Goal: Task Accomplishment & Management: Manage account settings

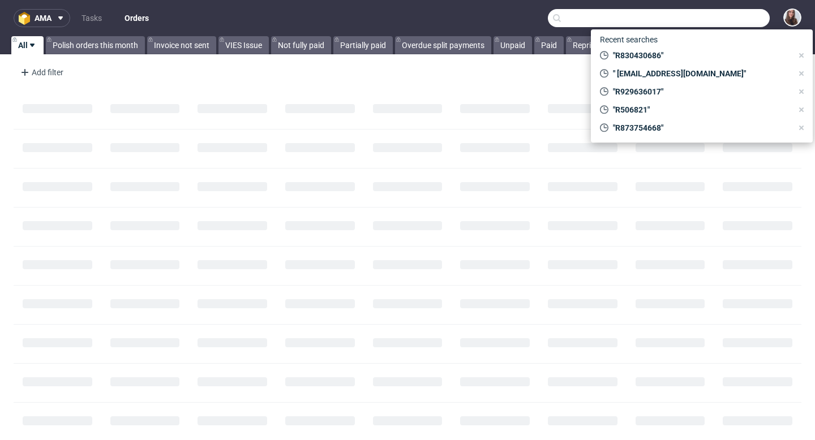
click at [693, 19] on input "text" at bounding box center [659, 18] width 222 height 18
paste input "Lea Dietrichs"
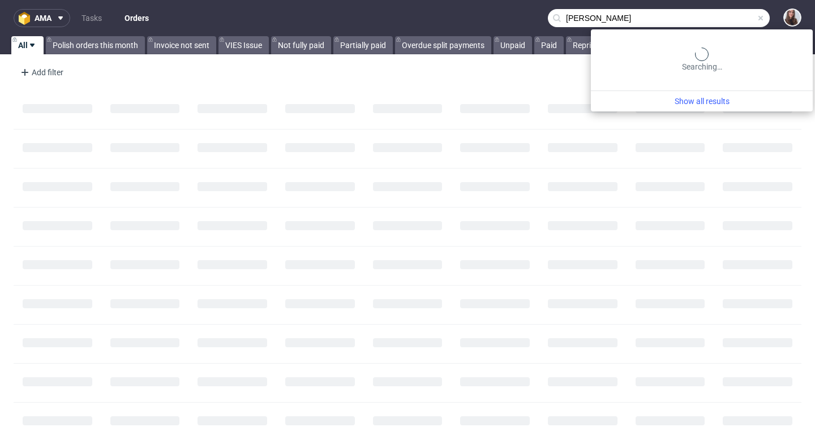
type input "Lea Dietrichs"
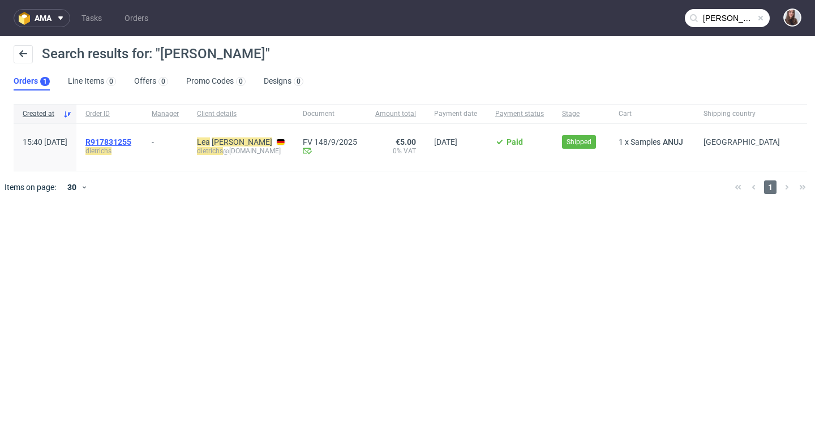
click at [131, 143] on span "R917831255" at bounding box center [108, 141] width 46 height 9
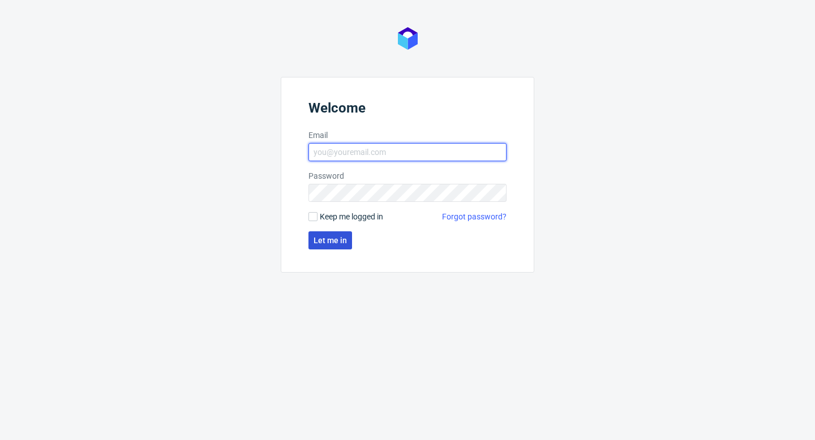
type input "[PERSON_NAME][EMAIL_ADDRESS][DOMAIN_NAME]"
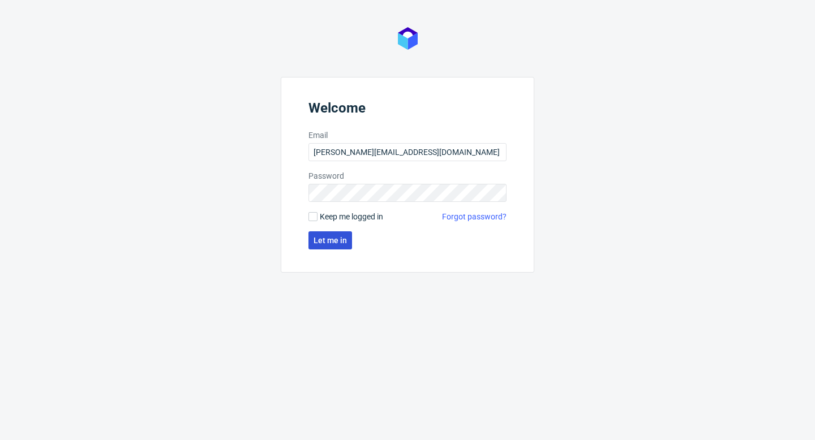
click at [336, 244] on span "Let me in" at bounding box center [329, 240] width 33 height 8
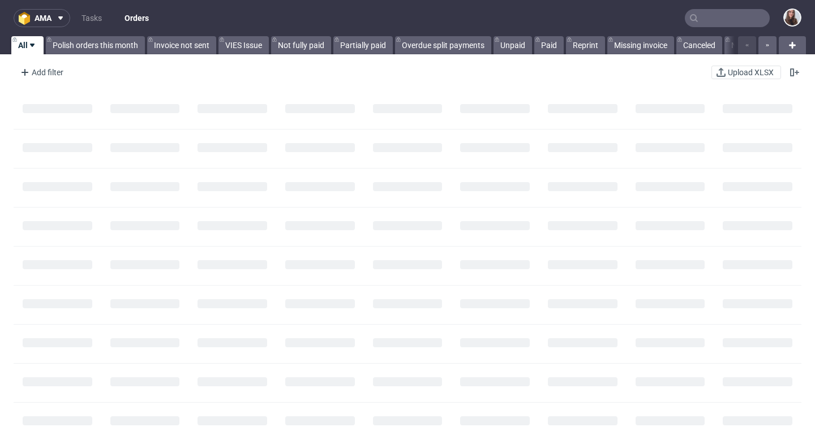
click at [702, 19] on input "text" at bounding box center [727, 18] width 85 height 18
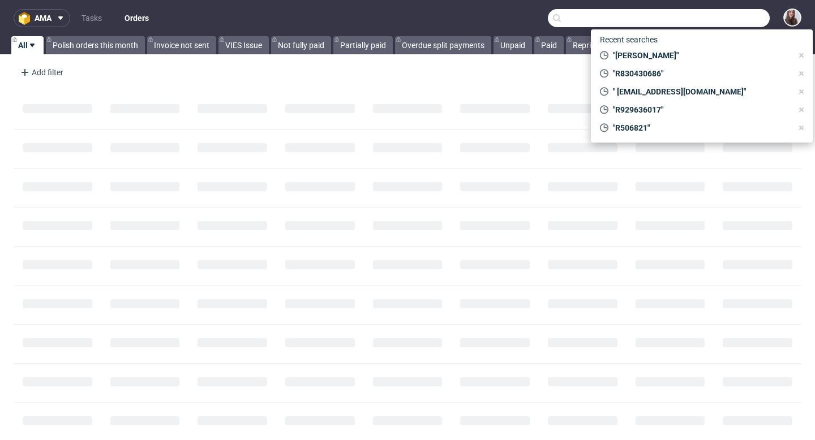
paste input "[PERSON_NAME]"
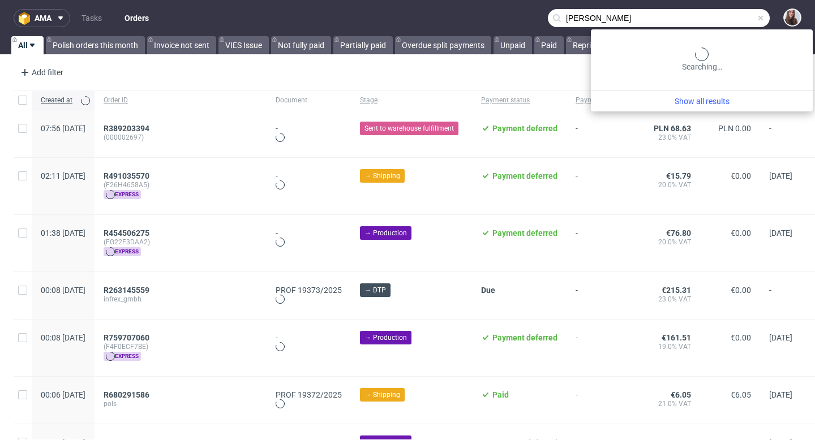
type input "[PERSON_NAME]"
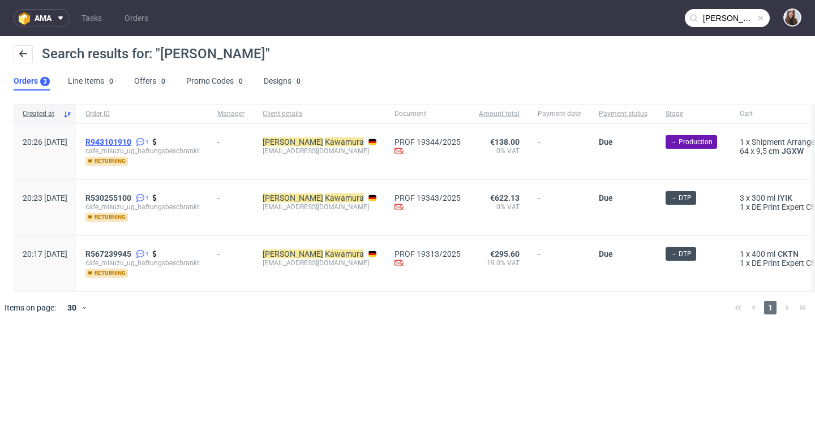
click at [131, 143] on span "R943101910" at bounding box center [108, 141] width 46 height 9
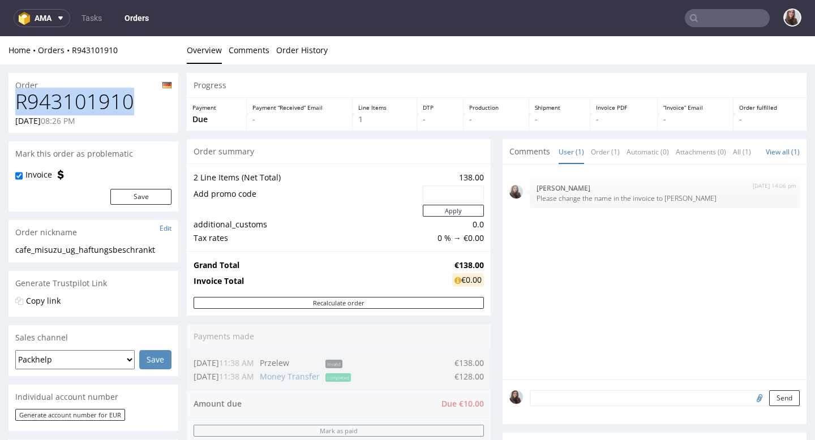
drag, startPoint x: 130, startPoint y: 94, endPoint x: 15, endPoint y: 103, distance: 115.2
click at [15, 103] on div "R943101910 08.09.2025 08:26 PM" at bounding box center [93, 112] width 170 height 42
type input "Miki Kawamura"
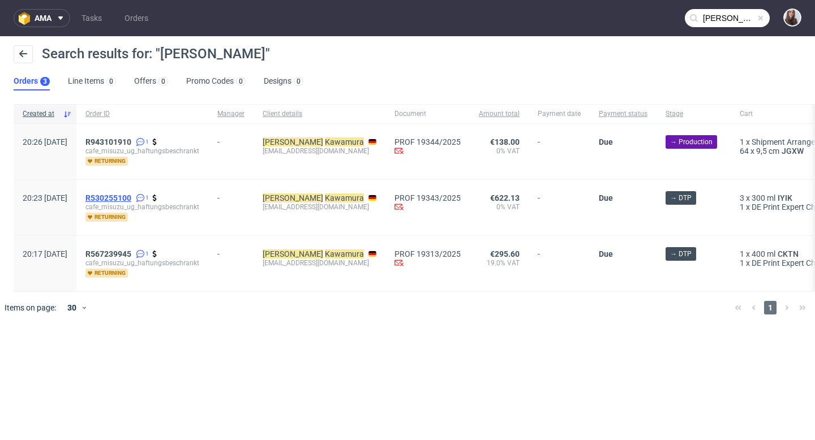
click at [131, 196] on span "R530255100" at bounding box center [108, 197] width 46 height 9
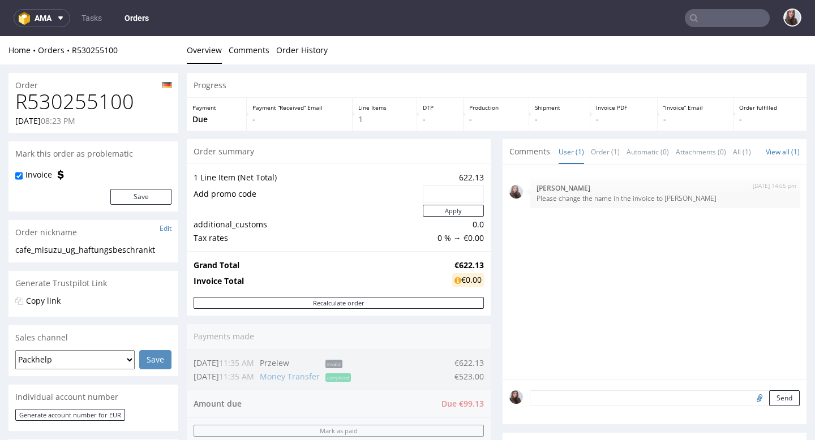
type input "Miki Kawamura"
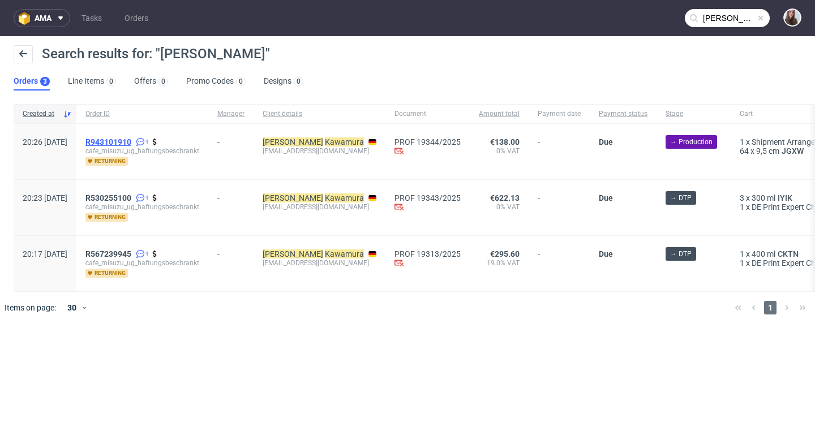
click at [131, 140] on span "R943101910" at bounding box center [108, 141] width 46 height 9
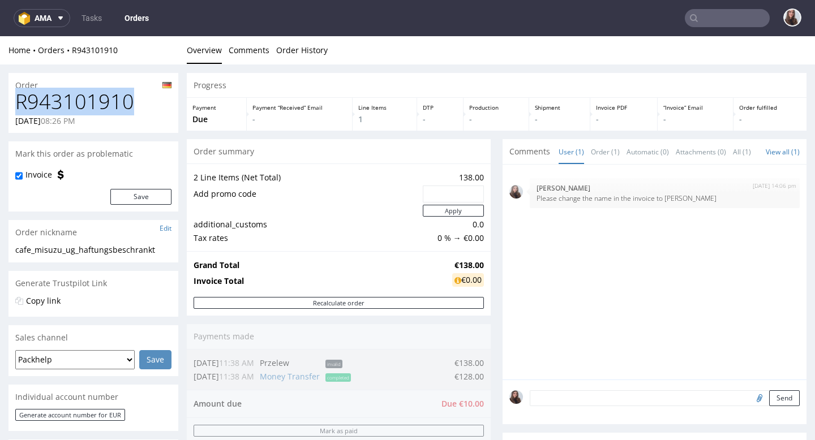
drag, startPoint x: 137, startPoint y: 101, endPoint x: 19, endPoint y: 100, distance: 118.8
click at [19, 100] on h1 "R943101910" at bounding box center [93, 102] width 156 height 23
copy h1 "R943101910"
type input "Miki Kawamura"
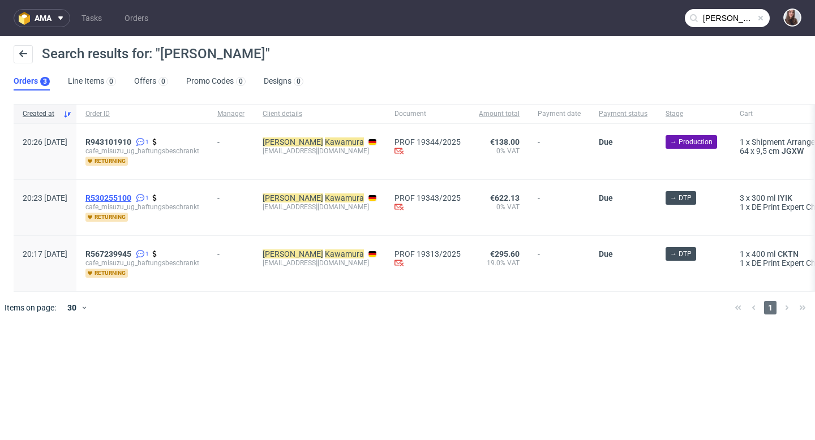
click at [131, 199] on span "R530255100" at bounding box center [108, 197] width 46 height 9
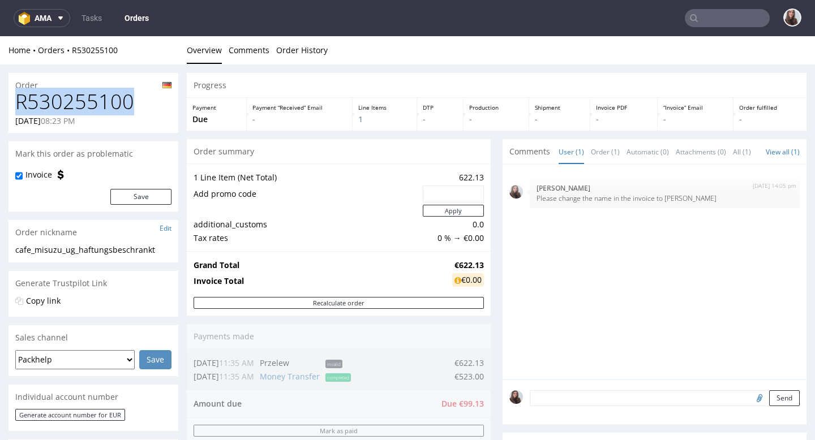
drag, startPoint x: 147, startPoint y: 101, endPoint x: 16, endPoint y: 104, distance: 130.1
click at [16, 104] on h1 "R530255100" at bounding box center [93, 102] width 156 height 23
copy h1 "R530255100"
type input "Miki Kawamura"
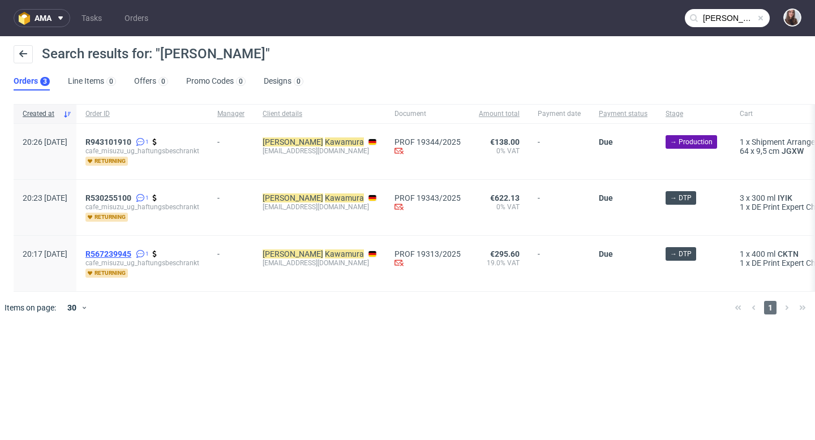
click at [131, 253] on span "R567239945" at bounding box center [108, 253] width 46 height 9
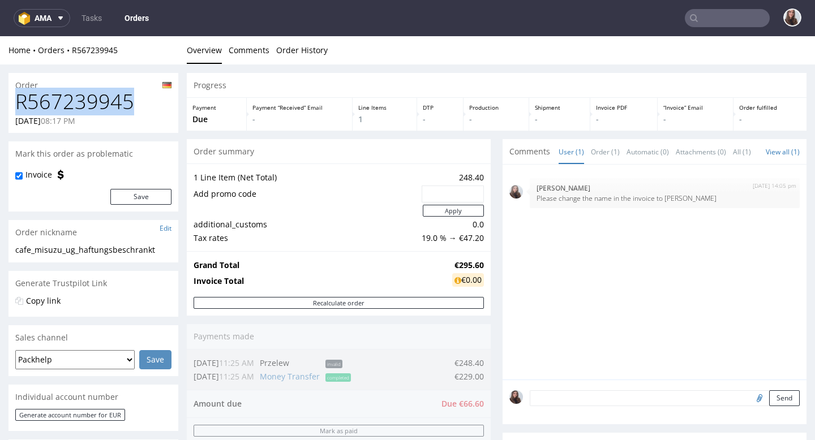
drag, startPoint x: 143, startPoint y: 100, endPoint x: 14, endPoint y: 108, distance: 128.7
click at [14, 108] on div "R567239945 08.09.2025 08:17 PM" at bounding box center [93, 112] width 170 height 42
copy h1 "R567239945"
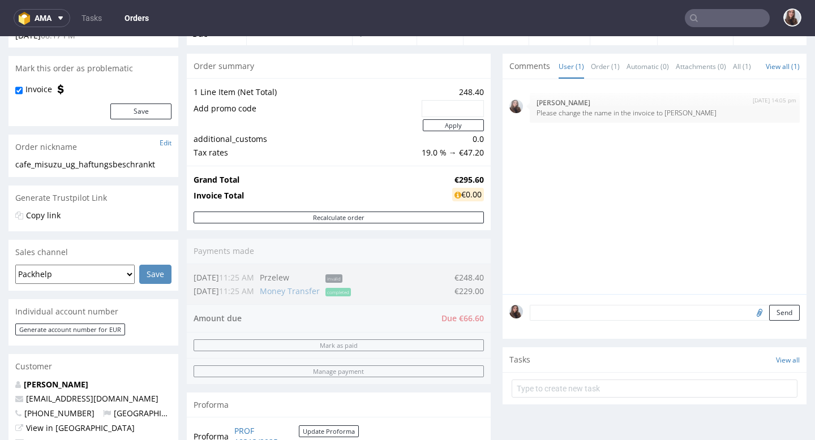
scroll to position [88, 0]
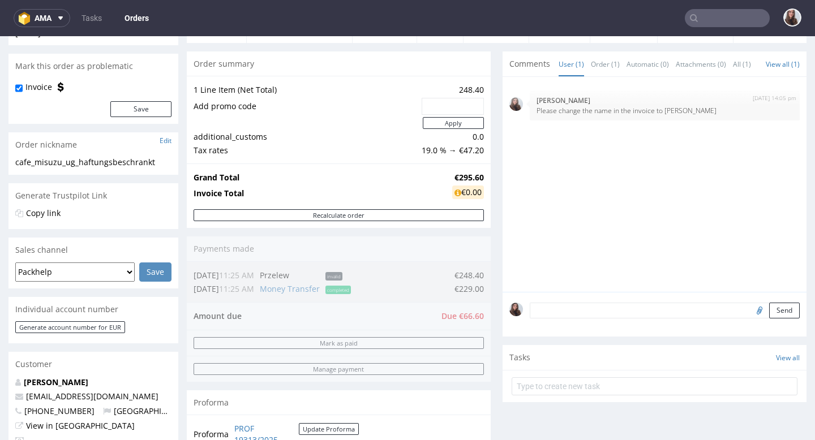
drag, startPoint x: 444, startPoint y: 291, endPoint x: 487, endPoint y: 290, distance: 42.4
click at [487, 290] on div "Progress Payment Due Payment “Received” Email - Line Items 1 DTP - Production -…" at bounding box center [496, 346] width 619 height 722
drag, startPoint x: 483, startPoint y: 290, endPoint x: 449, endPoint y: 290, distance: 34.5
click at [449, 290] on div "Order summary 1 Line Item (Net Total) 248.40 Add promo code Apply additional_cu…" at bounding box center [339, 256] width 304 height 411
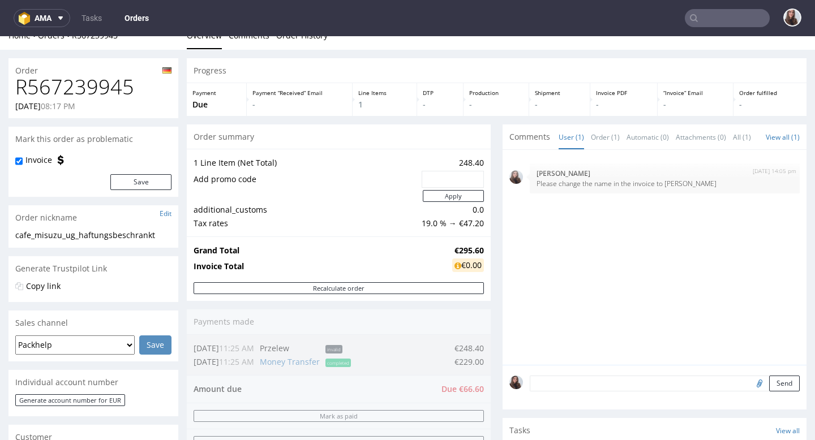
scroll to position [0, 0]
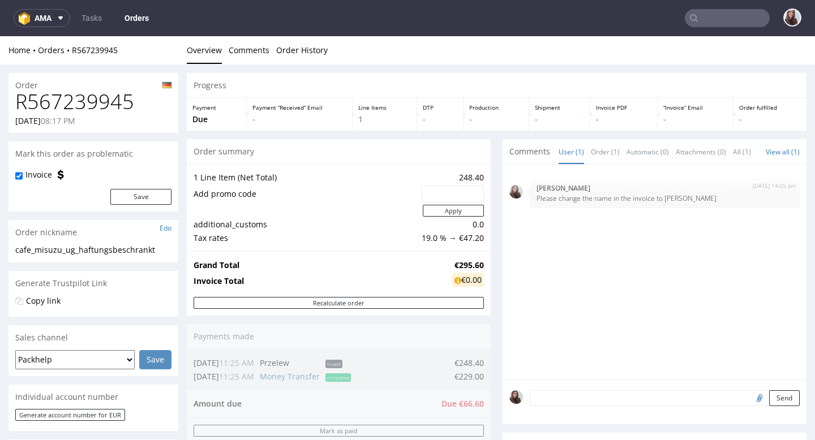
drag, startPoint x: 450, startPoint y: 362, endPoint x: 477, endPoint y: 362, distance: 27.2
click at [477, 362] on div "Order summary 1 Line Item (Net Total) 248.40 Add promo code Apply additional_cu…" at bounding box center [339, 344] width 304 height 411
drag, startPoint x: 146, startPoint y: 104, endPoint x: 20, endPoint y: 107, distance: 125.7
click at [20, 107] on h1 "R567239945" at bounding box center [93, 102] width 156 height 23
copy h1 "R567239945"
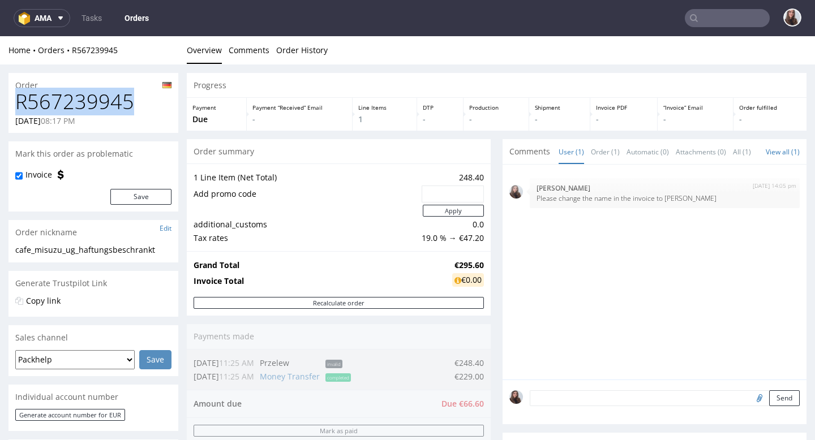
type input "Miki Kawamura"
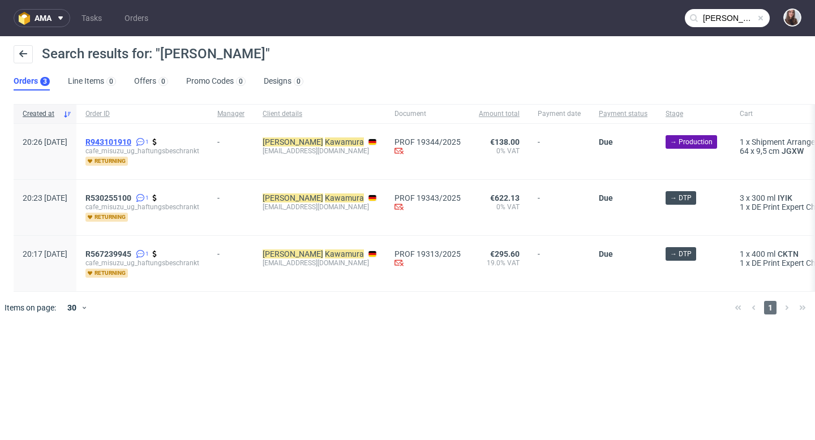
click at [131, 141] on span "R943101910" at bounding box center [108, 141] width 46 height 9
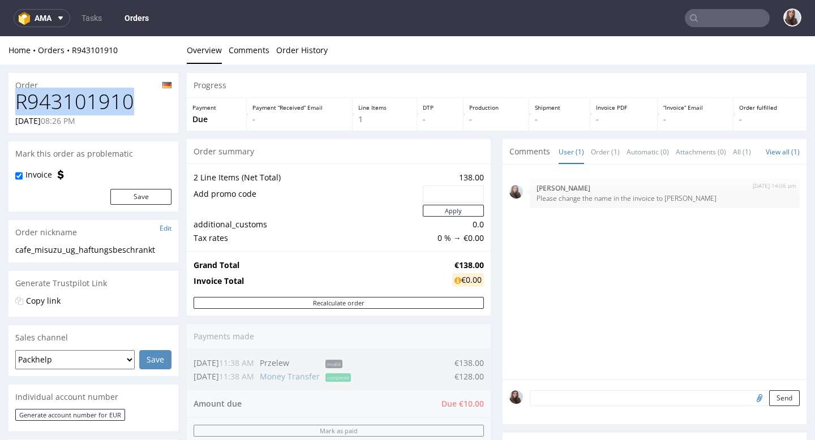
drag, startPoint x: 127, startPoint y: 101, endPoint x: 18, endPoint y: 104, distance: 109.2
click at [18, 104] on h1 "R943101910" at bounding box center [93, 102] width 156 height 23
copy h1 "R943101910"
type input "Miki Kawamura"
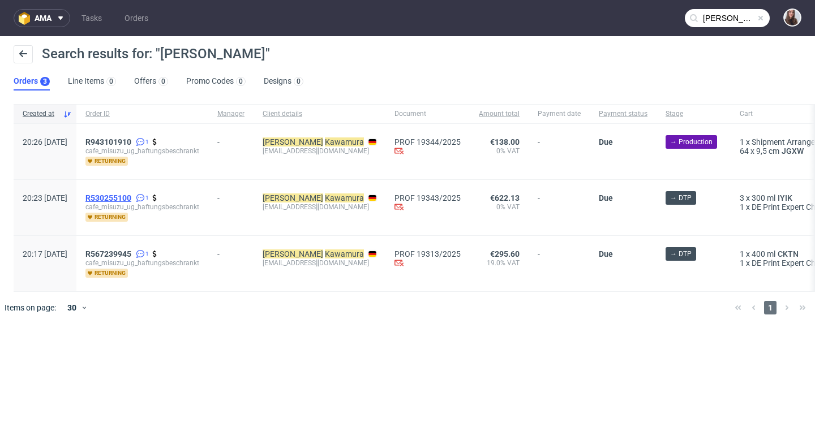
click at [131, 198] on span "R530255100" at bounding box center [108, 197] width 46 height 9
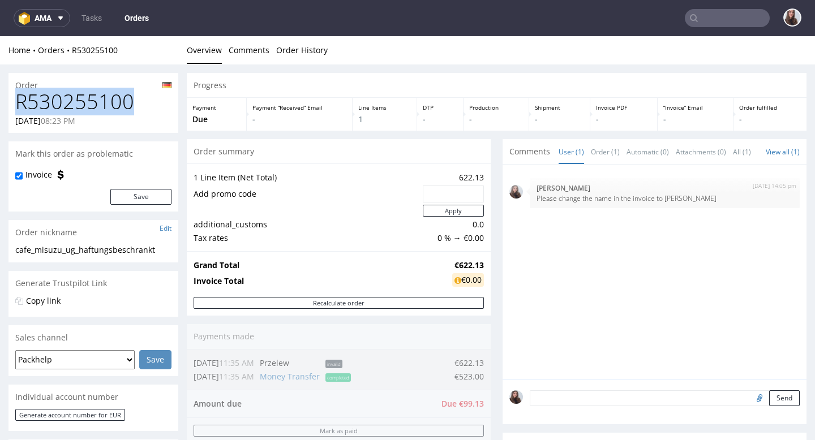
drag, startPoint x: 137, startPoint y: 97, endPoint x: 0, endPoint y: 102, distance: 137.0
copy h1 "R530255100"
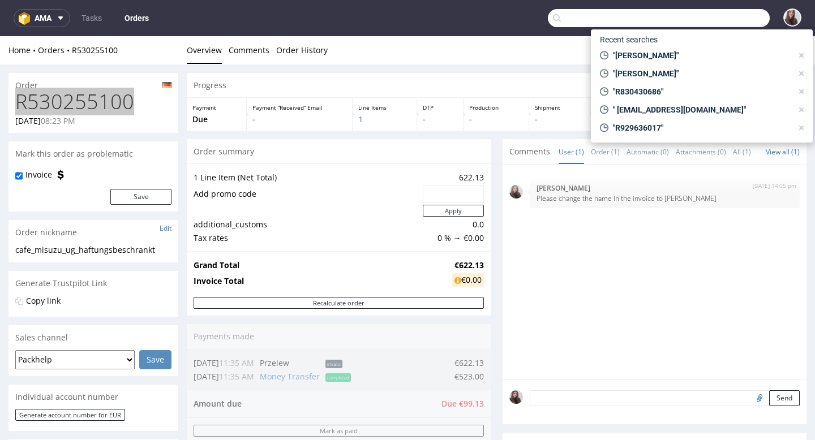
click at [702, 11] on input "text" at bounding box center [659, 18] width 222 height 18
paste input "R480482204"
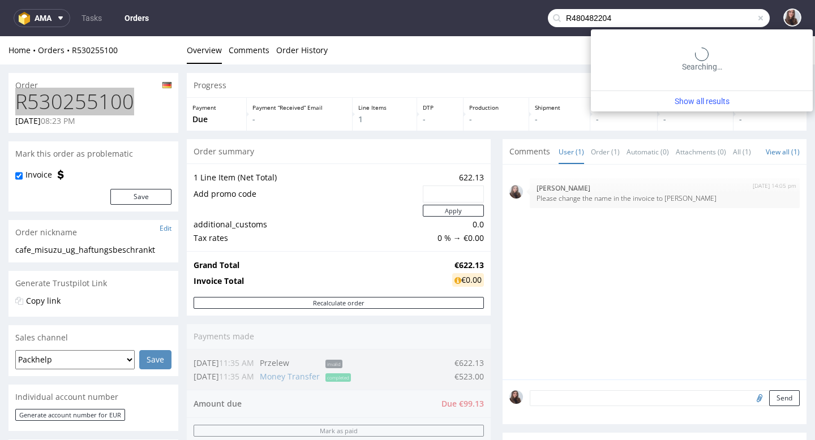
type input "R480482204"
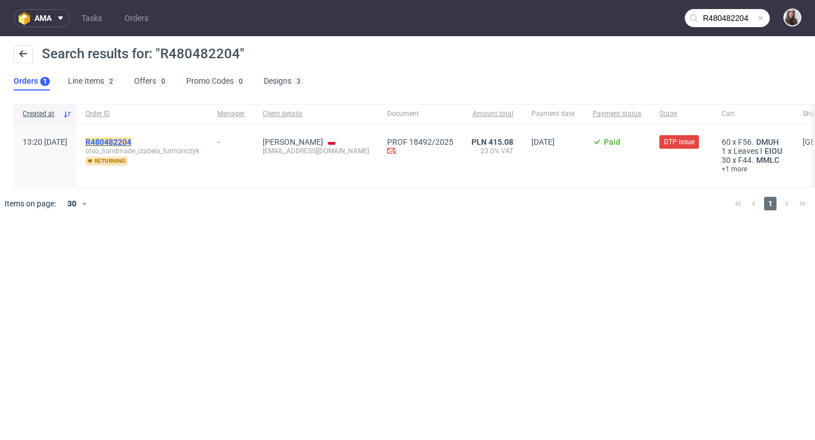
click at [131, 141] on mark "R480482204" at bounding box center [108, 141] width 46 height 9
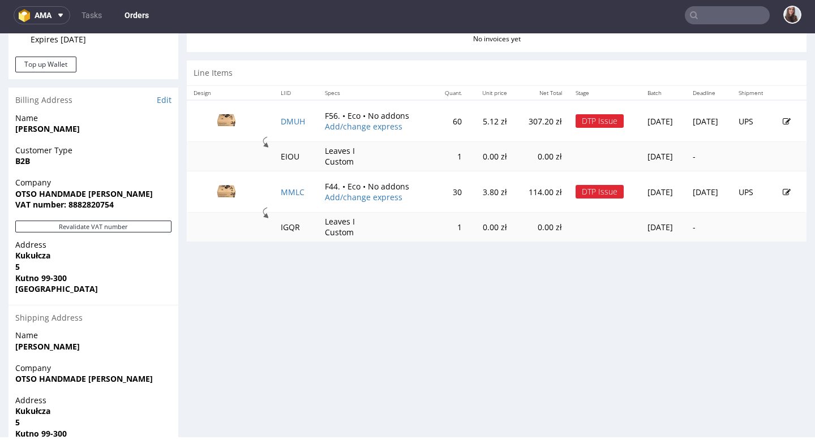
scroll to position [518, 0]
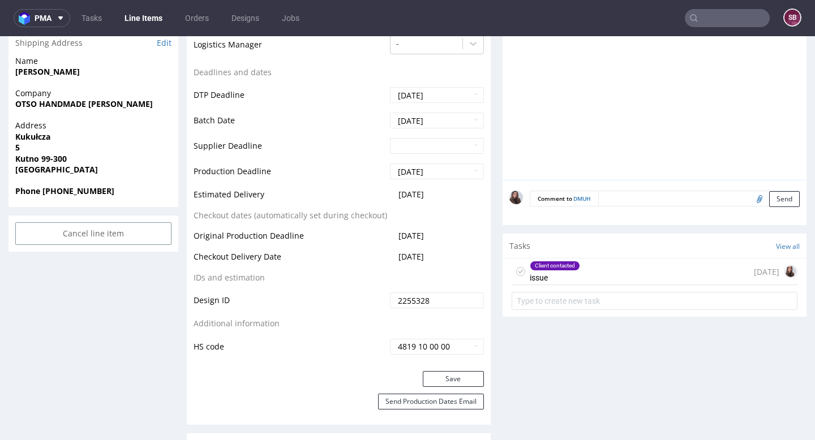
scroll to position [488, 0]
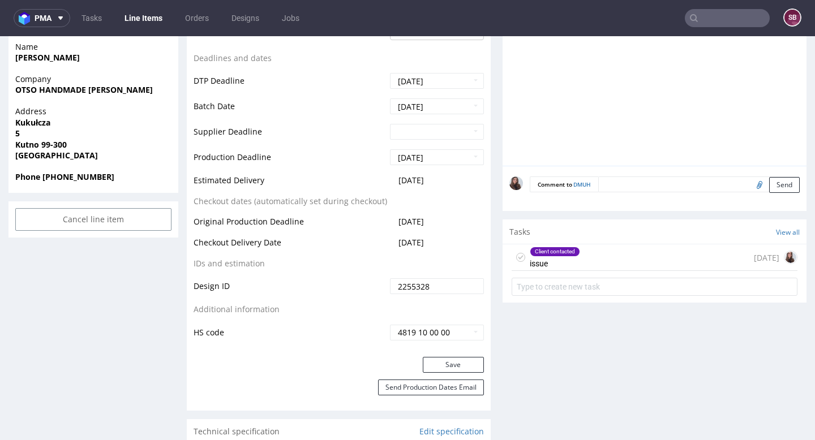
click at [605, 255] on div "Client contacted issue 2 days ago" at bounding box center [654, 257] width 286 height 27
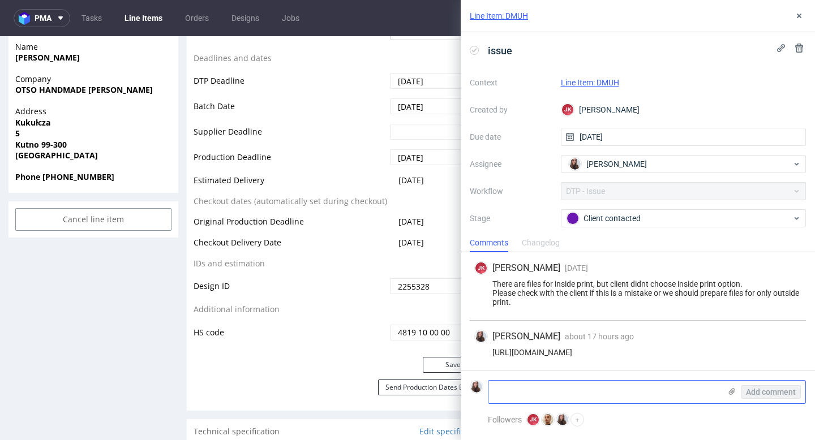
click at [526, 393] on textarea at bounding box center [604, 392] width 232 height 23
paste textarea "Wydruk na pudełkach powinien być na zewnątrz. Tak też mam w koszyku."
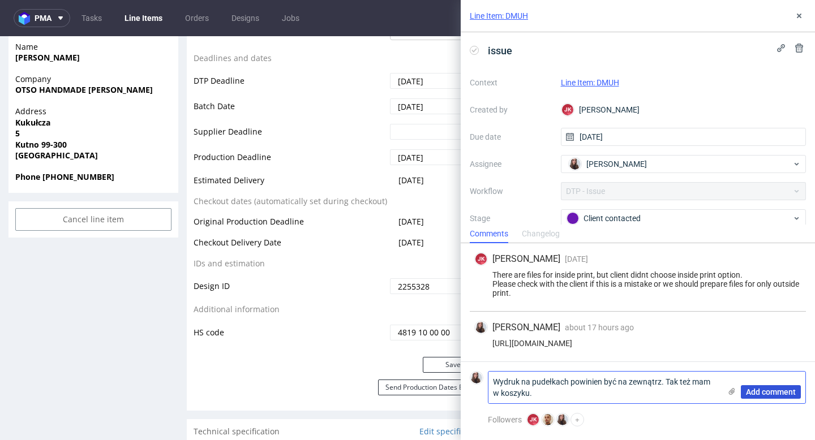
type textarea "Wydruk na pudełkach powinien być na zewnątrz. Tak też mam w koszyku."
click at [762, 390] on span "Add comment" at bounding box center [771, 392] width 50 height 8
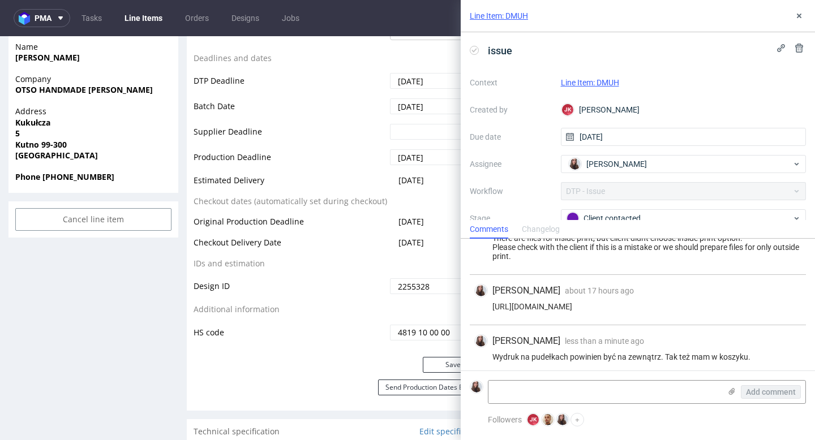
scroll to position [46, 0]
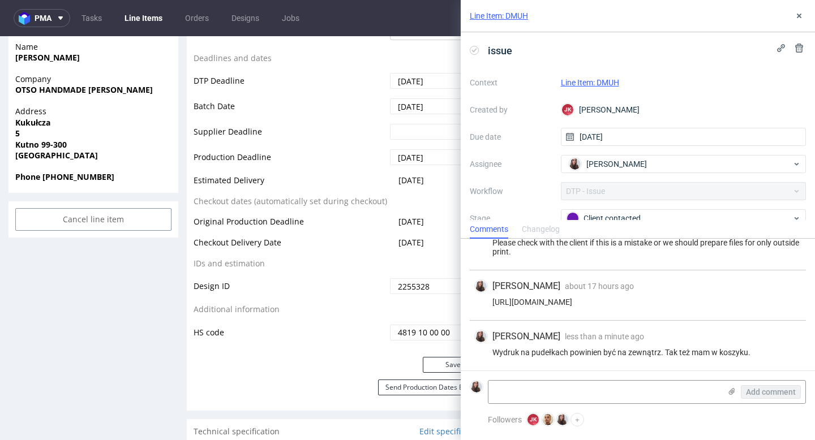
click at [603, 83] on link "Line Item: DMUH" at bounding box center [590, 82] width 58 height 9
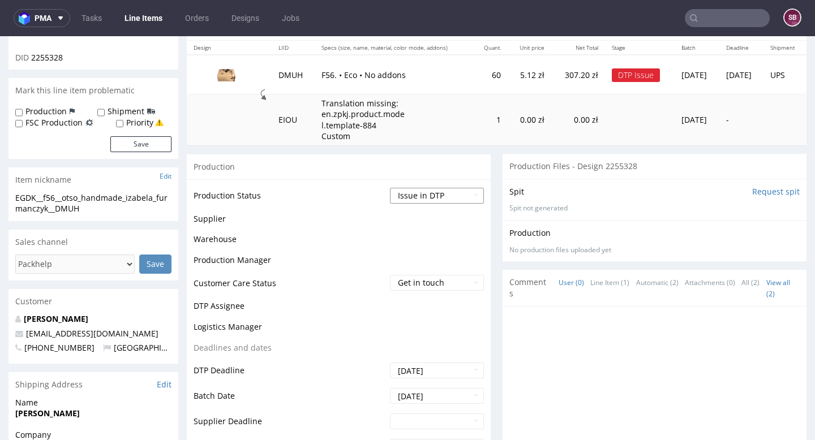
scroll to position [135, 0]
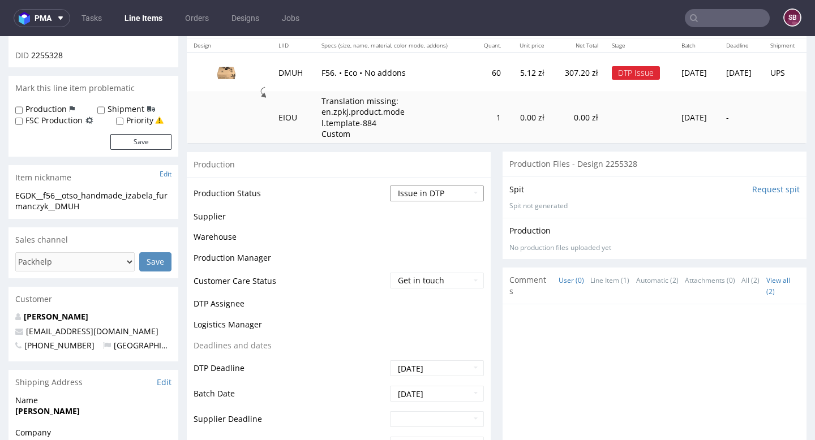
click at [414, 192] on select "Waiting for Artwork Waiting for Diecut Waiting for Mockup Waiting for DTP Waiti…" at bounding box center [437, 194] width 94 height 16
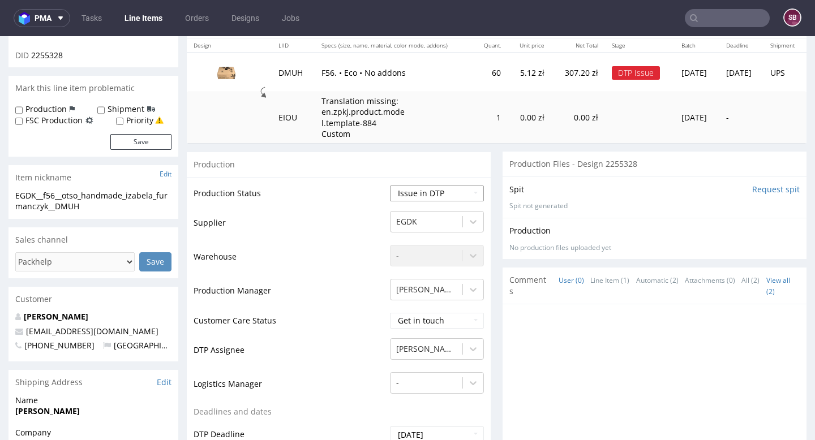
select select "back_for_dtp"
click at [390, 186] on select "Waiting for Artwork Waiting for Diecut Waiting for Mockup Waiting for DTP Waiti…" at bounding box center [437, 194] width 94 height 16
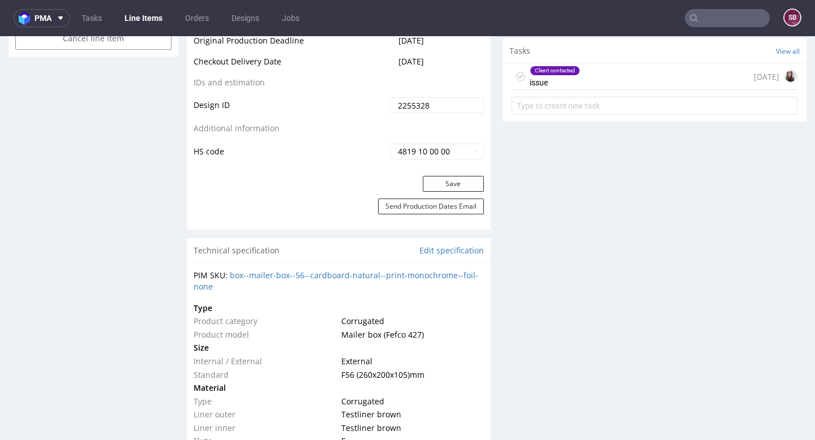
scroll to position [670, 0]
click at [453, 184] on button "Save" at bounding box center [453, 183] width 61 height 16
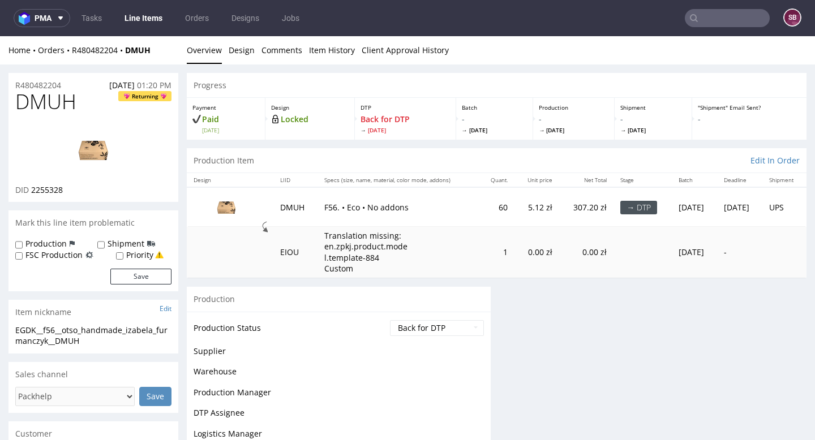
scroll to position [0, 0]
click at [24, 85] on p "R480482204" at bounding box center [38, 85] width 46 height 11
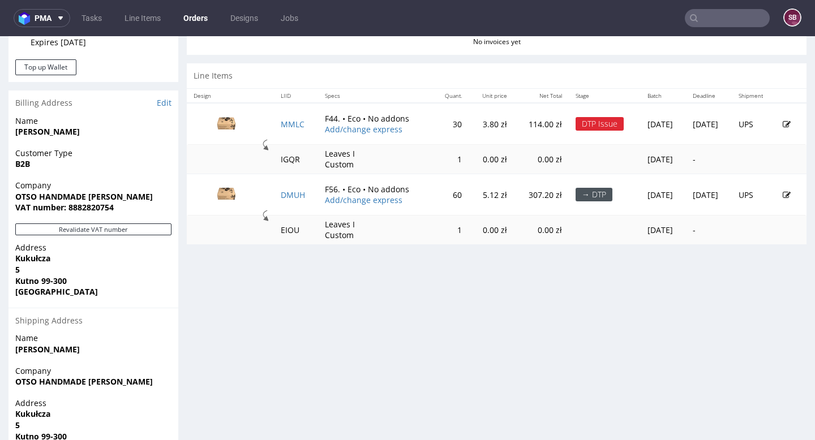
scroll to position [513, 0]
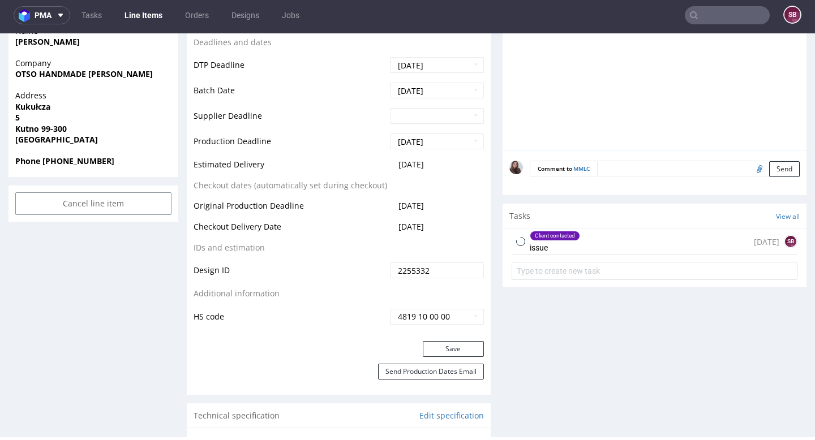
scroll to position [506, 0]
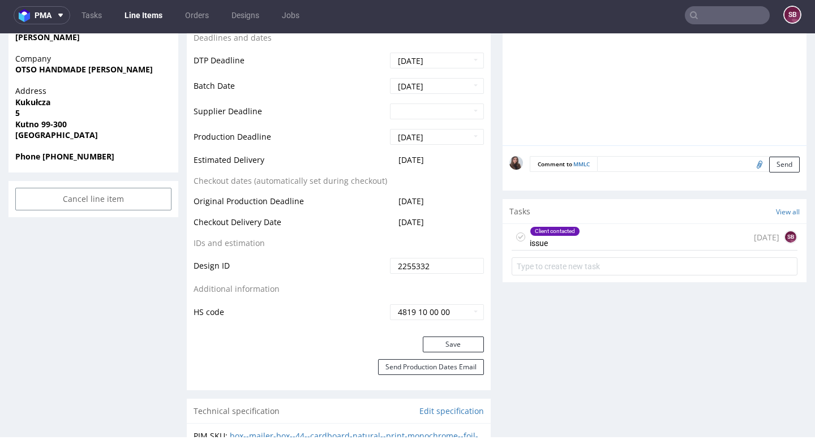
click at [541, 233] on div "Client contacted" at bounding box center [554, 231] width 49 height 9
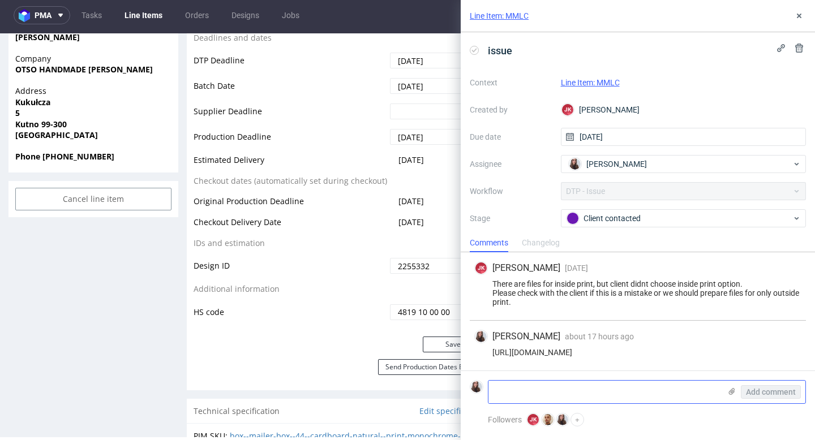
click at [538, 386] on textarea at bounding box center [604, 392] width 232 height 23
paste textarea "Wydruk na pudełkach powinien być na zewnątrz. Tak też mam w koszyku."
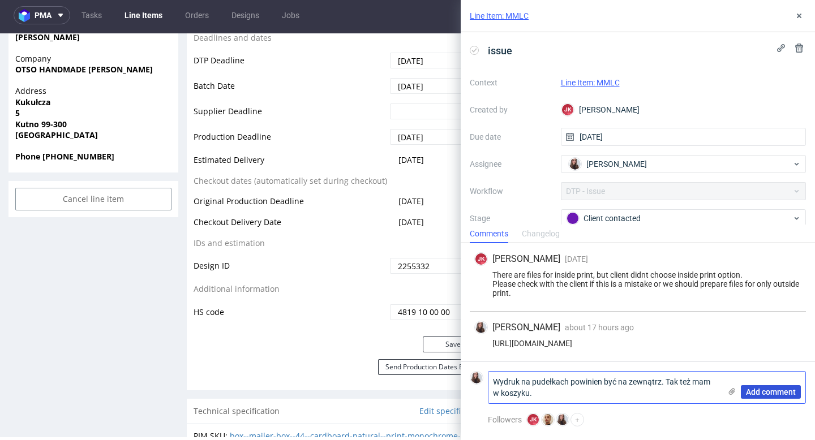
type textarea "Wydruk na pudełkach powinien być na zewnątrz. Tak też mam w koszyku."
click at [765, 391] on span "Add comment" at bounding box center [771, 392] width 50 height 8
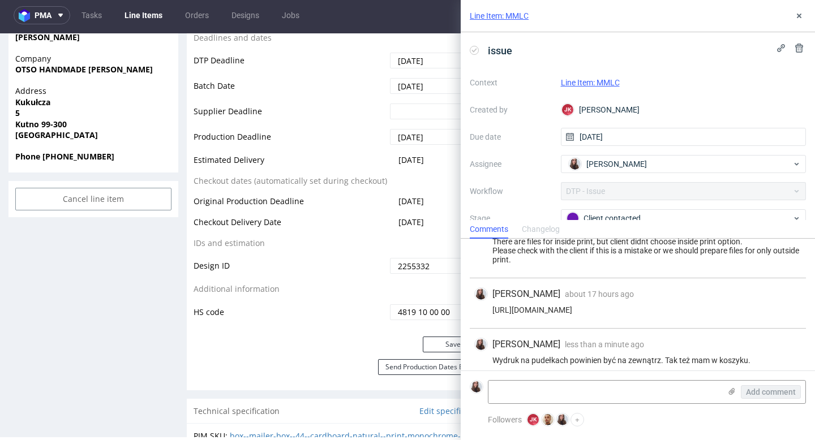
scroll to position [37, 0]
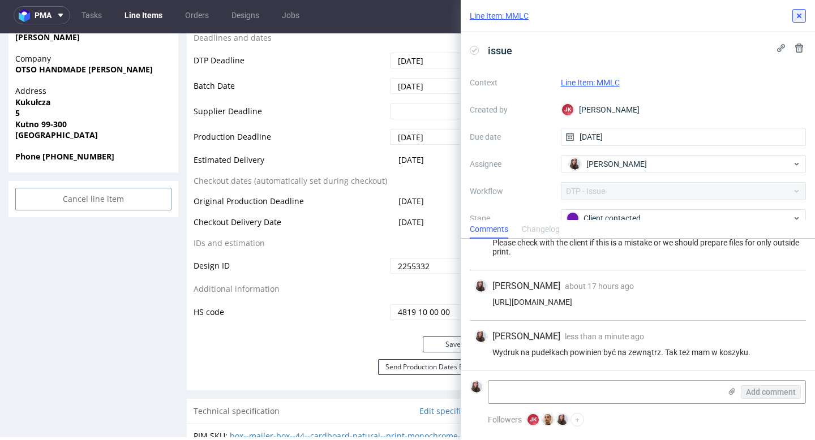
click at [799, 14] on icon at bounding box center [798, 15] width 9 height 9
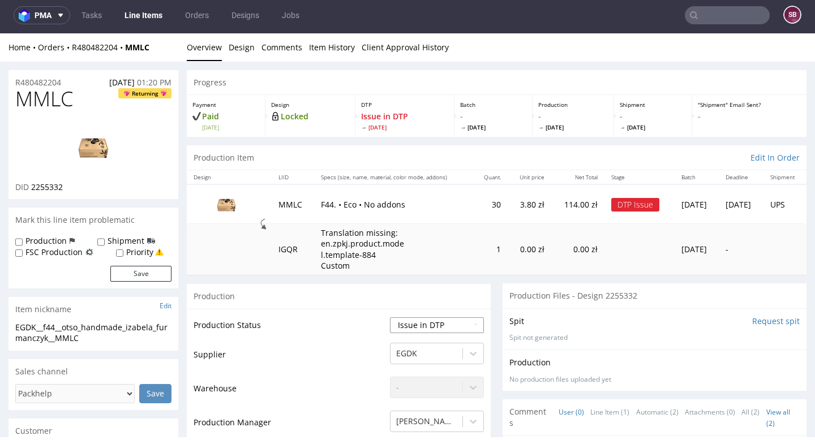
click at [421, 323] on select "Waiting for Artwork Waiting for Diecut Waiting for Mockup Waiting for DTP Waiti…" at bounding box center [437, 325] width 94 height 16
select select "back_for_dtp"
click at [390, 317] on select "Waiting for Artwork Waiting for Diecut Waiting for Mockup Waiting for DTP Waiti…" at bounding box center [437, 325] width 94 height 16
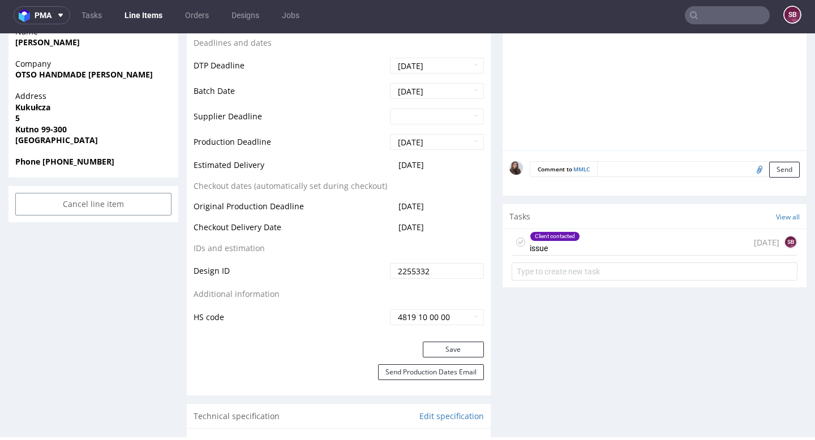
scroll to position [504, 0]
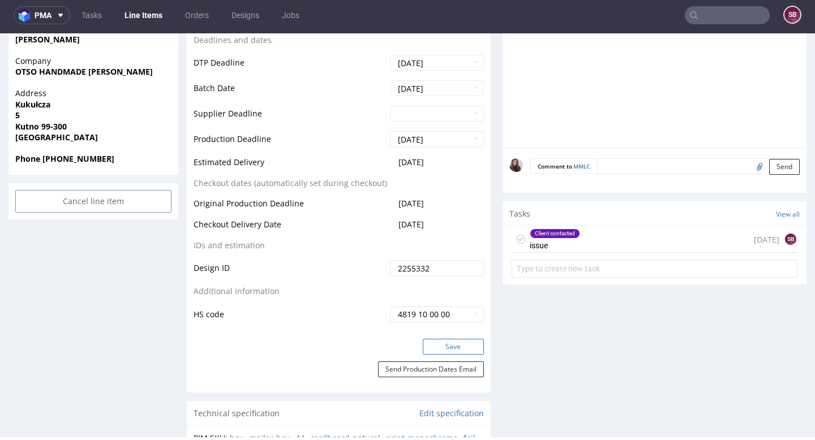
click at [454, 349] on button "Save" at bounding box center [453, 347] width 61 height 16
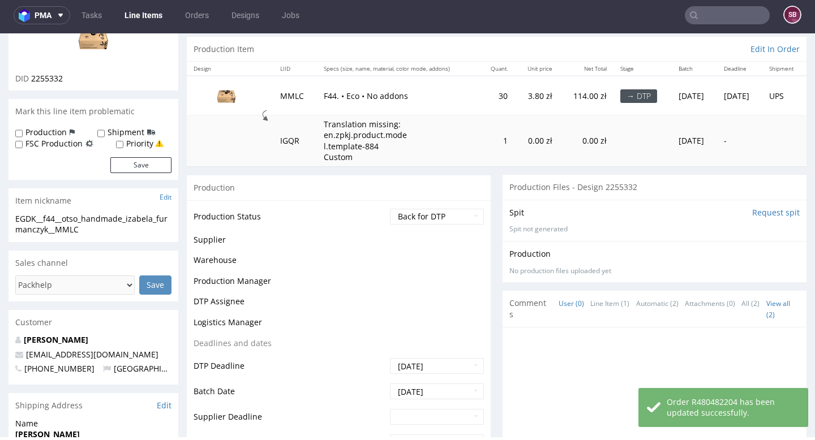
scroll to position [0, 0]
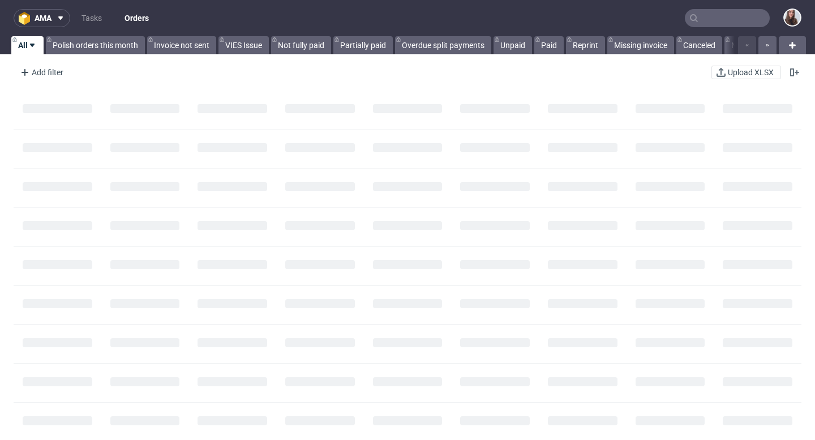
click at [717, 15] on input "text" at bounding box center [727, 18] width 85 height 18
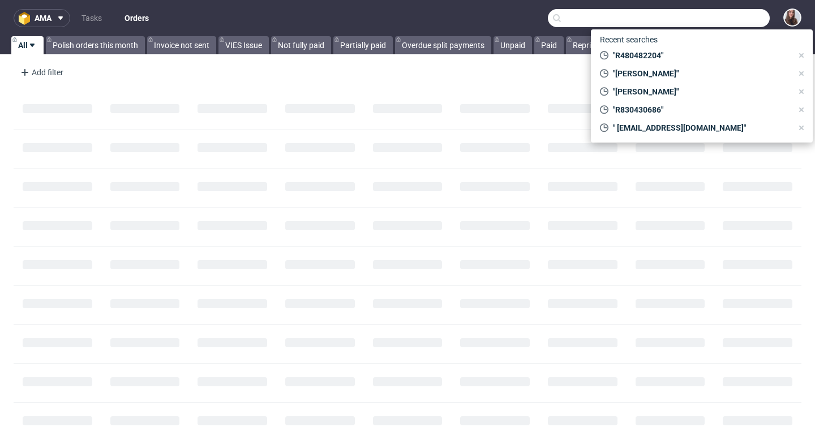
paste input "R604561786"
type input "R604561786"
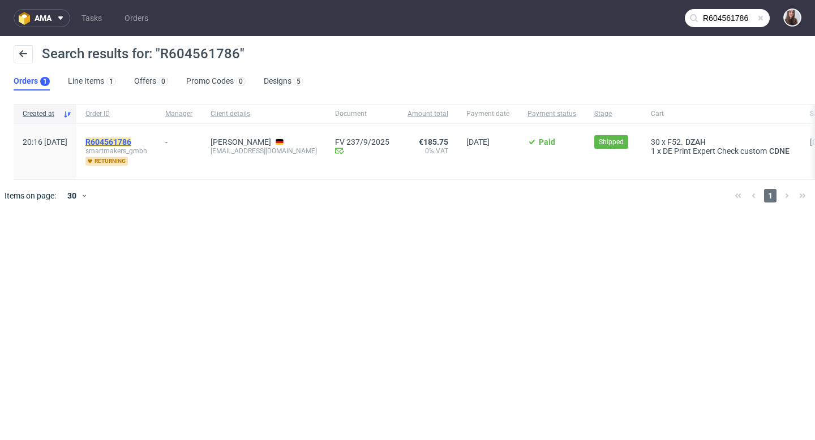
click at [131, 141] on mark "R604561786" at bounding box center [108, 141] width 46 height 9
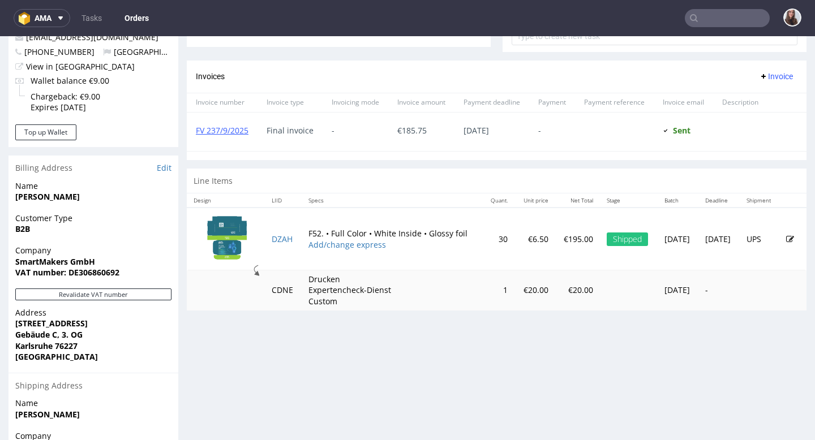
scroll to position [456, 0]
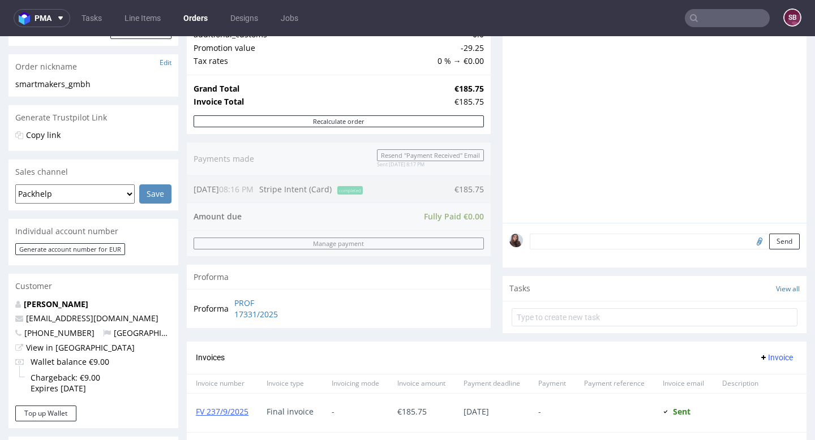
scroll to position [173, 0]
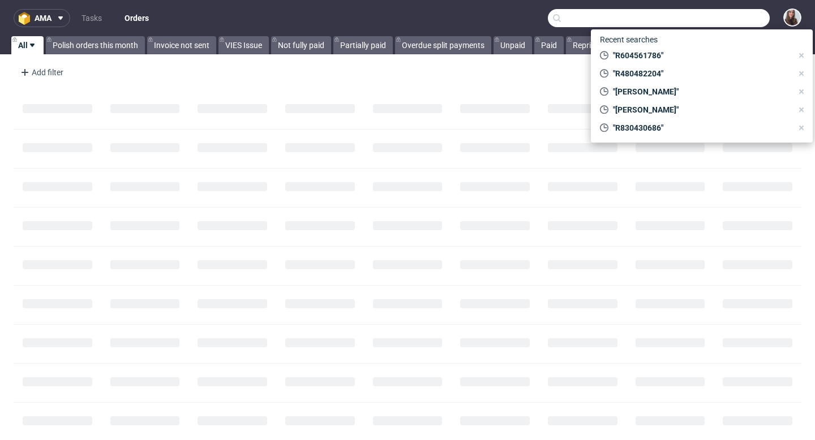
click at [713, 23] on input "text" at bounding box center [659, 18] width 222 height 18
paste input "143684543"
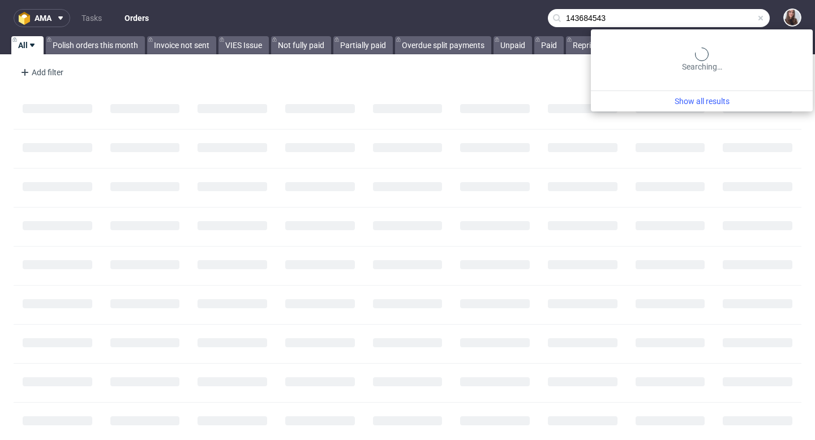
type input "143684543"
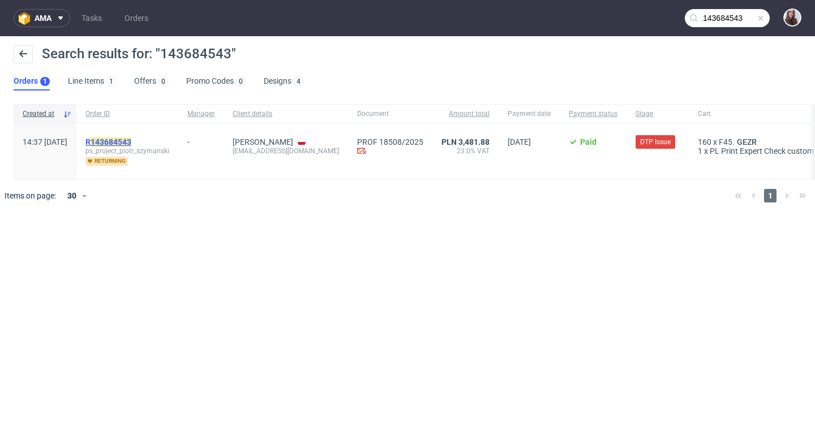
click at [131, 140] on mark "143684543" at bounding box center [111, 141] width 41 height 9
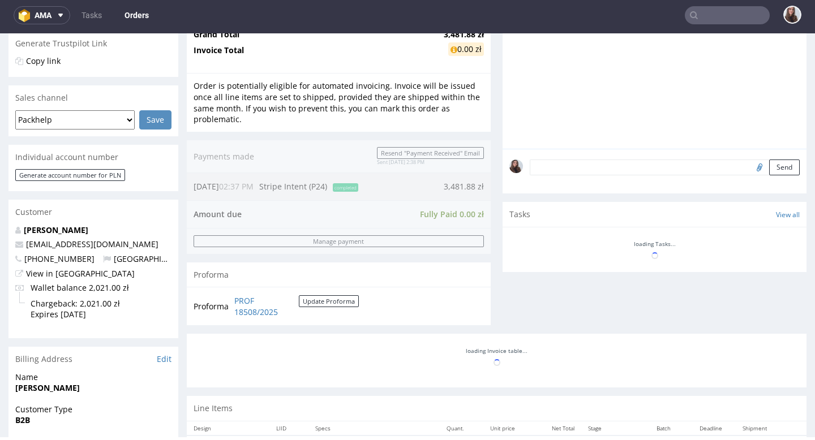
scroll to position [520, 0]
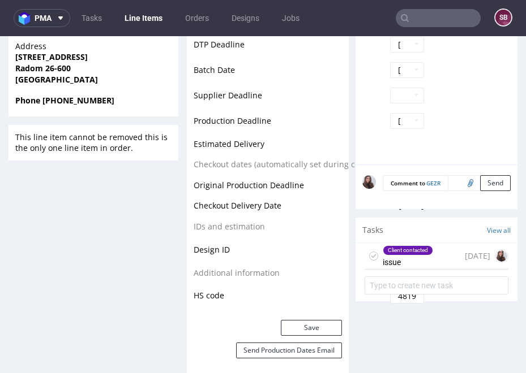
scroll to position [573, 0]
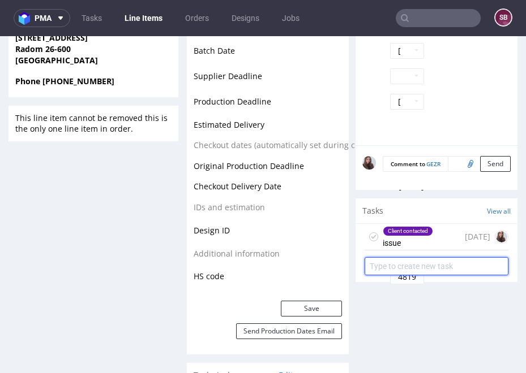
click at [442, 257] on input "text" at bounding box center [436, 266] width 144 height 18
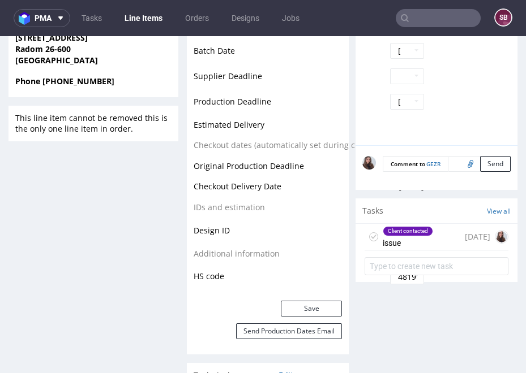
click at [423, 227] on div "Client contacted" at bounding box center [407, 231] width 49 height 9
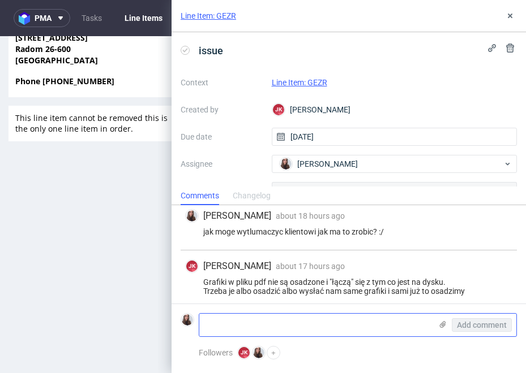
scroll to position [412, 0]
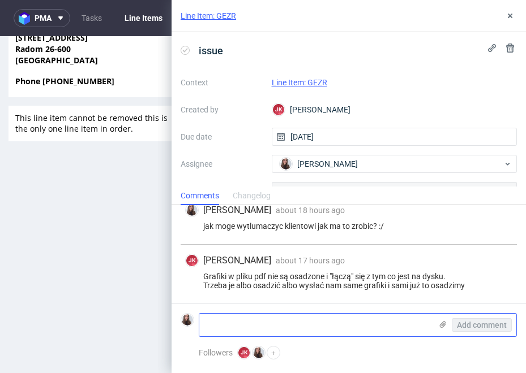
click at [438, 322] on icon at bounding box center [442, 324] width 9 height 9
click at [0, 0] on input "file" at bounding box center [0, 0] width 0 height 0
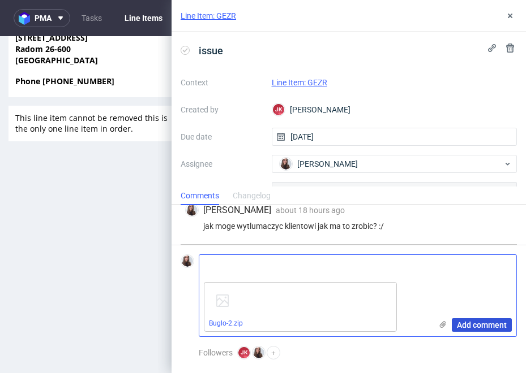
click at [480, 327] on span "Add comment" at bounding box center [482, 325] width 50 height 8
click at [488, 325] on span "Add comment" at bounding box center [482, 325] width 50 height 8
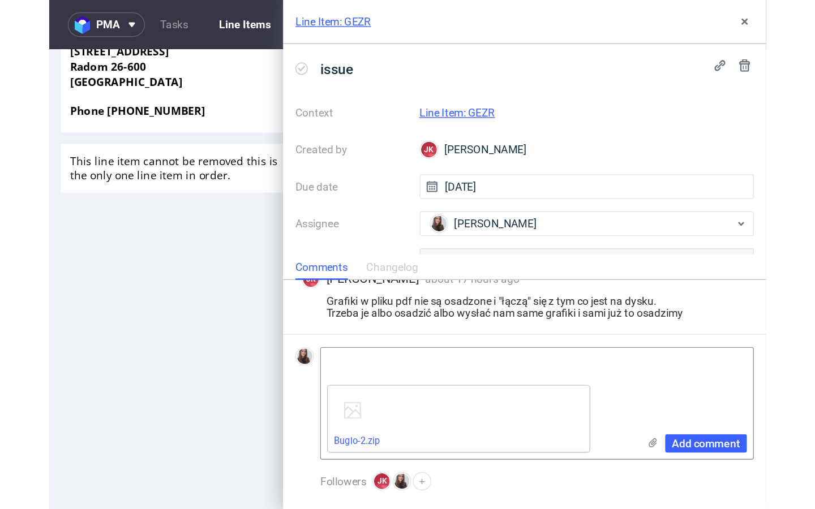
scroll to position [471, 0]
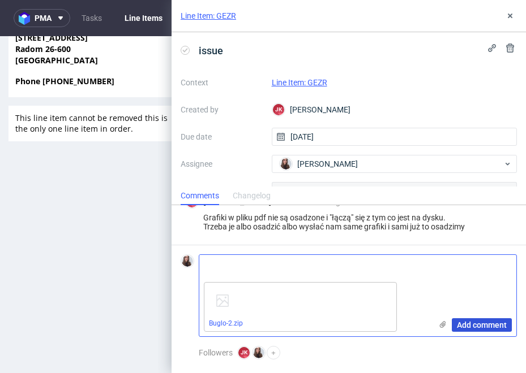
click at [481, 321] on span "Add comment" at bounding box center [482, 325] width 50 height 8
click at [326, 270] on textarea at bounding box center [315, 266] width 232 height 23
click at [486, 325] on span "Add comment" at bounding box center [482, 325] width 50 height 8
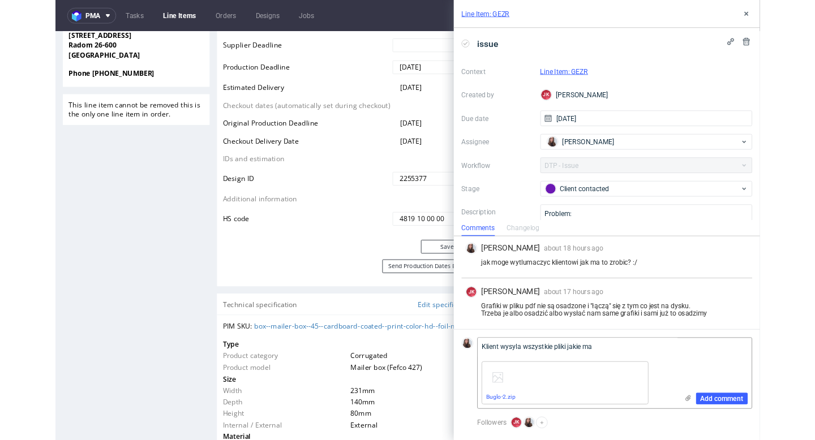
scroll to position [437, 0]
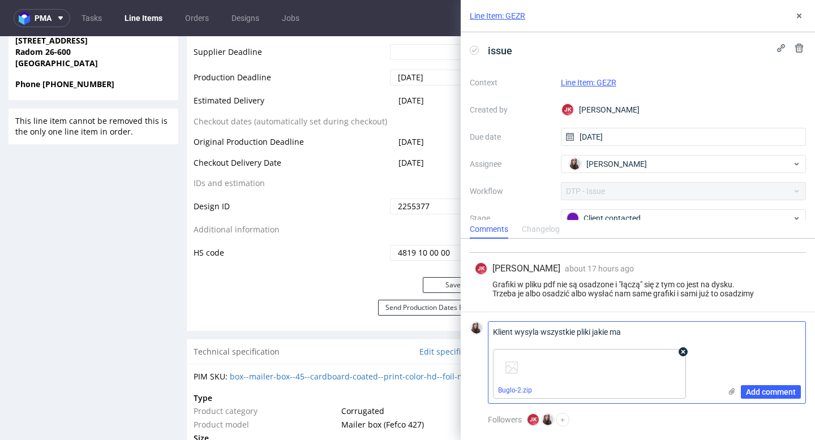
click at [685, 352] on icon at bounding box center [683, 352] width 8 height 8
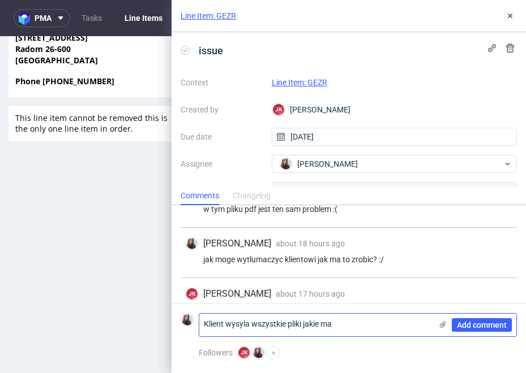
scroll to position [412, 0]
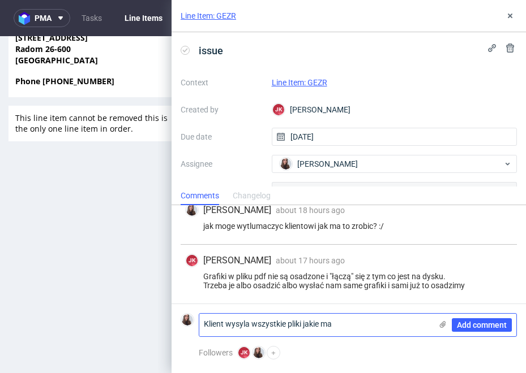
click at [441, 323] on use at bounding box center [443, 324] width 6 height 7
click at [0, 0] on input "file" at bounding box center [0, 0] width 0 height 0
click at [441, 324] on use at bounding box center [443, 324] width 6 height 7
click at [0, 0] on input "file" at bounding box center [0, 0] width 0 height 0
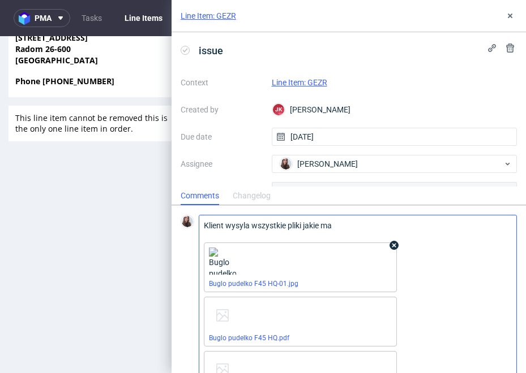
scroll to position [69, 0]
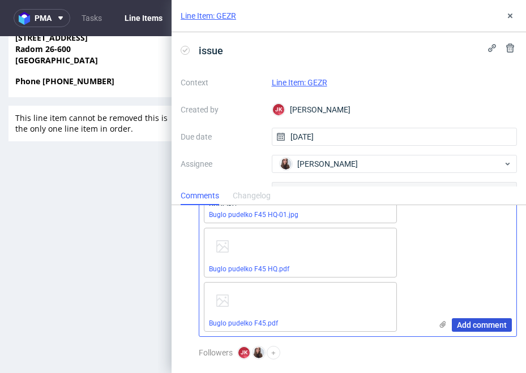
click at [483, 325] on span "Add comment" at bounding box center [482, 325] width 50 height 8
click at [395, 283] on use at bounding box center [394, 285] width 4 height 4
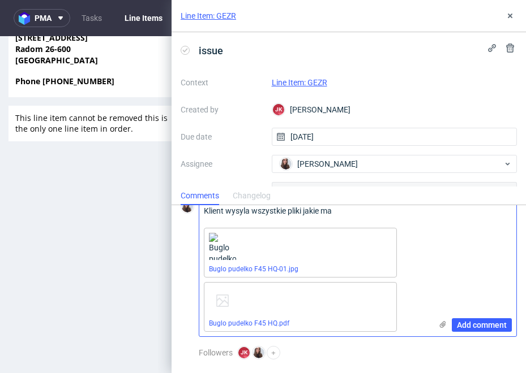
scroll to position [15, 0]
click at [397, 229] on icon at bounding box center [394, 231] width 8 height 8
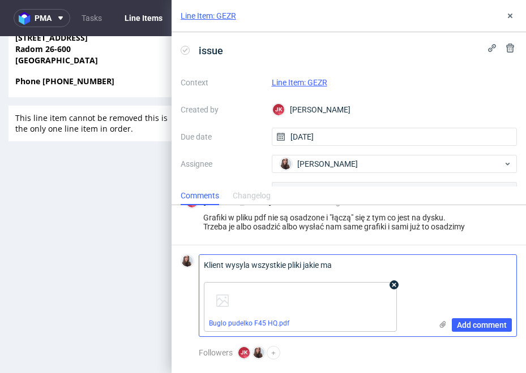
click at [393, 282] on icon at bounding box center [394, 285] width 8 height 8
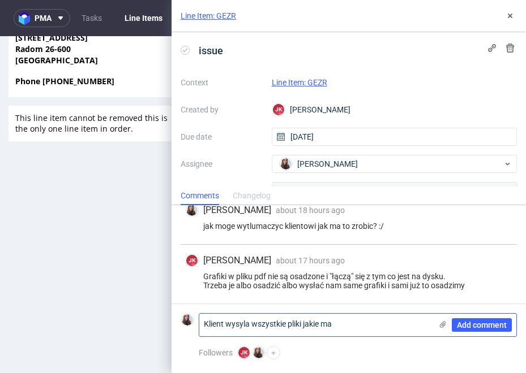
scroll to position [412, 0]
click at [354, 320] on textarea "Klient wysyla wszystkie pliki jakie ma" at bounding box center [315, 325] width 232 height 23
type textarea "Klient wysyla wszystkie pliki jakie ma, dm"
click at [476, 322] on span "Add comment" at bounding box center [482, 325] width 50 height 8
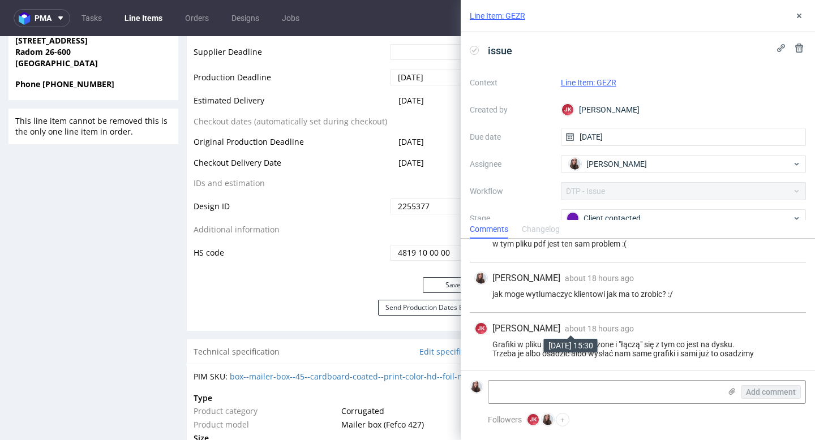
scroll to position [269, 0]
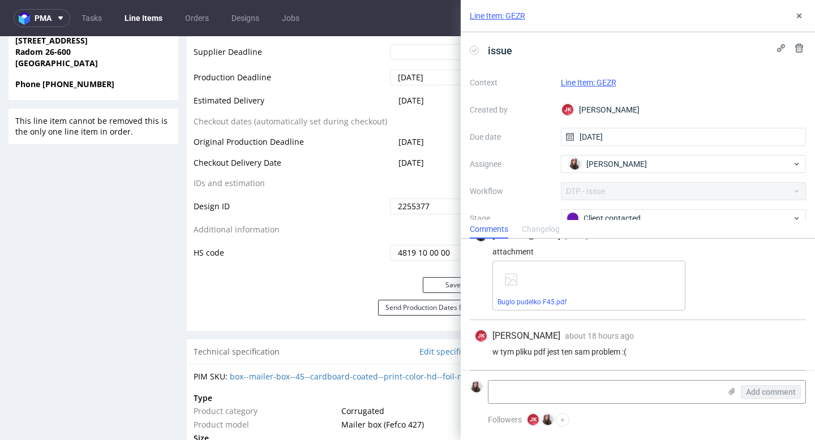
click at [602, 84] on link "Line Item: GEZR" at bounding box center [588, 82] width 55 height 9
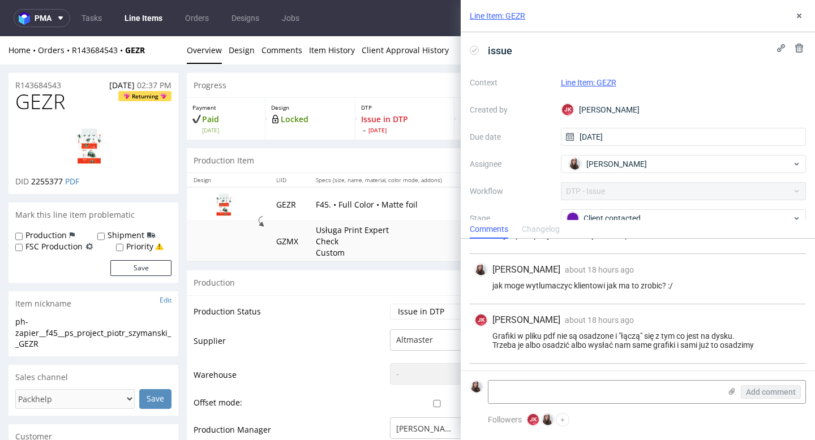
scroll to position [429, 0]
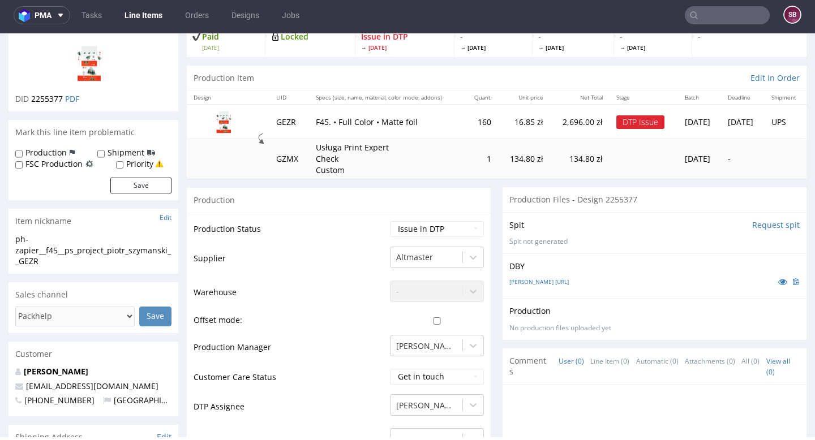
scroll to position [83, 0]
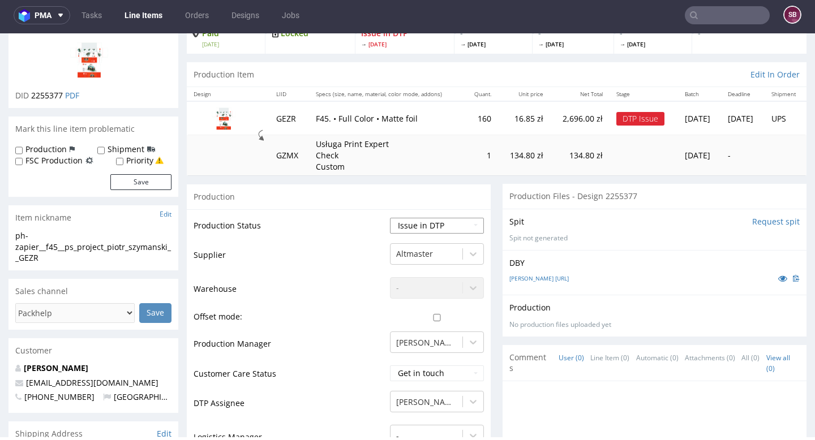
click at [424, 225] on select "Waiting for Artwork Waiting for Diecut Waiting for Mockup Waiting for DTP Waiti…" at bounding box center [437, 226] width 94 height 16
select select "back_for_dtp"
click at [390, 218] on select "Waiting for Artwork Waiting for Diecut Waiting for Mockup Waiting for DTP Waiti…" at bounding box center [437, 226] width 94 height 16
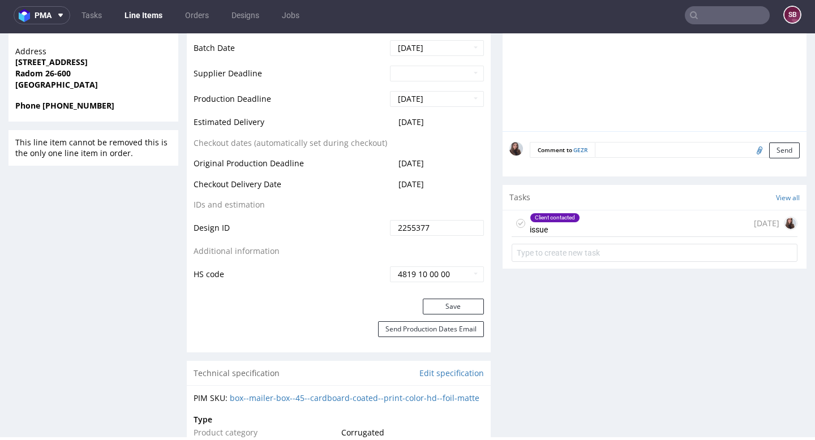
scroll to position [550, 0]
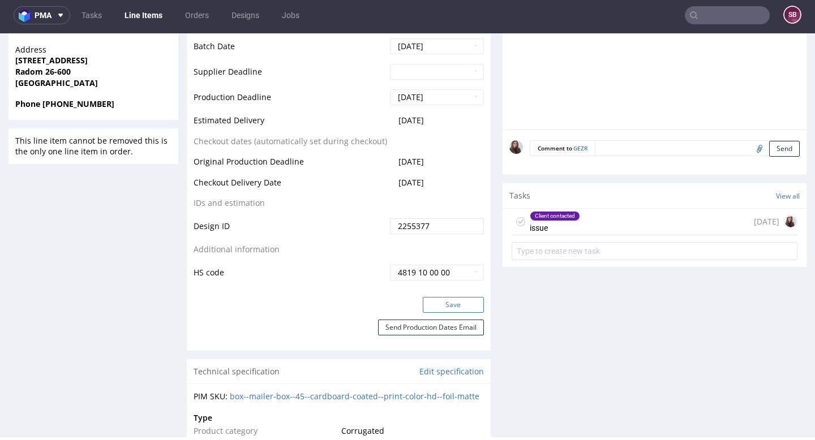
click at [446, 299] on button "Save" at bounding box center [453, 305] width 61 height 16
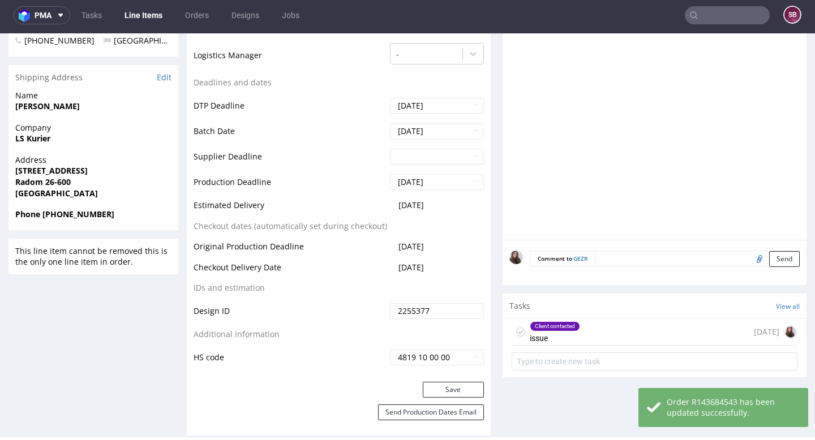
scroll to position [440, 0]
click at [557, 328] on div "Client contacted" at bounding box center [554, 325] width 49 height 9
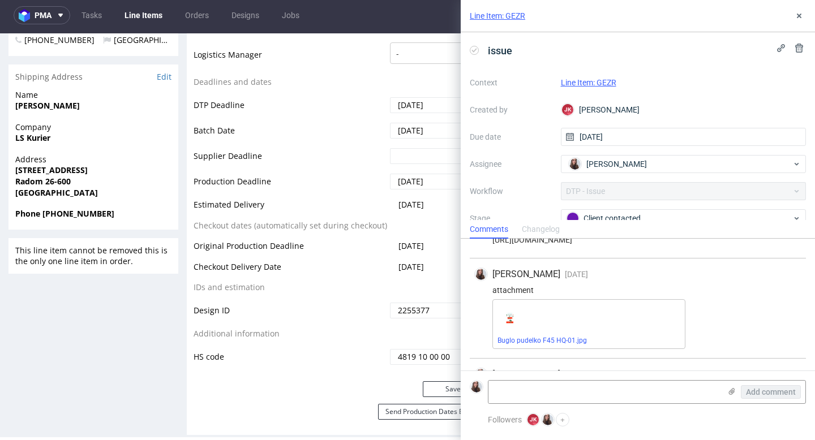
scroll to position [64, 0]
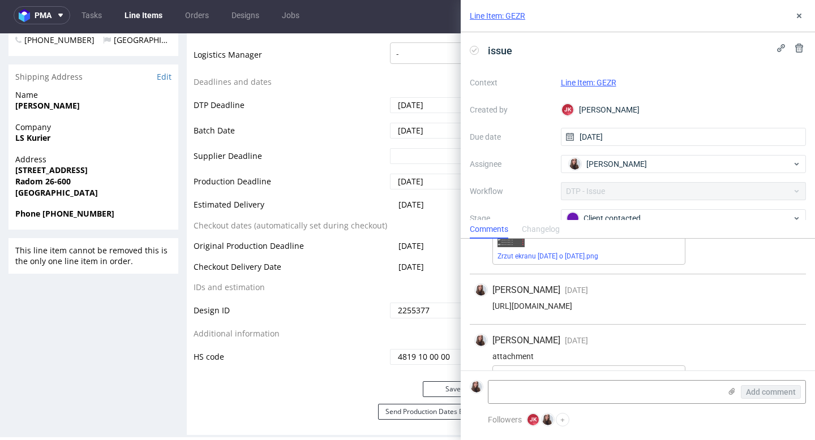
click at [603, 80] on link "Line Item: GEZR" at bounding box center [588, 82] width 55 height 9
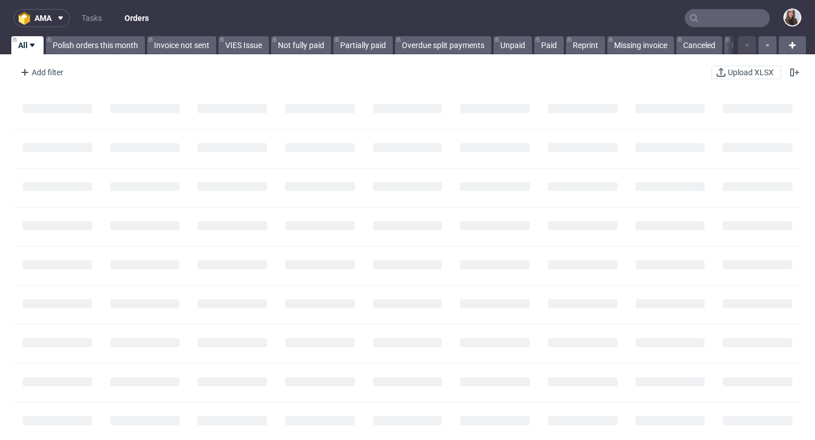
click at [733, 18] on input "text" at bounding box center [727, 18] width 85 height 18
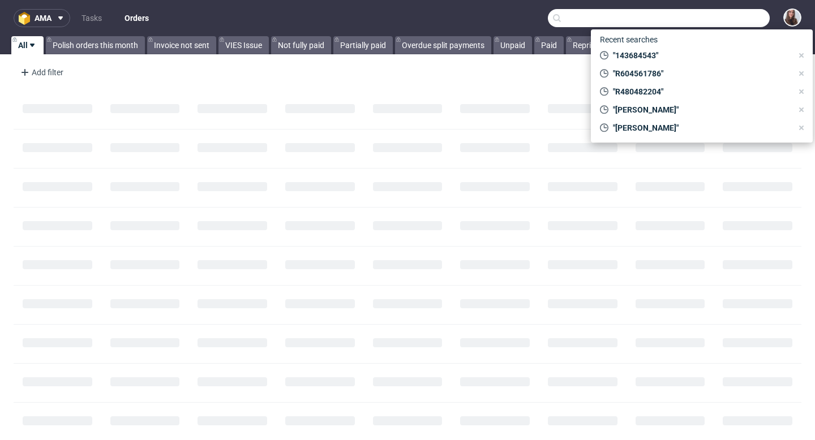
paste input "R943101910"
type input "R943101910"
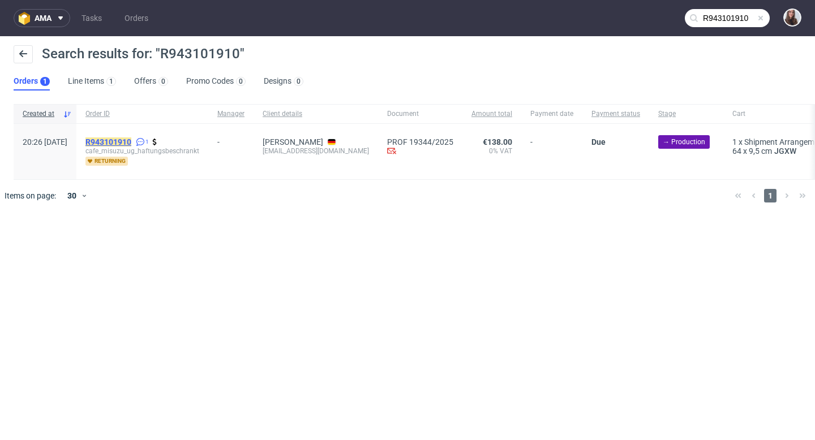
click at [131, 139] on mark "R943101910" at bounding box center [108, 141] width 46 height 9
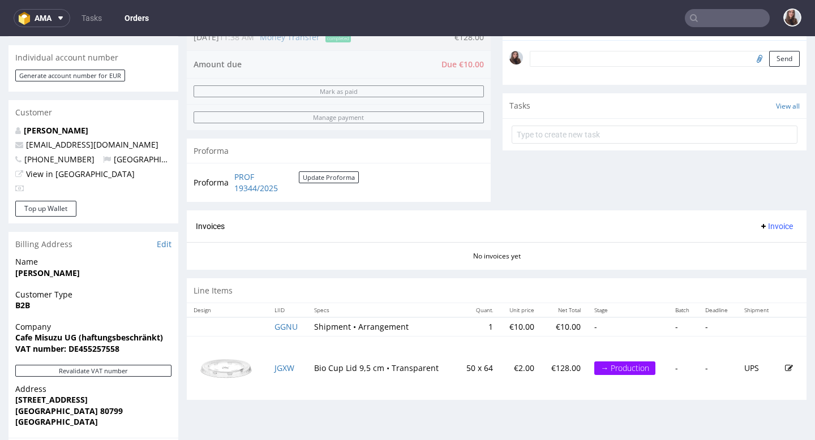
scroll to position [352, 0]
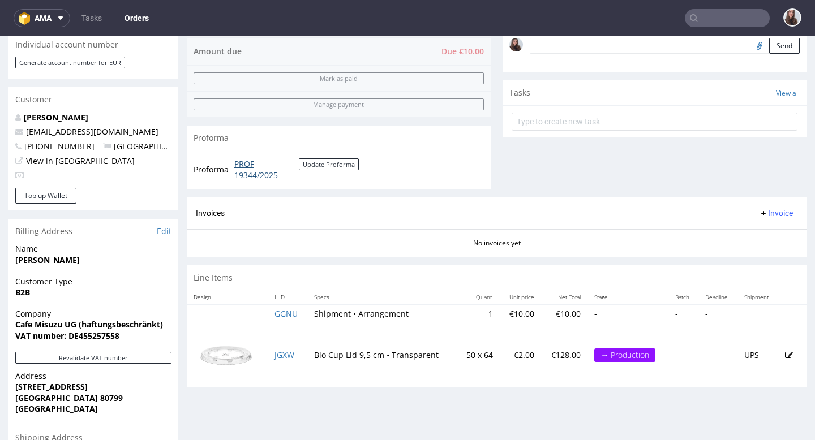
click at [245, 169] on link "PROF 19344/2025" at bounding box center [266, 169] width 64 height 22
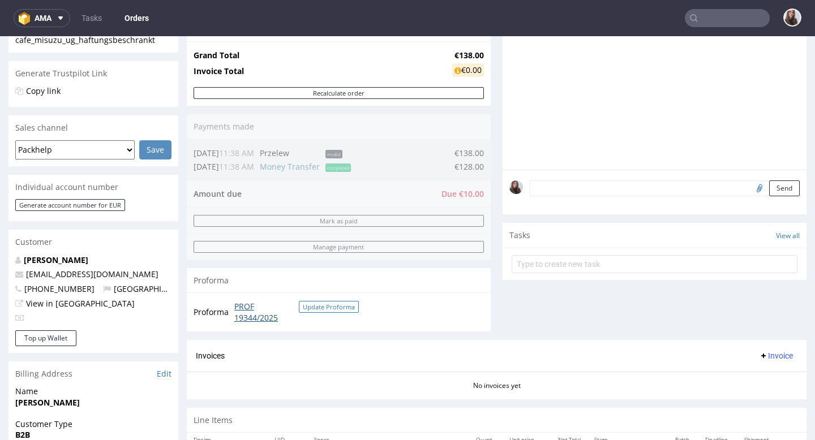
scroll to position [196, 0]
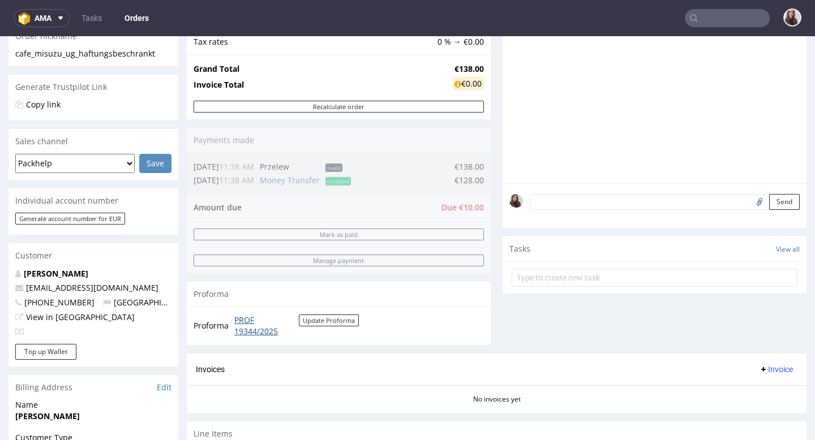
click at [240, 323] on link "PROF 19344/2025" at bounding box center [266, 326] width 64 height 22
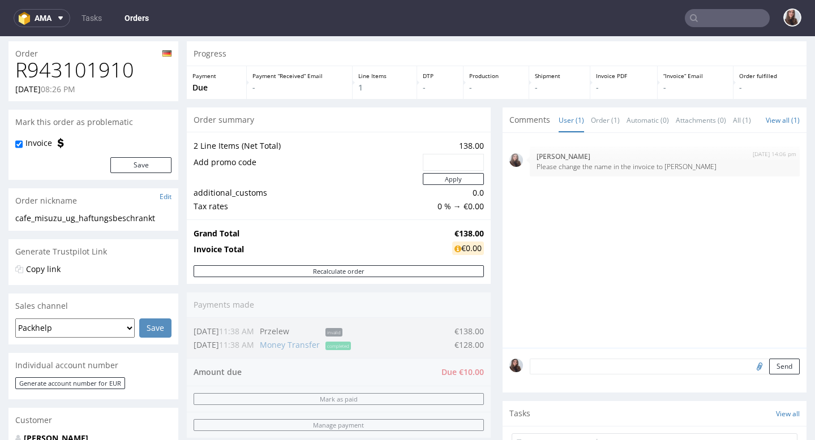
scroll to position [0, 0]
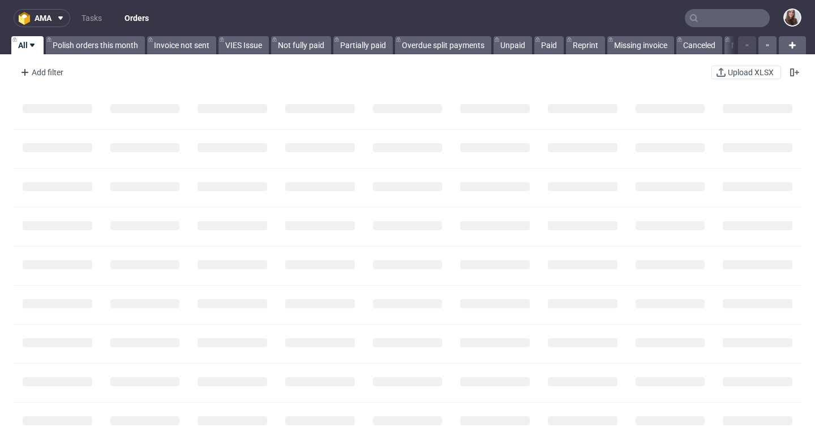
click at [716, 20] on input "text" at bounding box center [727, 18] width 85 height 18
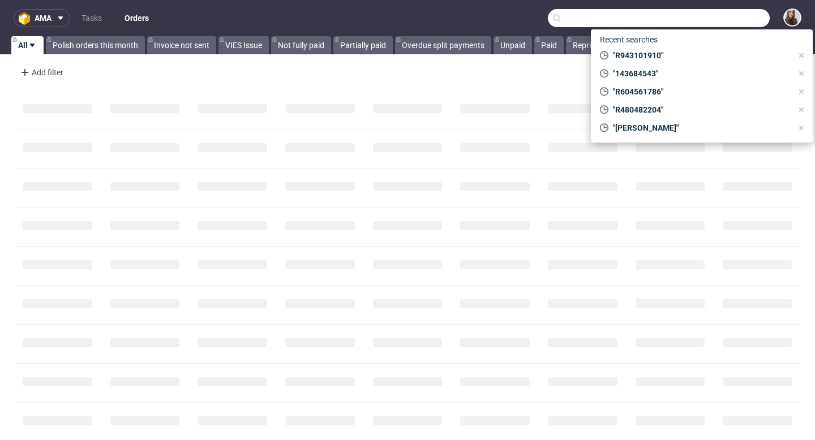
paste input "R567239945"
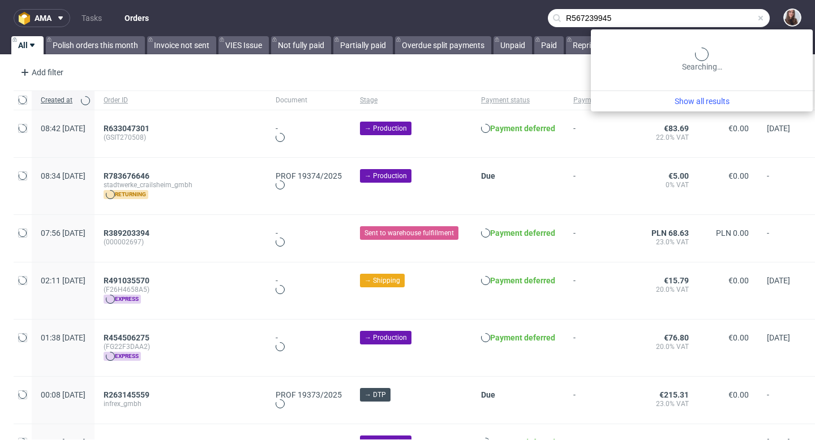
type input "R567239945"
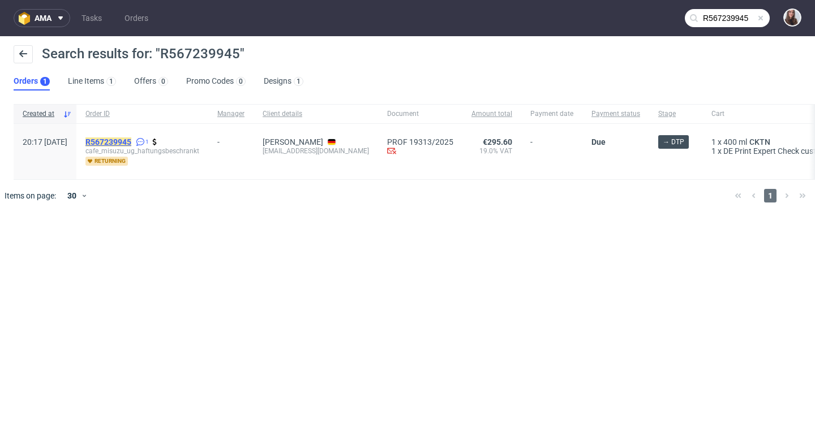
click at [131, 137] on mark "R567239945" at bounding box center [108, 141] width 46 height 9
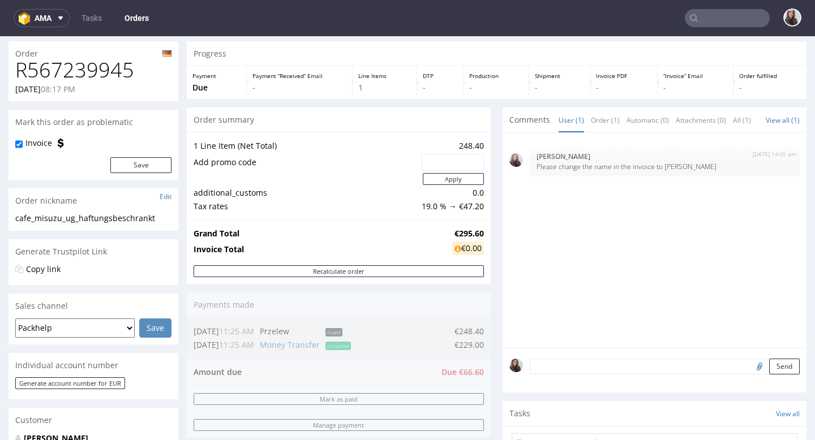
scroll to position [33, 0]
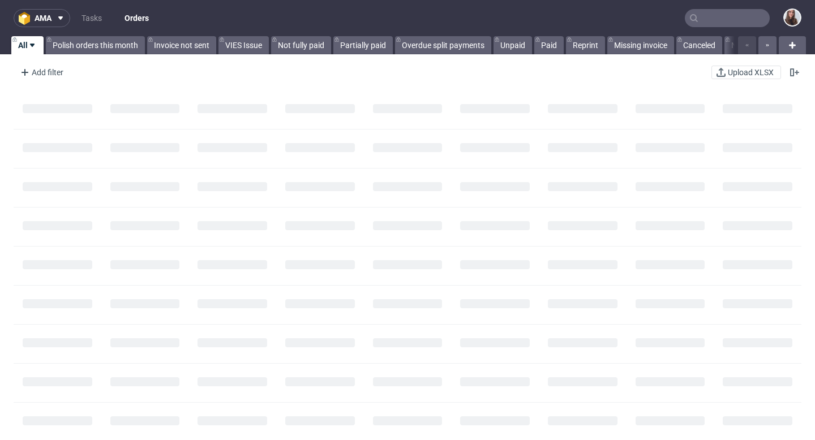
click at [705, 16] on input "text" at bounding box center [727, 18] width 85 height 18
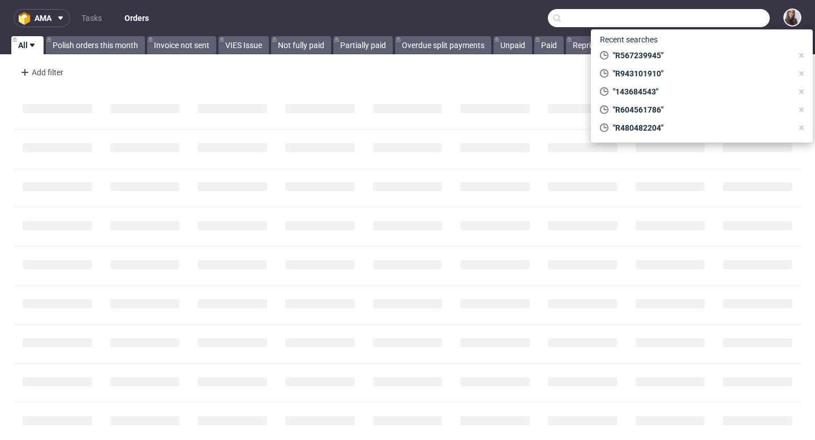
paste input "R530255100"
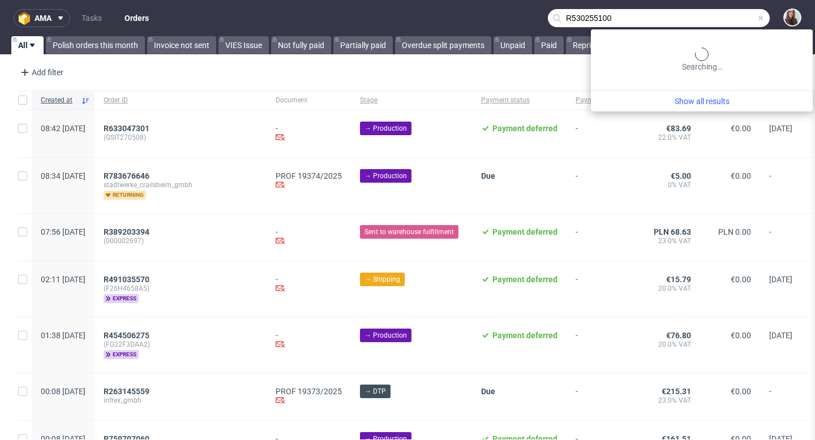
type input "R530255100"
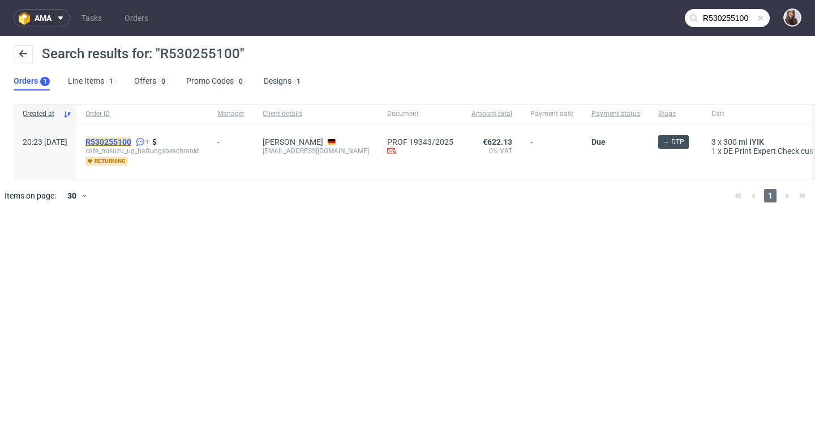
click at [131, 145] on mark "R530255100" at bounding box center [108, 141] width 46 height 9
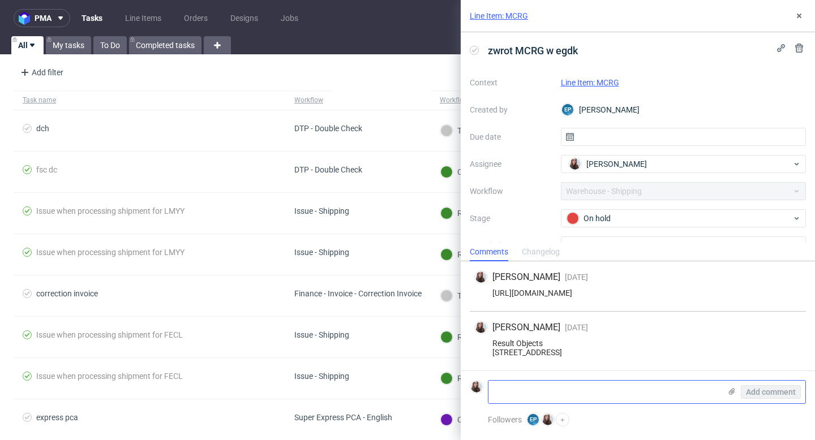
click at [536, 397] on textarea at bounding box center [604, 392] width 232 height 23
paste textarea "There is always someone in the office between 9 AM and 3 PM"
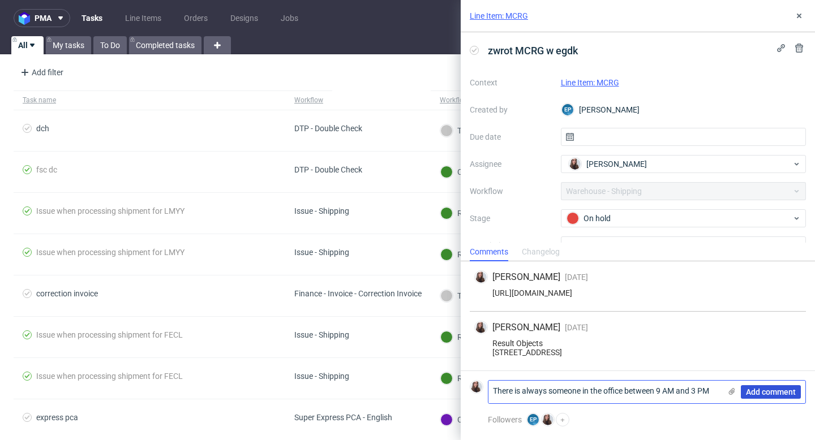
type textarea "There is always someone in the office between 9 AM and 3 PM"
click at [763, 398] on button "Add comment" at bounding box center [771, 392] width 60 height 14
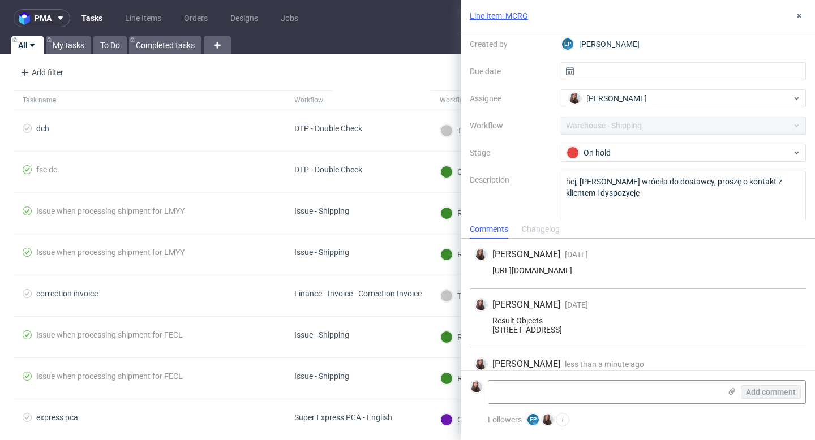
scroll to position [80, 0]
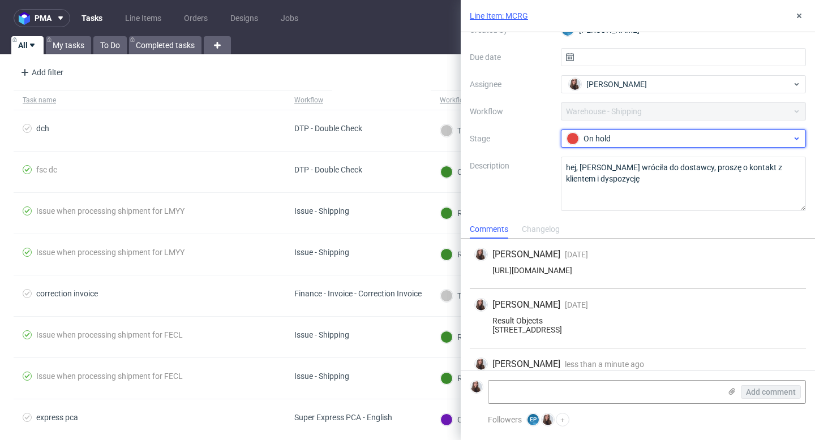
click at [679, 137] on div "On hold" at bounding box center [678, 138] width 225 height 12
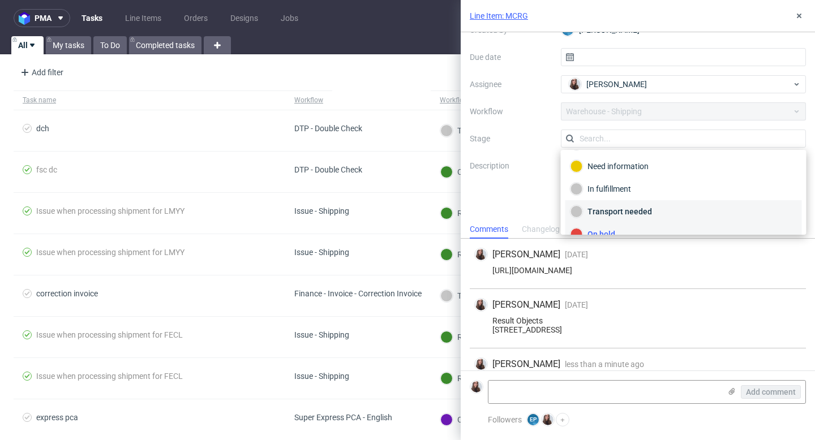
scroll to position [21, 0]
click at [639, 213] on div "Transport needed" at bounding box center [683, 212] width 226 height 12
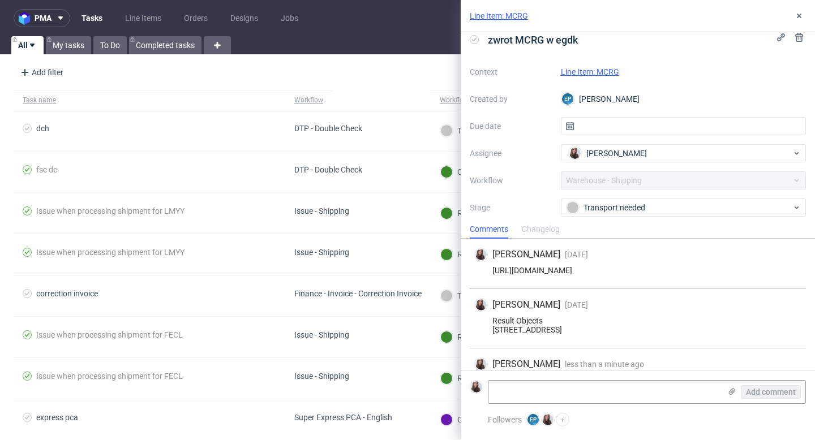
scroll to position [0, 0]
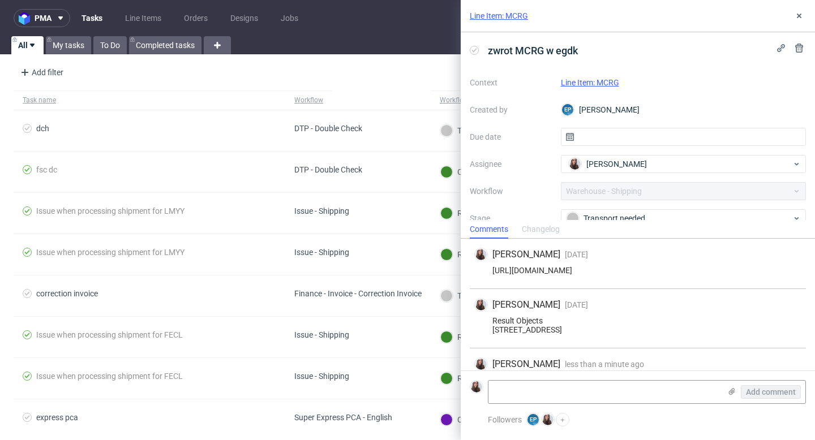
click at [593, 80] on link "Line Item: MCRG" at bounding box center [590, 82] width 58 height 9
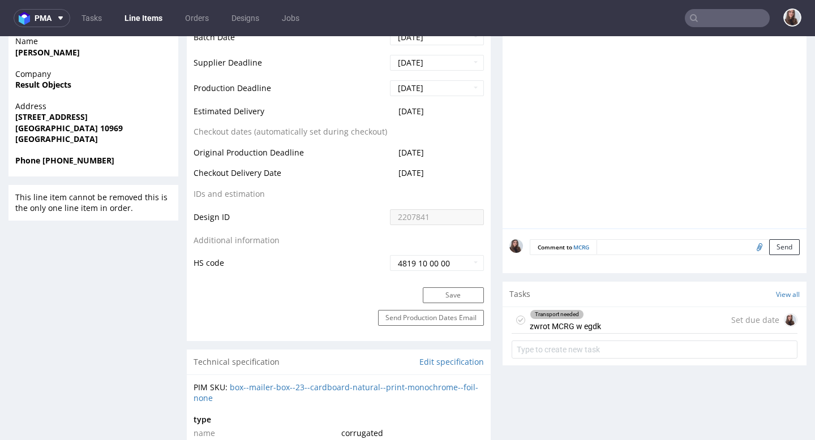
scroll to position [481, 0]
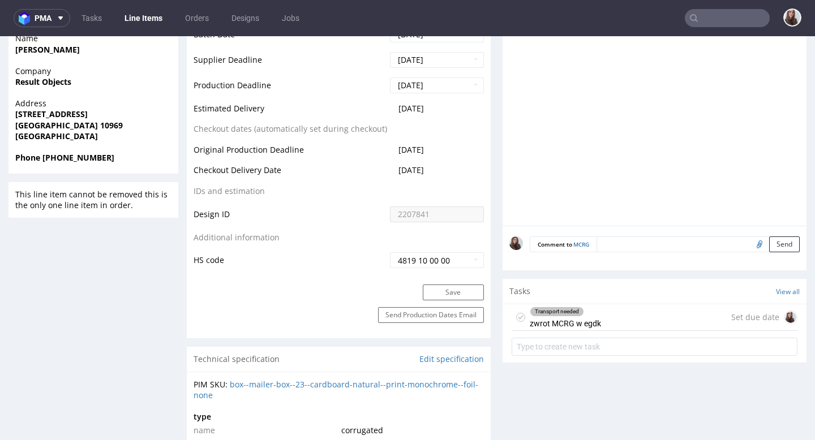
click at [590, 321] on div "Transport needed zwrot MCRG w egdk" at bounding box center [565, 317] width 71 height 26
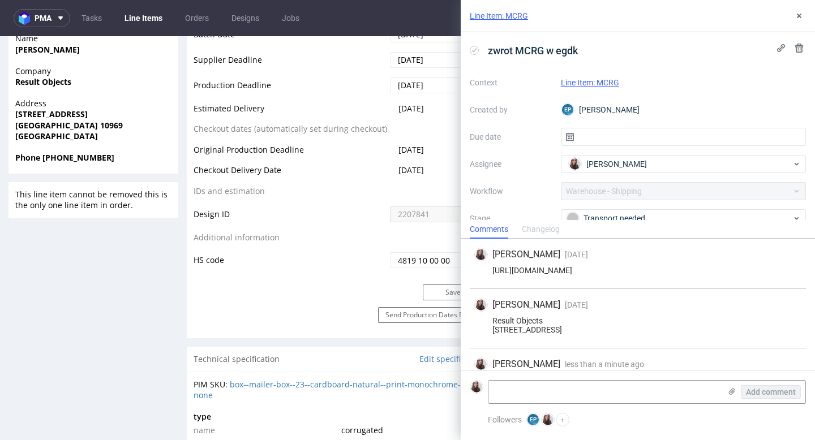
scroll to position [37, 0]
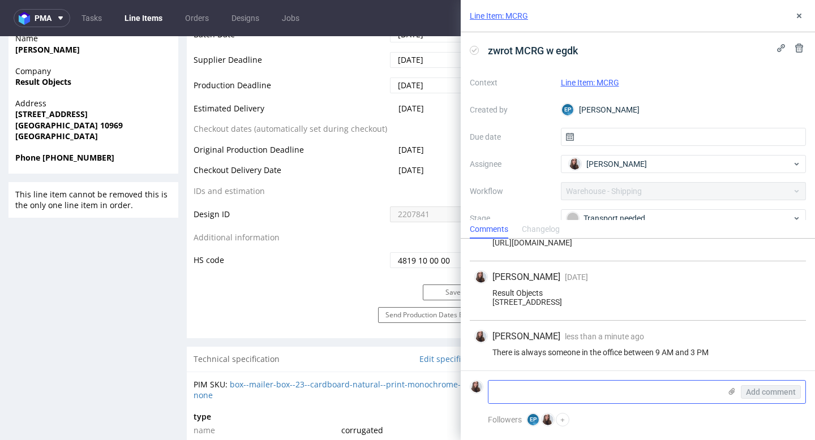
click at [550, 391] on textarea at bounding box center [604, 392] width 232 height 23
type textarea "E"
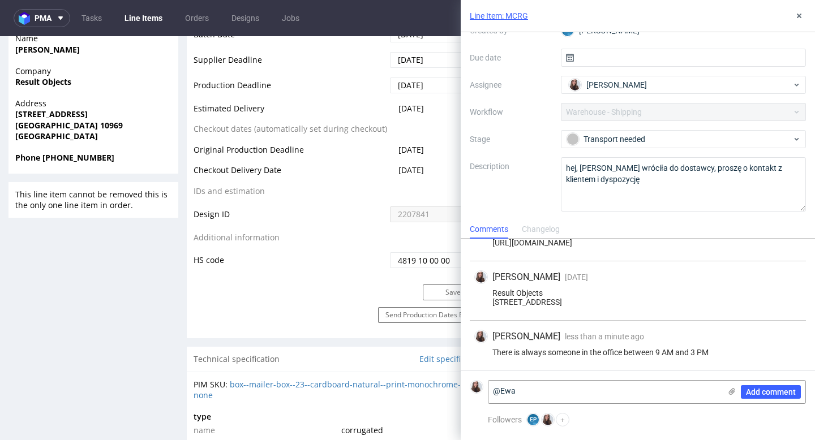
scroll to position [80, 0]
click at [545, 386] on textarea "@Ewa" at bounding box center [604, 392] width 232 height 23
click at [532, 390] on textarea "@Ewa" at bounding box center [604, 392] width 232 height 23
type textarea "@"
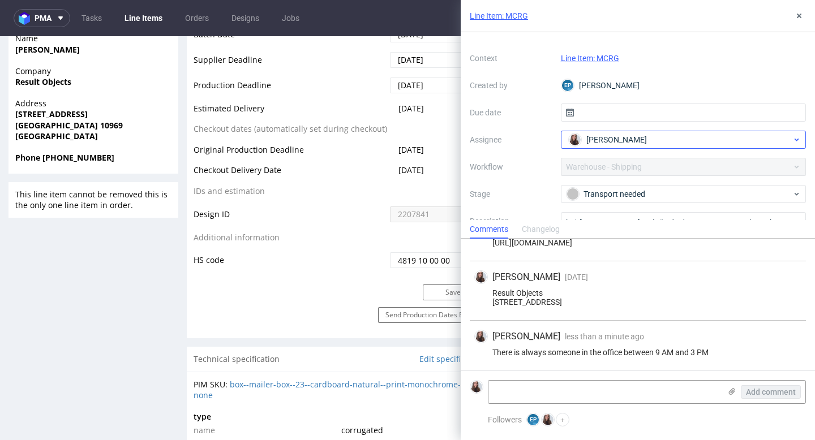
scroll to position [11, 0]
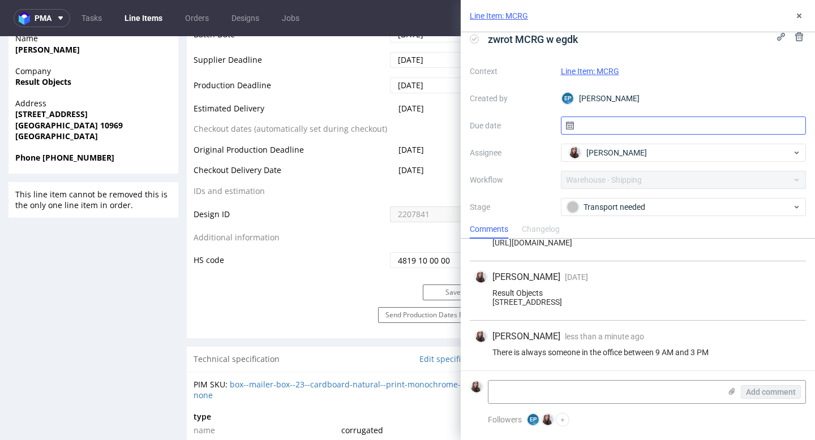
click at [599, 121] on input "text" at bounding box center [684, 126] width 246 height 18
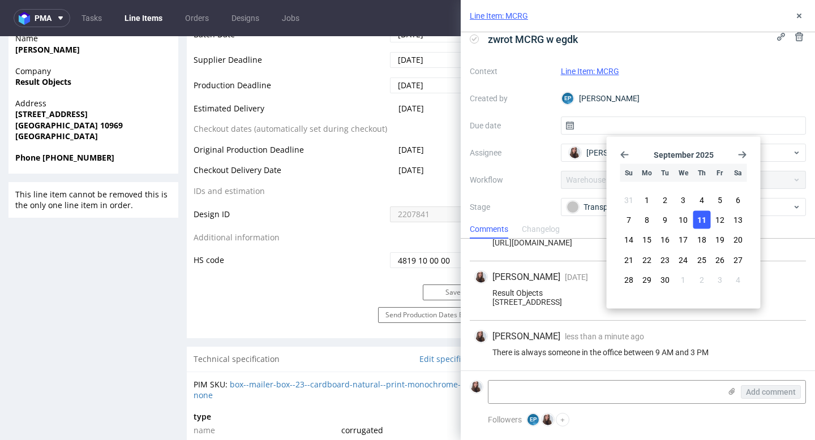
click at [697, 216] on span "11" at bounding box center [701, 219] width 9 height 11
type input "[DATE]"
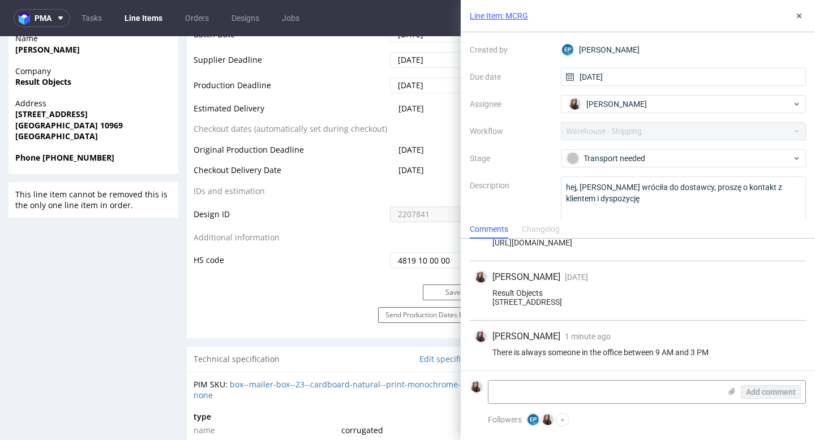
scroll to position [80, 0]
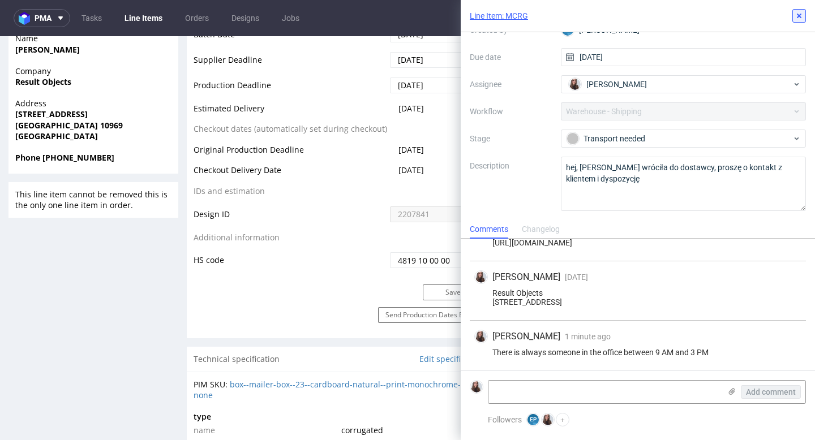
click at [804, 13] on button at bounding box center [799, 16] width 14 height 14
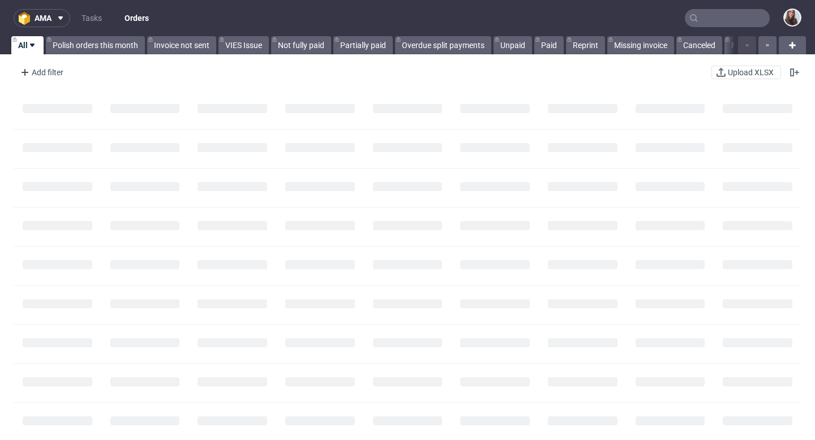
click at [702, 22] on input "text" at bounding box center [727, 18] width 85 height 18
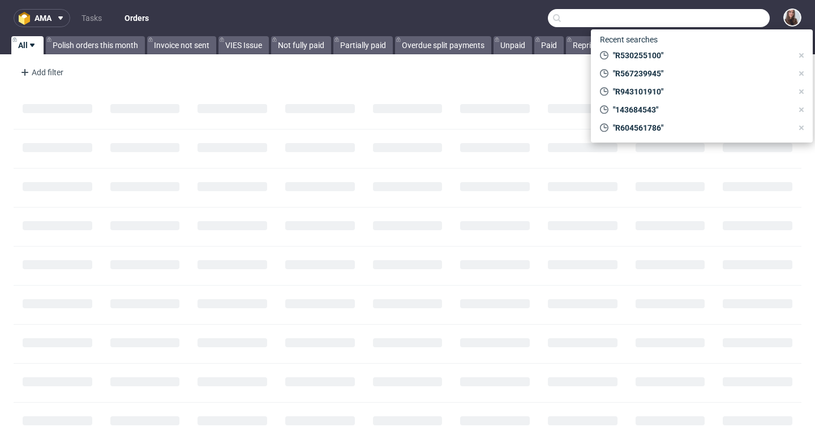
paste input "R381341569"
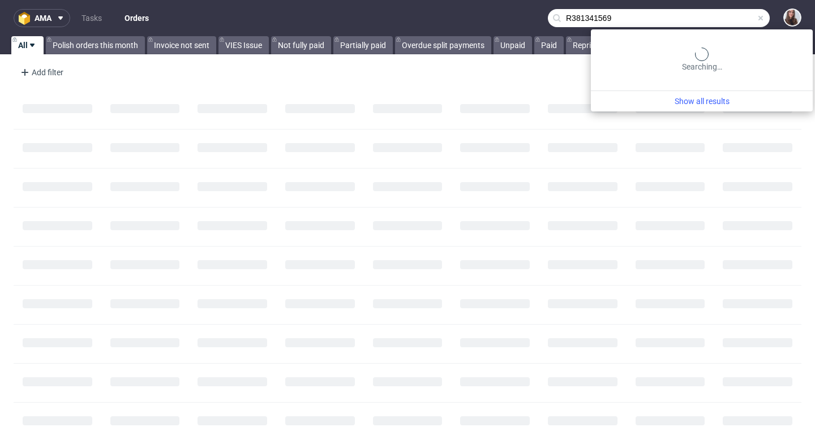
type input "R381341569"
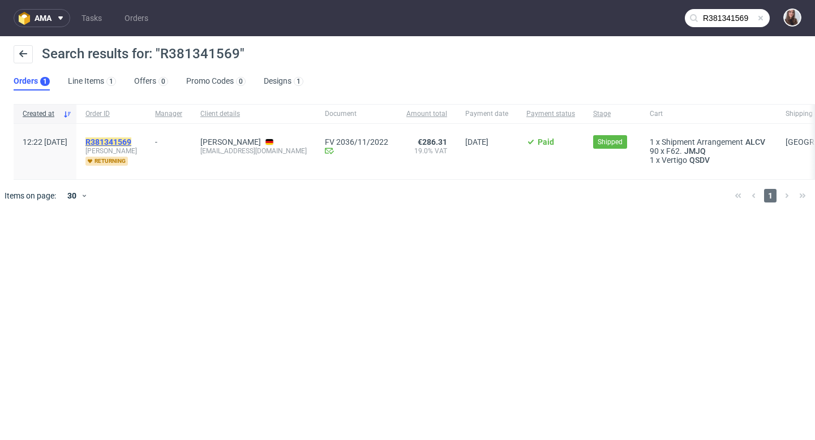
click at [131, 139] on mark "R381341569" at bounding box center [108, 141] width 46 height 9
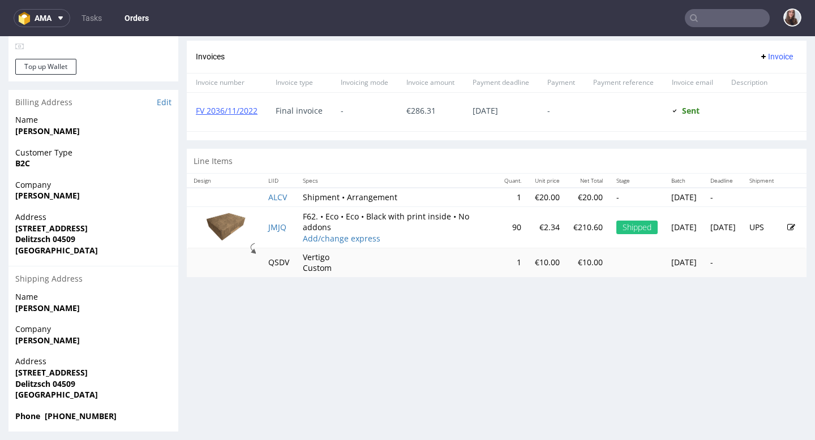
scroll to position [488, 0]
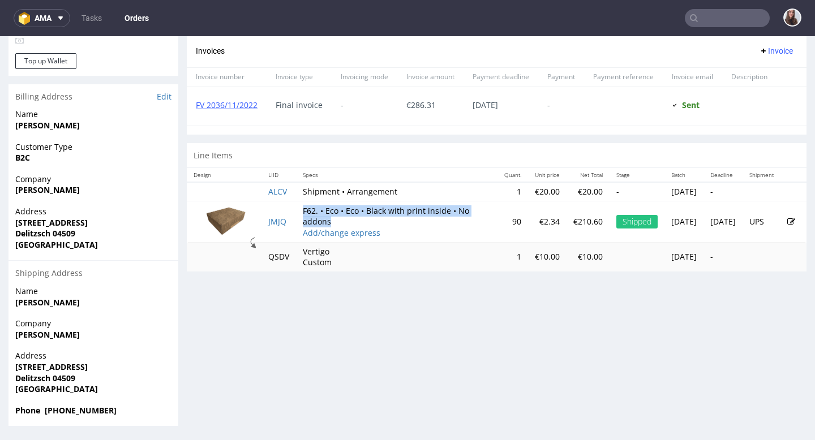
drag, startPoint x: 304, startPoint y: 208, endPoint x: 397, endPoint y: 220, distance: 93.6
click at [397, 220] on td "F62. • Eco • Eco • Black with print inside • No addons Add/change express" at bounding box center [396, 221] width 201 height 41
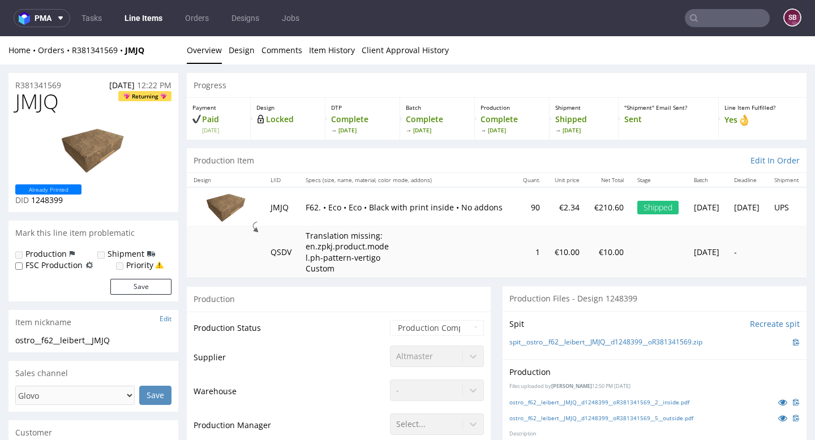
click at [238, 212] on img at bounding box center [226, 207] width 57 height 32
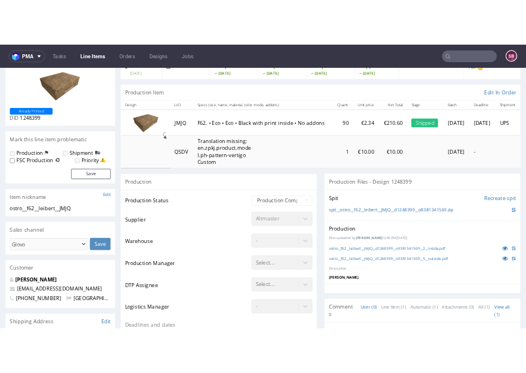
scroll to position [91, 0]
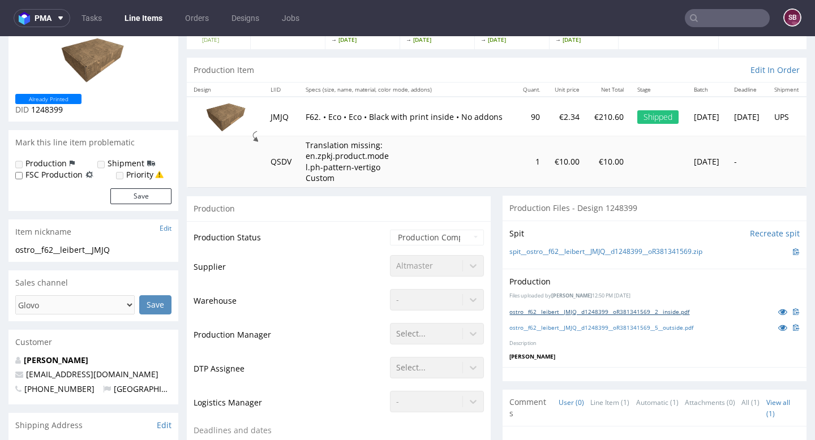
click at [580, 308] on link "ostro__f62__leibert__JMJQ__d1248399__oR381341569__2__inside.pdf" at bounding box center [599, 312] width 180 height 8
click at [595, 326] on link "ostro__f62__leibert__JMJQ__d1248399__oR381341569__5__outside.pdf" at bounding box center [601, 328] width 184 height 8
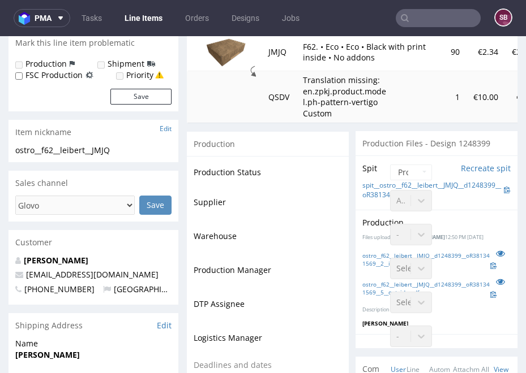
scroll to position [196, 0]
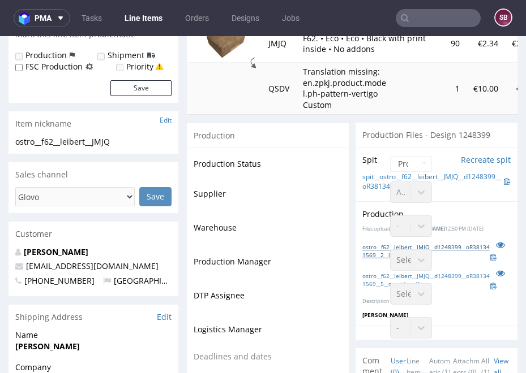
click at [456, 246] on link "ostro__f62__leibert__JMJQ__d1248399__oR381341569__2__inside.pdf" at bounding box center [426, 251] width 128 height 16
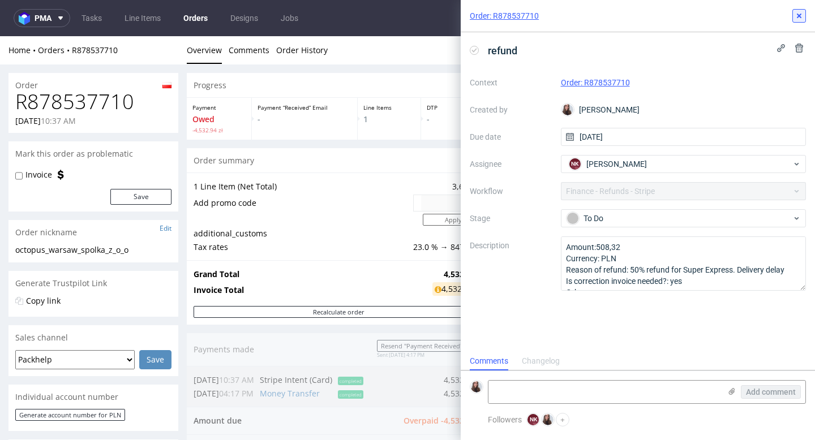
click at [794, 18] on icon at bounding box center [798, 15] width 9 height 9
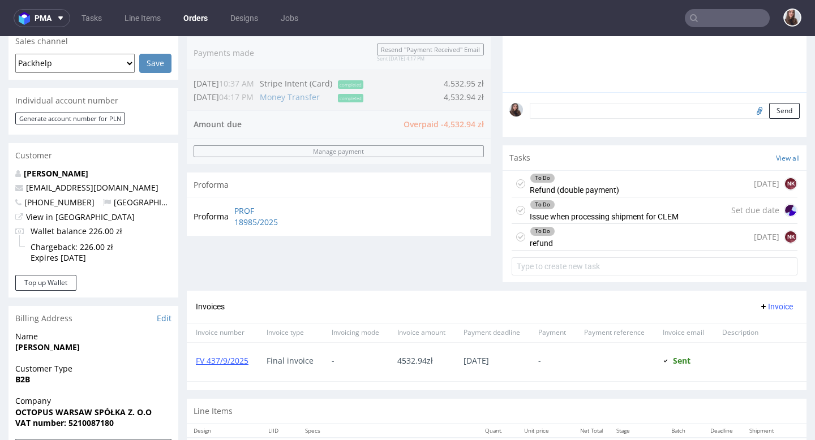
scroll to position [298, 0]
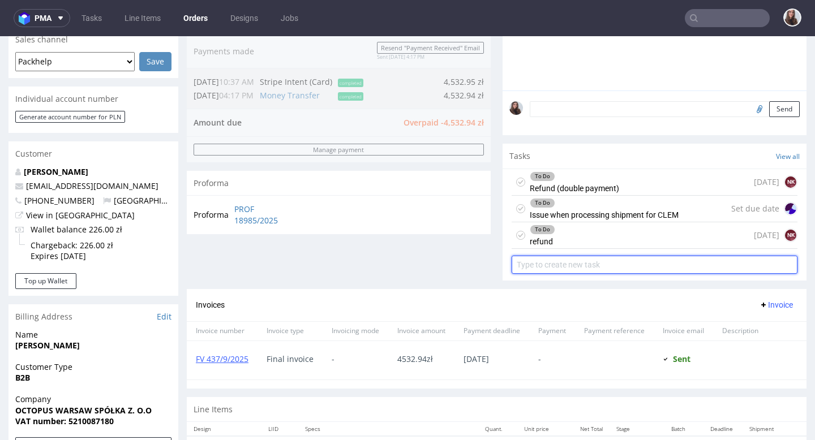
click at [606, 274] on input "text" at bounding box center [654, 265] width 286 height 18
type input "invoice correction"
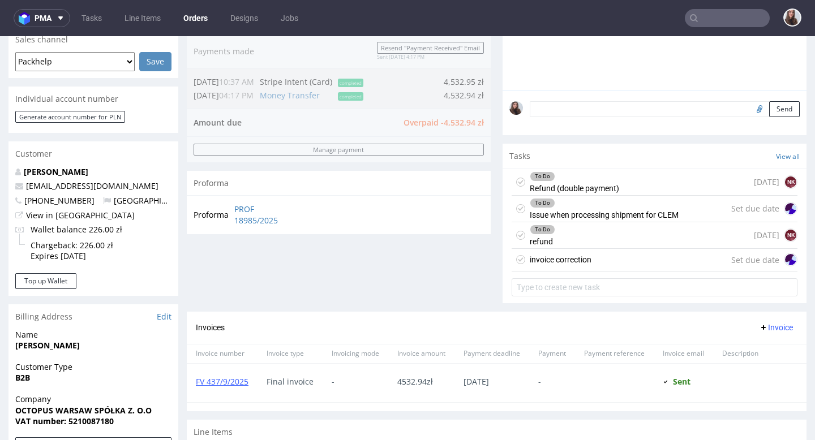
click at [591, 266] on div "invoice correction Set due date" at bounding box center [654, 260] width 286 height 23
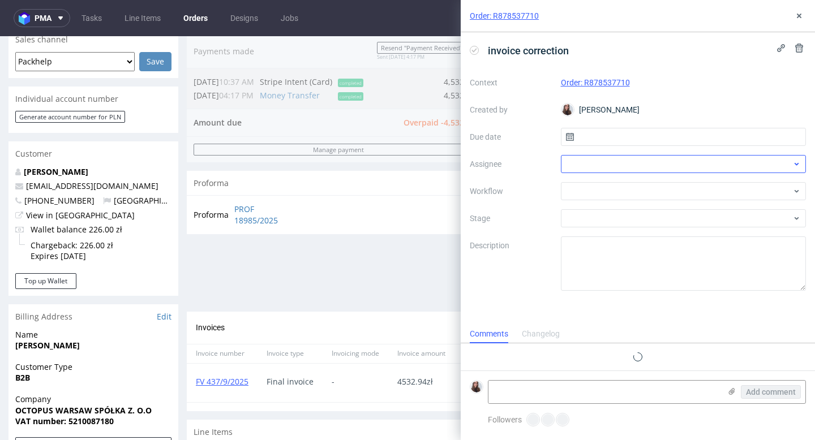
scroll to position [9, 0]
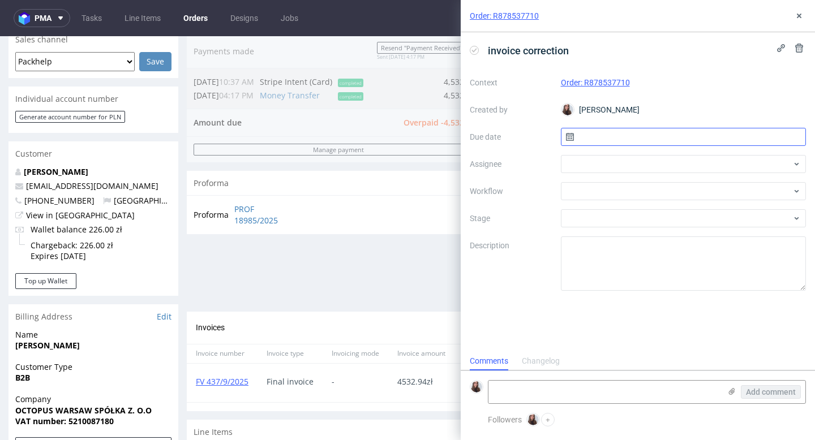
click at [603, 135] on input "text" at bounding box center [684, 137] width 246 height 18
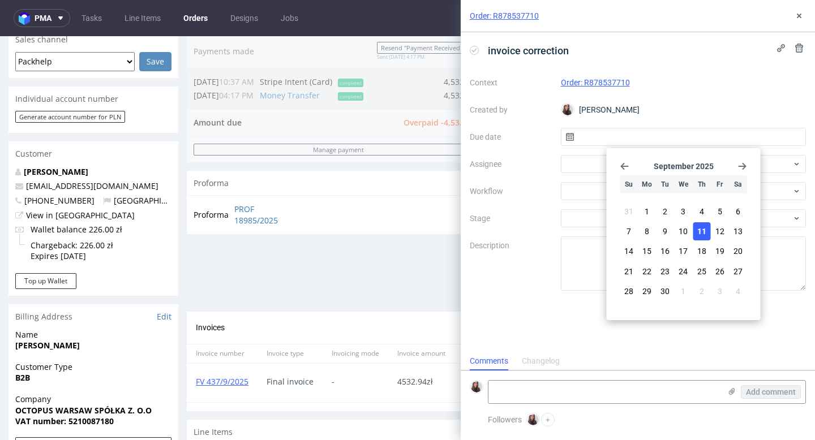
click at [693, 231] on button "11" at bounding box center [701, 231] width 18 height 18
type input "[DATE]"
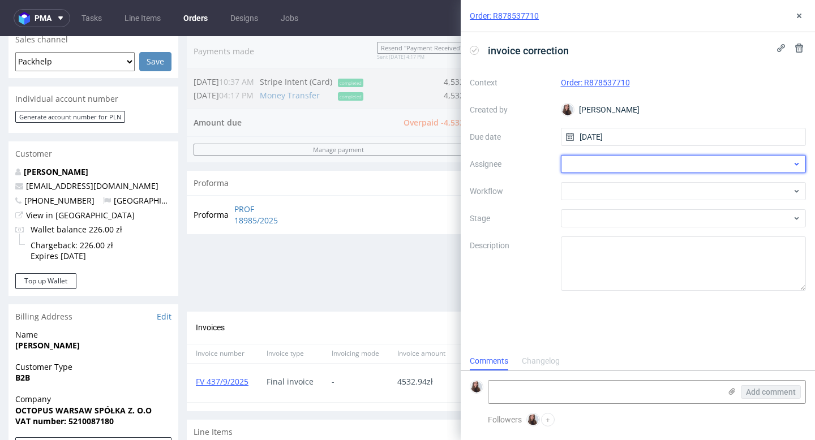
click at [625, 168] on div at bounding box center [684, 164] width 246 height 18
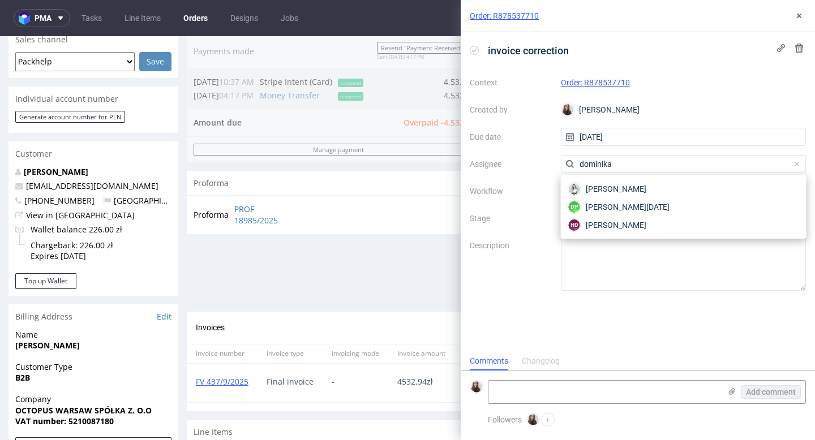
type input "dominika"
click at [624, 205] on span "Dominika Piątek" at bounding box center [628, 206] width 84 height 11
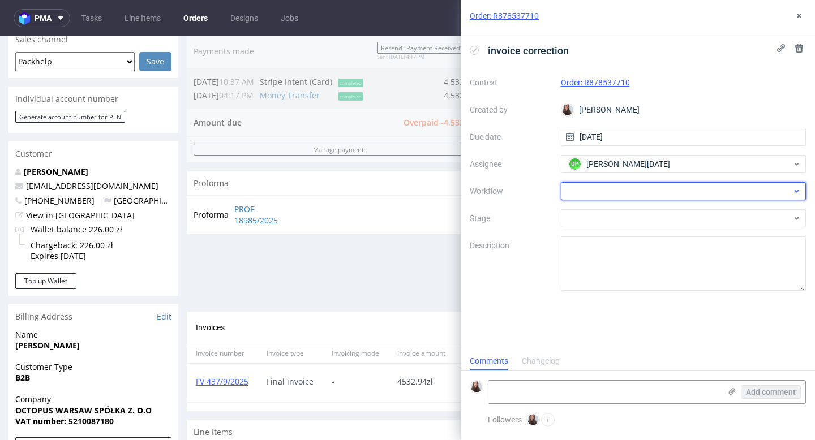
click at [600, 189] on div at bounding box center [684, 191] width 246 height 18
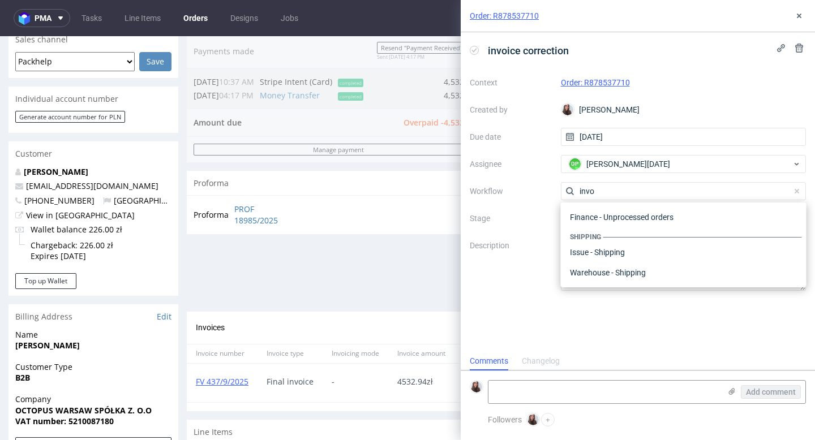
scroll to position [102, 0]
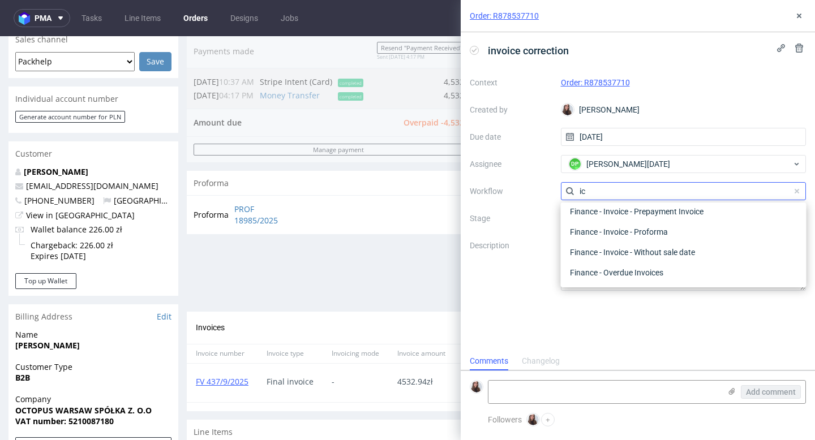
type input "i"
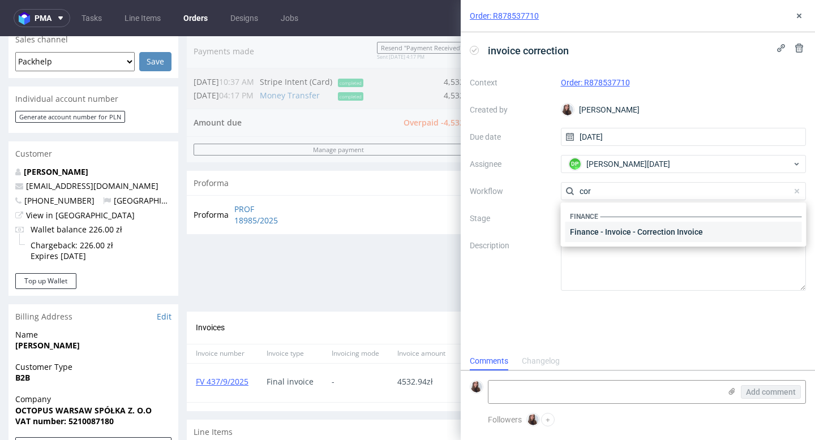
type input "cor"
click at [696, 234] on div "Finance - Invoice - Correction Invoice" at bounding box center [683, 232] width 236 height 20
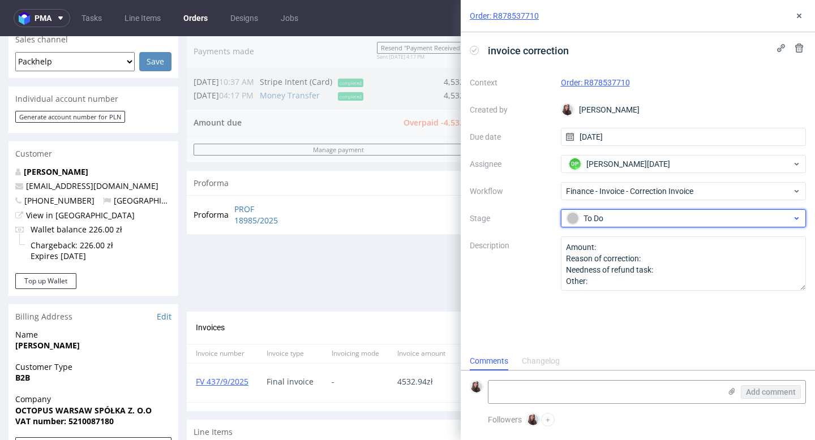
click at [633, 214] on div "To Do" at bounding box center [678, 218] width 225 height 12
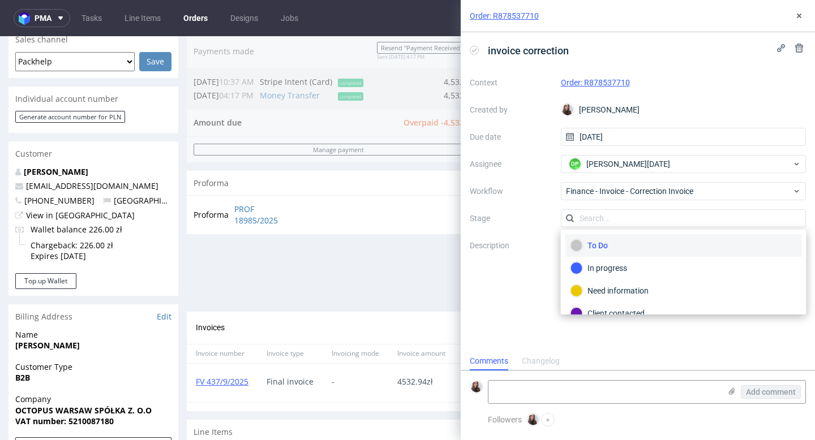
click at [520, 268] on label "Description" at bounding box center [511, 264] width 82 height 50
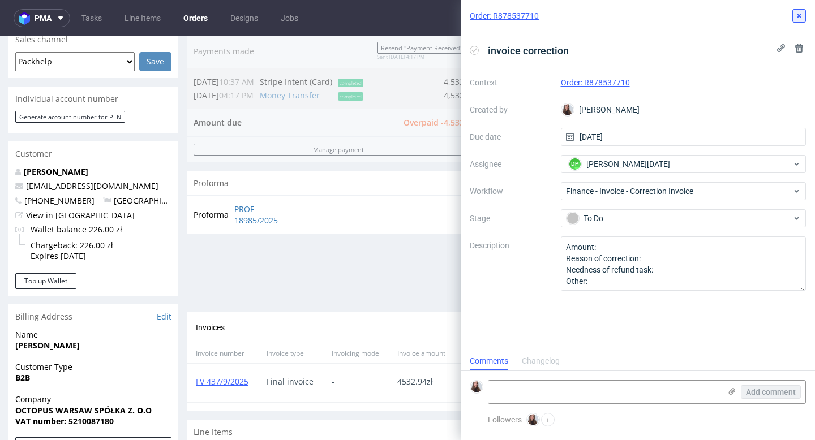
click at [798, 17] on icon at bounding box center [798, 15] width 9 height 9
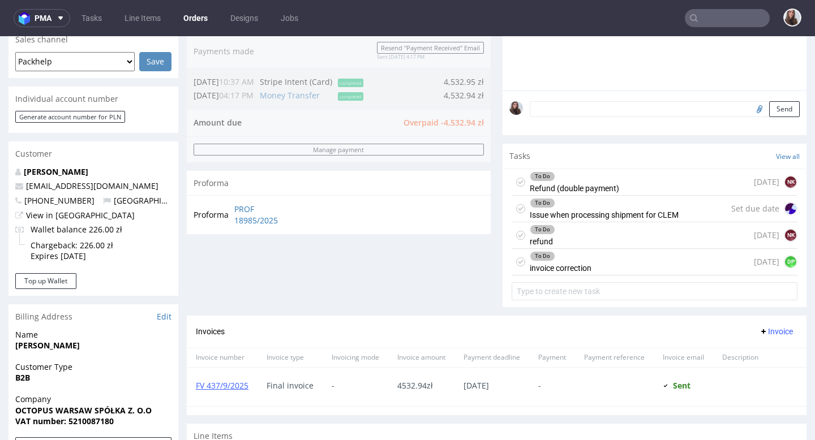
click at [601, 246] on div "To Do refund 1 day ago NK" at bounding box center [654, 235] width 286 height 27
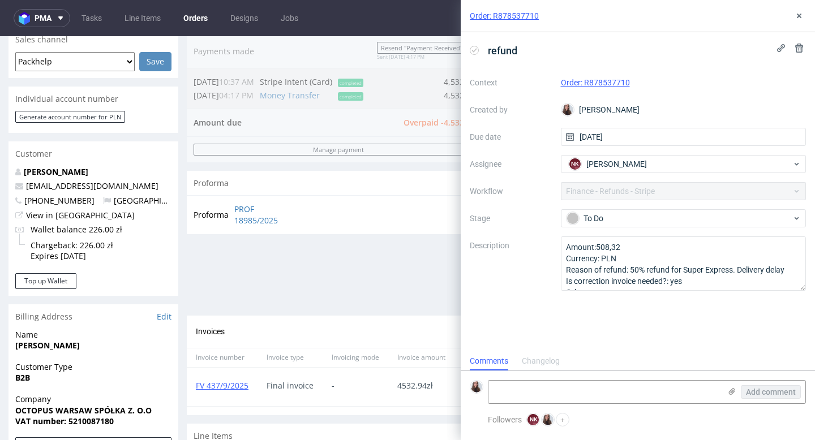
scroll to position [9, 0]
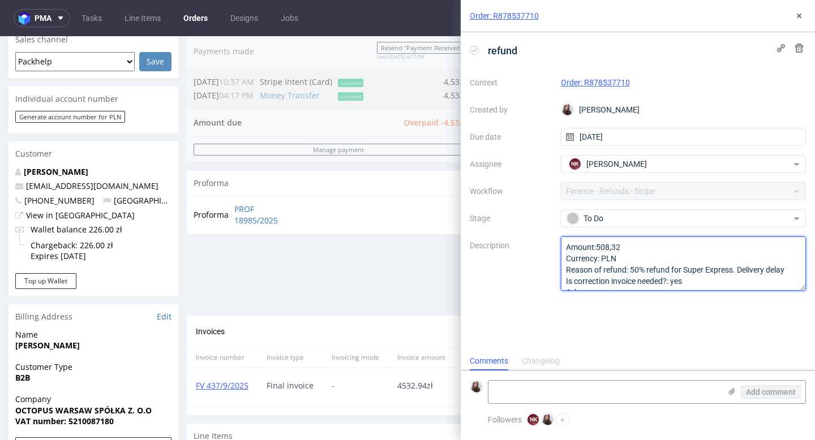
drag, startPoint x: 790, startPoint y: 272, endPoint x: 563, endPoint y: 238, distance: 228.9
click at [563, 238] on textarea "Amount:508,32 Currency: PLN Reason of refund: 50% refund for Super Express. Del…" at bounding box center [684, 263] width 246 height 54
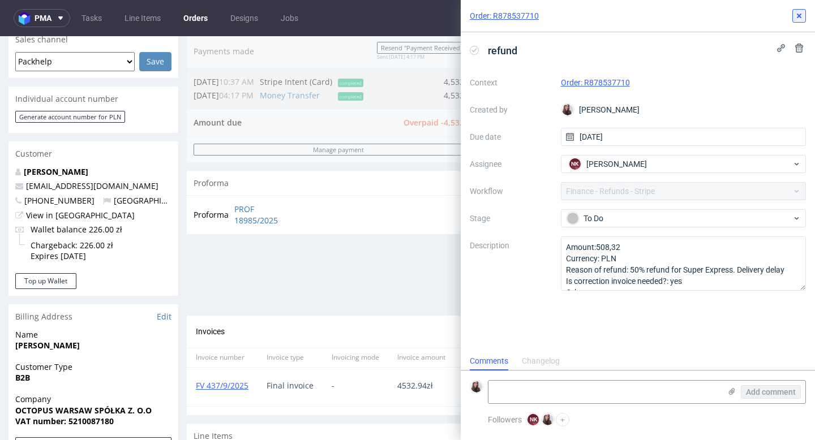
click at [801, 12] on icon at bounding box center [798, 15] width 9 height 9
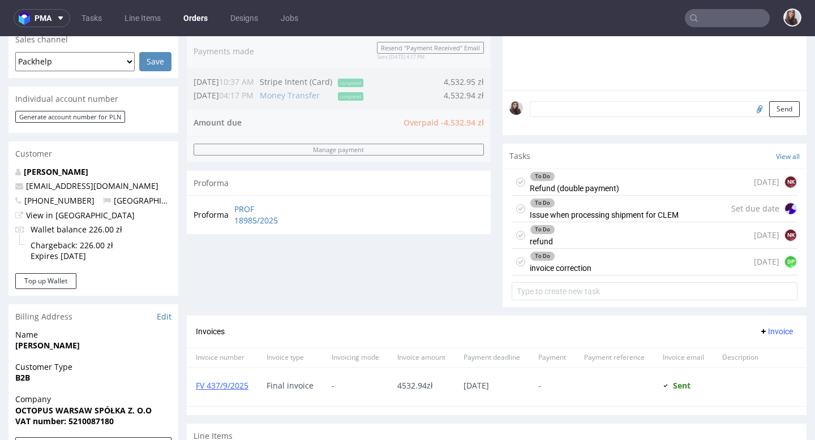
click at [603, 274] on div "To Do invoice correction today DP" at bounding box center [654, 262] width 286 height 27
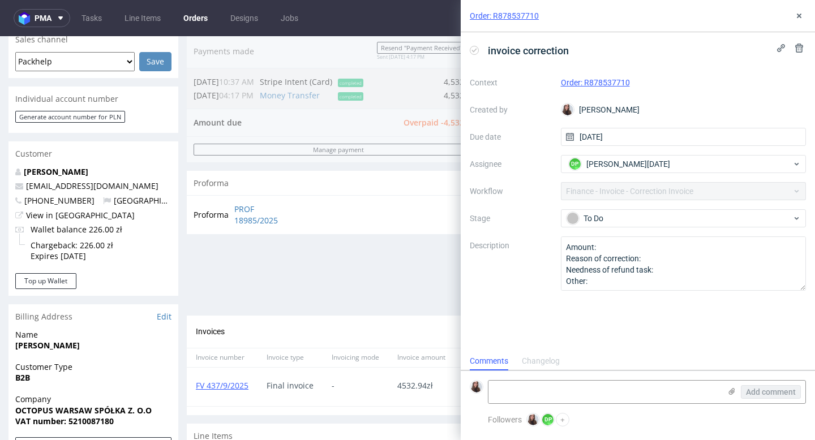
scroll to position [9, 0]
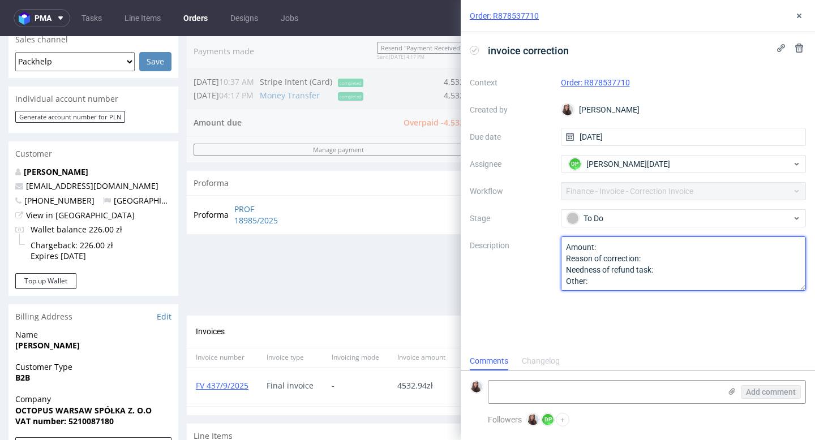
click at [626, 246] on textarea "Amount: Reason of correction: Needness of refund task: Other:" at bounding box center [684, 263] width 246 height 54
paste textarea "🈷️508,32 Currency: PLN Reason of refund: 50% refund for Super Express. Delivery…"
click at [602, 247] on textarea "Amount: Reason of correction: Needness of refund task: Other:" at bounding box center [684, 263] width 246 height 54
drag, startPoint x: 630, startPoint y: 255, endPoint x: 794, endPoint y: 257, distance: 164.1
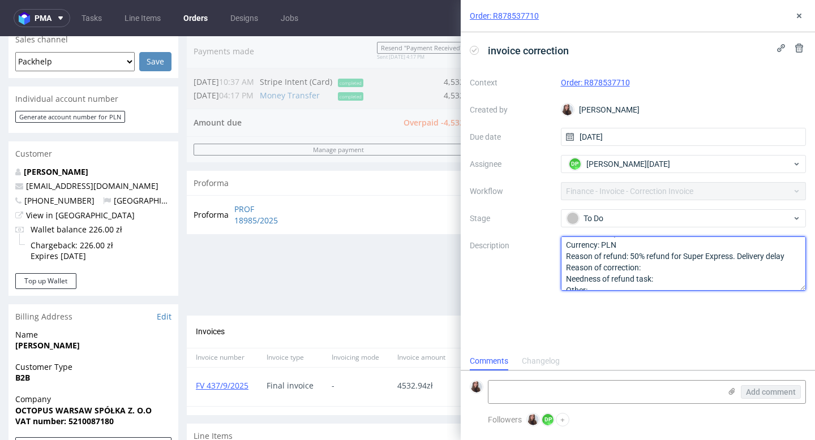
click at [794, 257] on textarea "Amount: Reason of correction: Needness of refund task: Other:" at bounding box center [684, 263] width 246 height 54
click at [724, 261] on textarea "Amount: Reason of correction: Needness of refund task: Other:" at bounding box center [684, 263] width 246 height 54
paste textarea "50% refund for Super Express. Delivery delay"
click at [677, 270] on textarea "Amount: Reason of correction: Needness of refund task: Other:" at bounding box center [684, 263] width 246 height 54
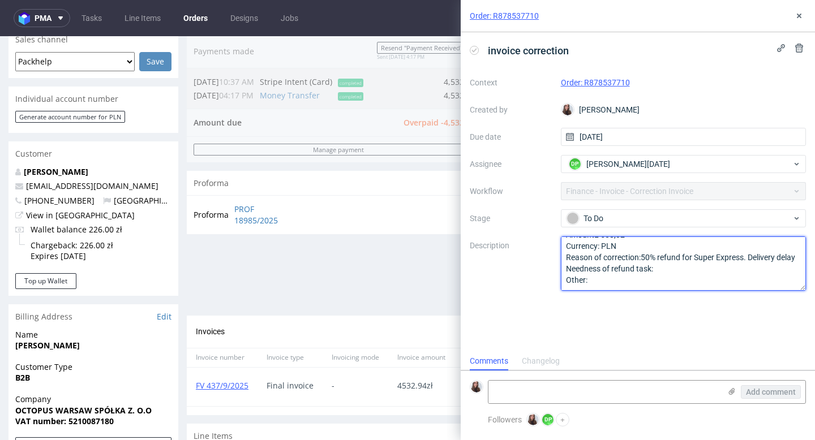
scroll to position [0, 0]
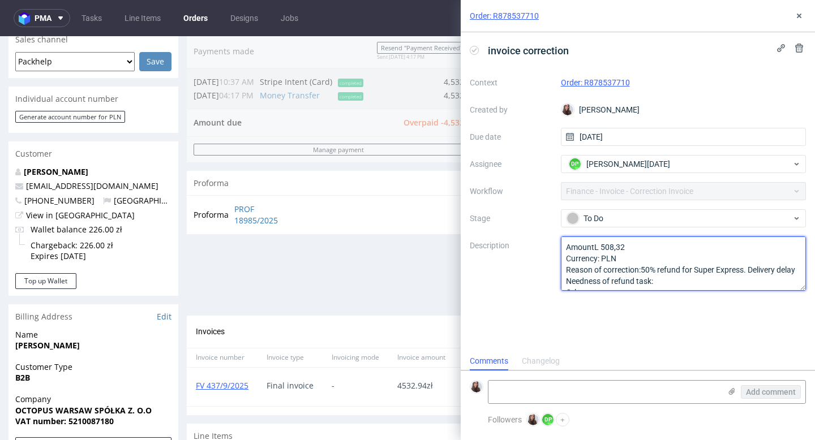
click at [627, 258] on textarea "Amount: Reason of correction: Needness of refund task: Other:" at bounding box center [684, 263] width 246 height 54
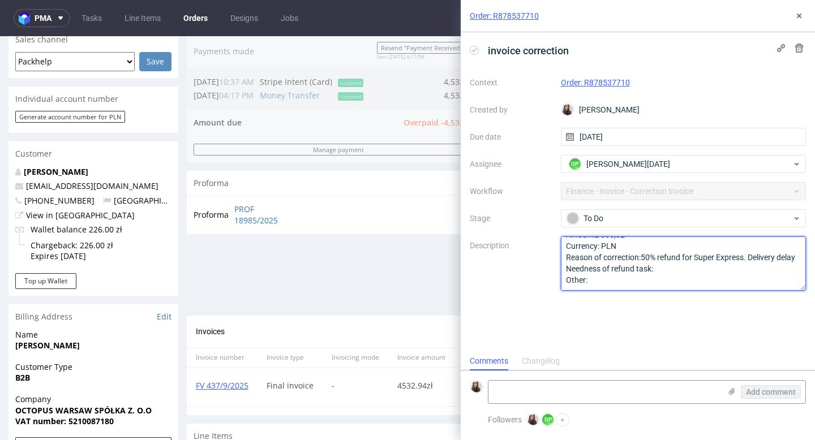
type textarea "AmountL 508,32 Currency: PLN Reason of correction:50% refund for Super Express.…"
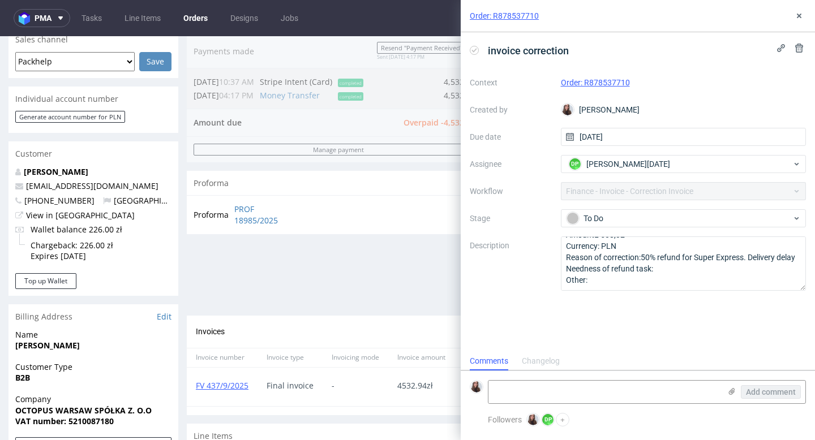
click at [578, 337] on div "invoice correction Context Order: R878537710 Created by Sandra Beśka Due date 1…" at bounding box center [638, 192] width 354 height 320
click at [801, 15] on icon at bounding box center [798, 15] width 9 height 9
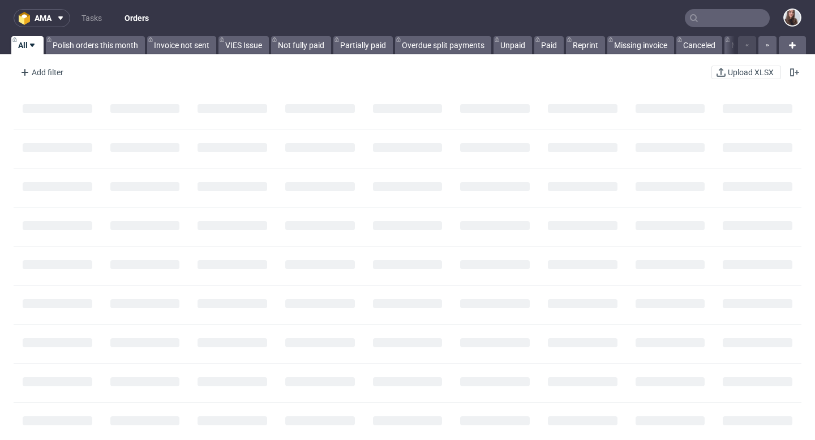
click at [702, 19] on input "text" at bounding box center [727, 18] width 85 height 18
paste input "R263145559"
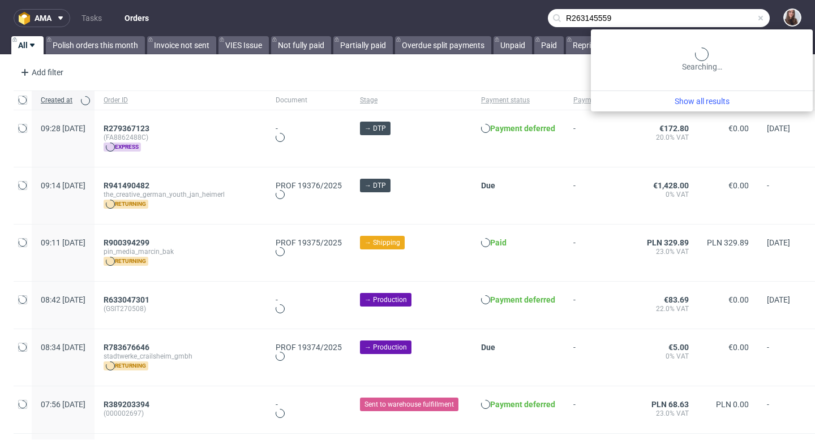
type input "R263145559"
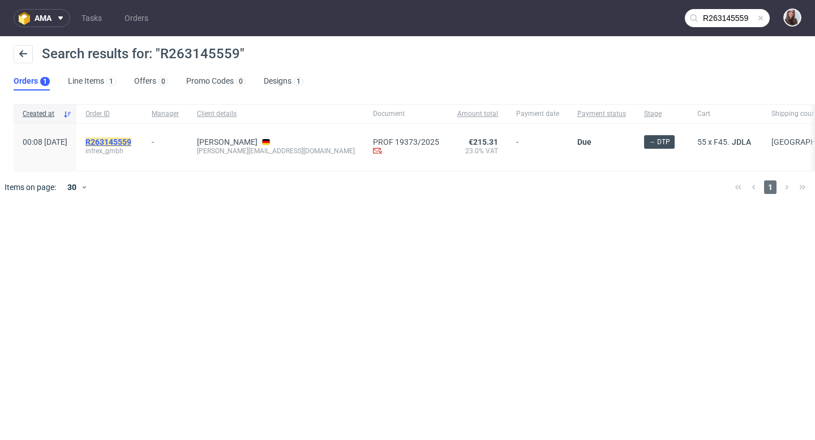
click at [131, 140] on mark "R263145559" at bounding box center [108, 141] width 46 height 9
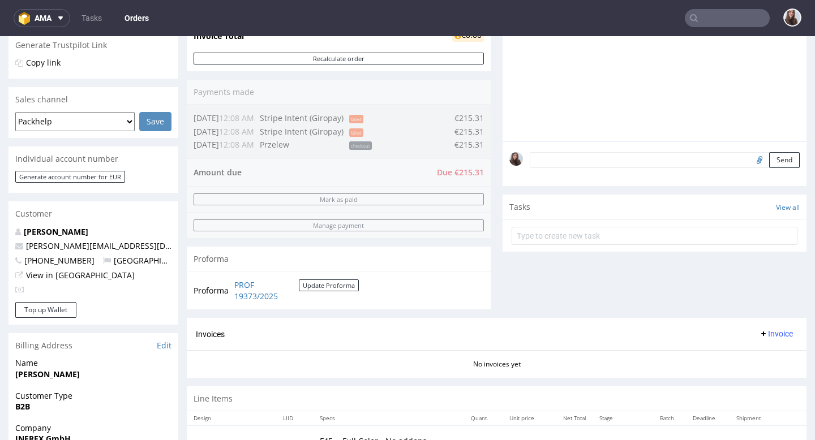
scroll to position [252, 0]
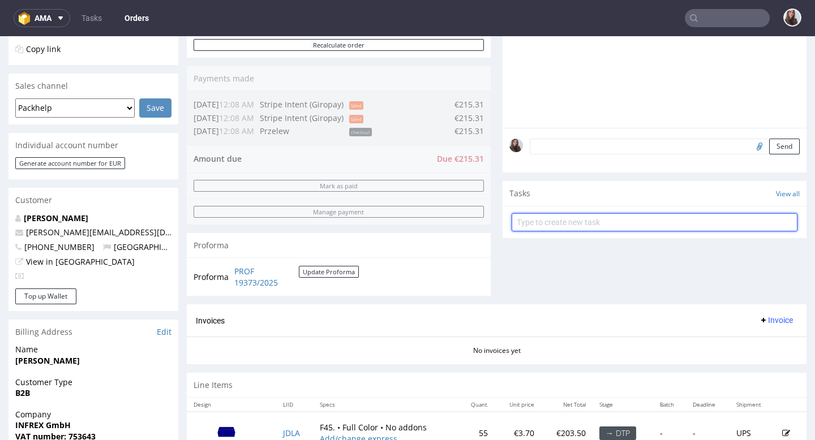
click at [552, 231] on input "text" at bounding box center [654, 222] width 286 height 18
type input "i"
type input "o"
type input "c"
type input "proforma correction"
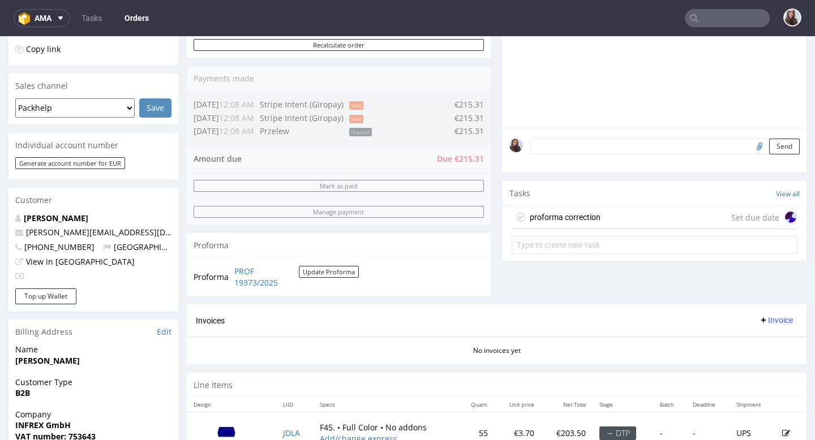
click at [582, 224] on div "proforma correction" at bounding box center [565, 217] width 71 height 14
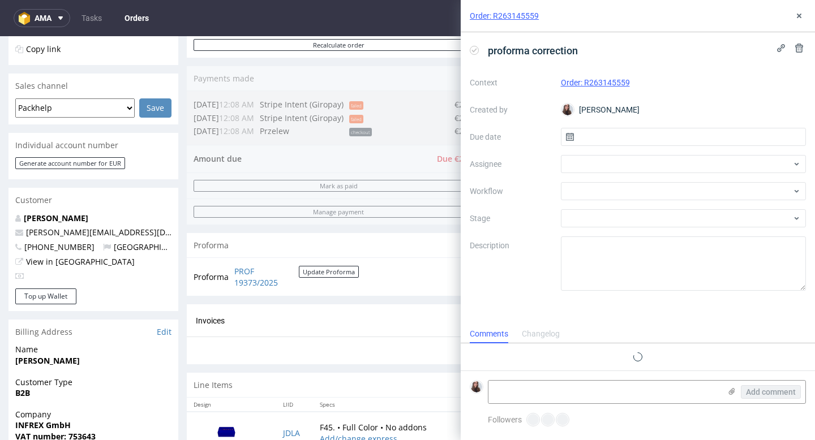
scroll to position [9, 0]
click at [613, 142] on input "text" at bounding box center [684, 137] width 246 height 18
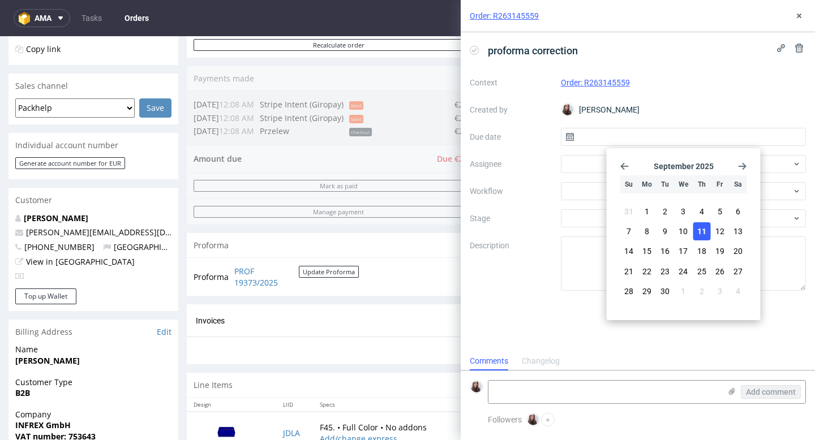
click at [697, 226] on span "11" at bounding box center [701, 231] width 9 height 11
type input "11/09/2025"
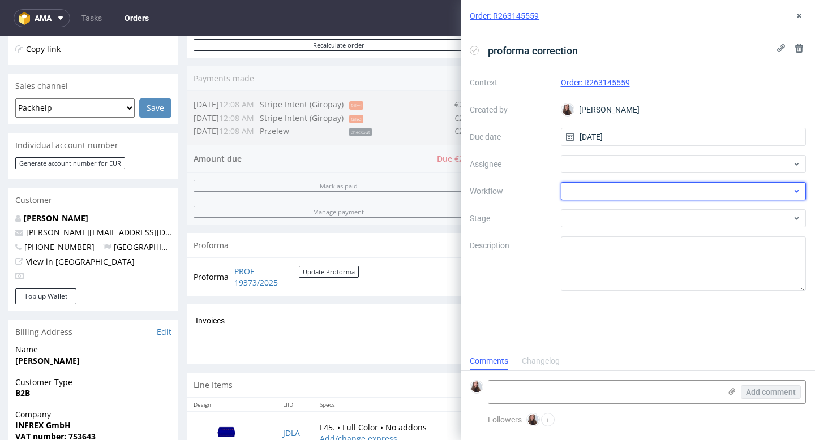
click at [619, 192] on div at bounding box center [684, 191] width 246 height 18
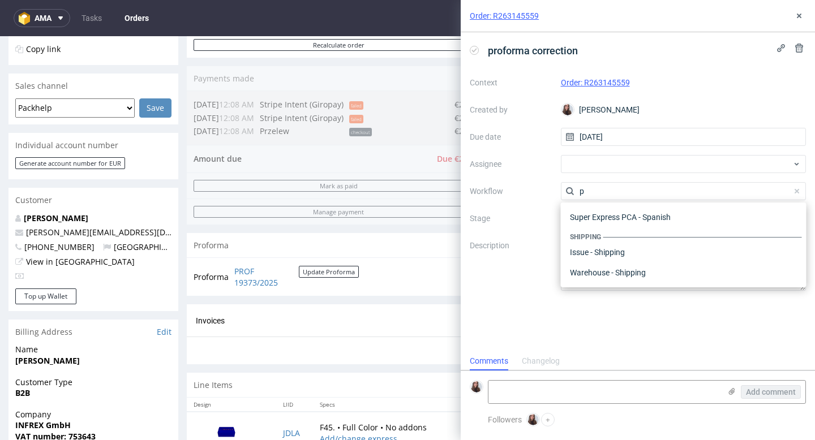
scroll to position [0, 0]
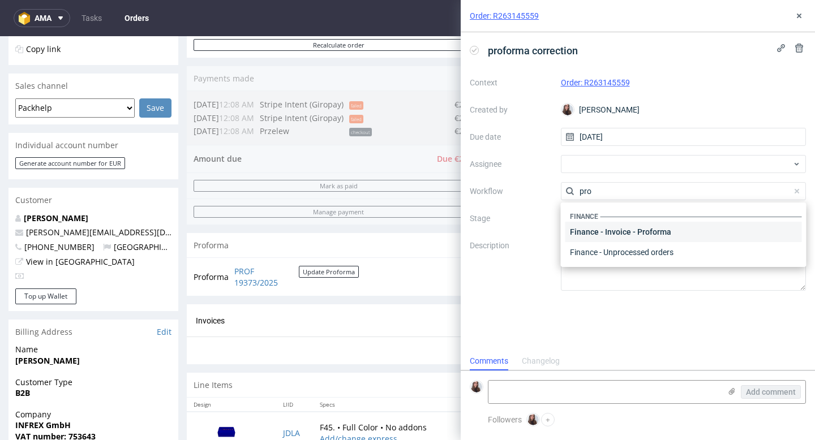
type input "pro"
click at [673, 234] on div "Finance - Invoice - Proforma" at bounding box center [683, 232] width 236 height 20
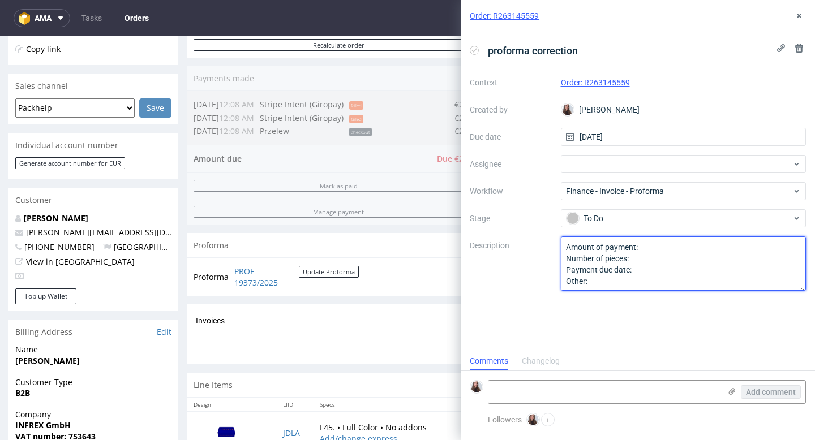
click at [660, 246] on textarea "Amount of payment: Number of pieces: Payment due date: Other:" at bounding box center [684, 263] width 246 height 54
type textarea "Amount of payment: Number of pieces: Payment due date: Other:"
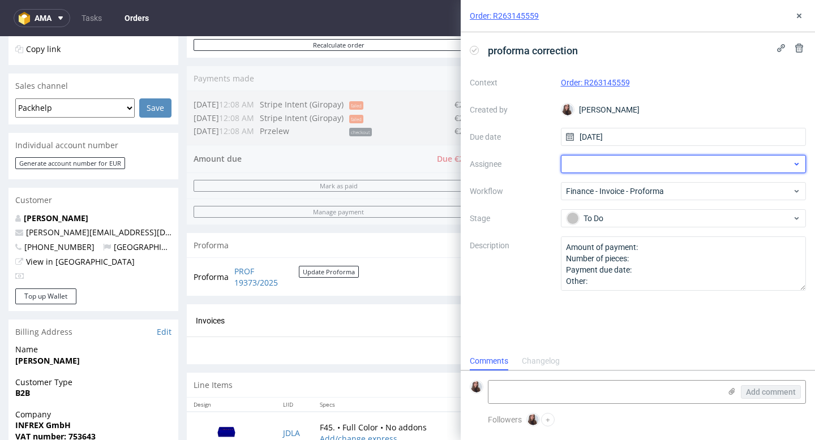
click at [631, 166] on div at bounding box center [684, 164] width 246 height 18
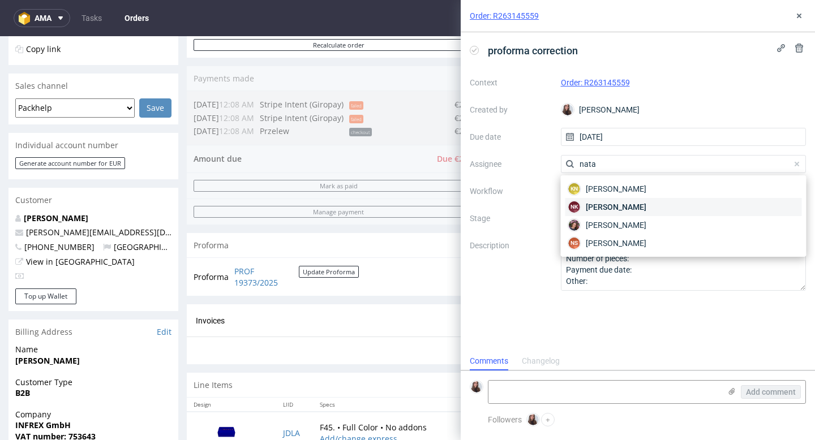
type input "nata"
click at [663, 203] on div "NK Natalia Kaczorowska" at bounding box center [683, 207] width 236 height 18
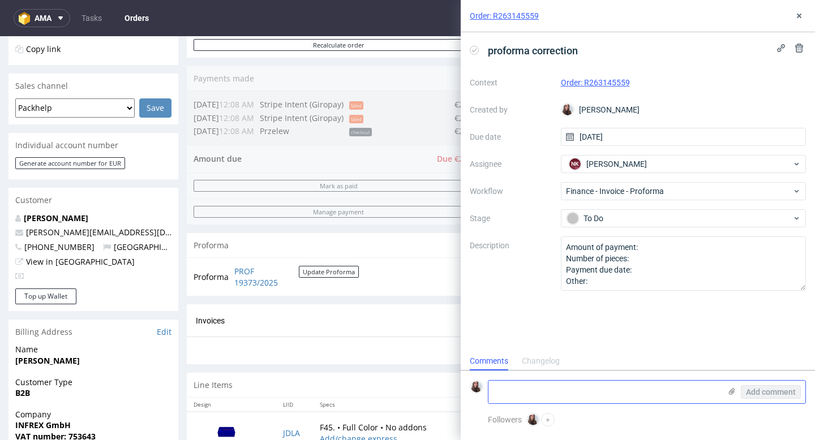
click at [552, 391] on textarea at bounding box center [604, 392] width 232 height 23
click at [532, 389] on textarea at bounding box center [604, 392] width 232 height 23
paste textarea "Otrzymaliśmy od Państwa fakturę pro forma. Został na niej naliczony polski poda…"
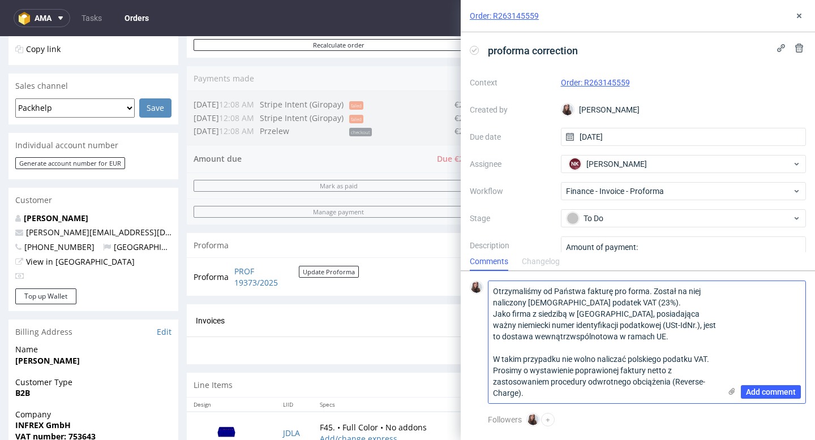
click at [493, 290] on textarea "Otrzymaliśmy od Państwa fakturę pro forma. Został na niej naliczony polski poda…" at bounding box center [604, 342] width 232 height 122
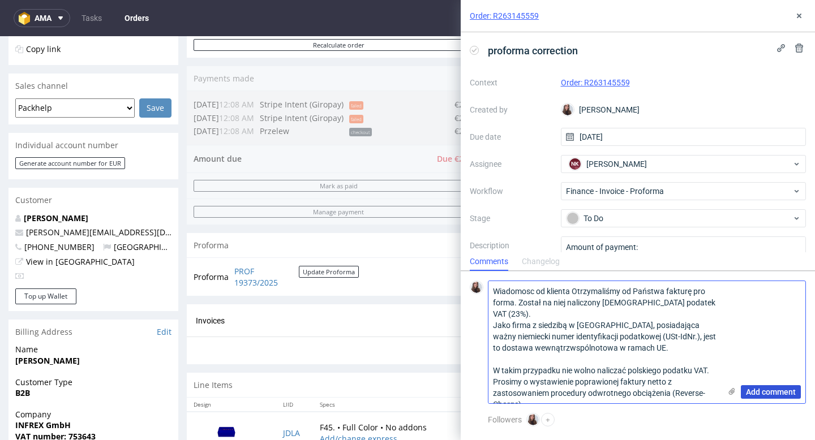
type textarea "Wiadomosc od klienta Otrzymaliśmy od Państwa fakturę pro forma. Został na niej …"
click at [772, 393] on span "Add comment" at bounding box center [771, 392] width 50 height 8
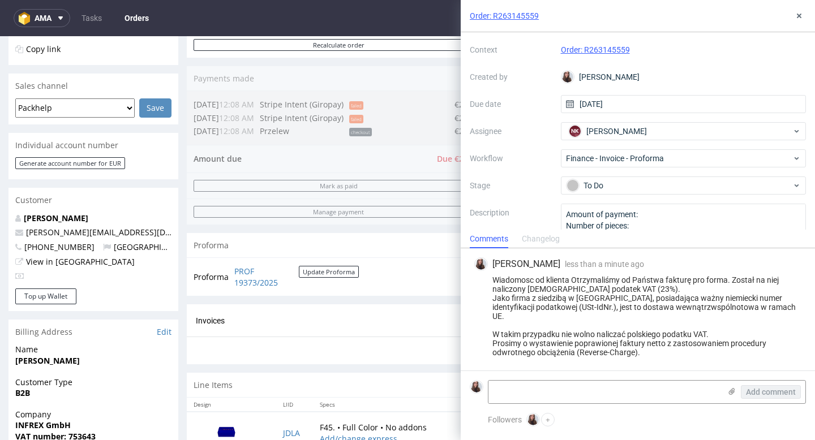
scroll to position [34, 0]
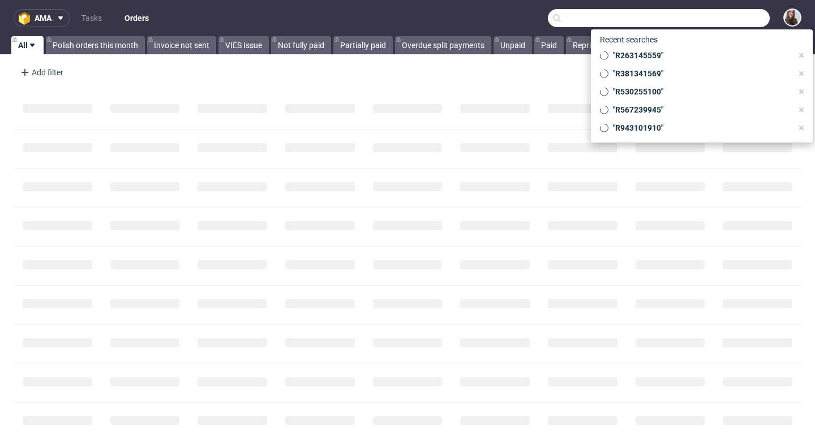
click at [722, 27] on input "text" at bounding box center [659, 18] width 222 height 18
paste input "R321375634"
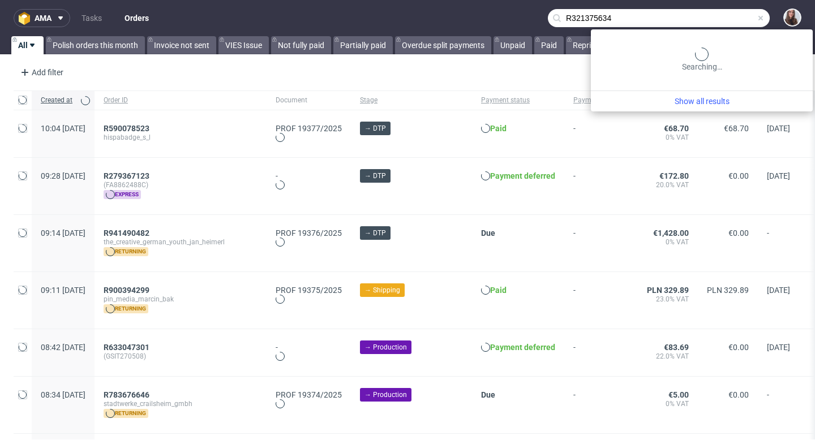
type input "R321375634"
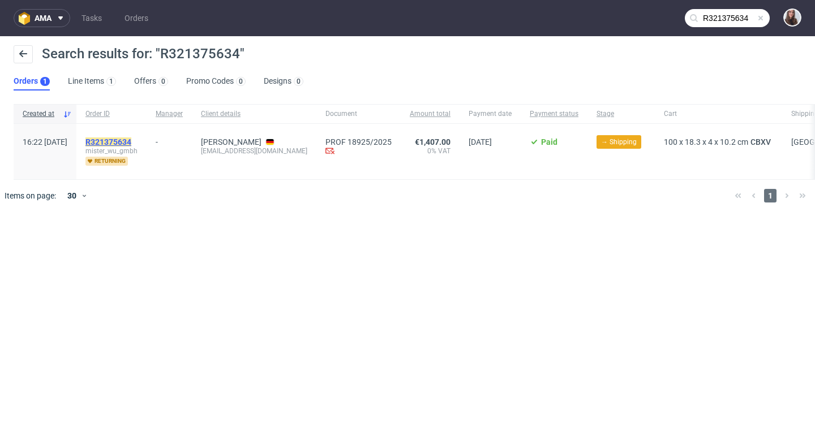
click at [131, 139] on mark "R321375634" at bounding box center [108, 141] width 46 height 9
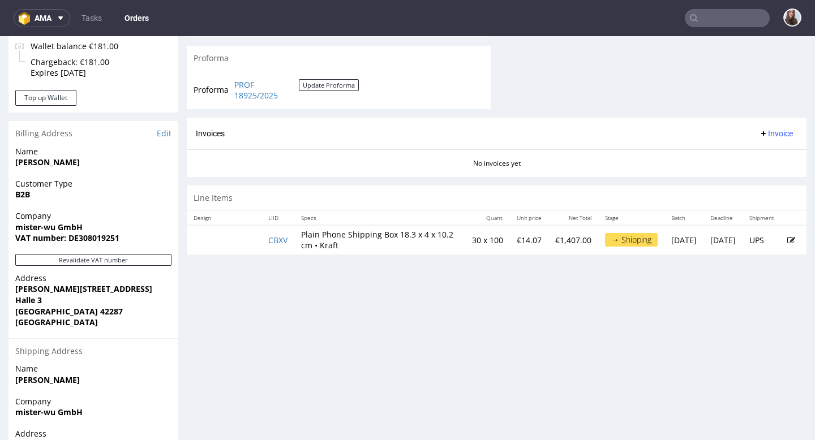
scroll to position [489, 0]
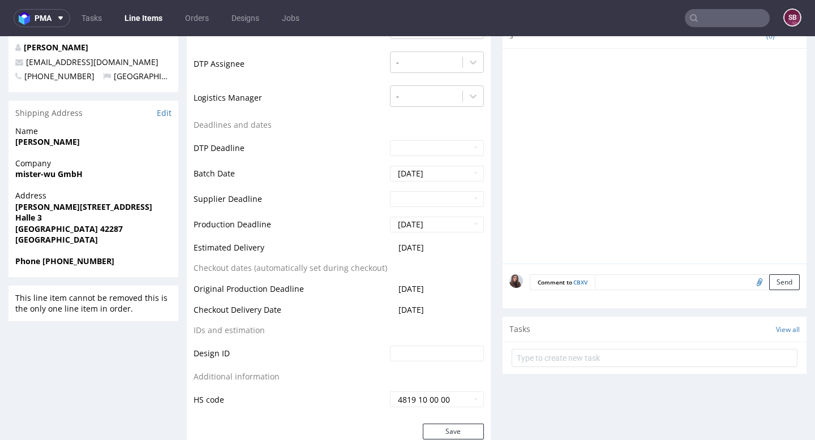
scroll to position [343, 0]
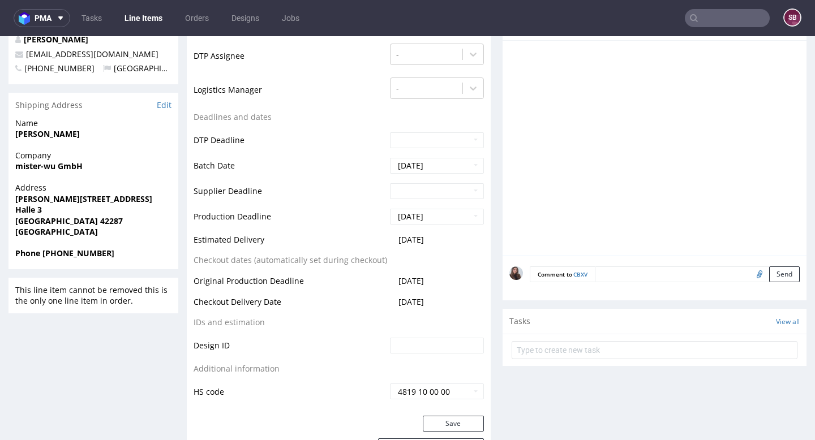
drag, startPoint x: 444, startPoint y: 241, endPoint x: 191, endPoint y: 238, distance: 252.9
click at [191, 238] on div "Production Status Waiting for Artwork Waiting for Diecut Waiting for Mockup Wai…" at bounding box center [339, 162] width 304 height 508
click at [333, 232] on td "Production Deadline" at bounding box center [289, 220] width 193 height 25
drag, startPoint x: 445, startPoint y: 238, endPoint x: 196, endPoint y: 243, distance: 249.0
click at [196, 243] on tr "Estimated Delivery 2025-09-15" at bounding box center [338, 243] width 290 height 21
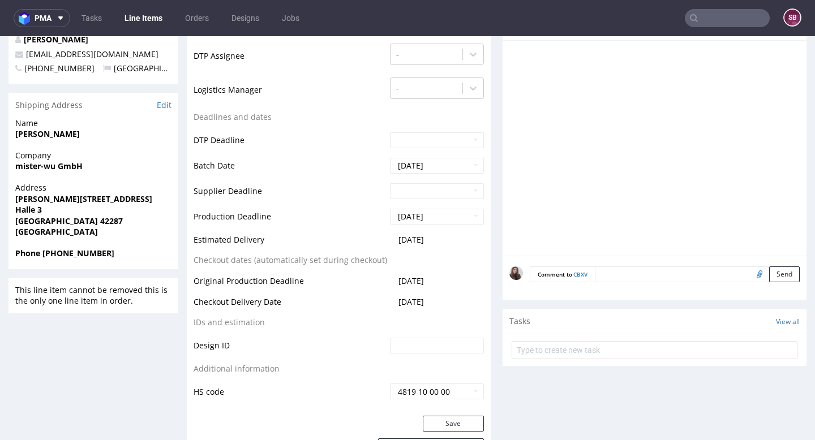
copy tr "Estimated Delivery 2025-09-15"
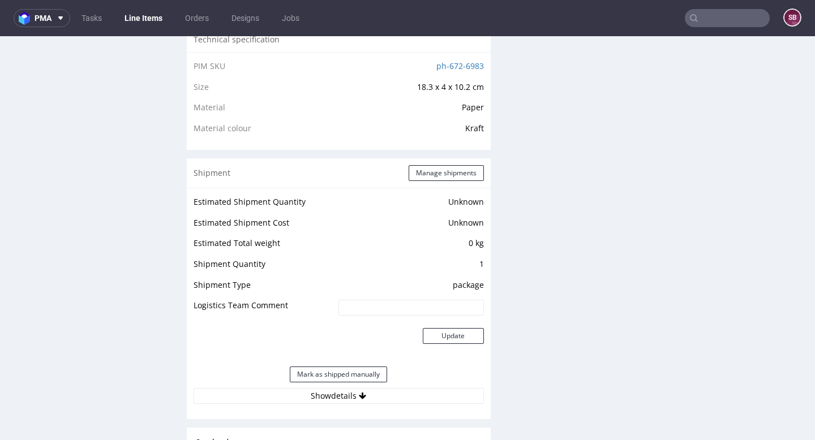
scroll to position [797, 0]
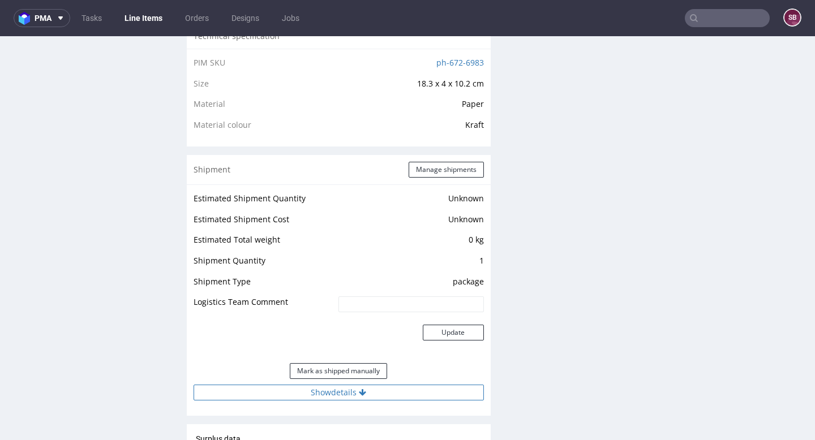
click at [329, 395] on button "Show details" at bounding box center [338, 393] width 290 height 16
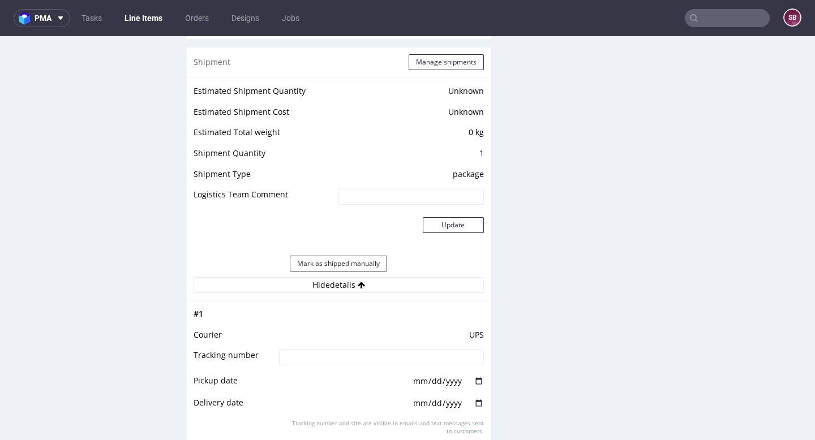
scroll to position [884, 0]
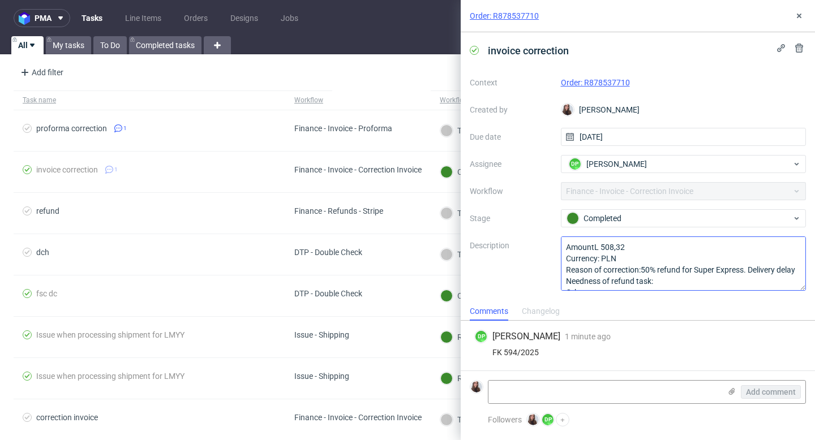
scroll to position [12, 0]
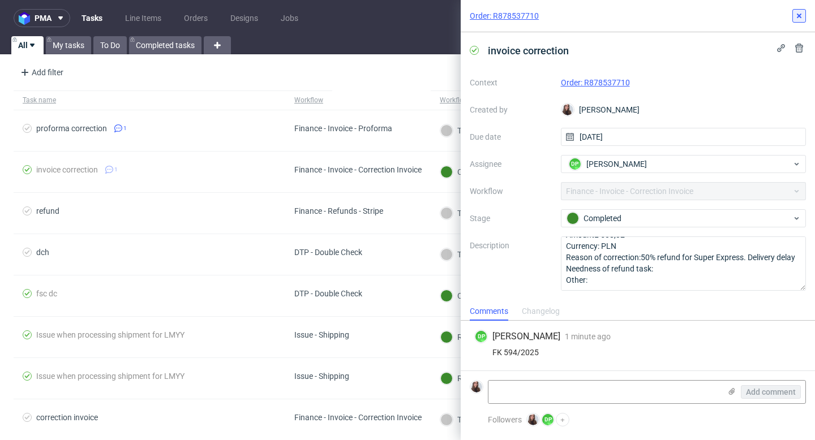
click at [800, 17] on use at bounding box center [799, 16] width 5 height 5
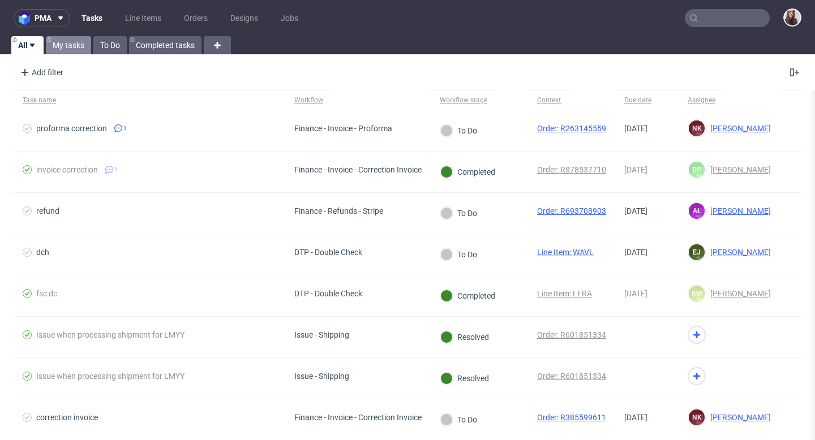
click at [66, 38] on link "My tasks" at bounding box center [68, 45] width 45 height 18
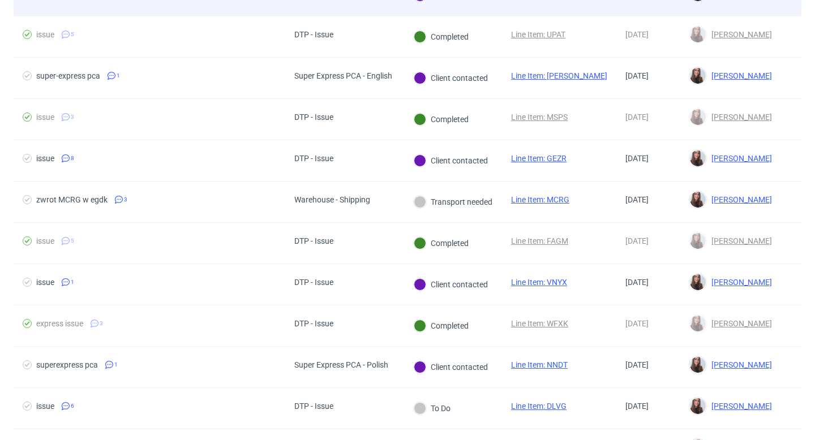
scroll to position [180, 0]
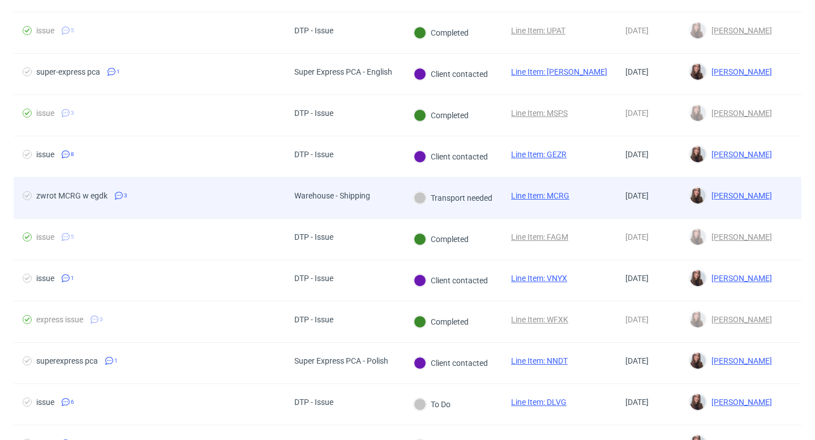
click at [270, 187] on div "zwrot MCRG w egdk 3" at bounding box center [150, 198] width 272 height 41
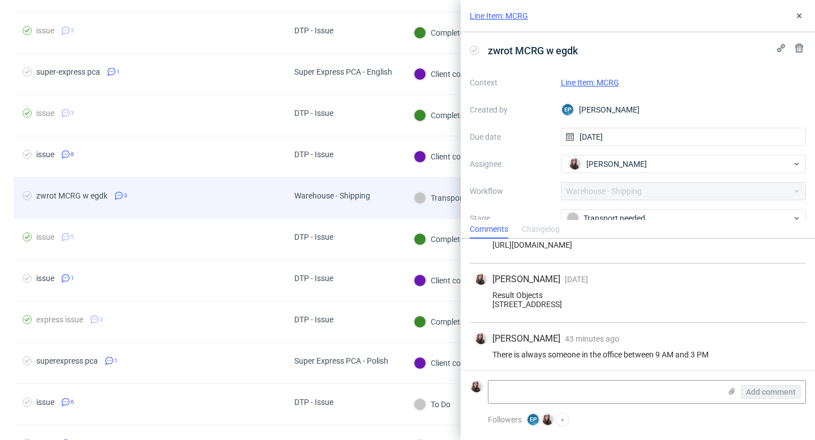
scroll to position [37, 0]
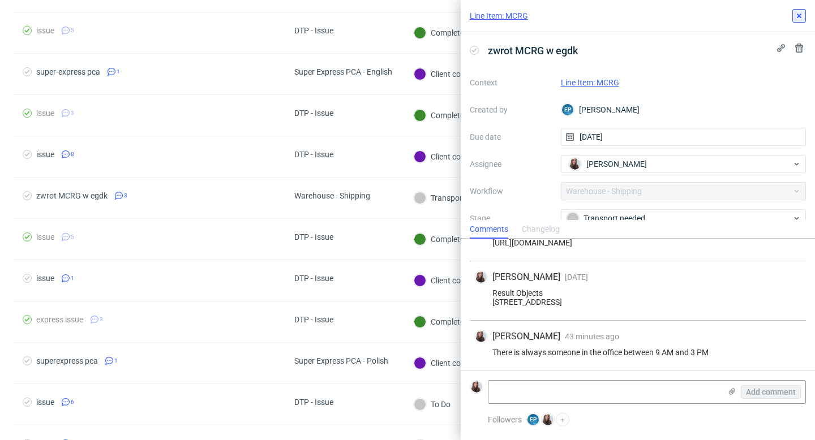
click at [798, 18] on icon at bounding box center [798, 15] width 9 height 9
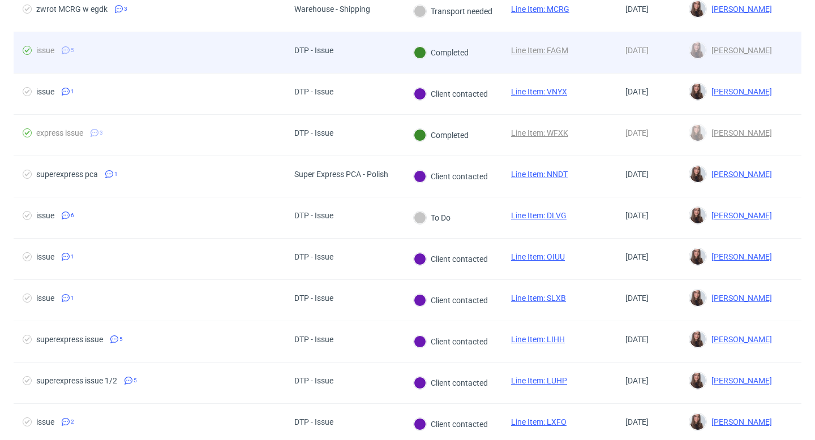
scroll to position [369, 0]
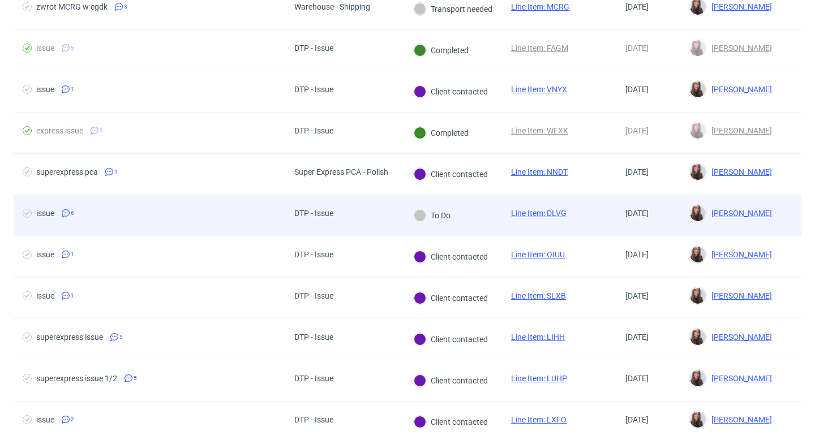
click at [456, 213] on div "To Do" at bounding box center [432, 215] width 56 height 41
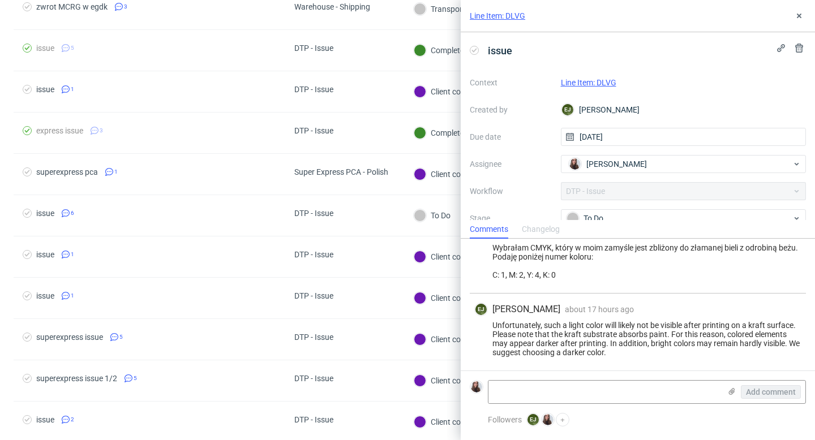
scroll to position [251, 0]
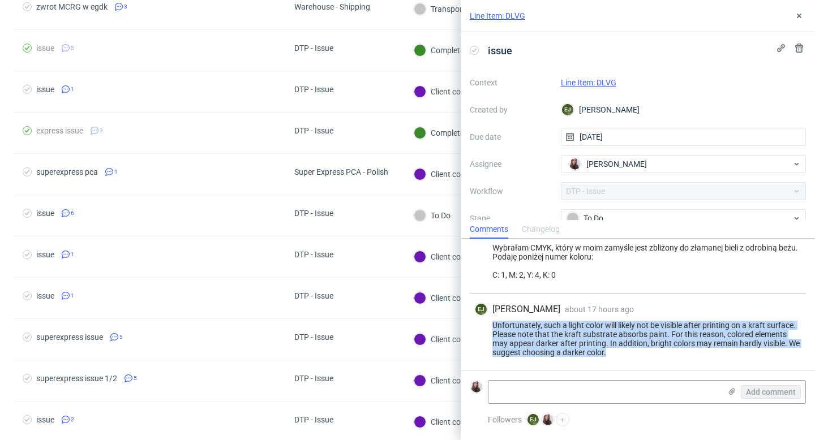
drag, startPoint x: 616, startPoint y: 354, endPoint x: 492, endPoint y: 322, distance: 127.3
click at [492, 322] on div "Unfortunately, such a light color will likely not be visible after printing on …" at bounding box center [637, 339] width 327 height 36
copy div "Unfortunately, such a light color will likely not be visible after printing on …"
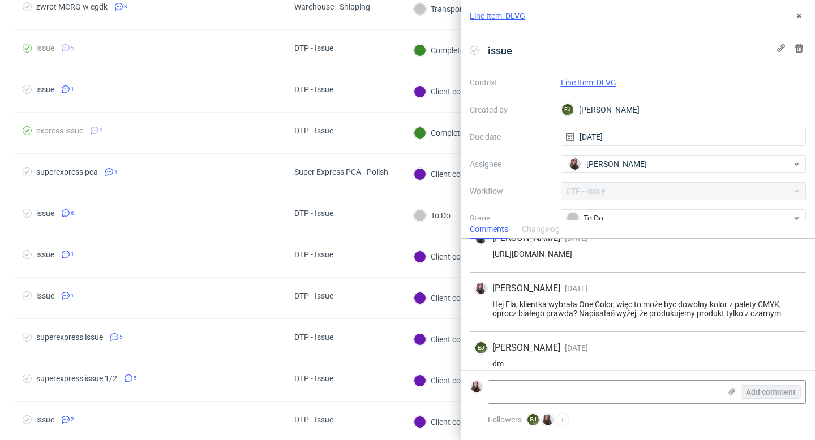
scroll to position [69, 0]
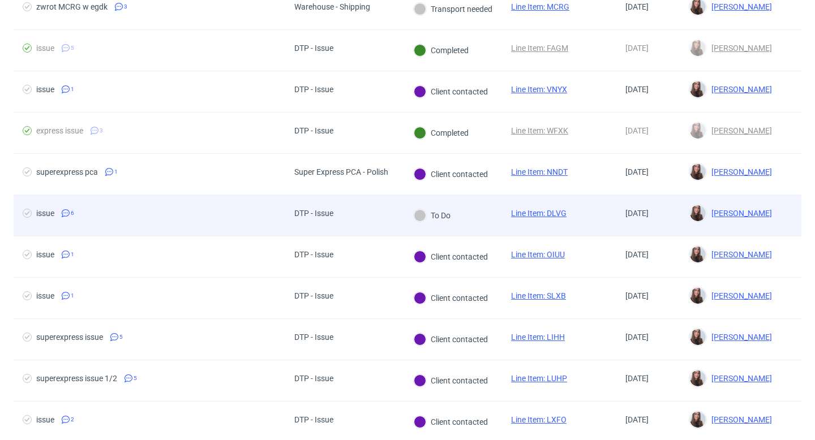
click at [433, 211] on div "To Do" at bounding box center [432, 215] width 37 height 12
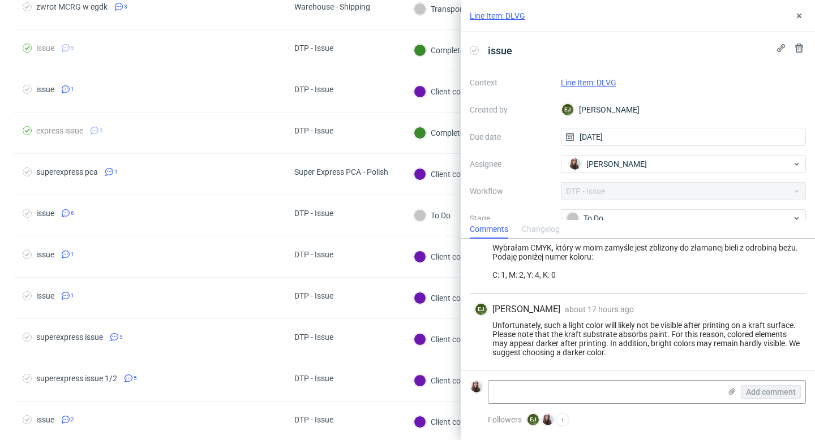
scroll to position [251, 0]
click at [605, 81] on link "Line Item: DLVG" at bounding box center [588, 82] width 55 height 9
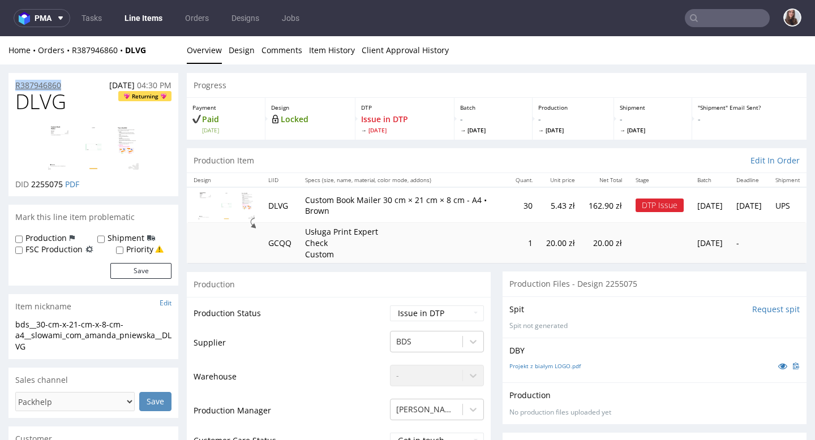
drag, startPoint x: 75, startPoint y: 84, endPoint x: 15, endPoint y: 84, distance: 60.0
click at [15, 84] on div "R387946860 [DATE] 04:30 PM" at bounding box center [93, 82] width 170 height 18
copy p "R387946860"
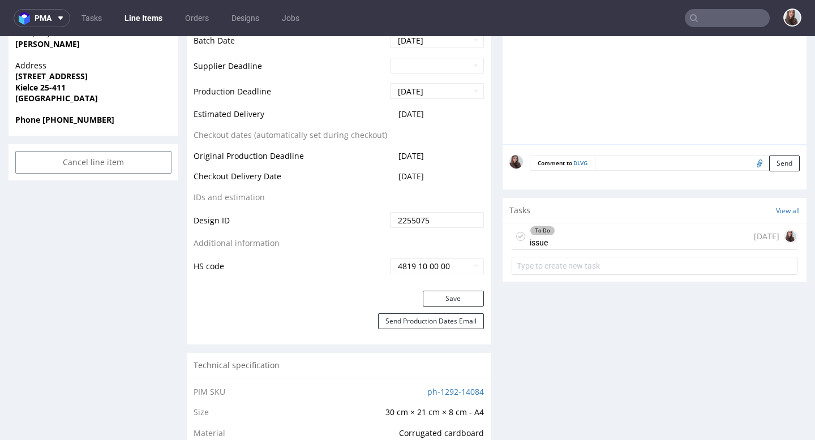
scroll to position [557, 0]
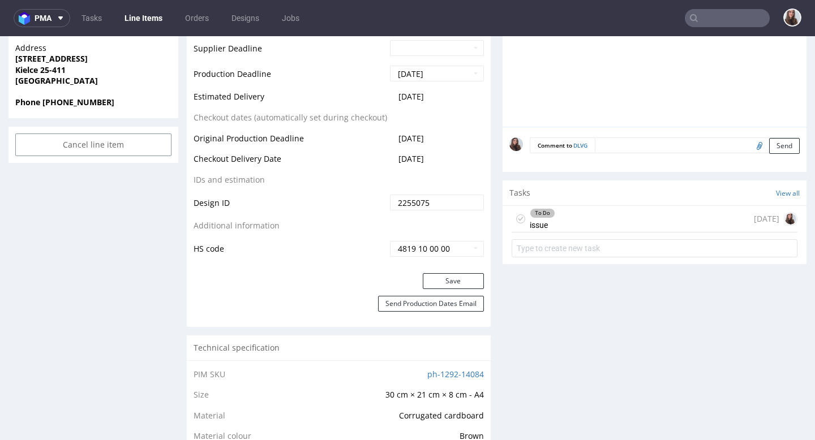
click at [563, 206] on div "To Do issue [DATE]" at bounding box center [654, 219] width 286 height 27
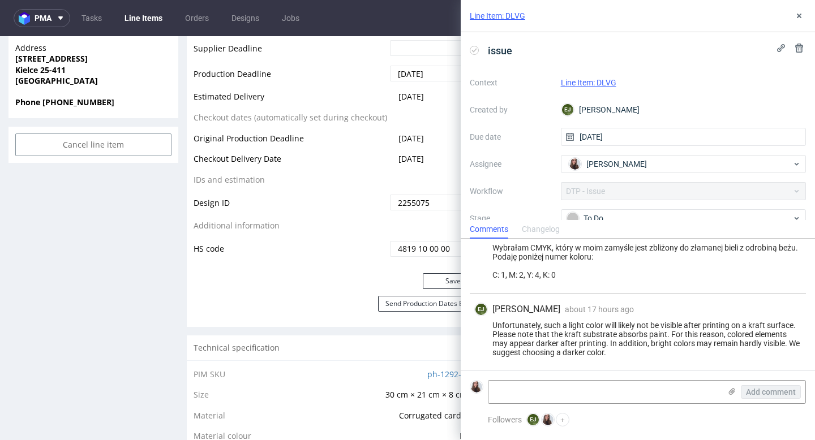
scroll to position [251, 0]
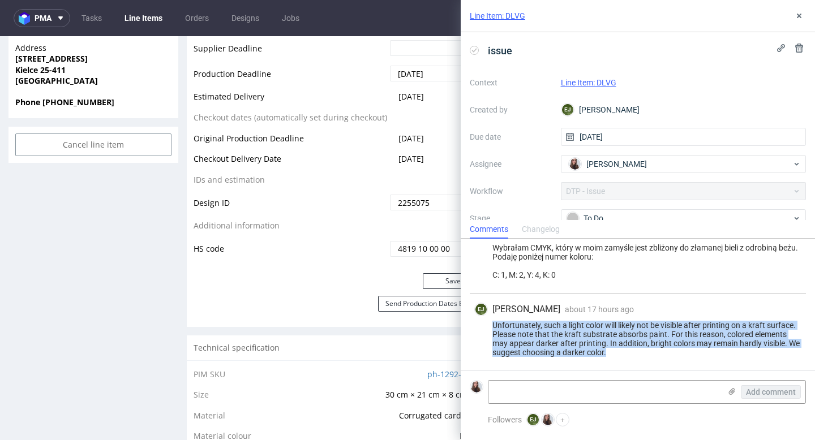
drag, startPoint x: 634, startPoint y: 352, endPoint x: 494, endPoint y: 326, distance: 142.7
click at [494, 326] on div "Unfortunately, such a light color will likely not be visible after printing on …" at bounding box center [637, 339] width 327 height 36
copy div "Unfortunately, such a light color will likely not be visible after printing on …"
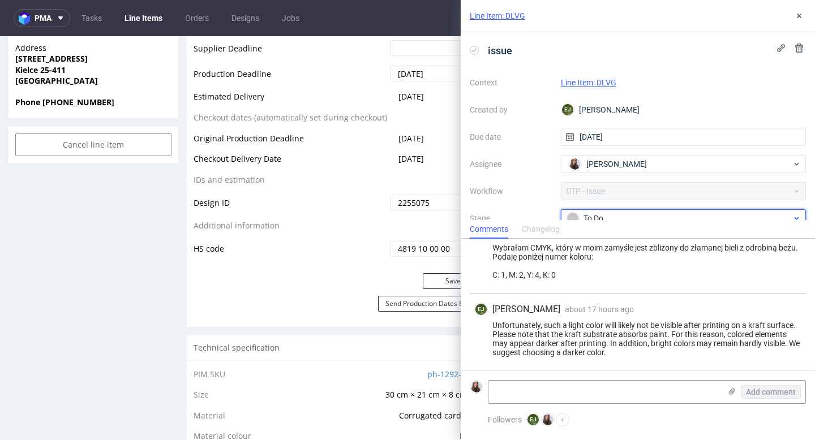
click at [608, 212] on div "To Do" at bounding box center [678, 218] width 225 height 12
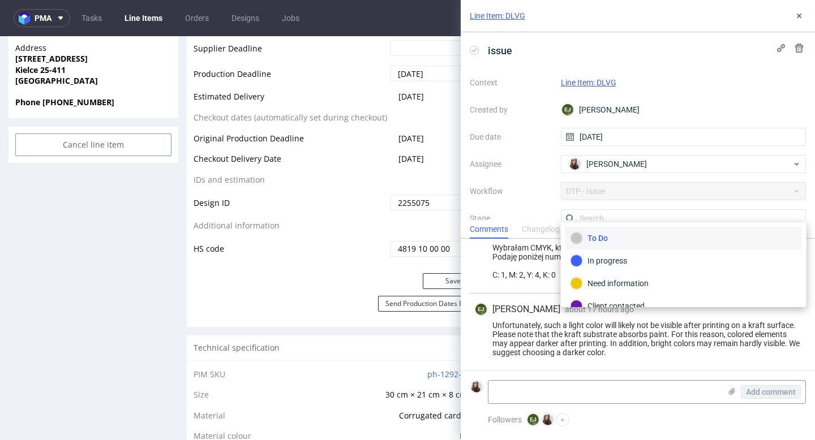
scroll to position [7, 0]
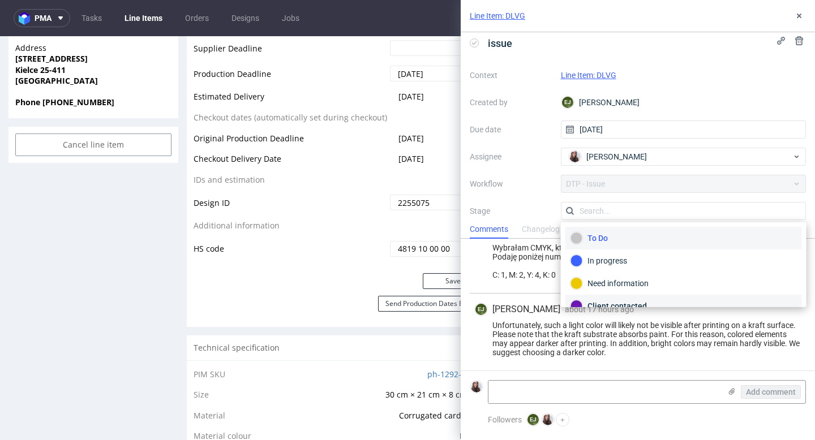
click at [616, 296] on div "Client contacted" at bounding box center [683, 306] width 236 height 23
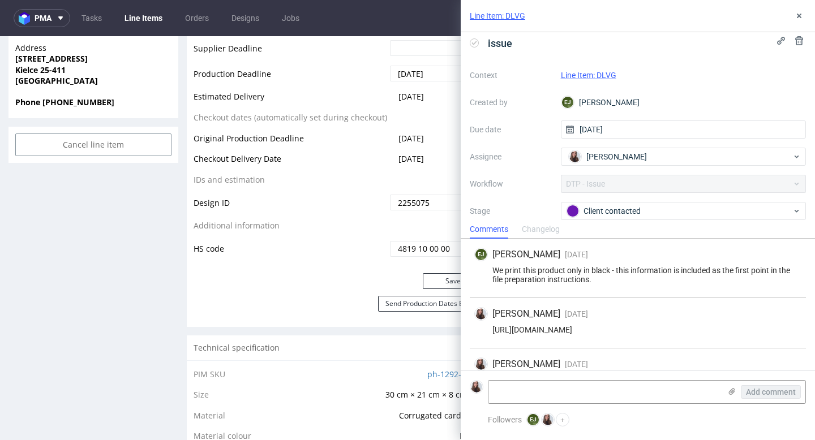
scroll to position [80, 0]
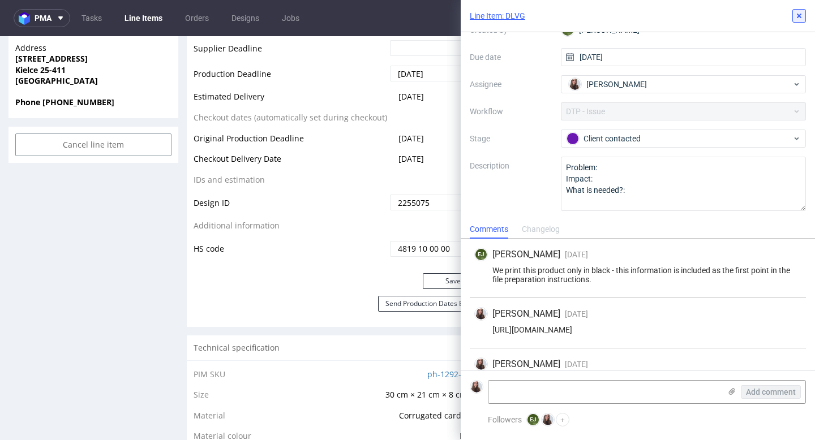
click at [795, 16] on icon at bounding box center [798, 15] width 9 height 9
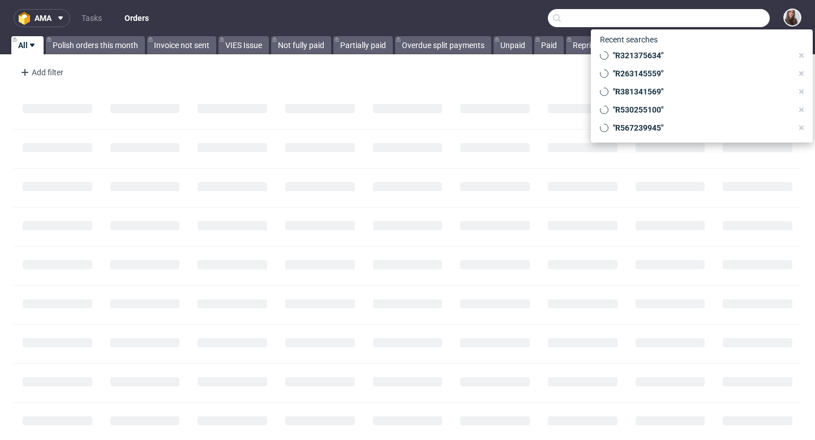
click at [726, 18] on input "text" at bounding box center [659, 18] width 222 height 18
paste input "R857854733"
type input "R857854733"
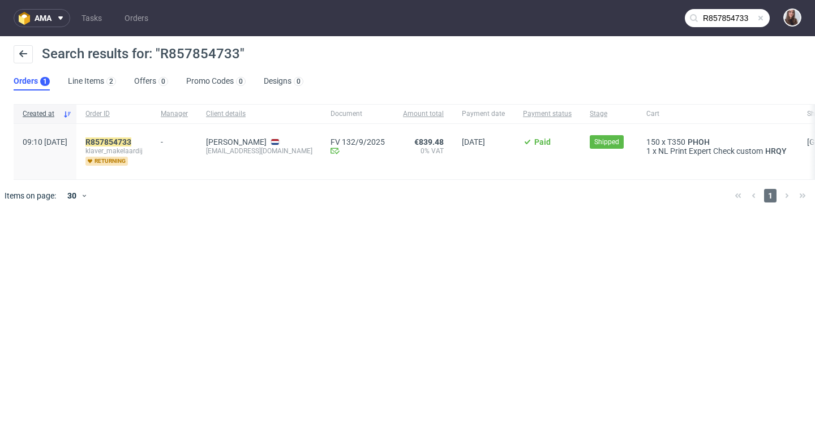
click at [152, 134] on div "R857854733 klaver_makelaardij returning" at bounding box center [113, 151] width 75 height 55
click at [131, 141] on mark "R857854733" at bounding box center [108, 141] width 46 height 9
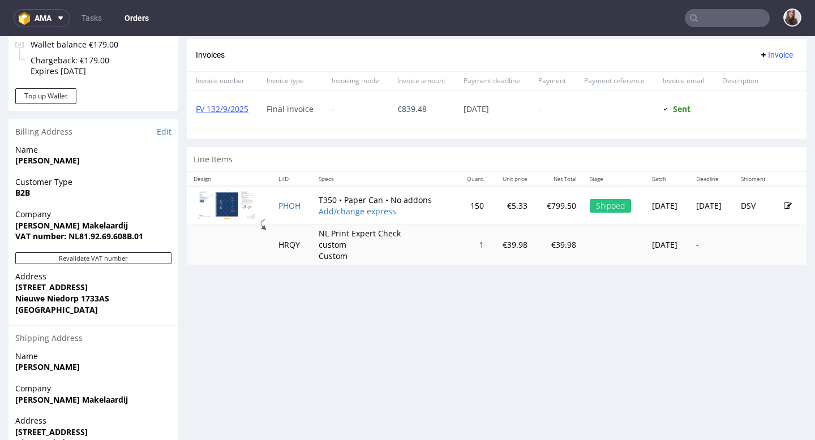
scroll to position [493, 0]
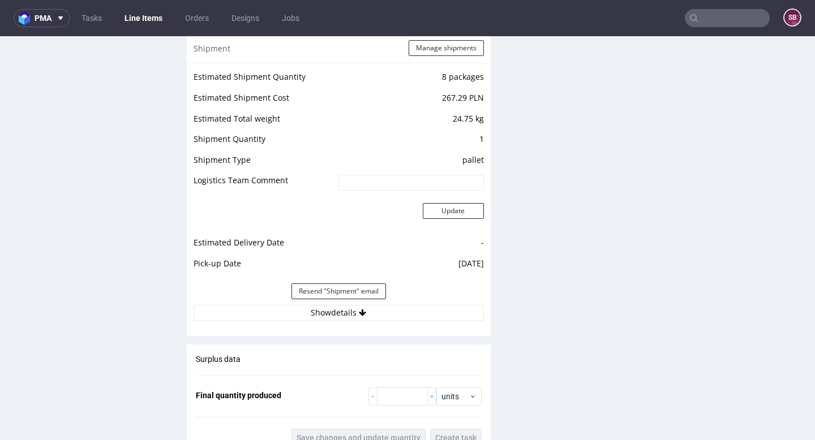
scroll to position [1208, 0]
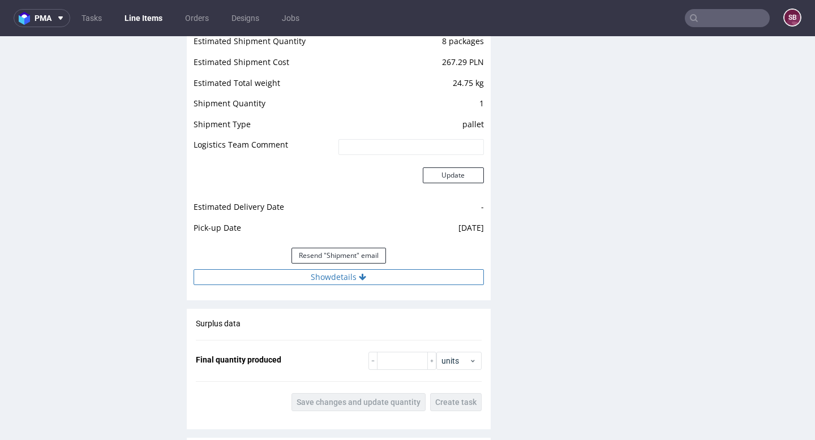
click at [358, 270] on button "Show details" at bounding box center [338, 277] width 290 height 16
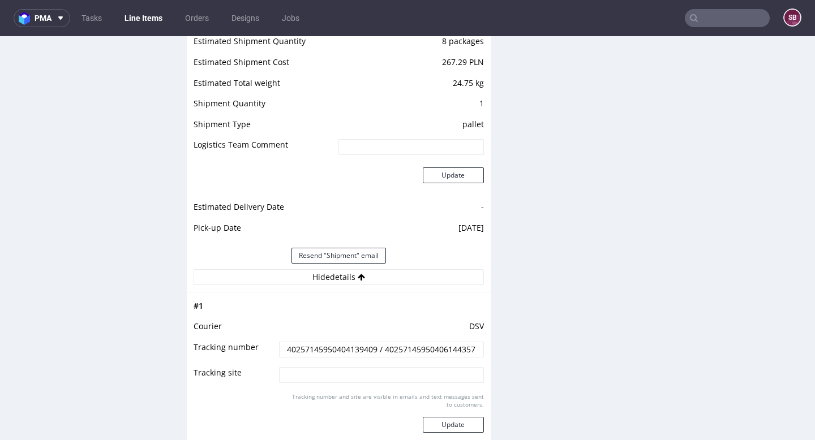
drag, startPoint x: 283, startPoint y: 349, endPoint x: 377, endPoint y: 348, distance: 93.4
click at [377, 348] on input "40257145950404139409 / 40257145950406144357" at bounding box center [381, 350] width 204 height 16
drag, startPoint x: 387, startPoint y: 347, endPoint x: 457, endPoint y: 346, distance: 69.6
click at [457, 346] on input "40257145950404139409 / 40257145950406144357" at bounding box center [381, 350] width 204 height 16
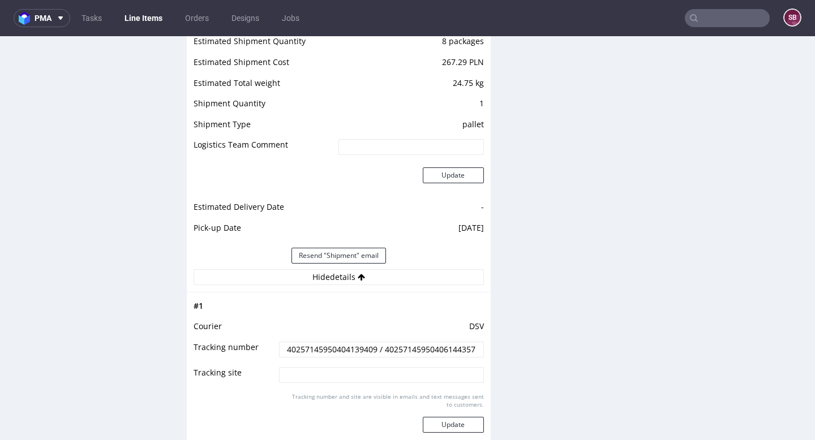
drag, startPoint x: 386, startPoint y: 347, endPoint x: 485, endPoint y: 349, distance: 99.0
click at [485, 349] on div "Progress Payment Paid [DATE] Design Locked DTP Complete [DATE] Batch Complete […" at bounding box center [496, 47] width 619 height 2365
drag, startPoint x: 283, startPoint y: 348, endPoint x: 377, endPoint y: 348, distance: 94.5
click at [377, 348] on input "40257145950404139409 / 40257145950406144357" at bounding box center [381, 350] width 204 height 16
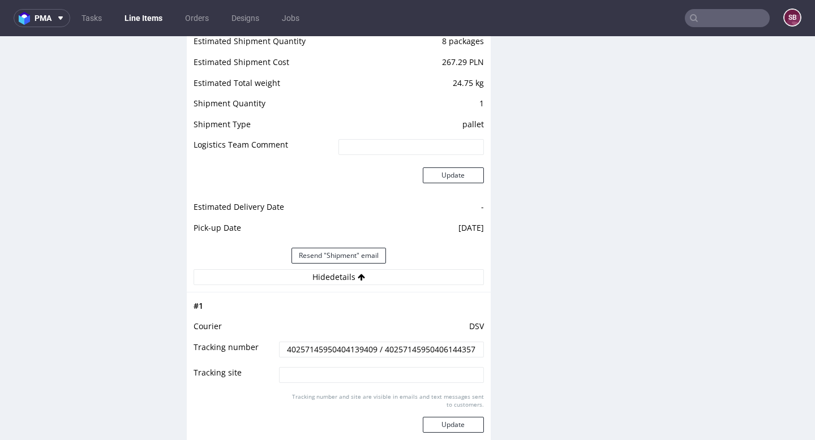
scroll to position [0, 8]
drag, startPoint x: 386, startPoint y: 348, endPoint x: 478, endPoint y: 349, distance: 91.7
click at [478, 349] on input "40257145950404139409 / 40257145950406144357" at bounding box center [381, 350] width 204 height 16
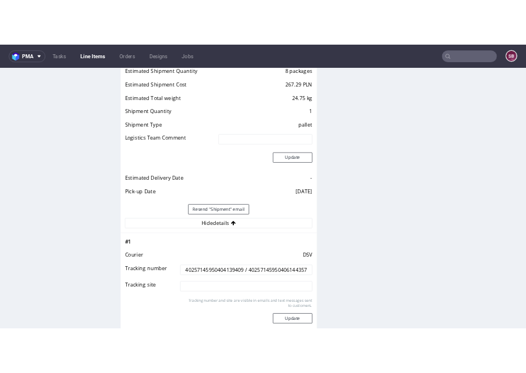
scroll to position [0, 0]
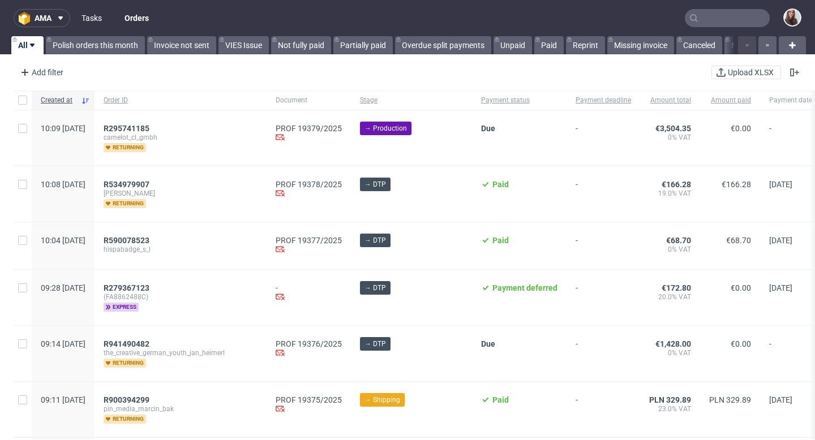
click at [100, 16] on link "Tasks" at bounding box center [92, 18] width 34 height 18
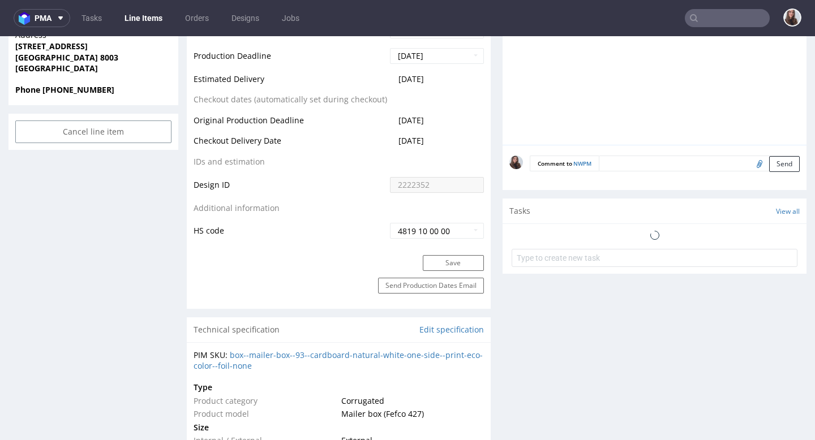
scroll to position [569, 0]
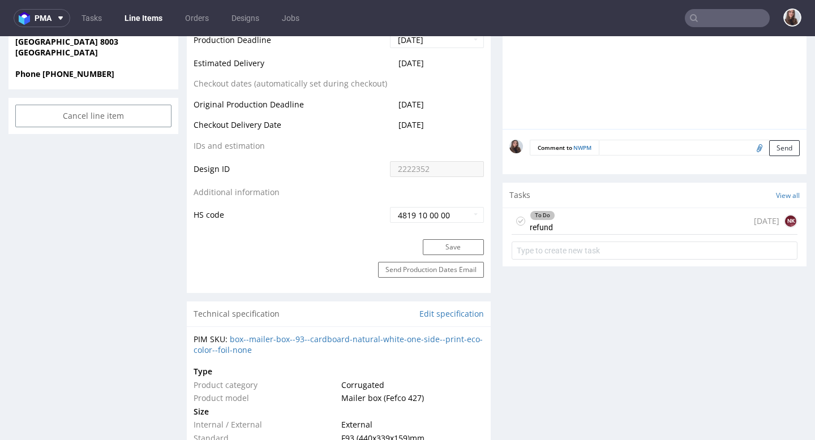
click at [559, 219] on div "To Do refund [DATE] NK" at bounding box center [654, 221] width 286 height 27
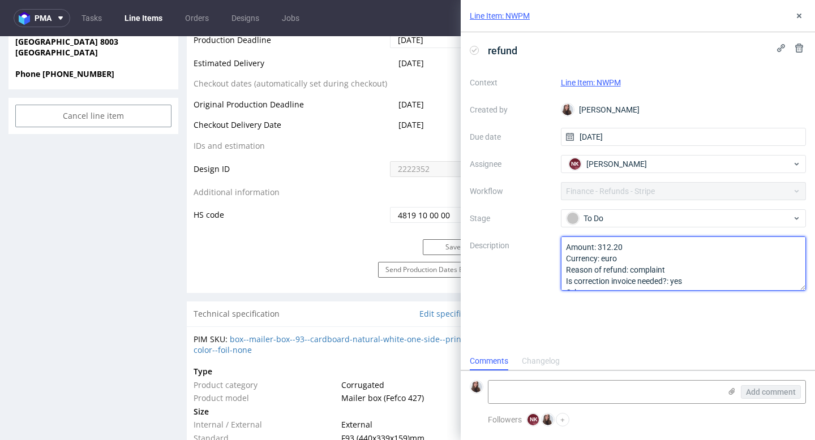
drag, startPoint x: 666, startPoint y: 279, endPoint x: 564, endPoint y: 233, distance: 111.9
click at [564, 233] on div "Context Line Item: NWPM Created by [PERSON_NAME] Due date [DATE] Assignee NK [P…" at bounding box center [638, 182] width 336 height 217
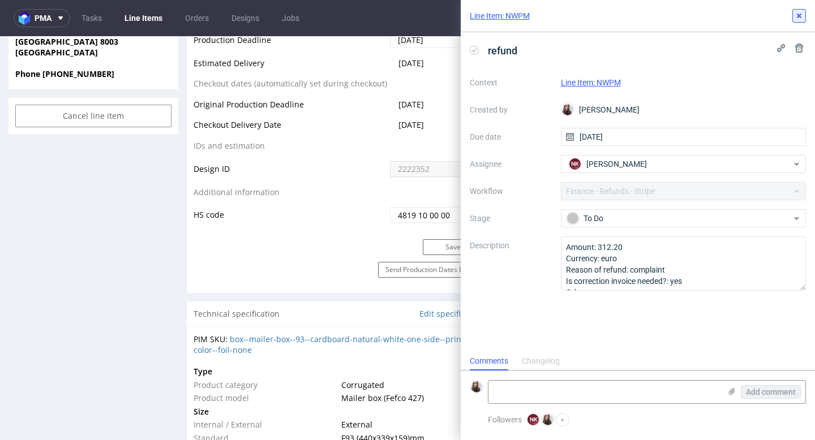
click at [799, 14] on icon at bounding box center [798, 15] width 9 height 9
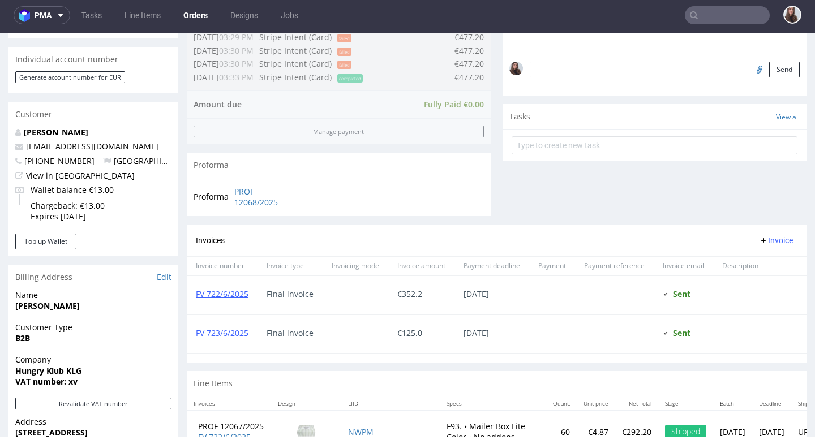
scroll to position [325, 0]
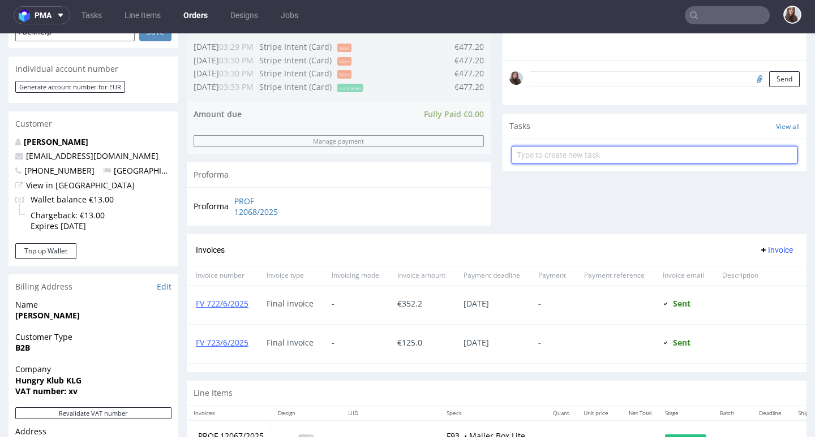
click at [595, 163] on input "text" at bounding box center [654, 155] width 286 height 18
type input "refund"
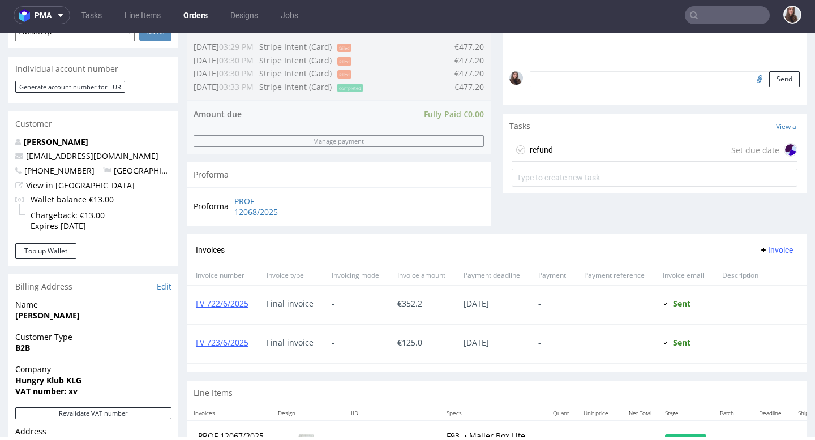
click at [575, 162] on div "refund Set due date" at bounding box center [654, 150] width 286 height 23
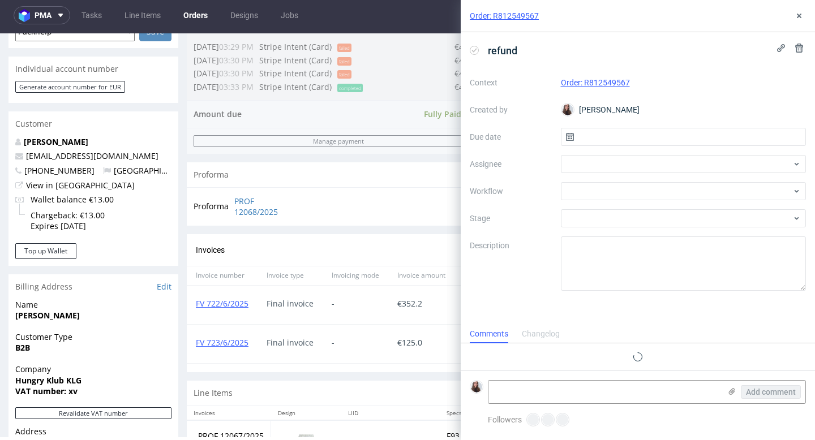
scroll to position [9, 0]
click at [599, 133] on input "text" at bounding box center [684, 137] width 246 height 18
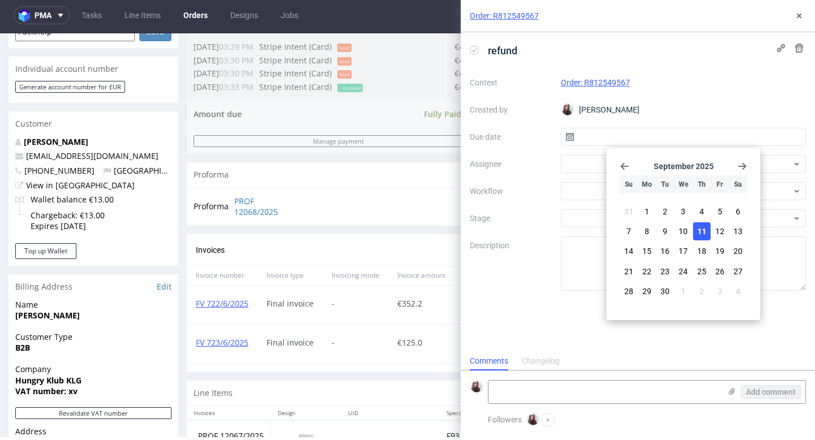
click at [698, 230] on span "11" at bounding box center [701, 231] width 9 height 11
type input "[DATE]"
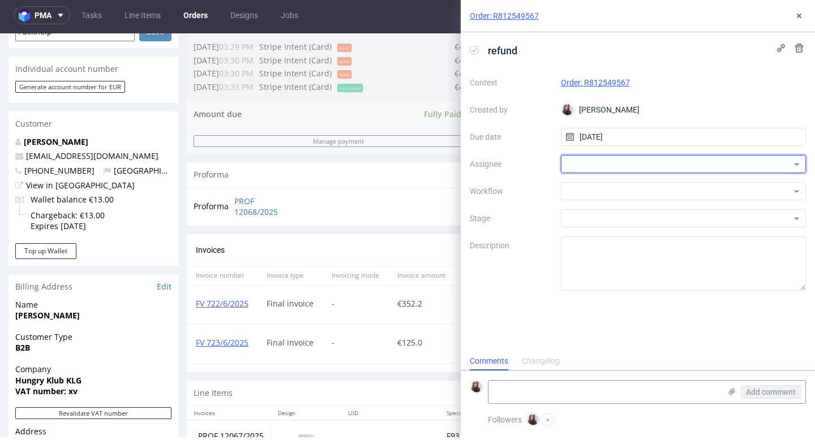
click at [646, 167] on div at bounding box center [684, 164] width 246 height 18
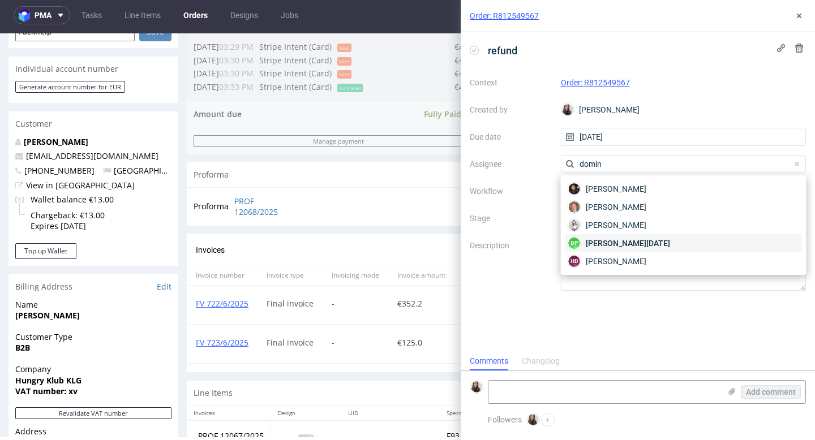
type input "domin"
click at [651, 244] on div "DP [PERSON_NAME][DATE]" at bounding box center [683, 243] width 236 height 18
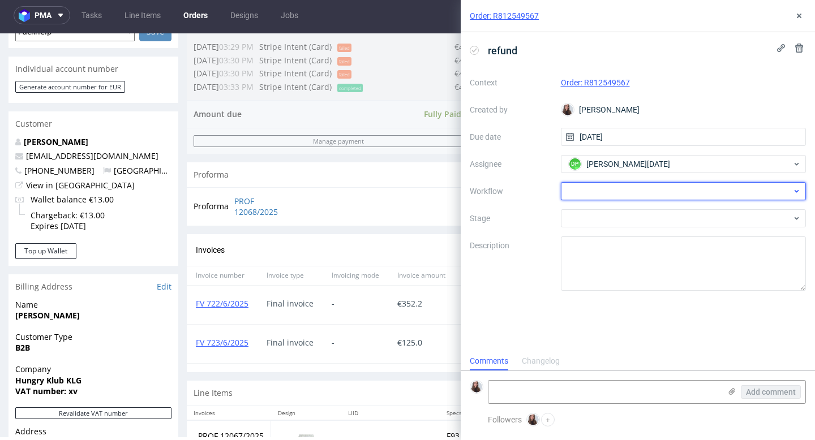
click at [613, 194] on div at bounding box center [684, 191] width 246 height 18
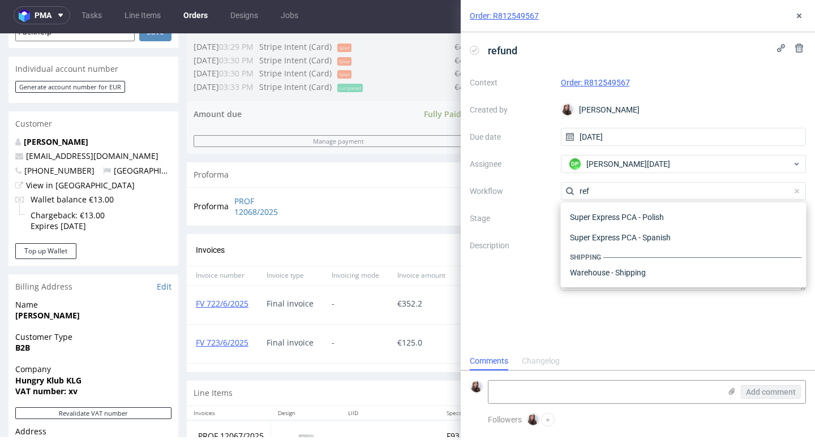
scroll to position [61, 0]
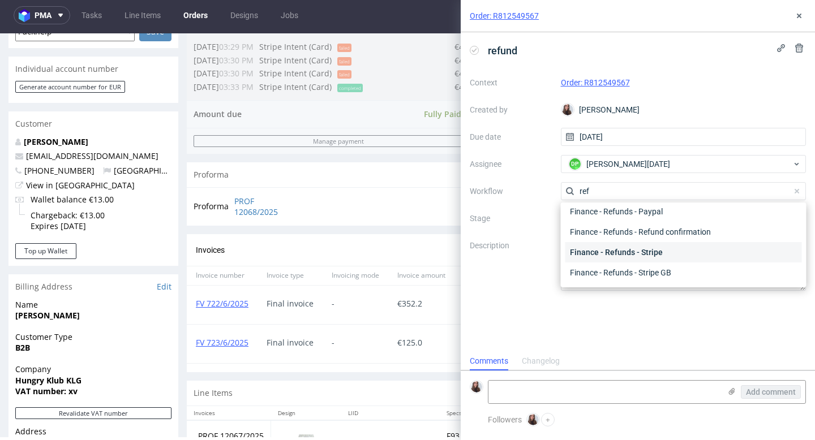
type input "ref"
click at [633, 253] on div "Finance - Refunds - Stripe" at bounding box center [683, 252] width 236 height 20
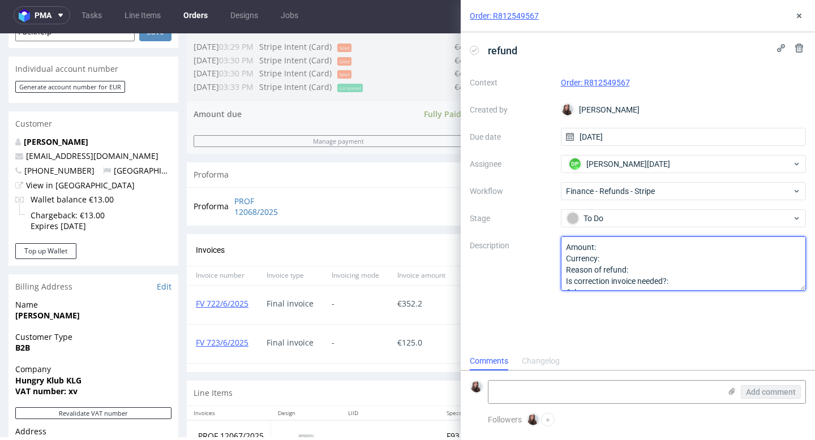
click at [693, 275] on textarea "Amount: Currency: Reason of refund: Is correction invoice needed?: Other:" at bounding box center [684, 263] width 246 height 54
drag, startPoint x: 674, startPoint y: 282, endPoint x: 547, endPoint y: 223, distance: 139.5
click at [547, 223] on div "Context Order: R812549567 Created by [PERSON_NAME] Due date [DATE] Assignee DP …" at bounding box center [638, 182] width 336 height 217
paste textarea "Amount: 312.20 Currency: euro Reason of refund: complaint Is correction invoice…"
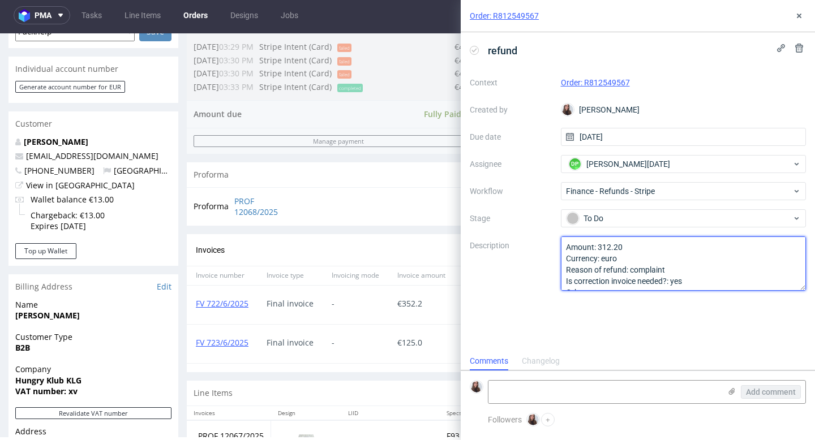
scroll to position [7, 0]
type textarea "Amount: 312.20 Currency: euro Reason of refund: complaint Is correction invoice…"
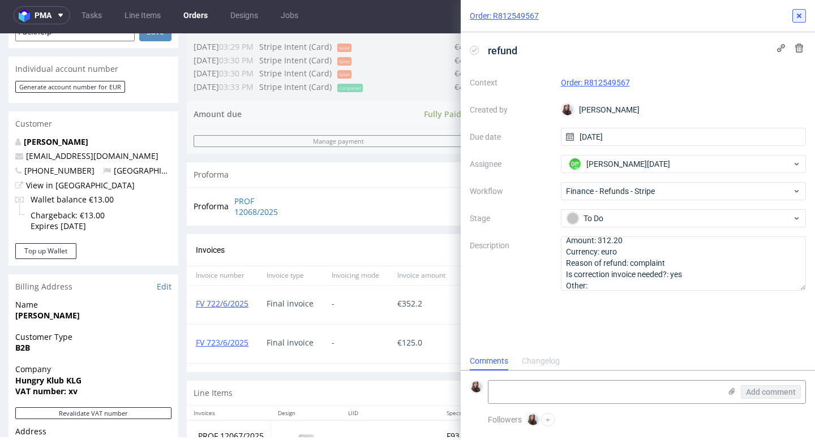
click at [794, 18] on icon at bounding box center [798, 15] width 9 height 9
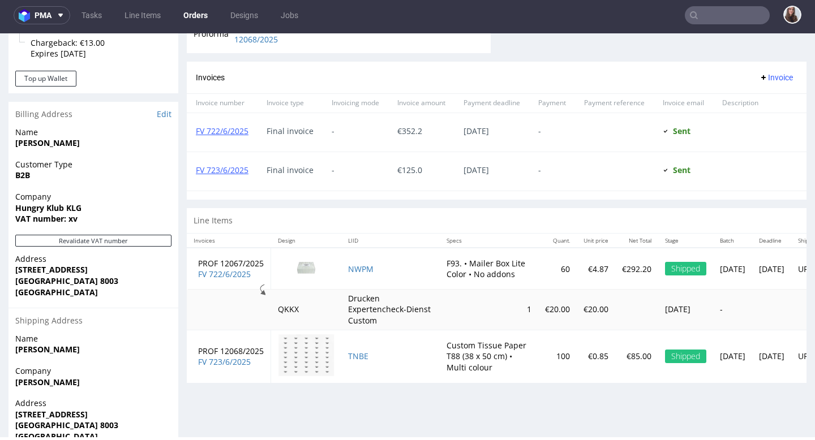
scroll to position [548, 0]
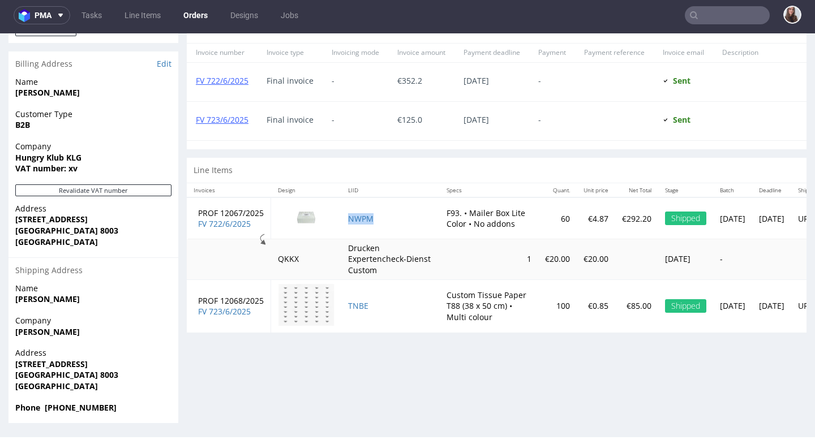
click at [378, 217] on td "NWPM" at bounding box center [390, 218] width 98 height 42
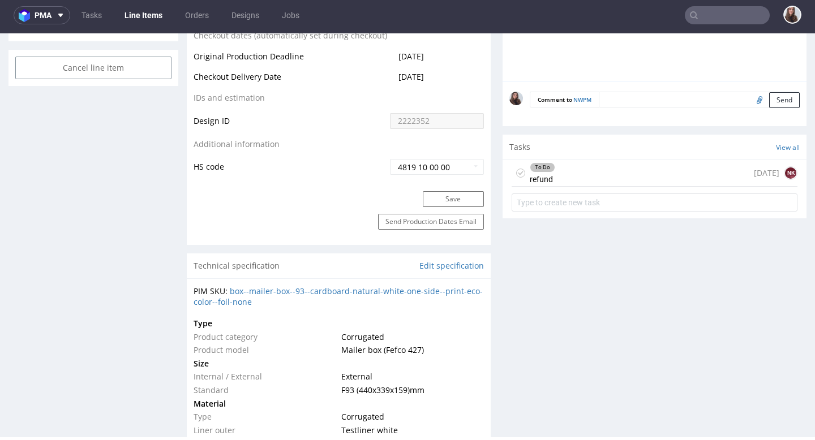
scroll to position [610, 0]
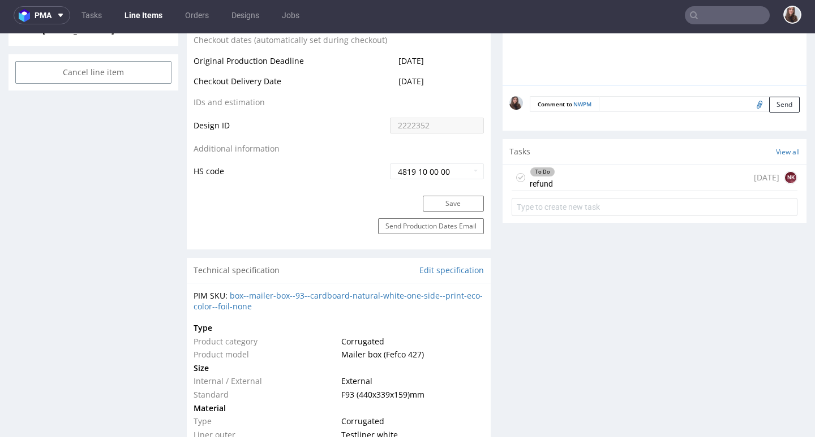
click at [623, 177] on div "To Do refund 3 days ago NK" at bounding box center [654, 178] width 286 height 27
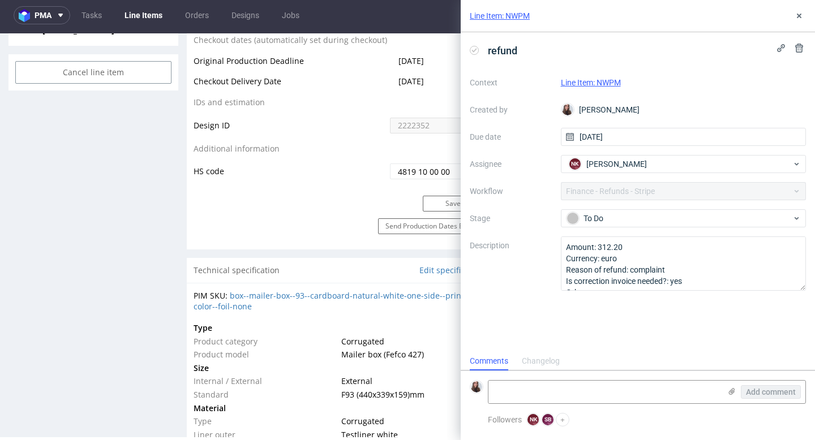
scroll to position [9, 0]
click at [803, 44] on icon at bounding box center [798, 48] width 9 height 9
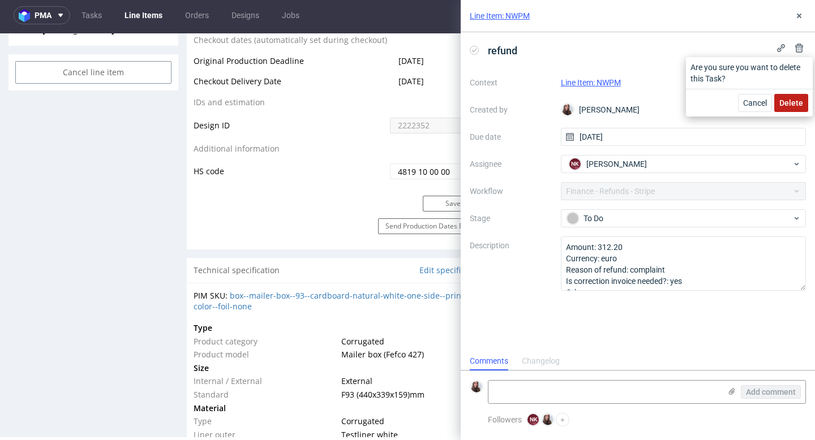
click at [785, 107] on button "Delete" at bounding box center [791, 103] width 34 height 18
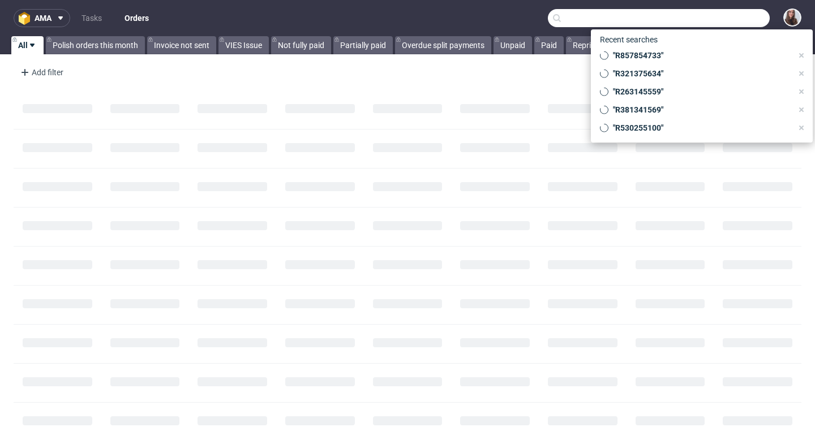
click at [711, 15] on input "text" at bounding box center [659, 18] width 222 height 18
paste input "R263145559"
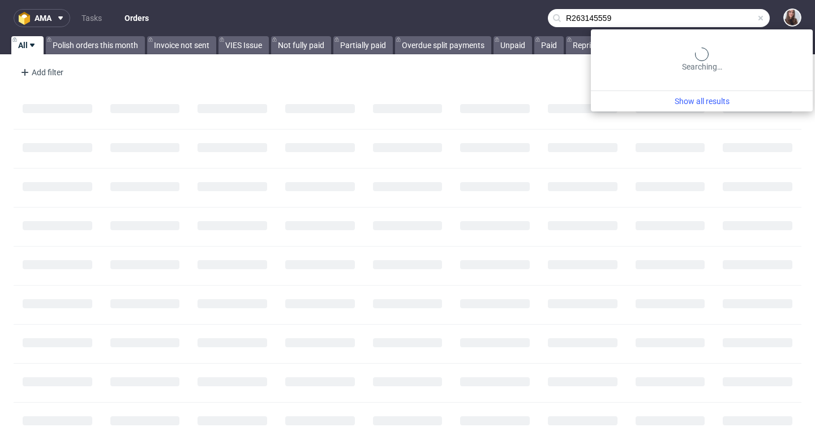
type input "R263145559"
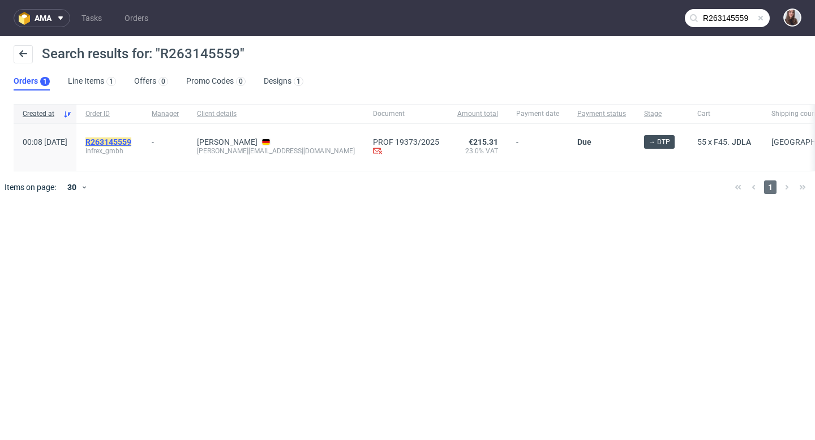
click at [131, 139] on mark "R263145559" at bounding box center [108, 141] width 46 height 9
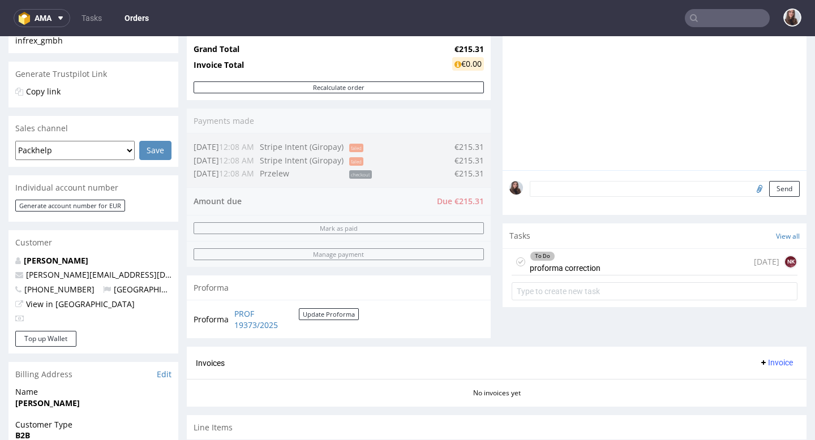
scroll to position [226, 0]
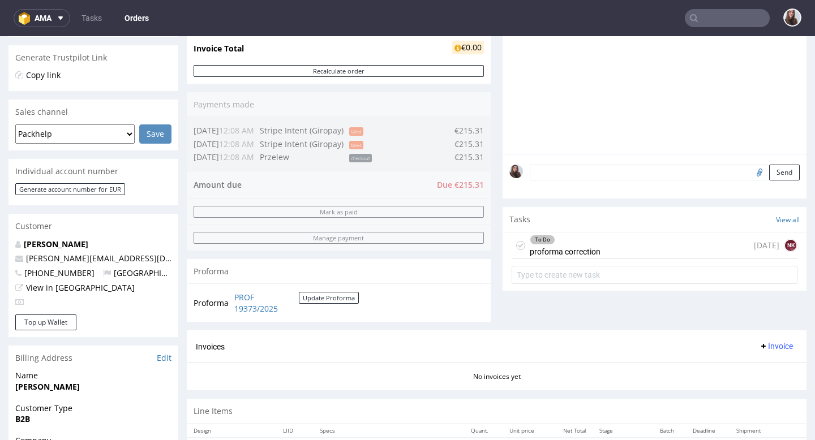
click at [568, 244] on div "To Do" at bounding box center [565, 239] width 70 height 9
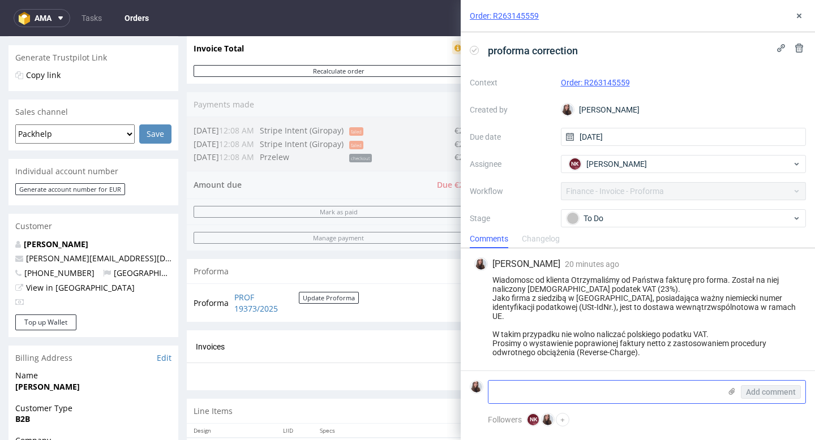
click at [581, 385] on textarea at bounding box center [604, 392] width 232 height 23
paste textarea "Amtsgericht Mannheim - HRB 753643"
type textarea "Amtsgericht Mannheim - HRB 753643"
click at [750, 392] on span "Add comment" at bounding box center [771, 392] width 50 height 8
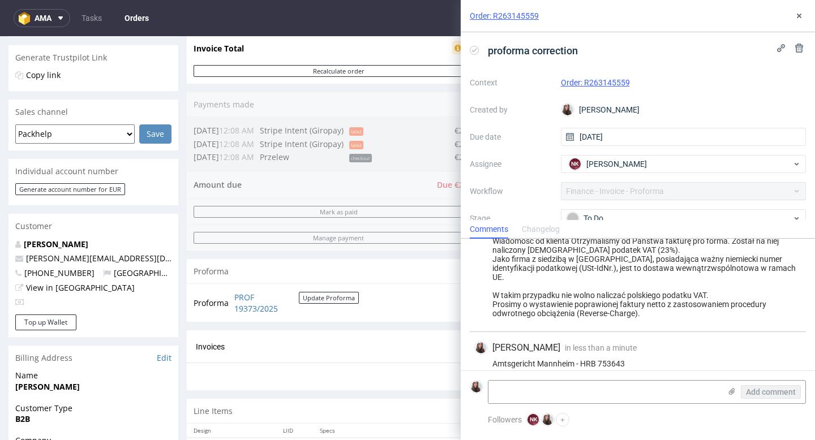
scroll to position [32, 0]
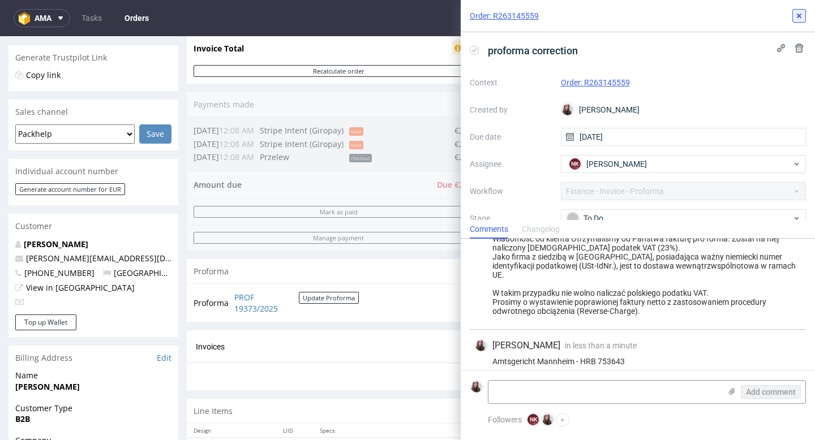
click at [800, 11] on icon at bounding box center [798, 15] width 9 height 9
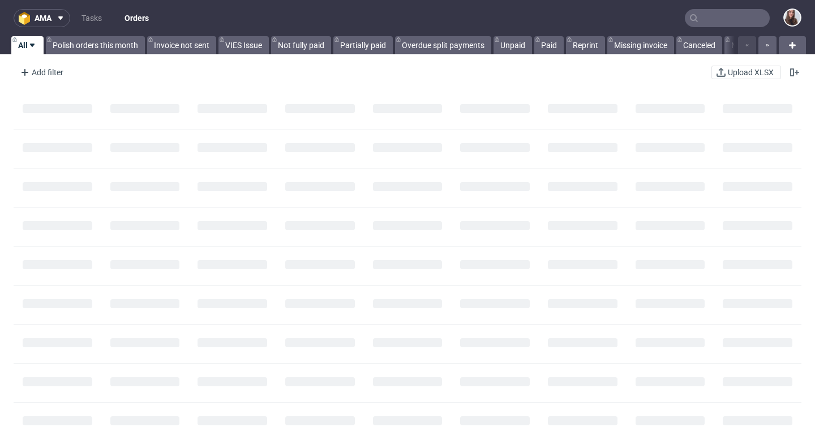
click at [723, 13] on input "text" at bounding box center [727, 18] width 85 height 18
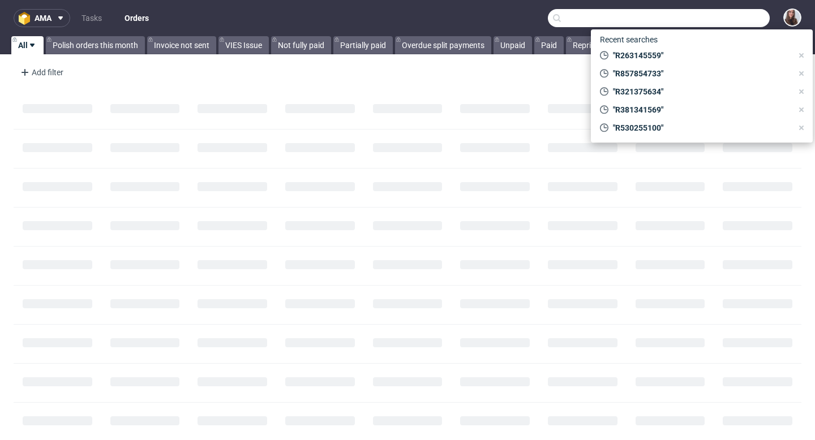
paste input "R264952436"
type input "R264952436"
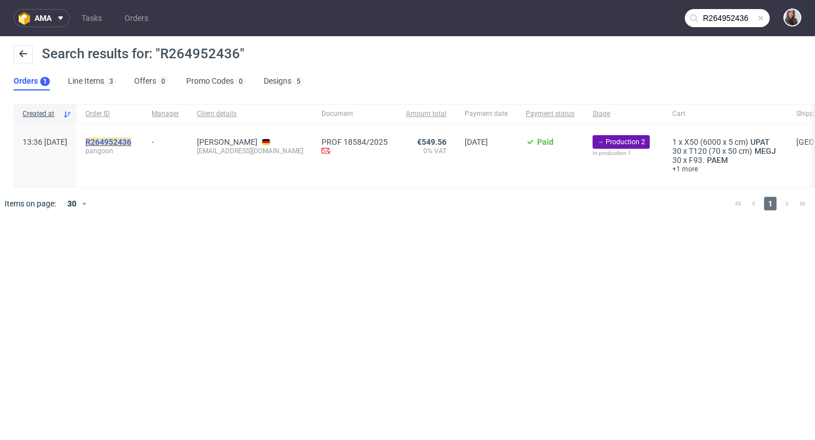
click at [131, 139] on mark "R264952436" at bounding box center [108, 141] width 46 height 9
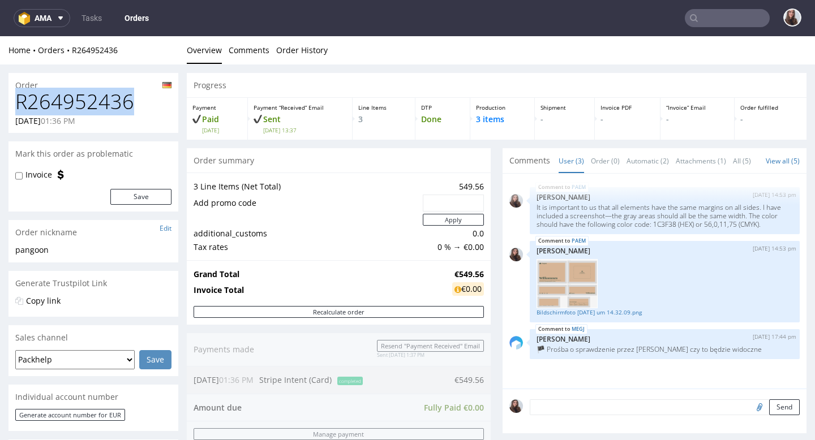
drag, startPoint x: 136, startPoint y: 105, endPoint x: 19, endPoint y: 105, distance: 117.1
click at [19, 105] on h1 "R264952436" at bounding box center [93, 102] width 156 height 23
copy h1 "R264952436"
click at [152, 105] on h1 "R264952436" at bounding box center [93, 102] width 156 height 23
drag, startPoint x: 139, startPoint y: 100, endPoint x: 11, endPoint y: 100, distance: 127.9
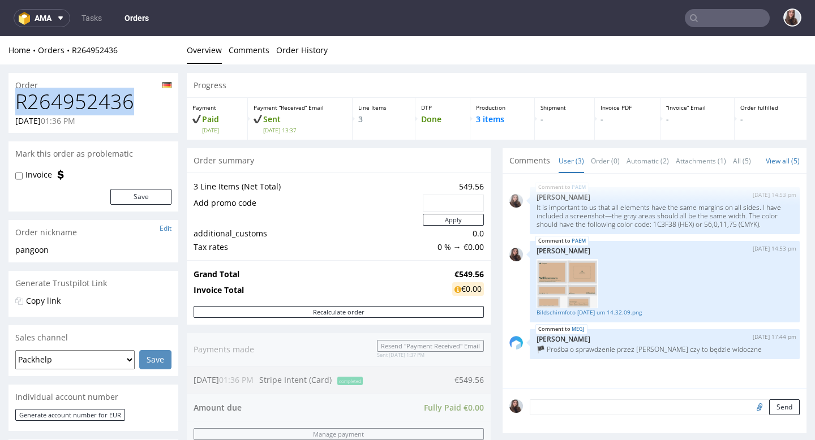
click at [11, 100] on div "R264952436 [DATE] 01:36 PM" at bounding box center [93, 112] width 170 height 42
copy h1 "R264952436"
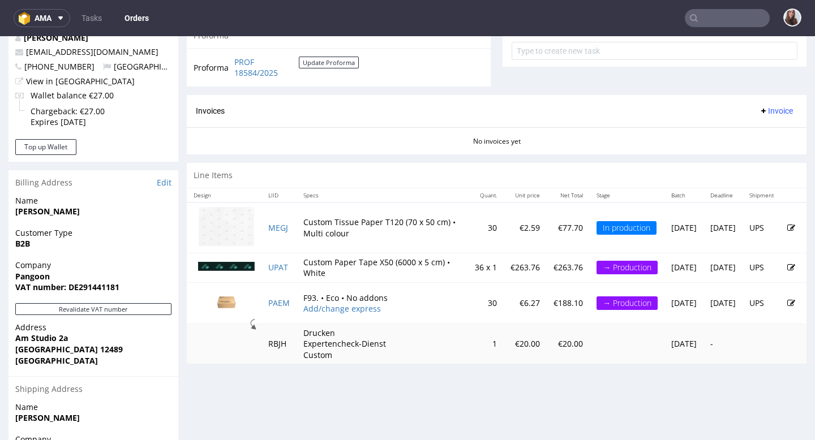
scroll to position [457, 0]
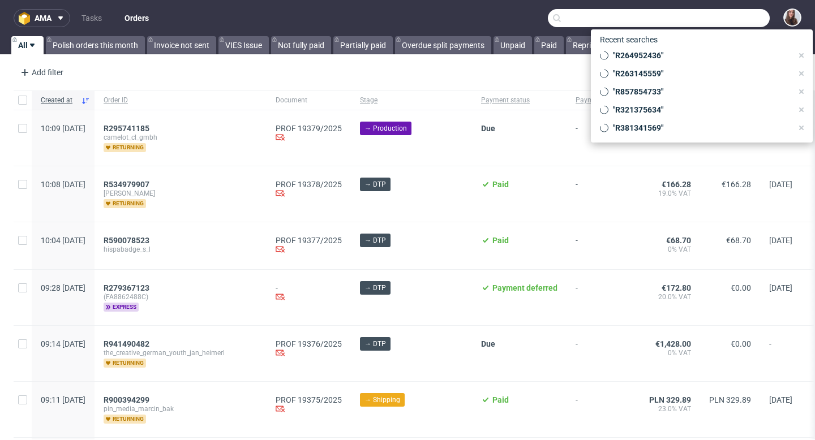
click at [707, 22] on input "text" at bounding box center [659, 18] width 222 height 18
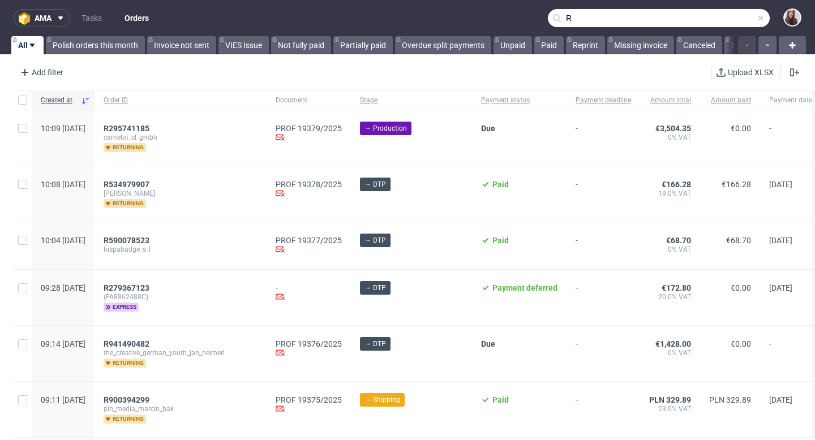
click at [720, 20] on input "R" at bounding box center [659, 18] width 222 height 18
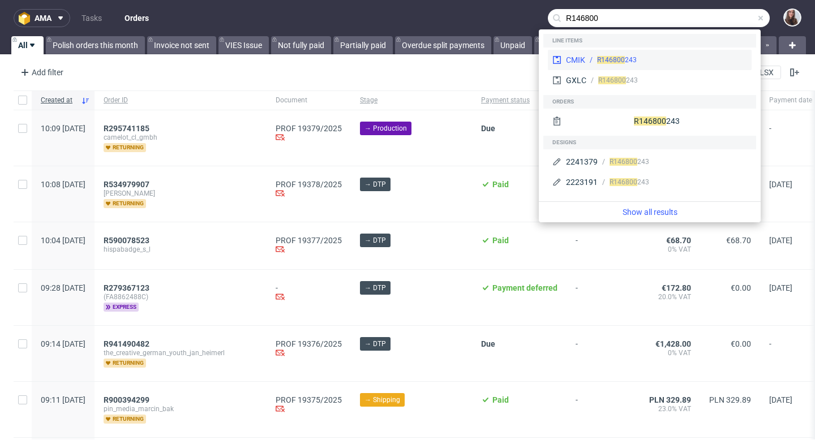
type input "R146800"
click at [696, 54] on div "CMIK R146800 243" at bounding box center [650, 60] width 204 height 20
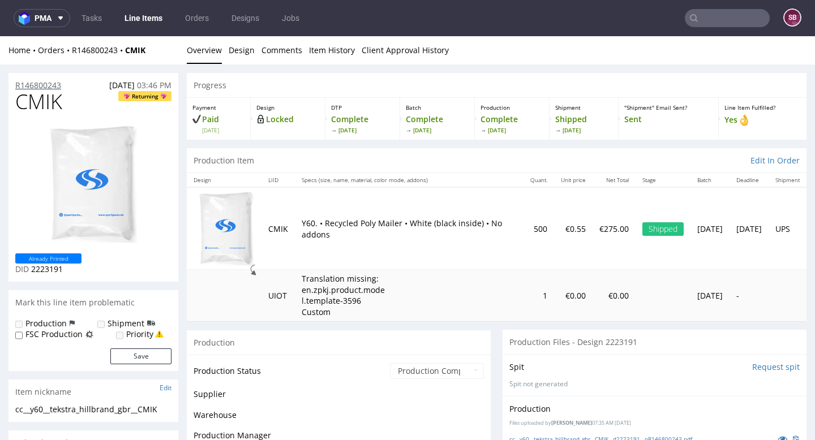
click at [58, 86] on p "R146800243" at bounding box center [38, 85] width 46 height 11
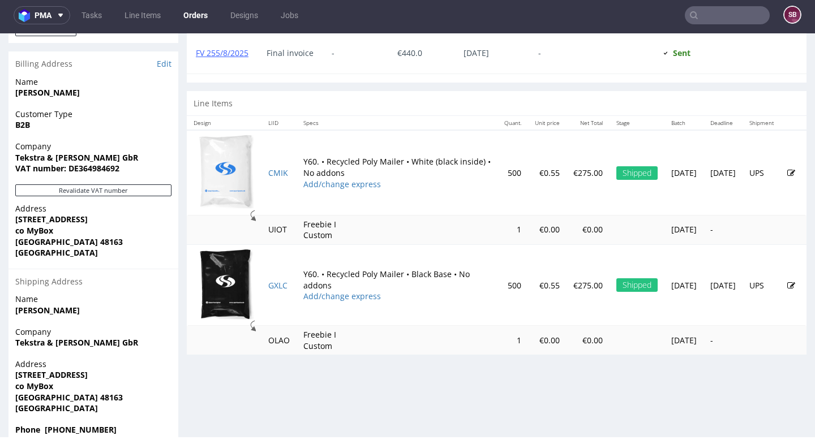
scroll to position [549, 0]
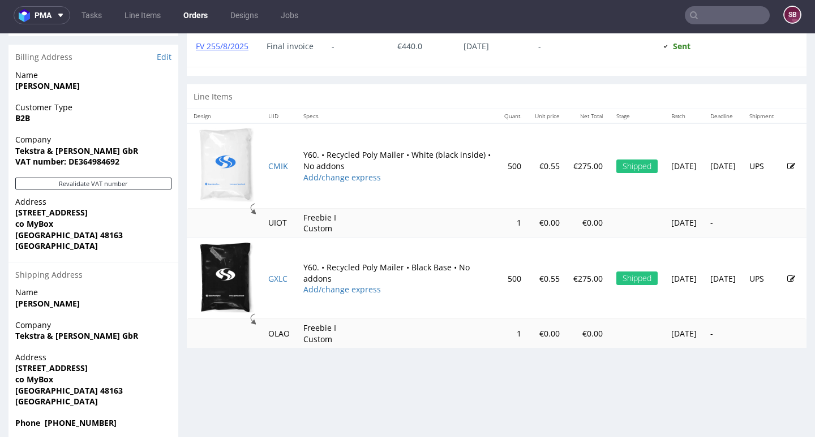
scroll to position [560, 0]
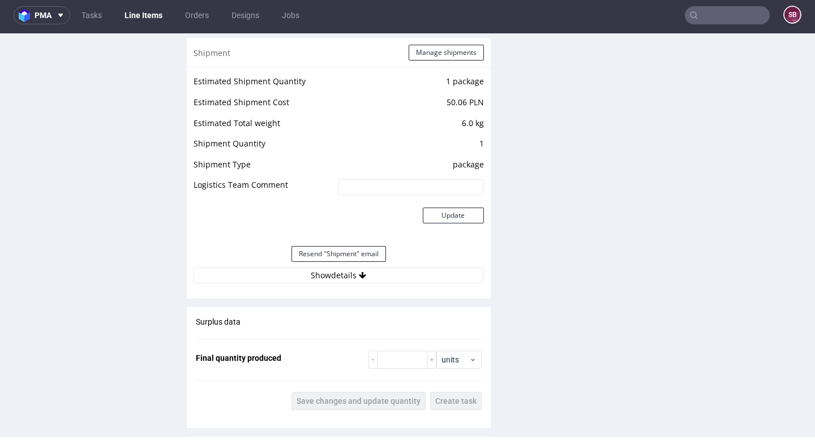
scroll to position [1263, 0]
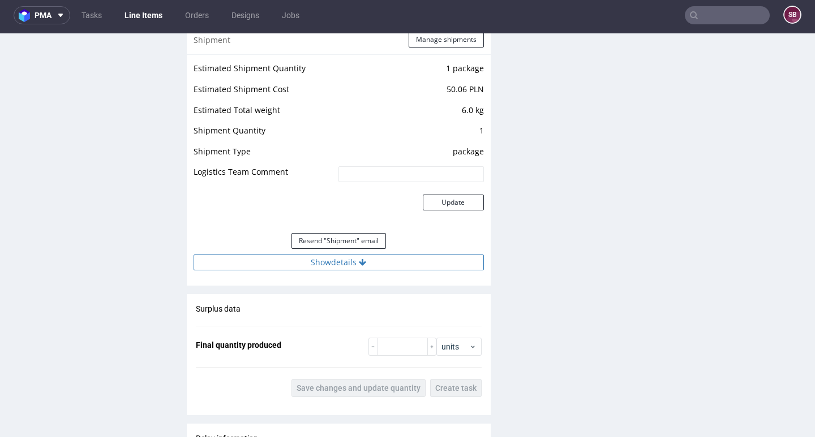
click button "Show details"
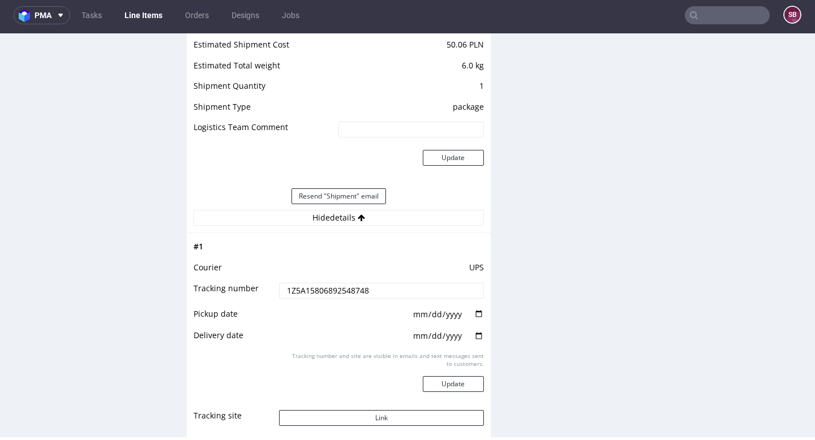
scroll to position [1320, 0]
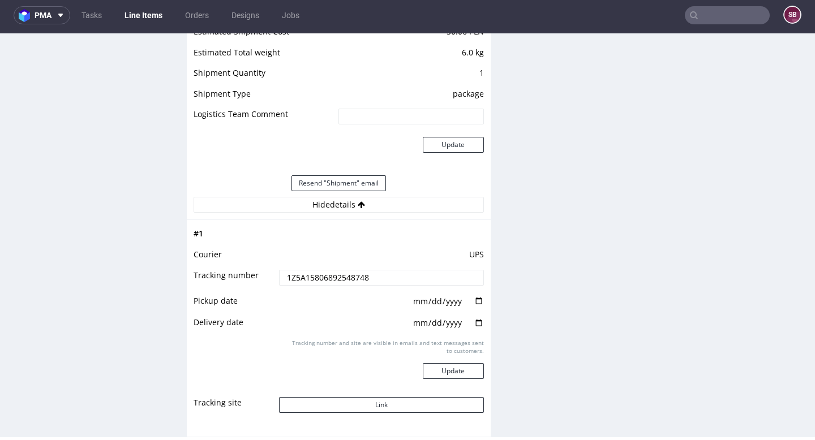
drag, startPoint x: 376, startPoint y: 244, endPoint x: 269, endPoint y: 243, distance: 106.4
click tr "Tracking number 1Z5A15806892548748"
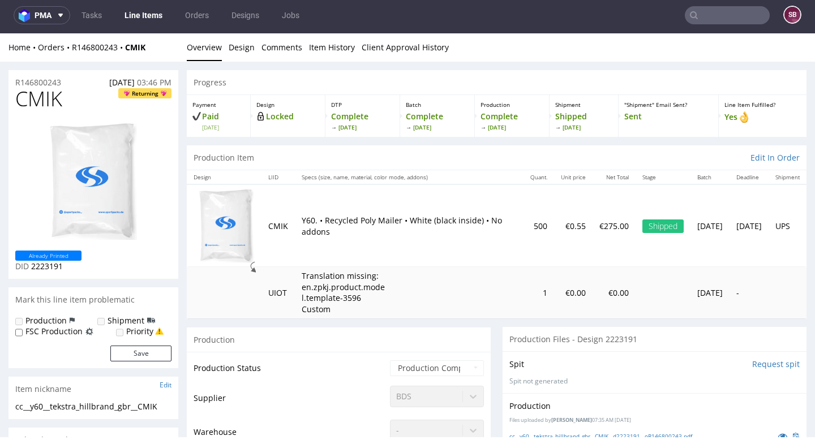
scroll to position [0, 0]
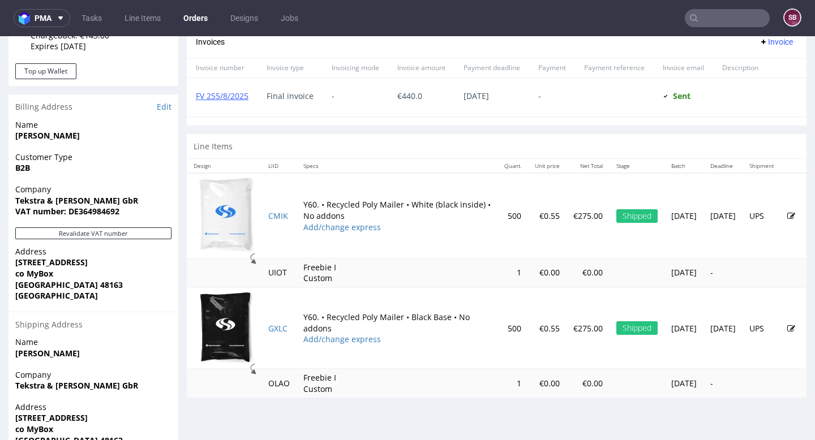
scroll to position [509, 0]
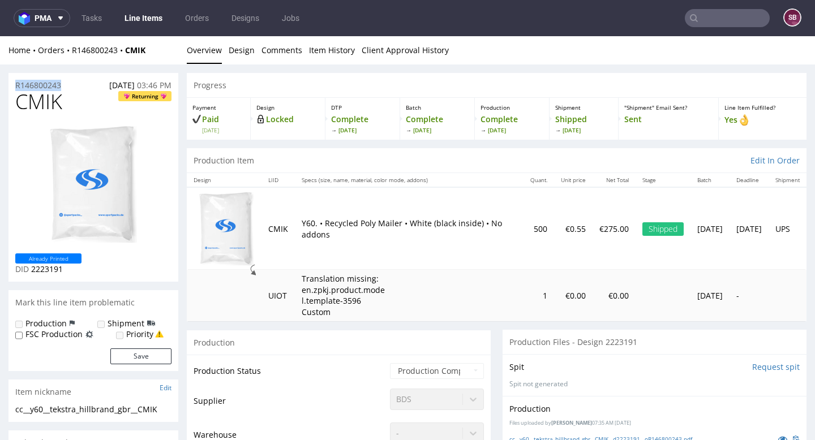
drag, startPoint x: 76, startPoint y: 47, endPoint x: 13, endPoint y: 46, distance: 63.4
click div "R146800243 23.07.2025 03:46 PM"
copy p "R146800243"
click h1 "CMIK Returning"
drag, startPoint x: 68, startPoint y: 51, endPoint x: 9, endPoint y: 50, distance: 58.8
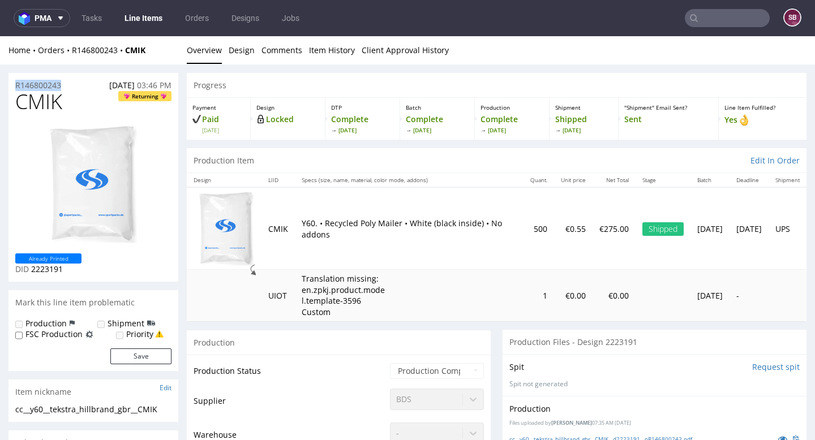
click div "R146800243 23.07.2025 03:46 PM"
copy p "R146800243"
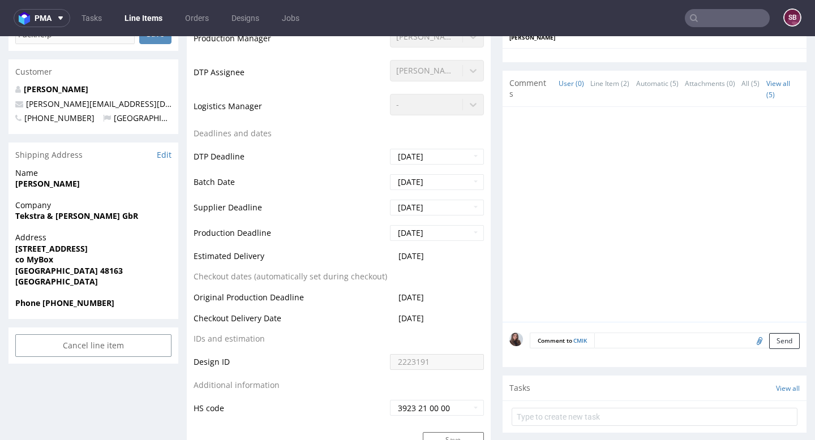
scroll to position [436, 0]
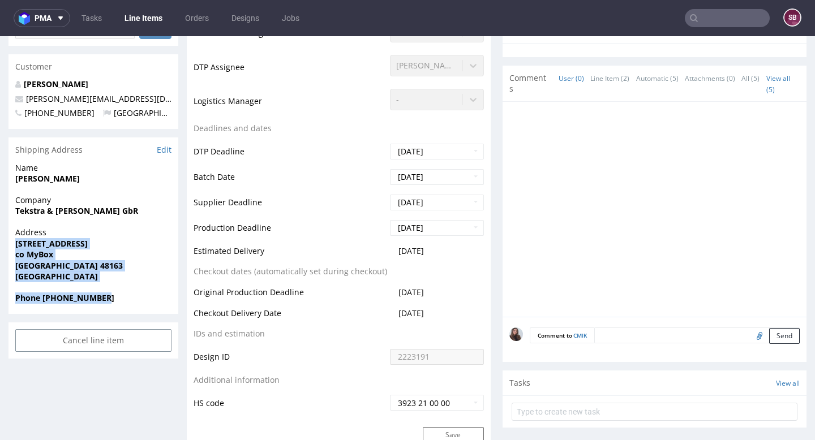
drag, startPoint x: 111, startPoint y: 265, endPoint x: 14, endPoint y: 208, distance: 113.0
click section "Shipping Address Edit Name Lenard Hillbrand Company Tekstra & Hillbrand GbR Add…"
copy section "Harkortstrasse 6 co MyBox Münster 48163 Germany Phone +491734022162"
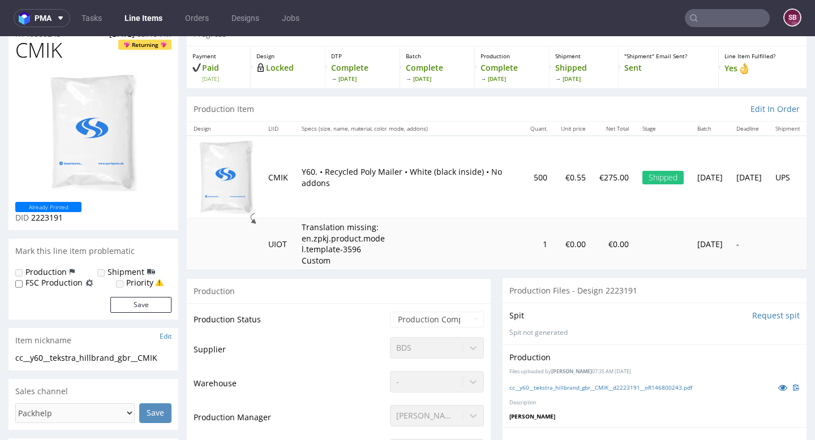
scroll to position [44, 0]
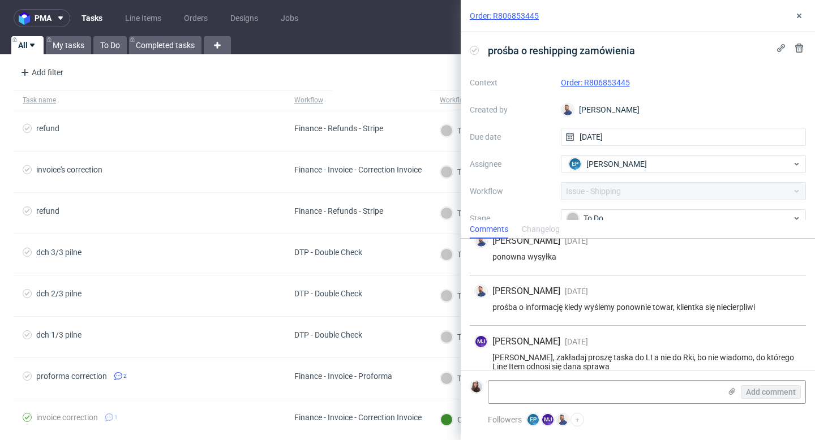
scroll to position [78, 0]
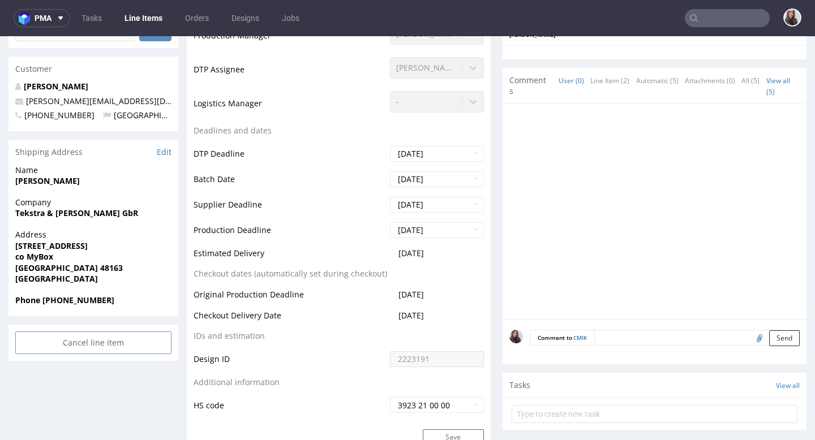
scroll to position [434, 0]
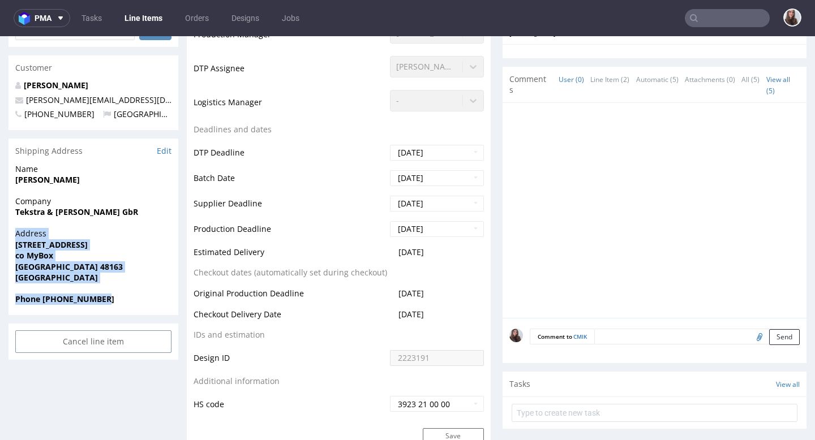
drag, startPoint x: 119, startPoint y: 296, endPoint x: 5, endPoint y: 234, distance: 129.6
copy section "Address Harkortstrasse 6 co MyBox Münster 48163 Germany Phone +491734022162"
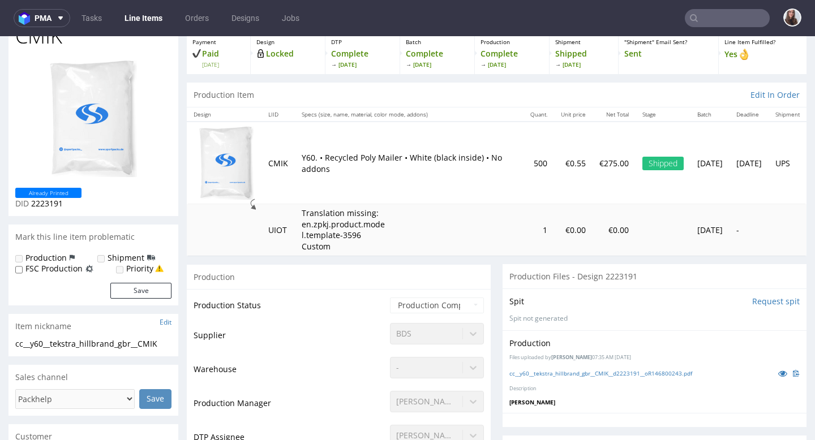
scroll to position [0, 0]
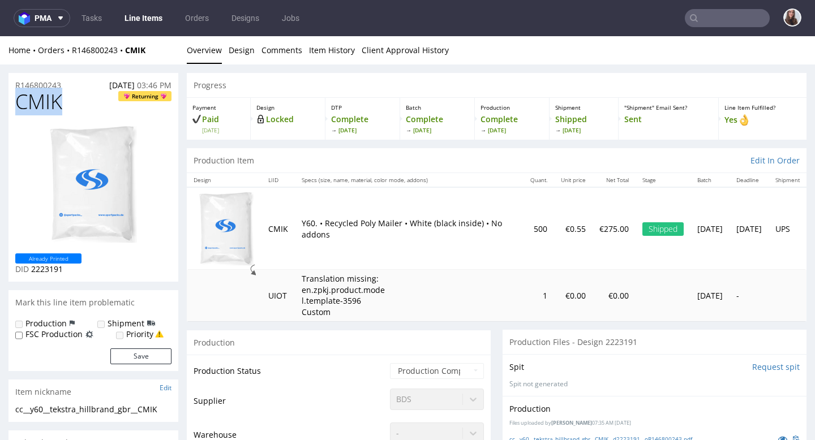
drag, startPoint x: 54, startPoint y: 99, endPoint x: 18, endPoint y: 99, distance: 36.8
click at [18, 99] on h1 "CMIK Returning" at bounding box center [93, 102] width 156 height 23
copy span "CMIK"
click at [76, 84] on div "R146800243 23.07.2025 03:46 PM" at bounding box center [93, 82] width 170 height 18
drag, startPoint x: 76, startPoint y: 84, endPoint x: 14, endPoint y: 84, distance: 62.8
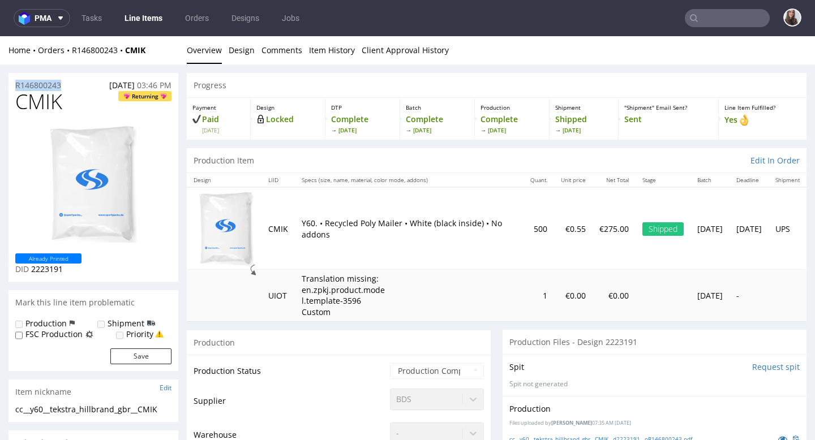
click at [14, 84] on div "R146800243 23.07.2025 03:46 PM" at bounding box center [93, 82] width 170 height 18
copy p "R146800243"
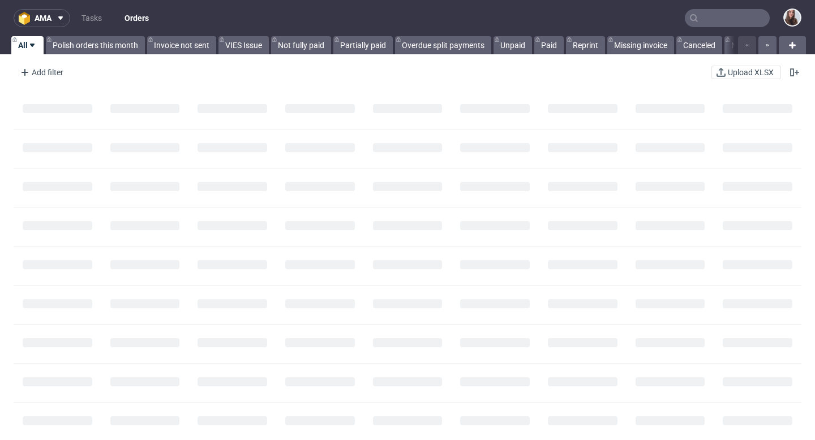
click at [739, 16] on input "text" at bounding box center [727, 18] width 85 height 18
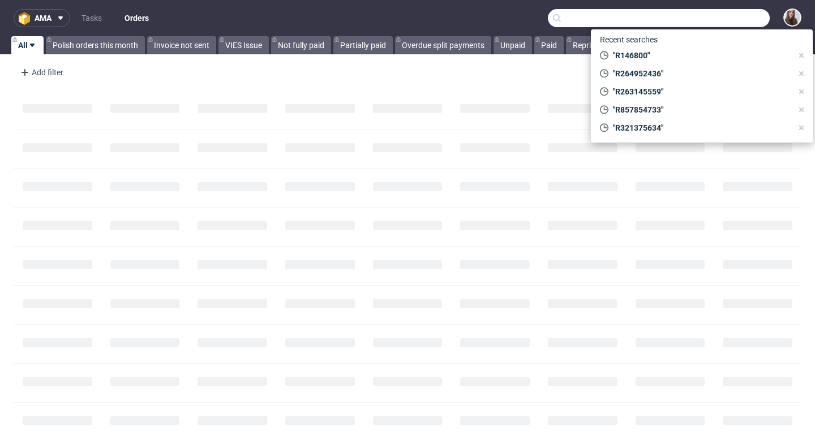
paste input "R264952436"
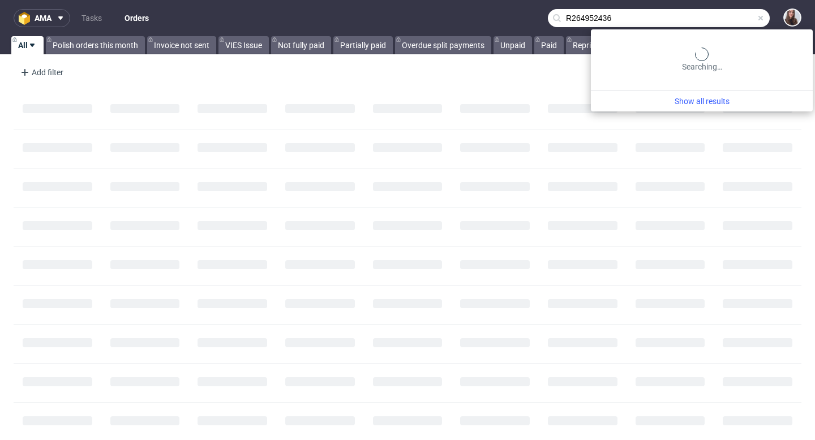
type input "R264952436"
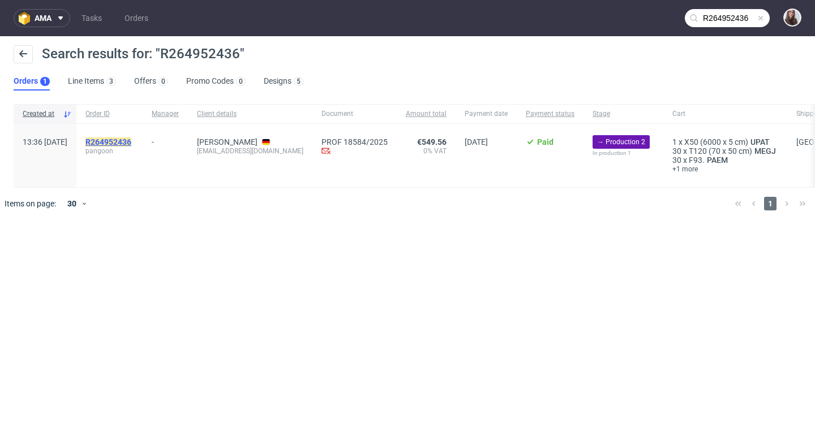
click at [131, 140] on mark "R264952436" at bounding box center [108, 141] width 46 height 9
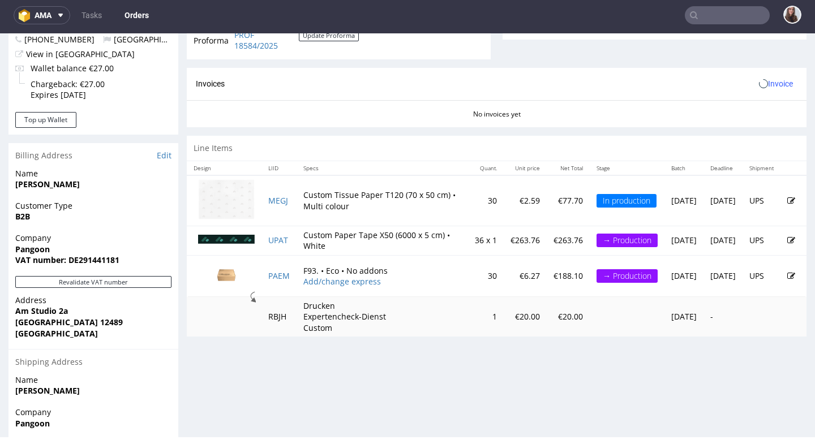
scroll to position [548, 0]
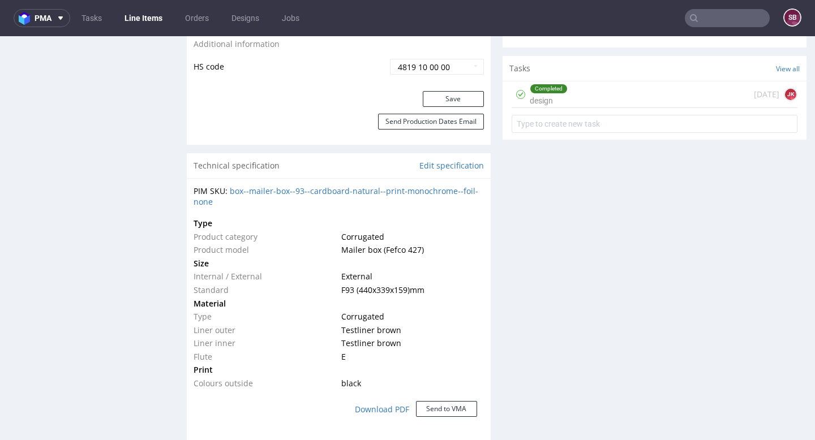
scroll to position [724, 0]
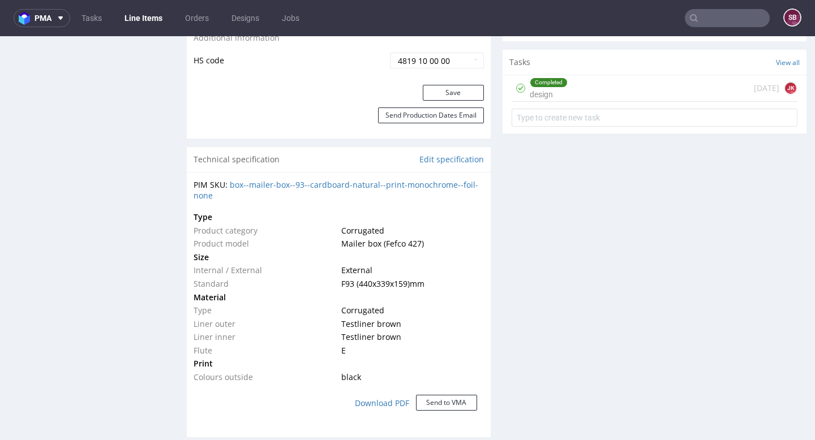
click at [554, 89] on div "Completed design" at bounding box center [549, 88] width 38 height 26
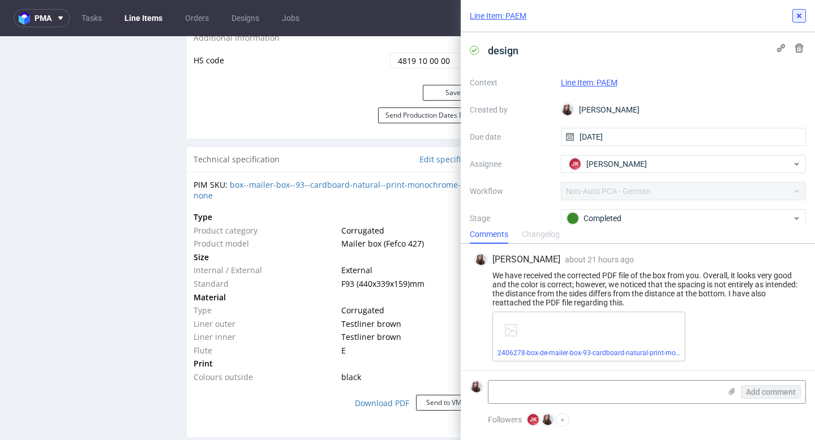
click at [804, 14] on button at bounding box center [799, 16] width 14 height 14
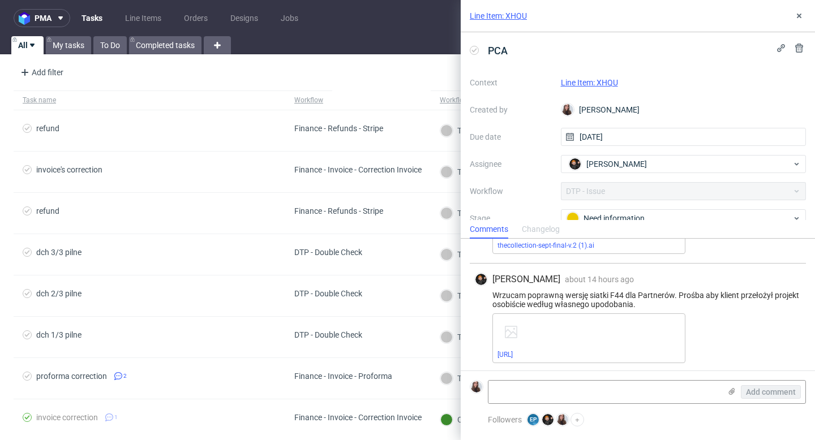
scroll to position [191, 0]
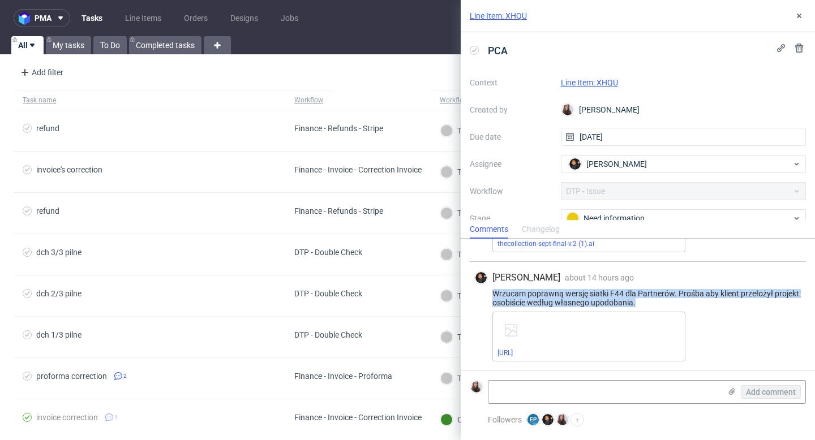
drag, startPoint x: 638, startPoint y: 303, endPoint x: 487, endPoint y: 291, distance: 151.5
click at [487, 291] on div "Wrzucam poprawną wersję siatki F44 dla Partnerów. Prośba aby klient przełożył p…" at bounding box center [637, 298] width 327 height 18
copy div "Wrzucam poprawną wersję siatki F44 dla Partnerów. Prośba aby klient przełożył p…"
click at [513, 352] on link "[URL]" at bounding box center [504, 353] width 15 height 8
click at [592, 84] on link "Line Item: XHQU" at bounding box center [589, 82] width 57 height 9
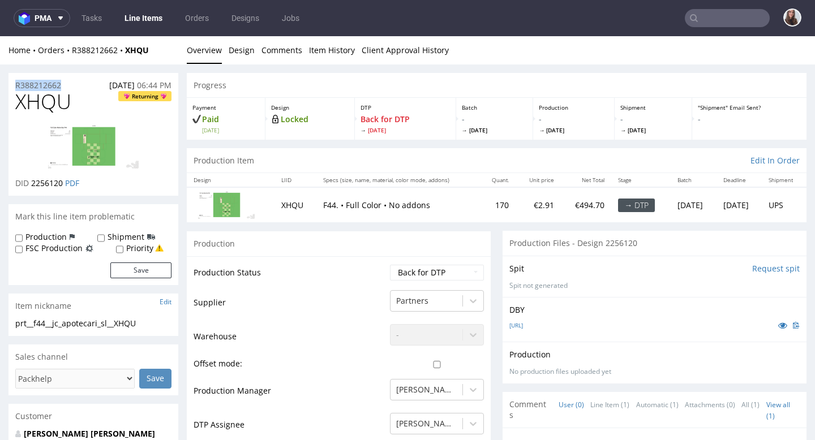
drag, startPoint x: 79, startPoint y: 83, endPoint x: 8, endPoint y: 81, distance: 71.3
copy p "R388212662"
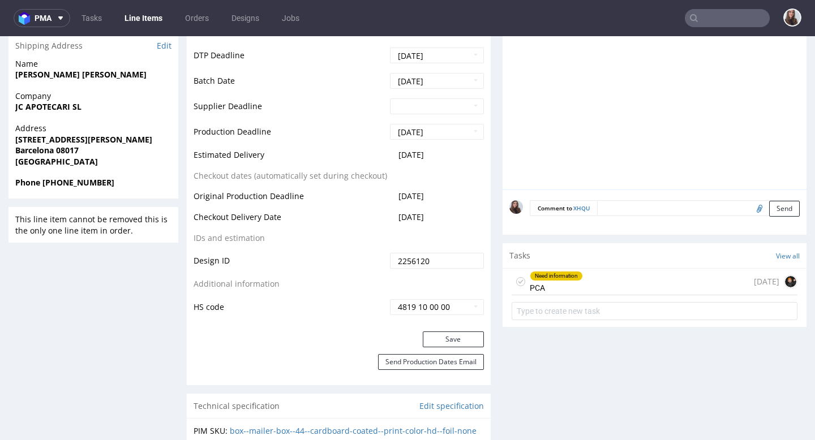
scroll to position [456, 0]
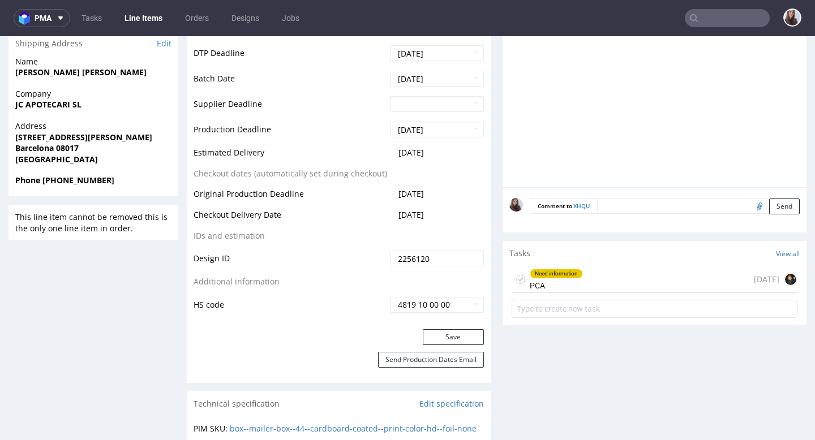
click at [563, 282] on div "Need information PCA" at bounding box center [556, 279] width 53 height 26
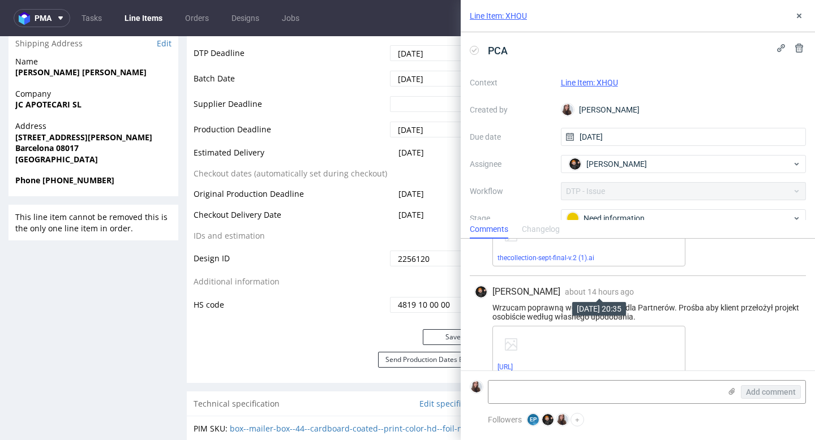
scroll to position [191, 0]
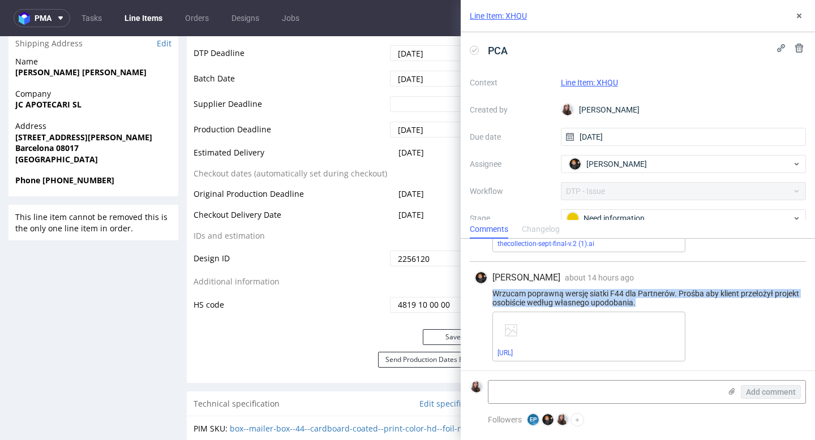
drag, startPoint x: 646, startPoint y: 302, endPoint x: 484, endPoint y: 290, distance: 162.8
click at [484, 290] on div "Wrzucam poprawną wersję siatki F44 dla Partnerów. Prośba aby klient przełożył p…" at bounding box center [637, 298] width 327 height 18
copy div "Wrzucam poprawną wersję siatki F44 dla Partnerów. Prośba aby klient przełożył p…"
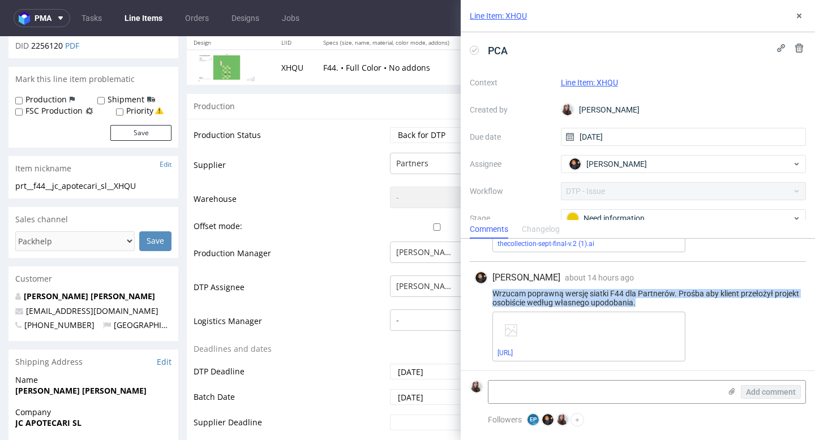
scroll to position [0, 0]
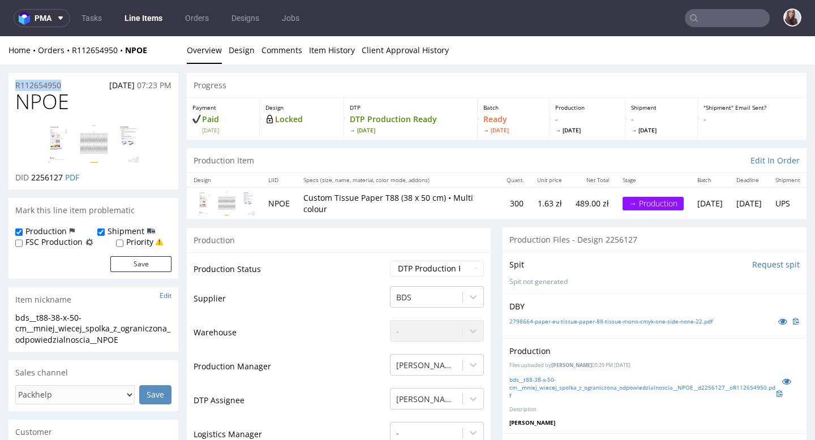
drag, startPoint x: 70, startPoint y: 86, endPoint x: 8, endPoint y: 85, distance: 62.2
copy p "R112654950"
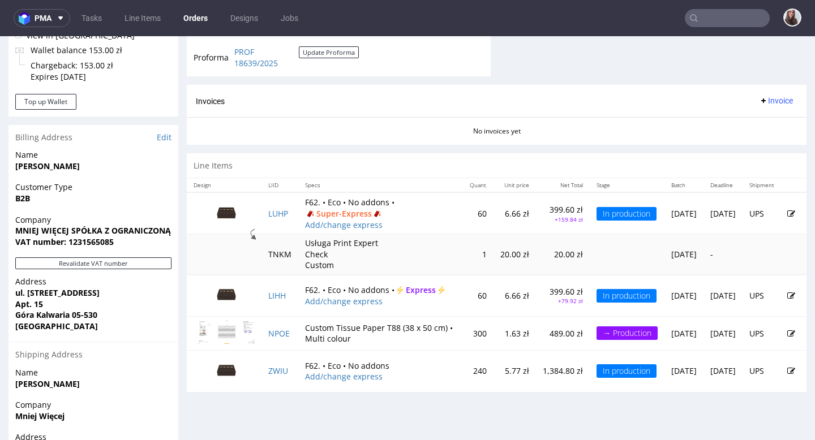
scroll to position [492, 0]
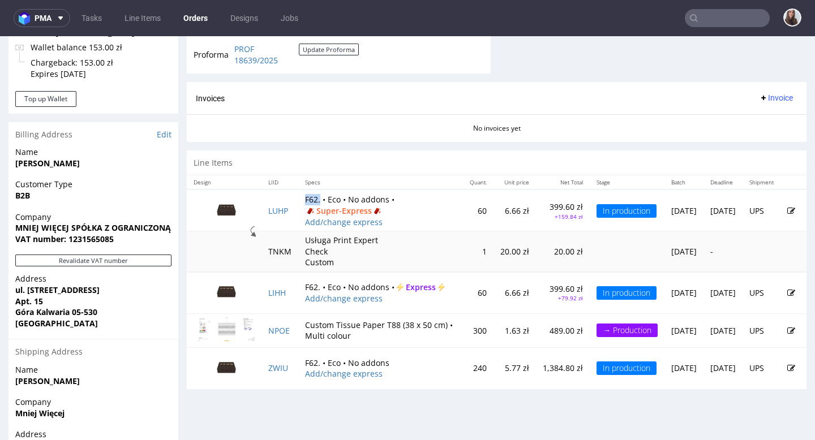
drag, startPoint x: 321, startPoint y: 198, endPoint x: 304, endPoint y: 197, distance: 17.5
click at [304, 197] on td "F62. • Eco • No addons • Super-Express Add/change express" at bounding box center [380, 211] width 165 height 42
copy td "F62."
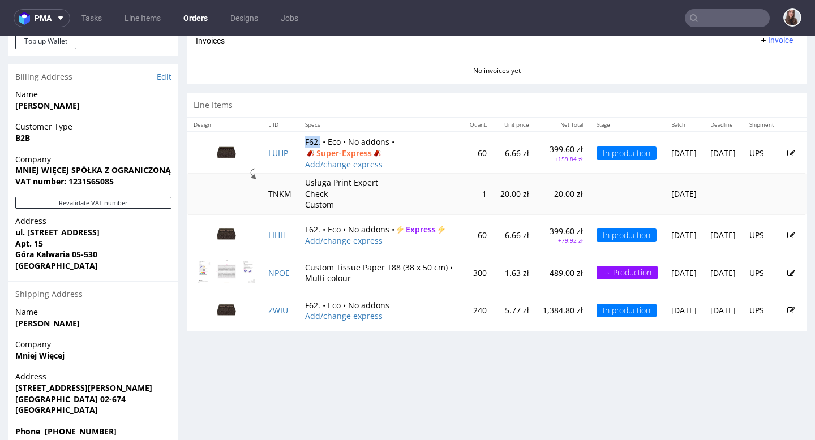
scroll to position [558, 0]
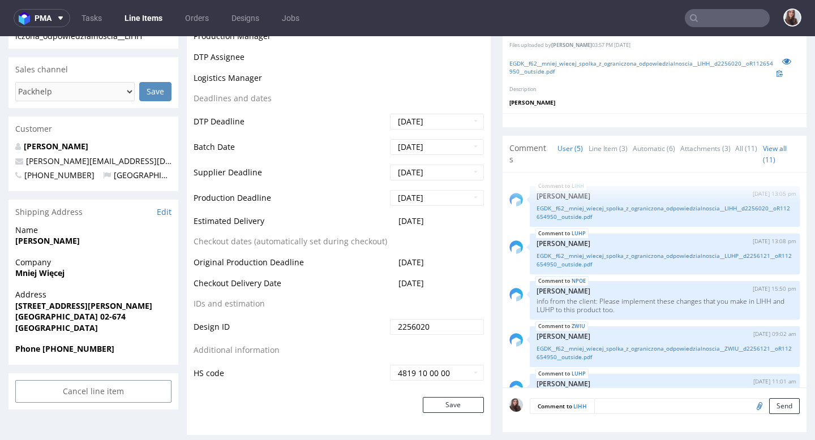
scroll to position [23, 0]
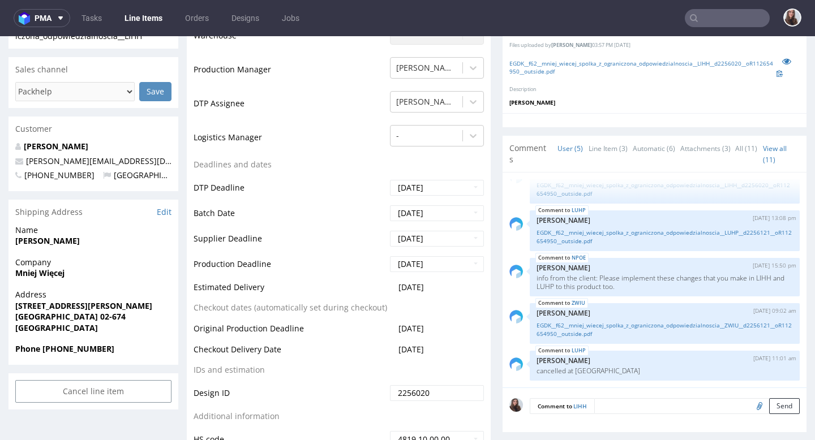
drag, startPoint x: 448, startPoint y: 285, endPoint x: 393, endPoint y: 285, distance: 54.9
click at [393, 285] on td "[DATE]" at bounding box center [435, 291] width 97 height 21
copy span "[DATE]"
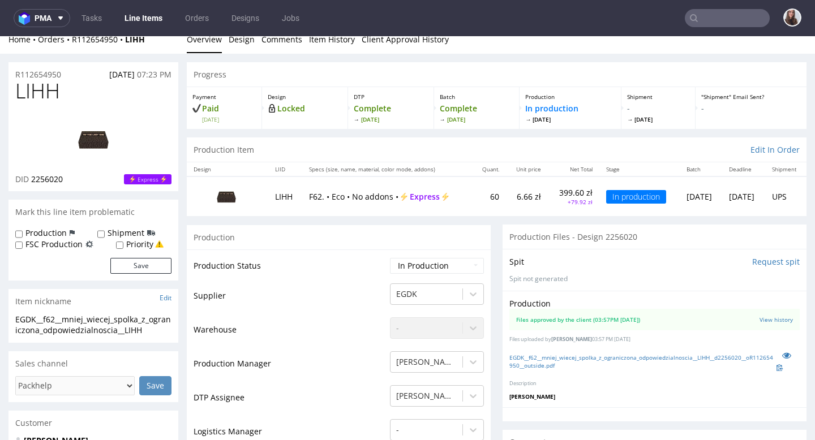
scroll to position [0, 0]
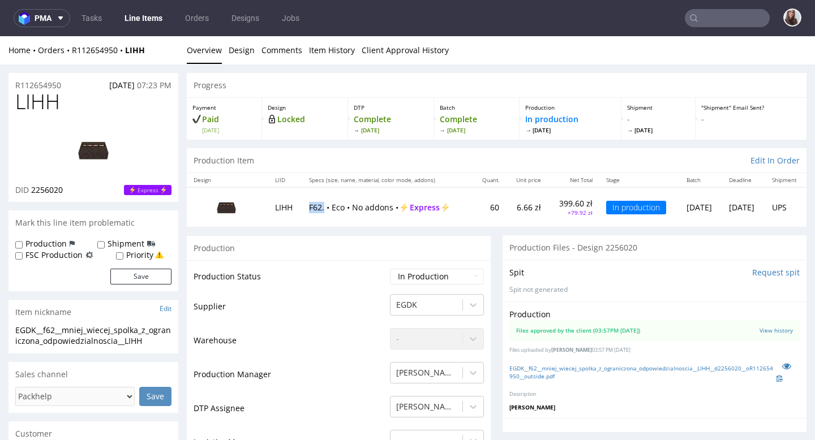
drag, startPoint x: 317, startPoint y: 206, endPoint x: 300, endPoint y: 204, distance: 17.6
click at [302, 204] on td "F62. • Eco • No addons • Express" at bounding box center [387, 206] width 170 height 39
copy p "F62."
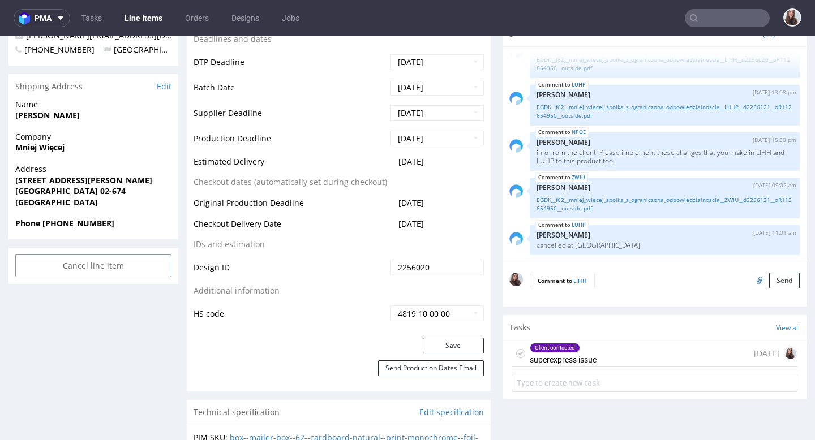
scroll to position [458, 0]
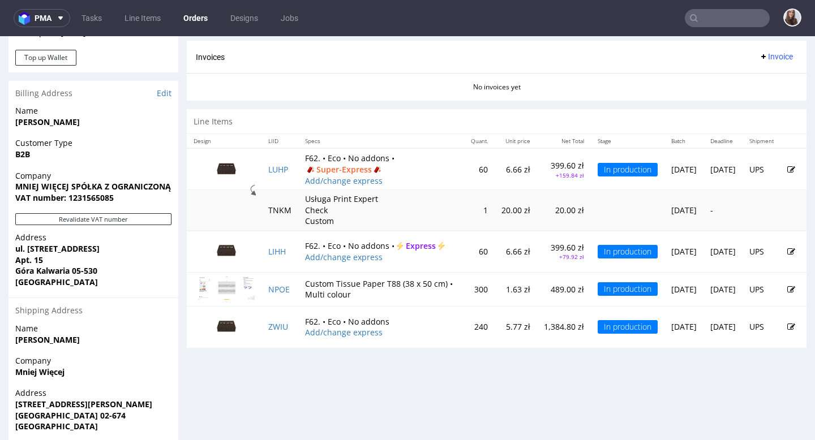
scroll to position [548, 0]
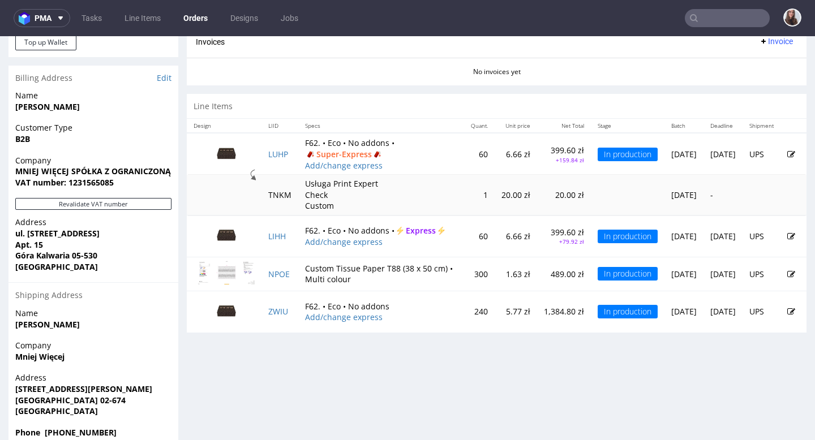
click at [375, 227] on td "F62. • Eco • No addons • Express Add/change express" at bounding box center [381, 237] width 166 height 42
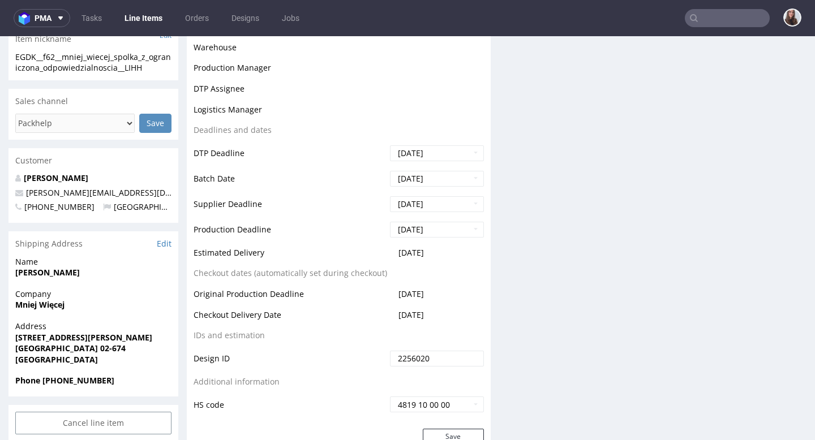
scroll to position [279, 0]
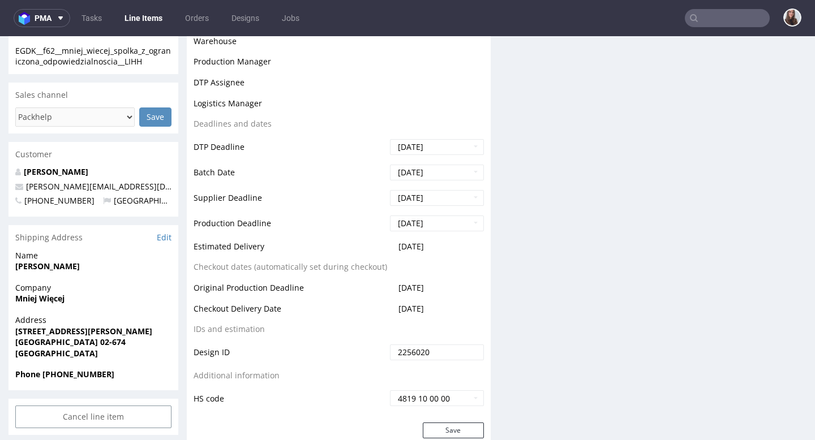
drag, startPoint x: 444, startPoint y: 244, endPoint x: 390, endPoint y: 245, distance: 53.2
click at [390, 245] on td "[DATE]" at bounding box center [435, 250] width 97 height 21
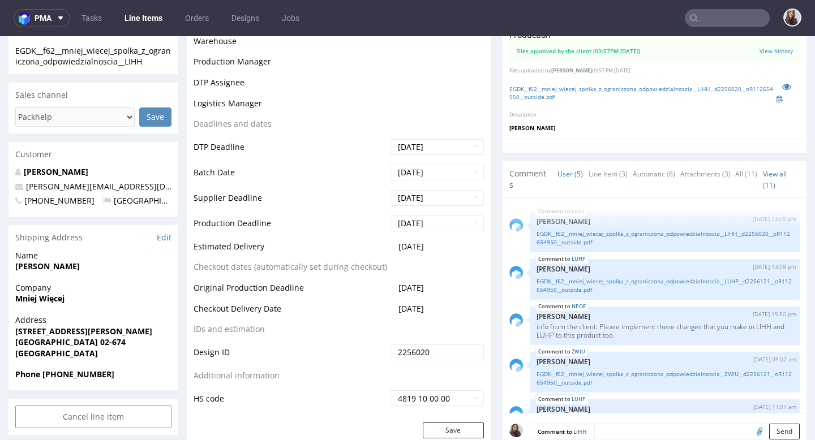
scroll to position [23, 0]
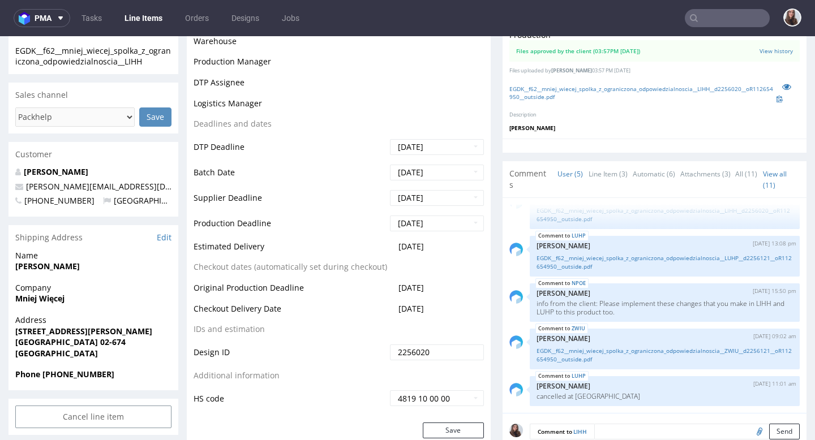
copy span "[DATE]"
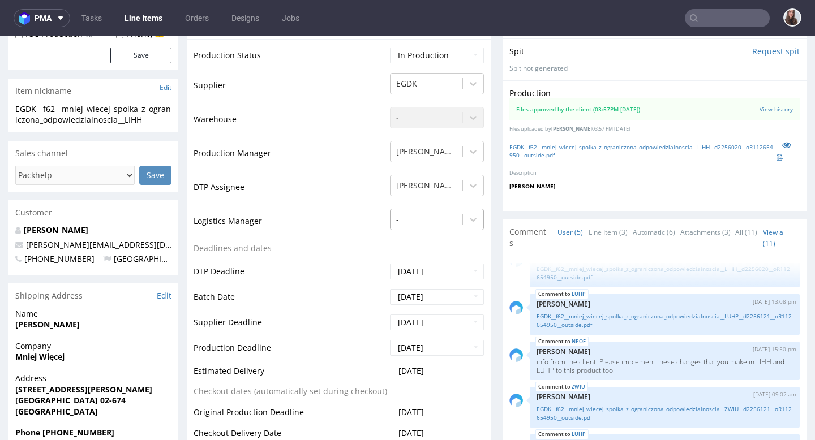
scroll to position [24, 0]
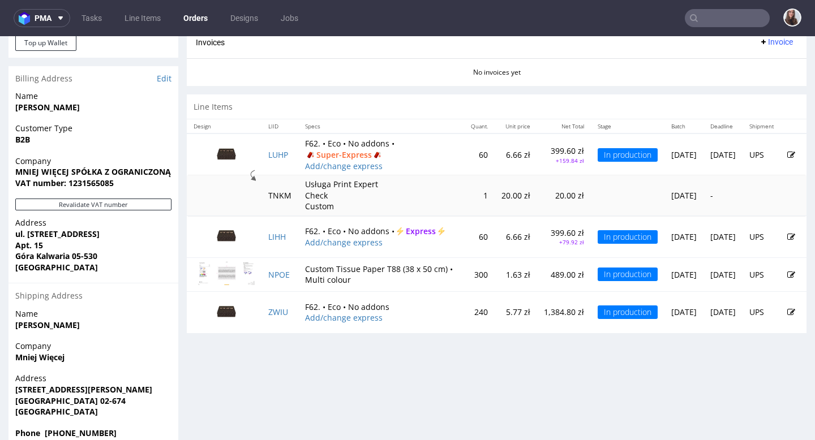
scroll to position [571, 0]
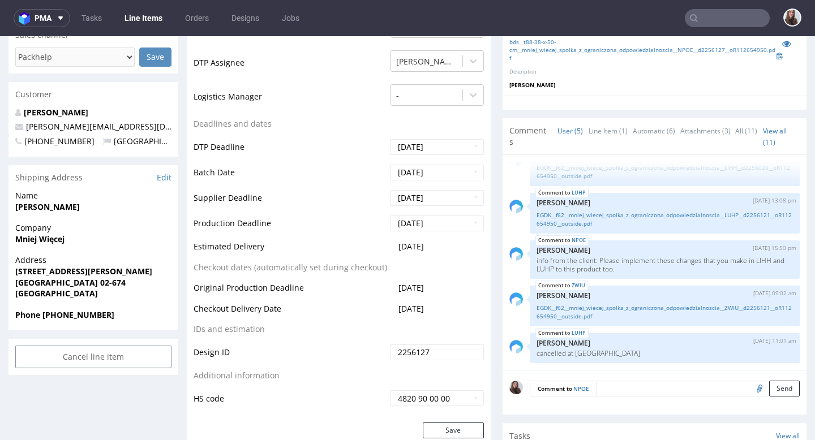
scroll to position [339, 0]
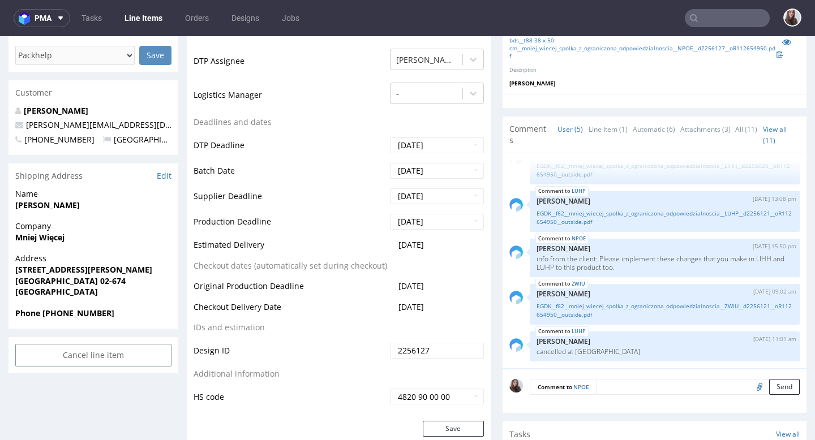
drag, startPoint x: 440, startPoint y: 242, endPoint x: 391, endPoint y: 243, distance: 49.2
click at [391, 243] on td "[DATE]" at bounding box center [435, 248] width 97 height 21
copy span "[DATE]"
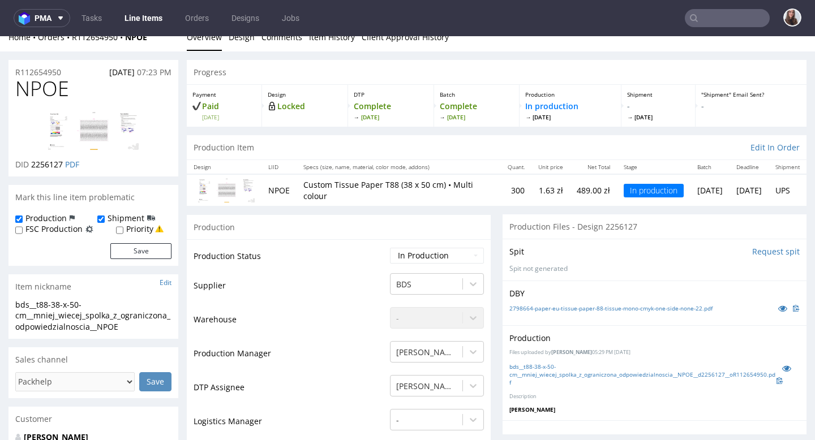
scroll to position [0, 0]
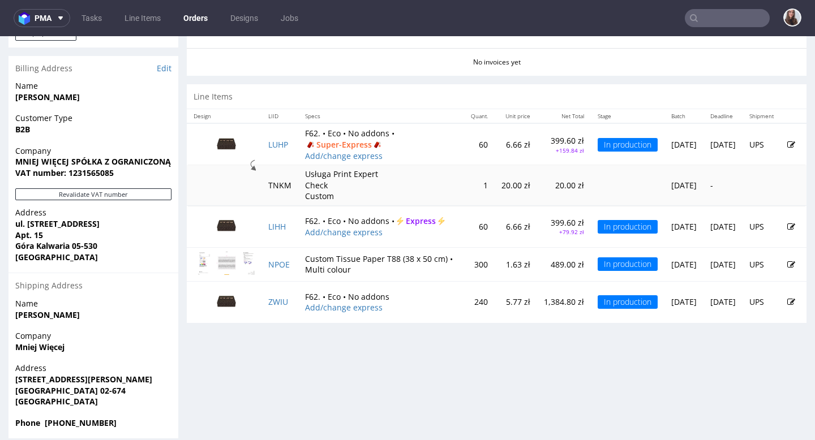
scroll to position [567, 0]
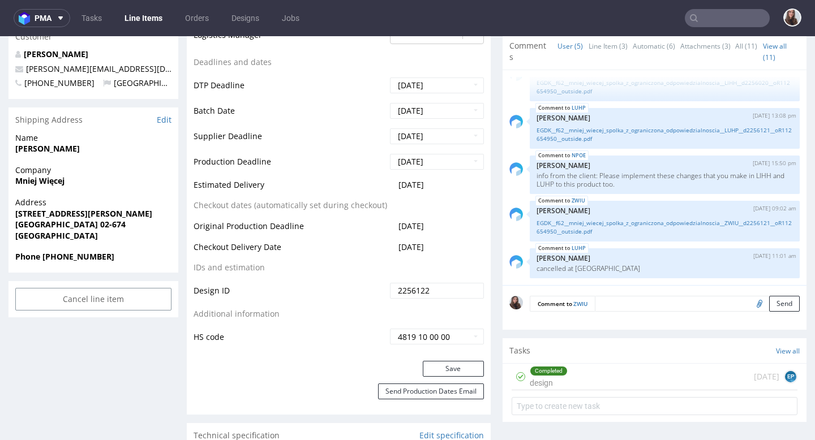
scroll to position [411, 0]
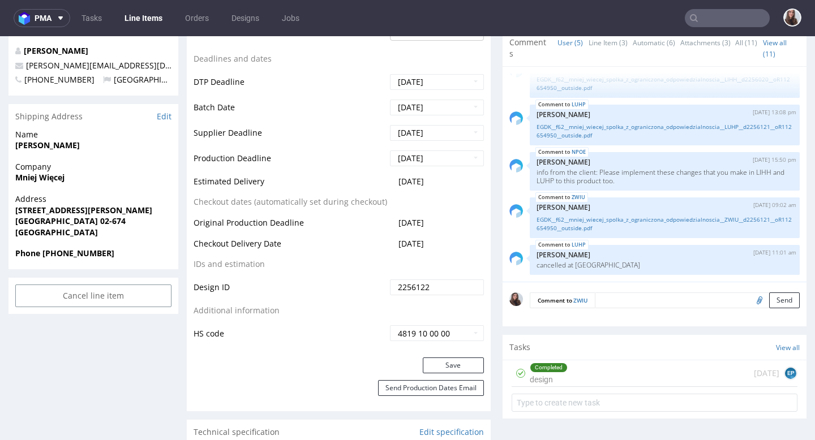
drag, startPoint x: 448, startPoint y: 182, endPoint x: 388, endPoint y: 184, distance: 60.0
click at [388, 184] on td "2025-09-22" at bounding box center [435, 185] width 97 height 21
copy span "2025-09-22"
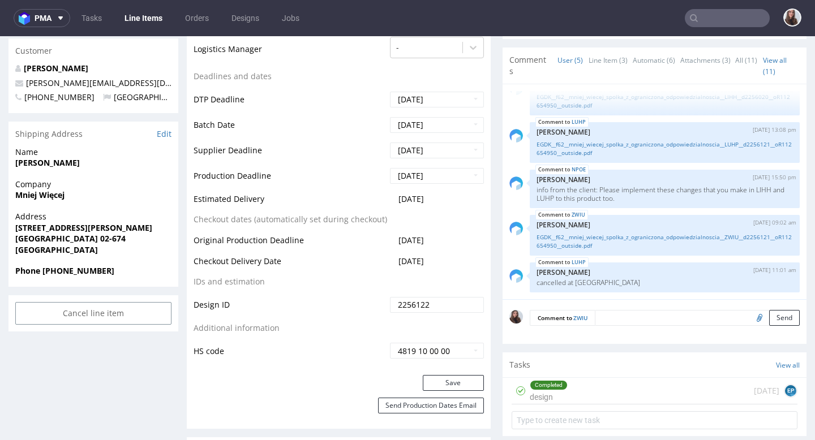
scroll to position [392, 0]
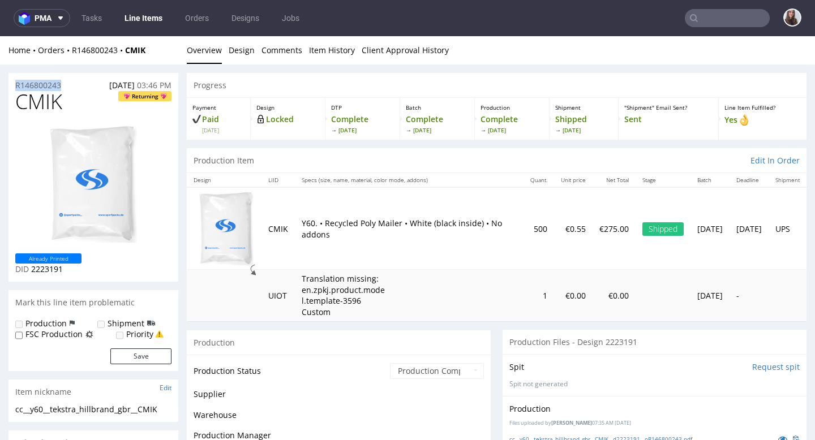
drag, startPoint x: 70, startPoint y: 84, endPoint x: 14, endPoint y: 84, distance: 56.0
click at [14, 84] on div "R146800243 [DATE] 03:46 PM" at bounding box center [93, 82] width 170 height 18
copy p "R146800243"
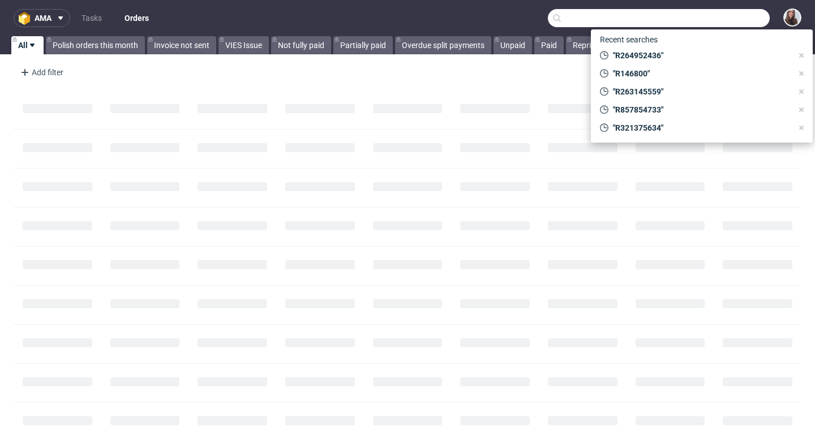
click at [702, 21] on input "text" at bounding box center [659, 18] width 222 height 18
paste input "[PERSON_NAME][EMAIL_ADDRESS][DOMAIN_NAME]"
type input "[PERSON_NAME][EMAIL_ADDRESS][DOMAIN_NAME]"
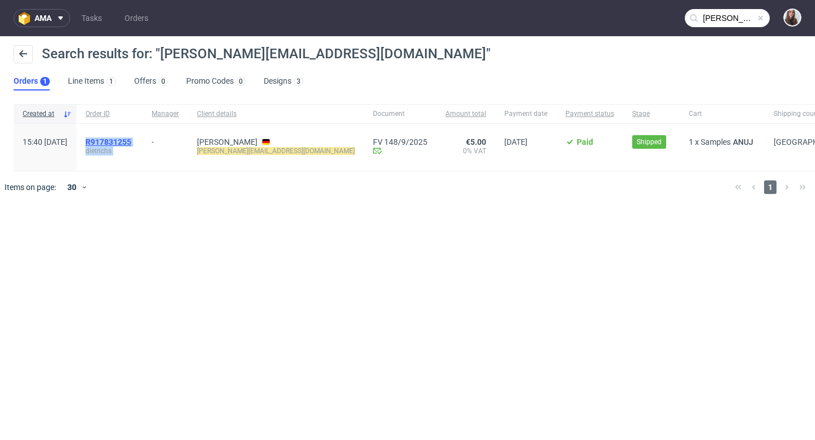
drag, startPoint x: 174, startPoint y: 140, endPoint x: 119, endPoint y: 140, distance: 54.9
click at [119, 140] on div "15:40 Tue 26.08.2025 R917831255 dietrichs - Lea Dietrichs dietrichs@hold.de FV …" at bounding box center [445, 148] width 863 height 48
click at [134, 153] on span "dietrichs" at bounding box center [109, 151] width 48 height 9
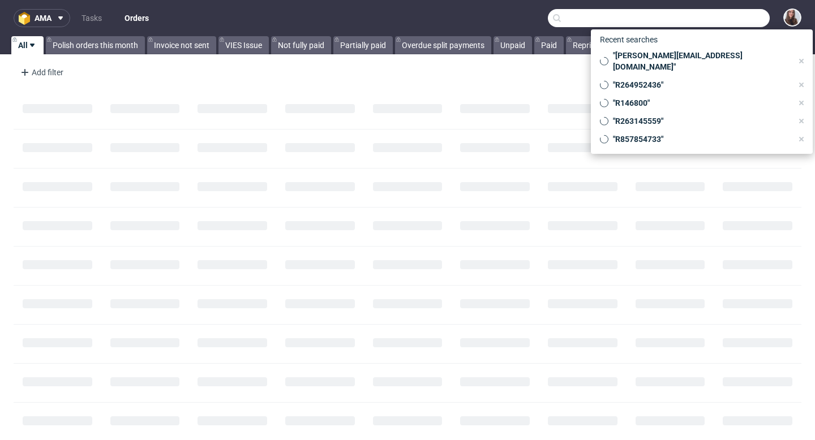
click at [716, 17] on input "text" at bounding box center [659, 18] width 222 height 18
paste input "dietrichs@hold.de"
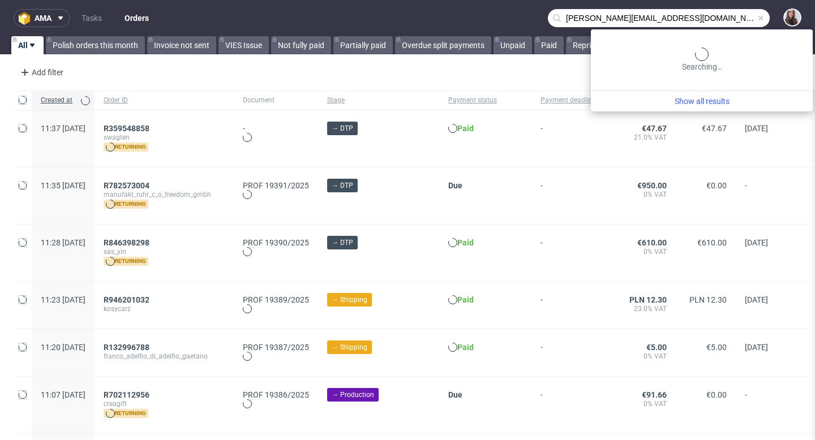
type input "dietrichs@hold.de"
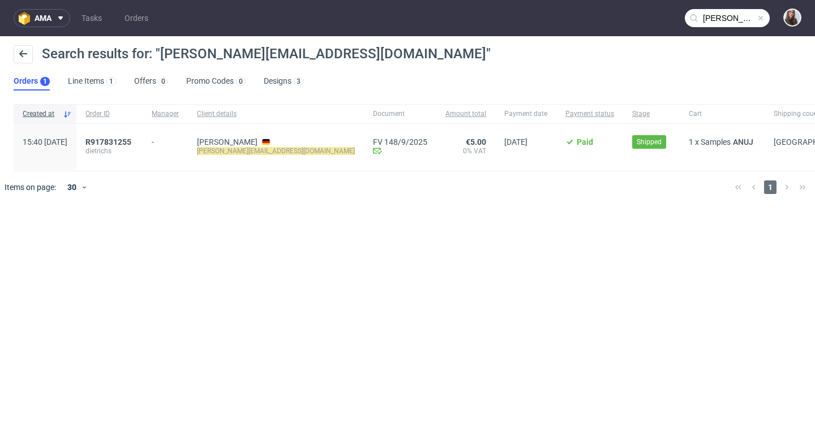
click at [143, 136] on div "R917831255 dietrichs" at bounding box center [109, 147] width 66 height 47
click at [131, 144] on span "R917831255" at bounding box center [108, 141] width 46 height 9
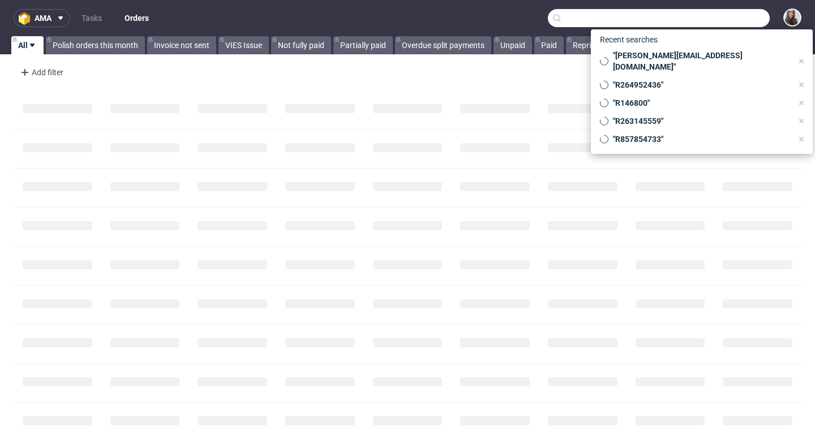
click at [701, 24] on input "text" at bounding box center [659, 18] width 222 height 18
paste input "R387946860"
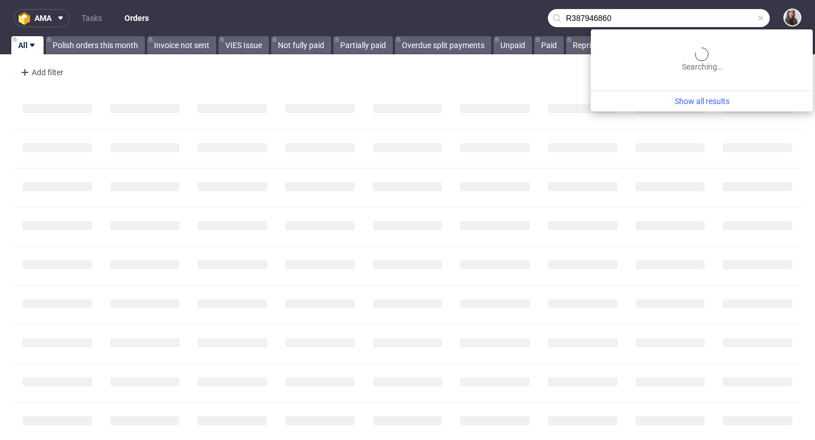
type input "R387946860"
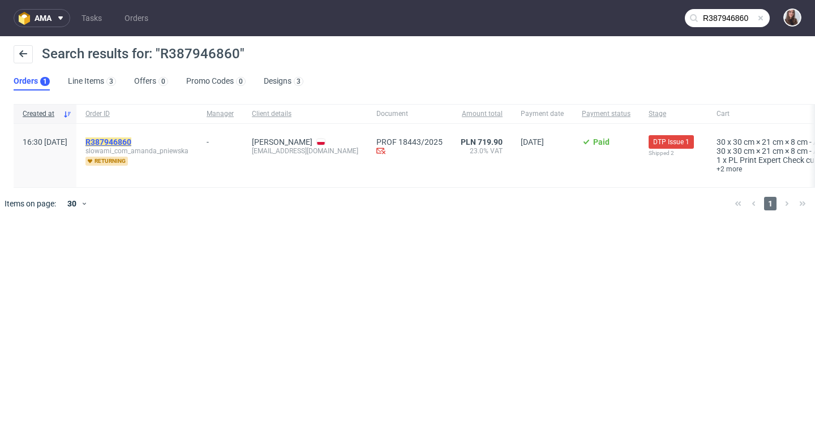
click at [131, 141] on mark "R387946860" at bounding box center [108, 141] width 46 height 9
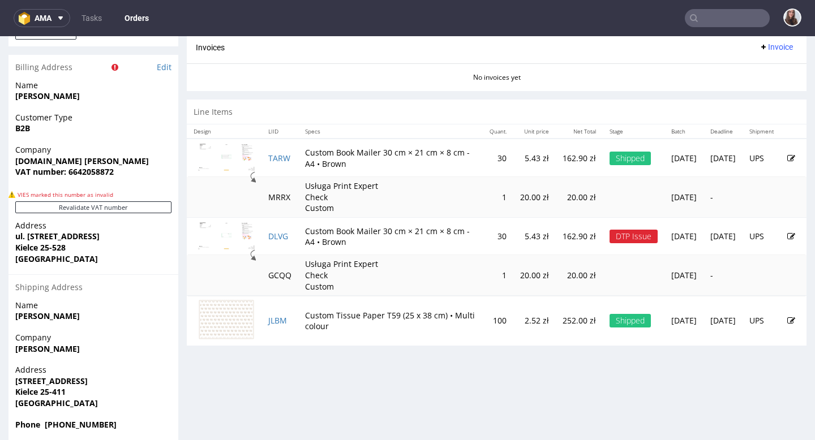
scroll to position [592, 0]
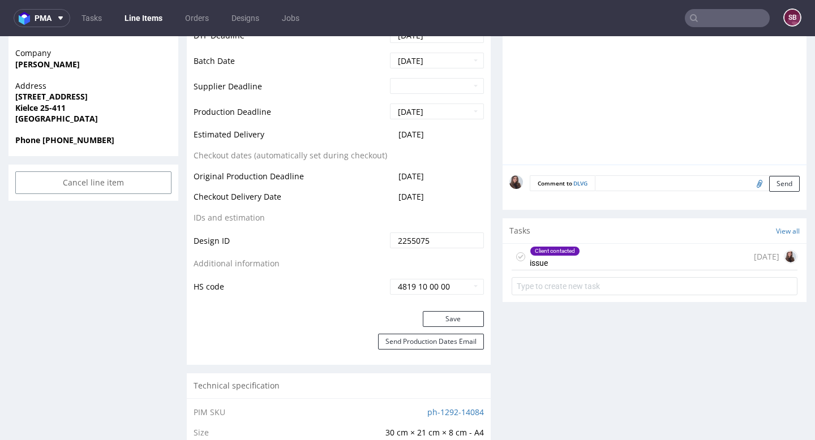
scroll to position [535, 0]
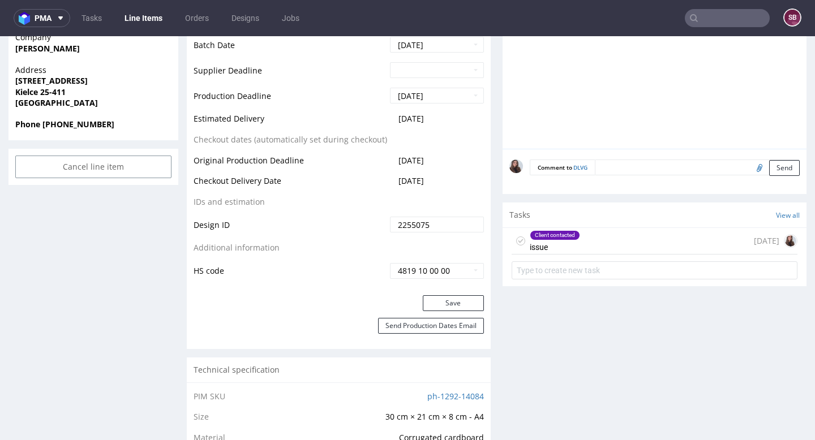
click at [569, 233] on div "Client contacted" at bounding box center [554, 235] width 49 height 9
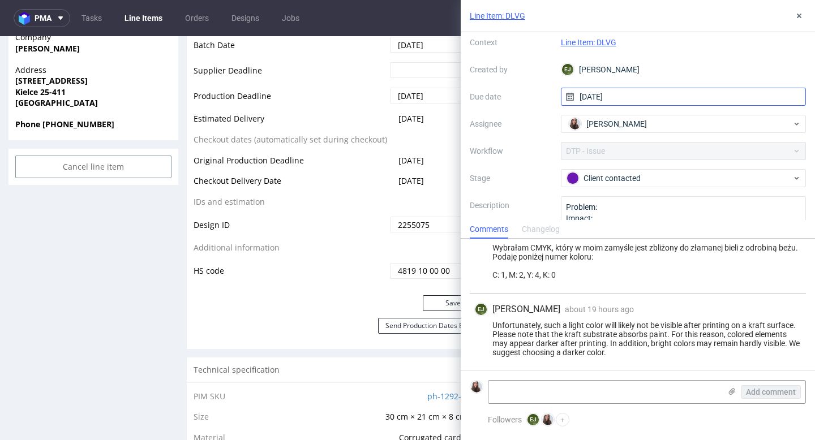
scroll to position [80, 0]
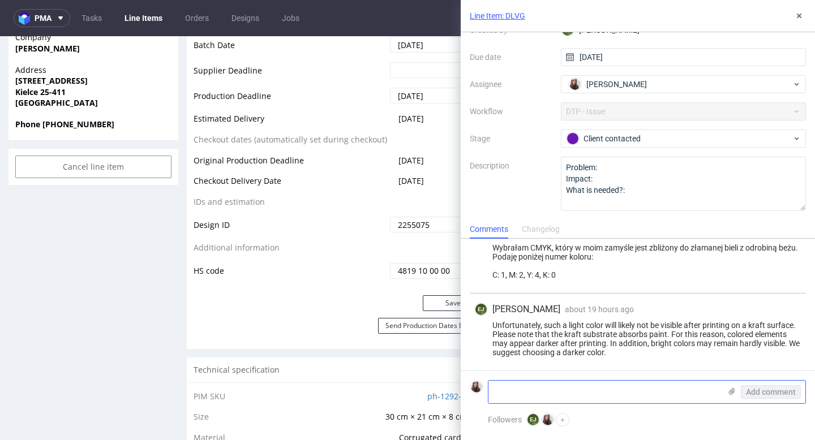
click at [542, 395] on textarea at bounding box center [604, 392] width 232 height 23
paste textarea "Czy w takim razie dział graficzny może sam narzucić odpowiedni kolor? Przyszły …"
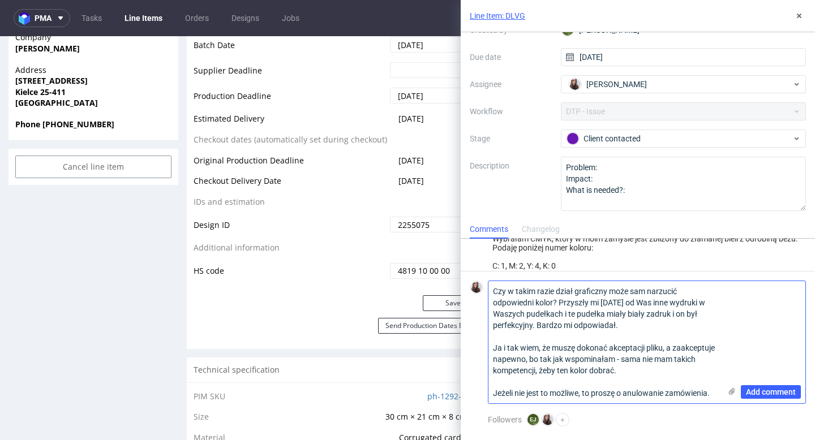
scroll to position [0, 0]
drag, startPoint x: 606, startPoint y: 291, endPoint x: 556, endPoint y: 290, distance: 50.4
click at [556, 290] on textarea "Czy w takim razie dział graficzny może sam narzucić odpowiedni kolor? Przyszły …" at bounding box center [604, 342] width 232 height 122
click at [576, 291] on textarea "Czy w takim razie może sam narzucić odpowiedni kolor? Przyszły mi wczoraj od Wa…" at bounding box center [604, 342] width 232 height 122
click at [584, 287] on textarea "Czy w takim razie mog sam narzucić odpowiedni kolor? Przyszły mi wczoraj od Was…" at bounding box center [604, 342] width 232 height 122
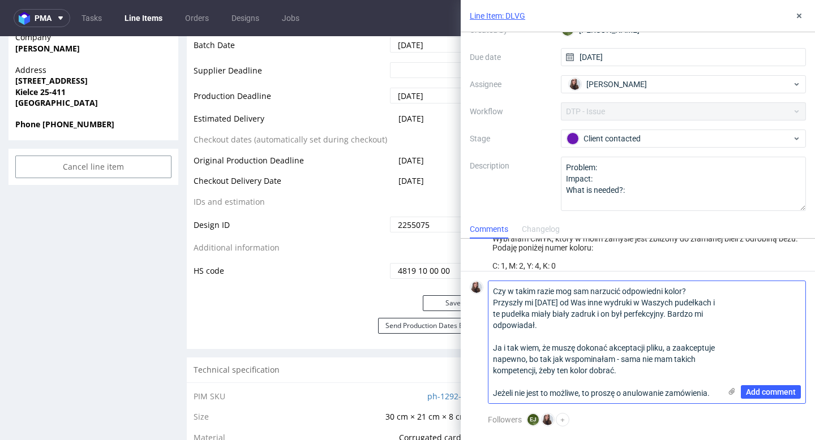
click at [573, 289] on textarea "Czy w takim razie mog sam narzucić odpowiedni kolor? Przyszły mi wczoraj od Was…" at bounding box center [604, 342] width 232 height 122
click at [626, 292] on textarea "Czy w takim razie mogą panstwo sam narzucić odpowiedni kolor? Przyszły mi wczor…" at bounding box center [604, 342] width 232 height 122
drag, startPoint x: 589, startPoint y: 324, endPoint x: 517, endPoint y: 298, distance: 76.9
click at [517, 298] on textarea "Czy w takim razie mogą panstwo sami narzucić odpowiedni kolor? Przyszły mi wczo…" at bounding box center [604, 342] width 232 height 122
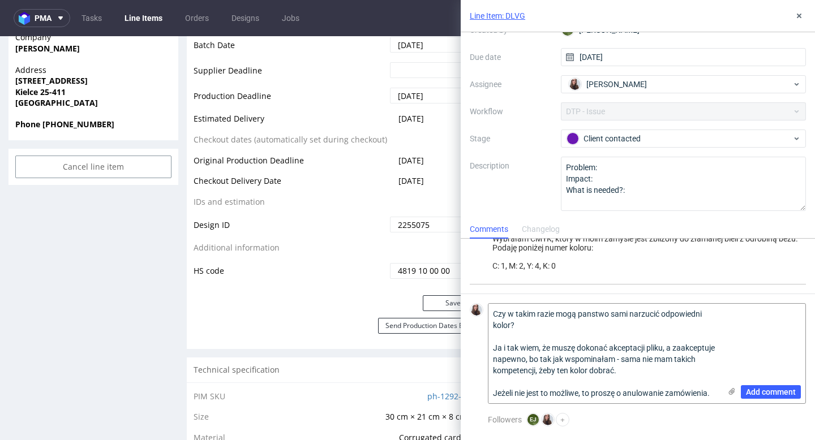
drag, startPoint x: 582, startPoint y: 360, endPoint x: 481, endPoint y: 348, distance: 100.8
click at [481, 348] on div "Czy w takim razie mogą panstwo sami narzucić odpowiedni kolor? Ja i tak wiem, ż…" at bounding box center [638, 353] width 336 height 101
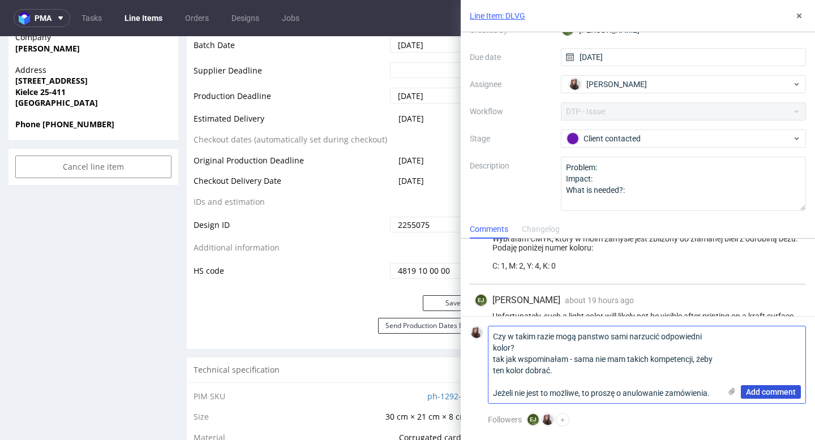
type textarea "Czy w takim razie mogą panstwo sami narzucić odpowiedni kolor? tak jak wspomina…"
click at [767, 391] on span "Add comment" at bounding box center [771, 392] width 50 height 8
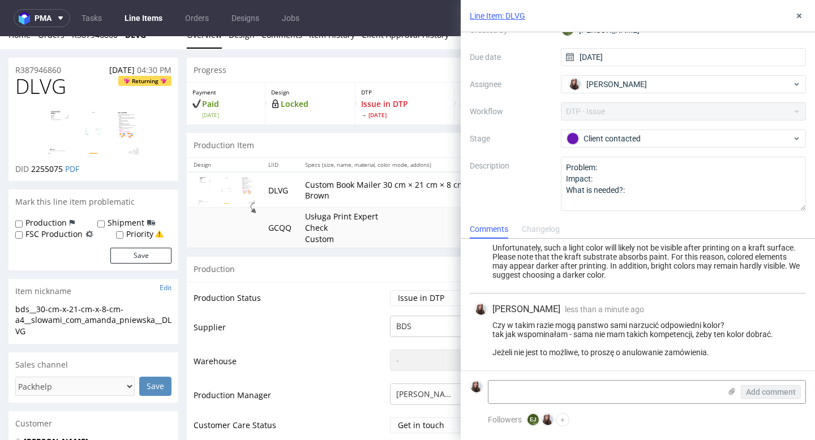
scroll to position [9, 0]
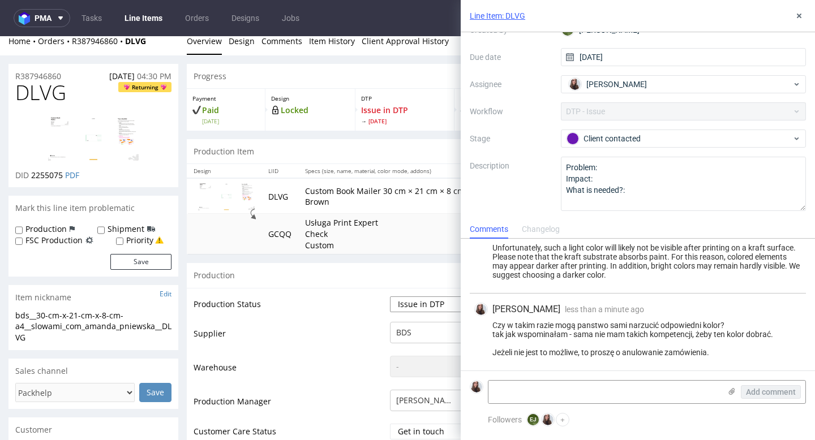
click at [418, 296] on select "Waiting for Artwork Waiting for Diecut Waiting for Mockup Waiting for DTP Waiti…" at bounding box center [437, 304] width 94 height 16
select select "back_for_dtp"
click at [390, 296] on select "Waiting for Artwork Waiting for Diecut Waiting for Mockup Waiting for DTP Waiti…" at bounding box center [437, 304] width 94 height 16
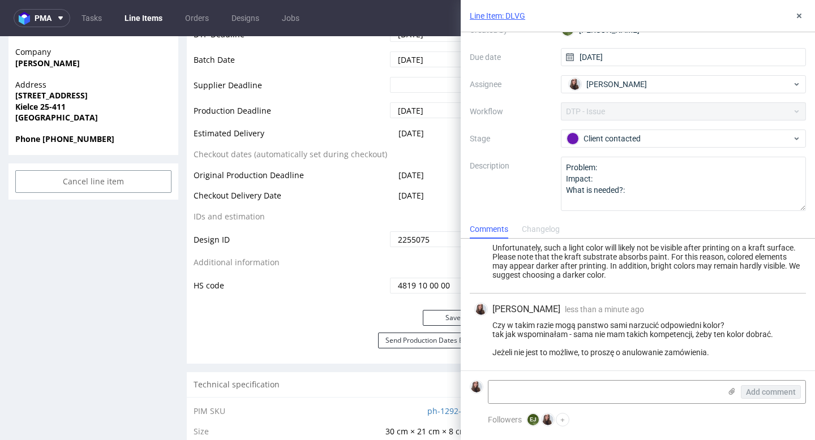
scroll to position [526, 0]
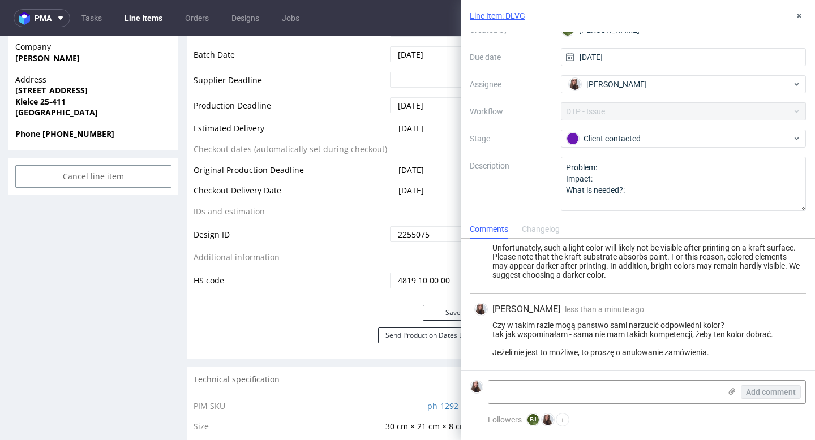
click at [447, 312] on div "Line Item: DLVG issue Context Line Item: DLVG Created by EJ Elżbieta Jelińska D…" at bounding box center [631, 220] width 368 height 440
click at [434, 309] on button "Save" at bounding box center [453, 313] width 61 height 16
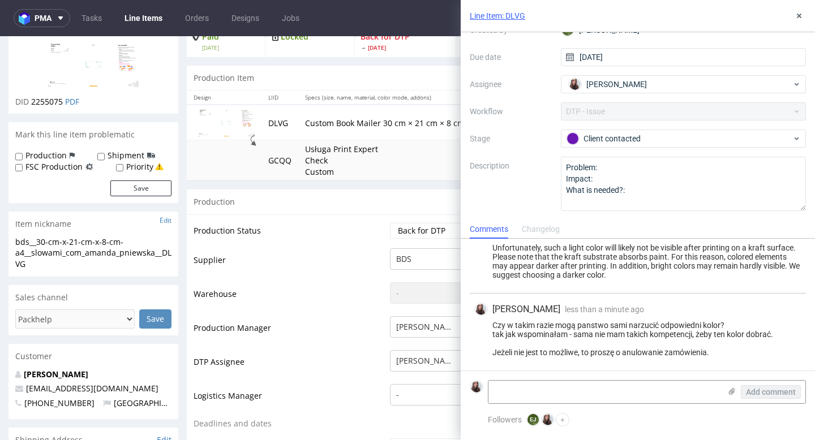
scroll to position [78, 0]
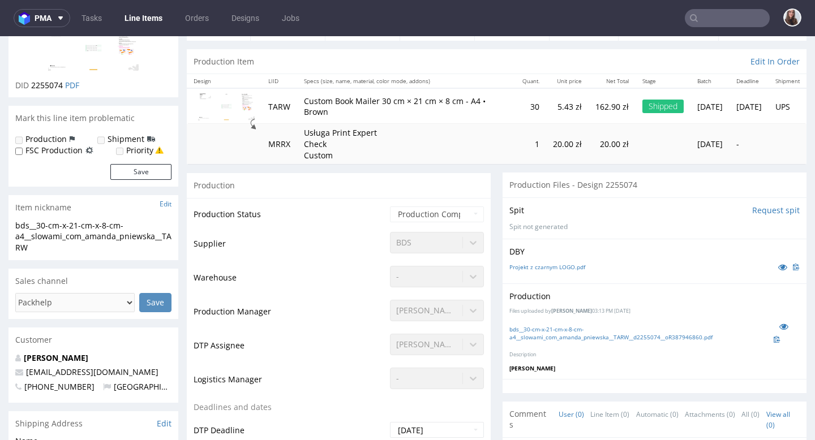
scroll to position [107, 0]
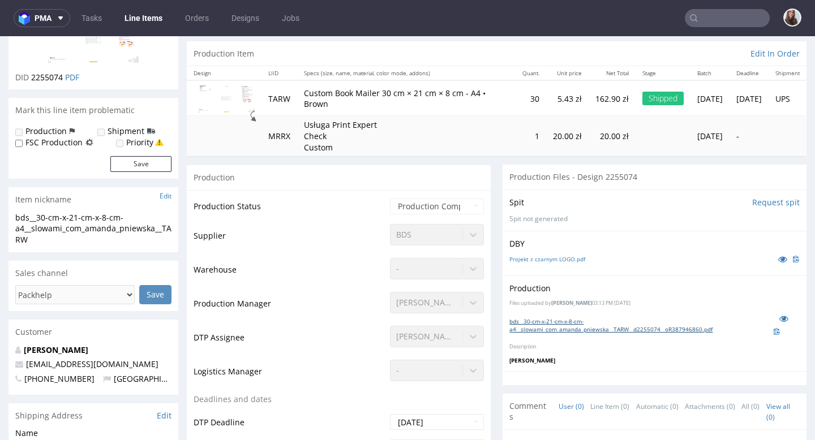
click at [560, 321] on link "bds__30-cm-x-21-cm-x-8-cm-a4__slowami_com_amanda_pniewska__TARW__d2255074__oR38…" at bounding box center [641, 325] width 264 height 16
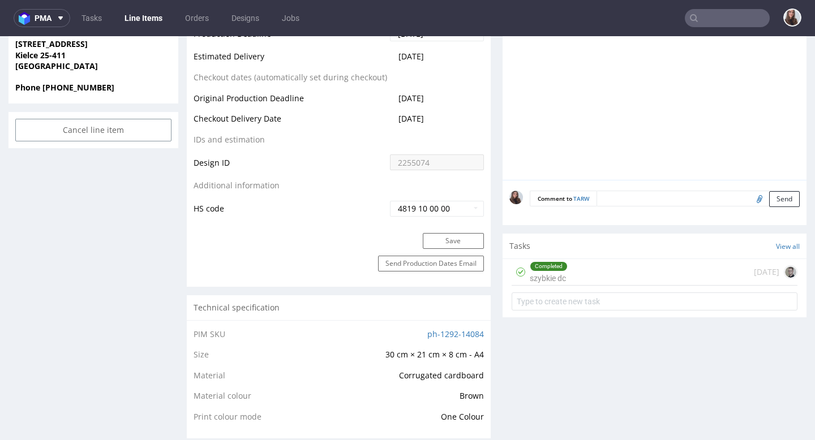
scroll to position [574, 0]
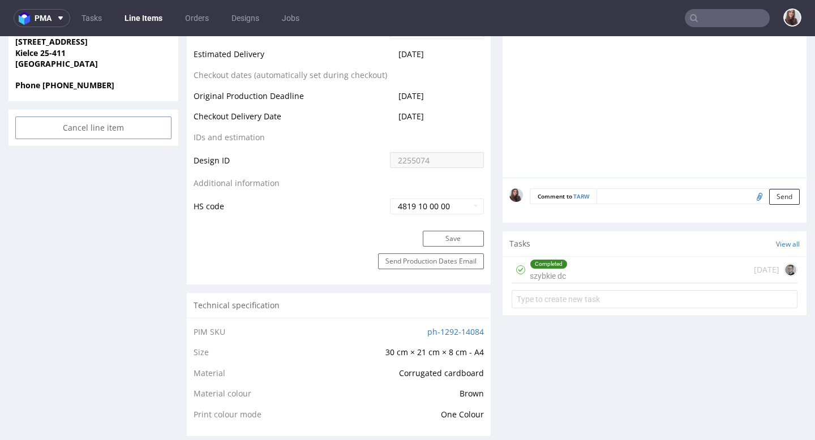
click at [570, 273] on div "Completed szybkie dc [DATE]" at bounding box center [654, 270] width 286 height 27
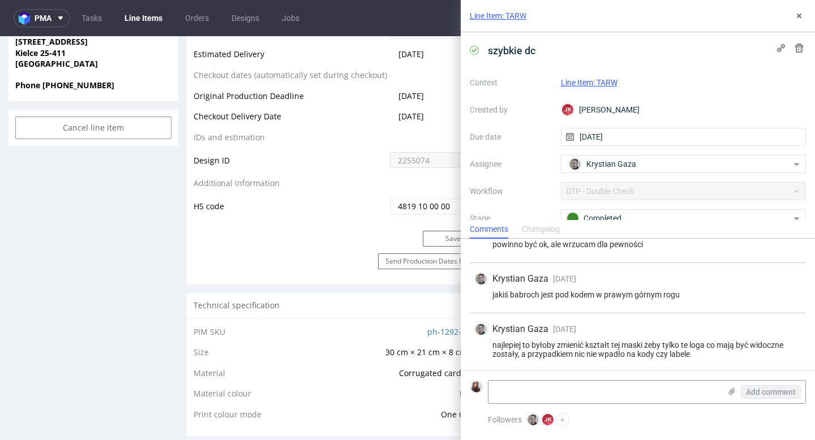
scroll to position [28, 0]
click at [797, 19] on icon at bounding box center [798, 15] width 9 height 9
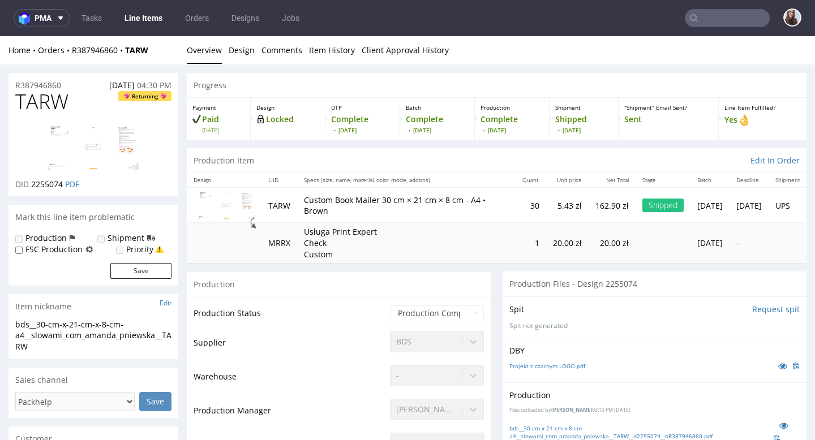
click at [704, 286] on div "Production Files - Design 2255074" at bounding box center [654, 284] width 304 height 25
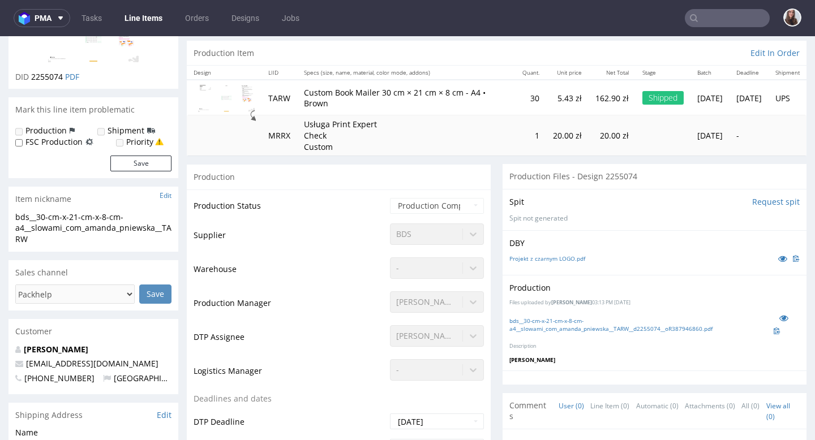
scroll to position [112, 0]
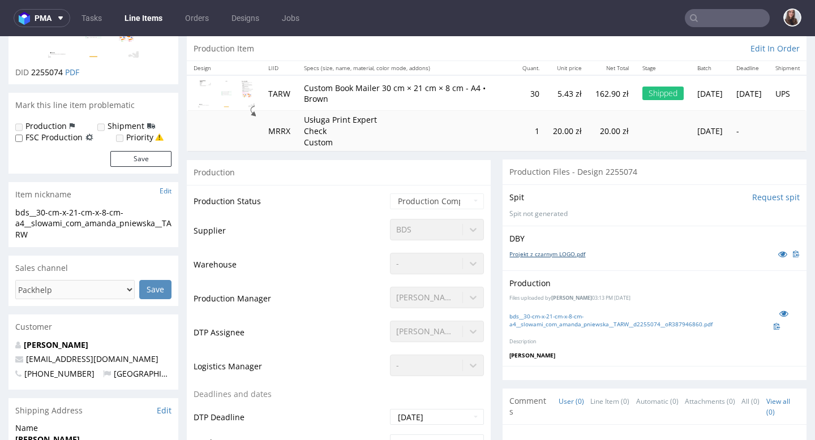
click at [571, 250] on link "Projekt z czarnym LOGO.pdf" at bounding box center [547, 254] width 76 height 8
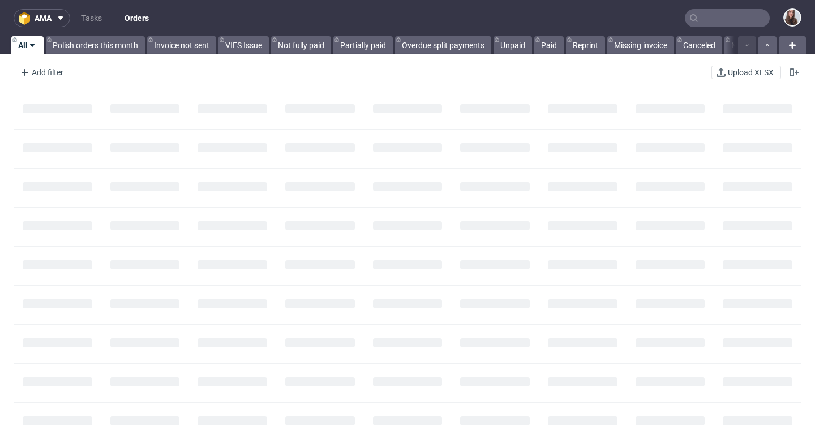
click at [707, 12] on input "text" at bounding box center [727, 18] width 85 height 18
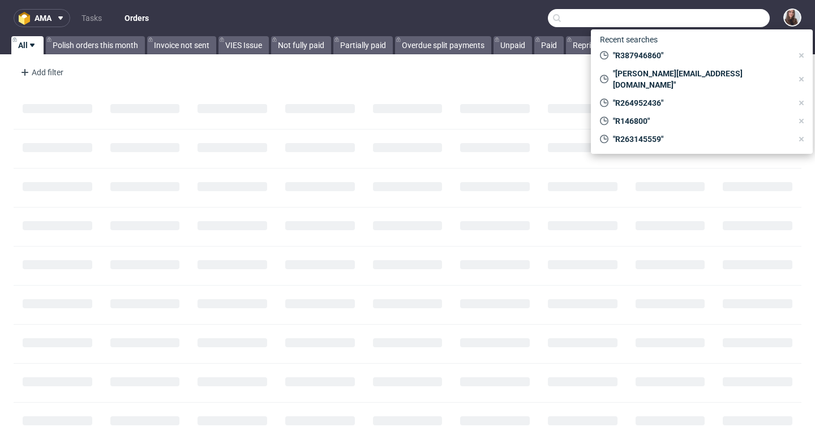
paste input "R387946860"
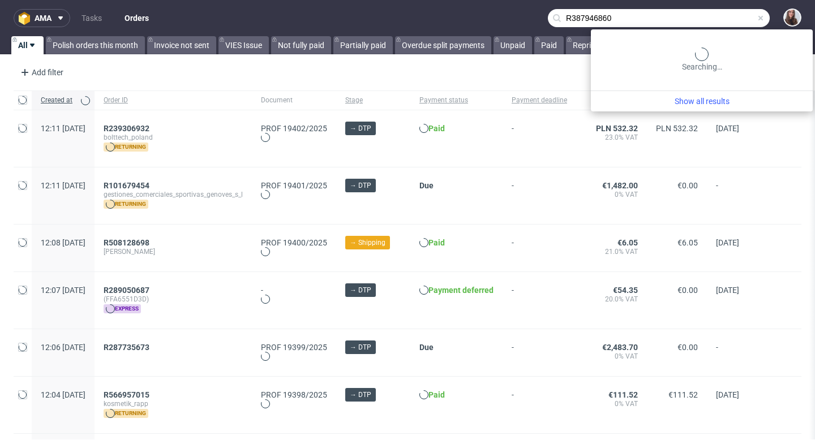
type input "R387946860"
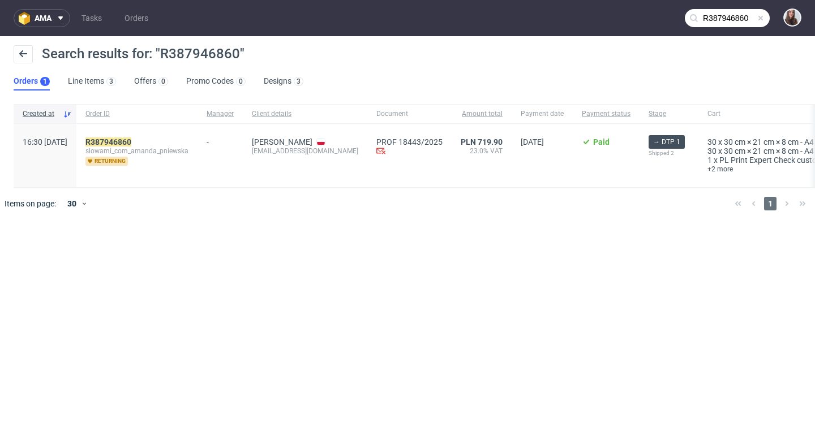
click at [149, 135] on div "R387946860 slowami_com_amanda_pniewska returning" at bounding box center [136, 155] width 121 height 63
click at [131, 141] on mark "R387946860" at bounding box center [108, 141] width 46 height 9
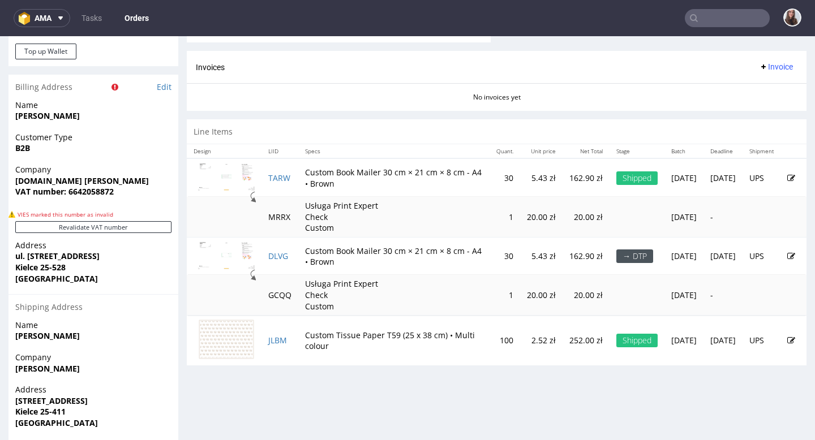
scroll to position [564, 0]
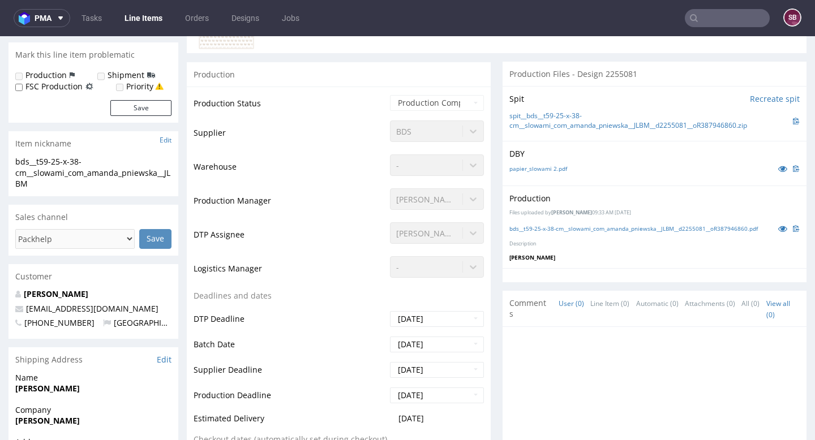
scroll to position [187, 0]
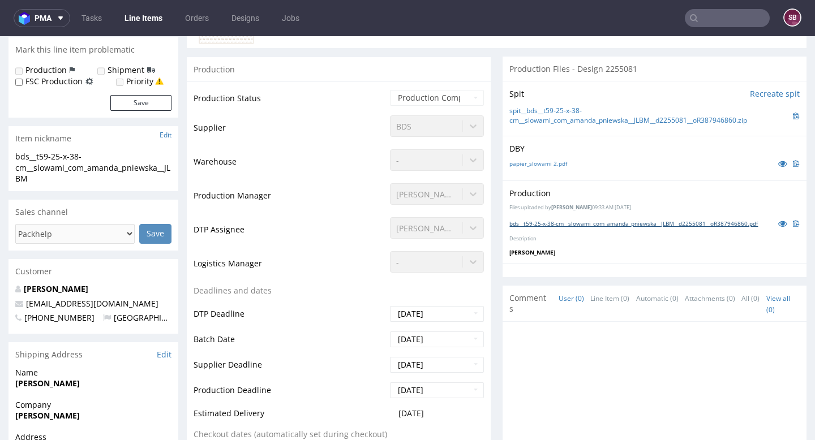
click at [544, 227] on link "bds__t59-25-x-38-cm__slowami_com_amanda_pniewska__JLBM__d2255081__oR387946860.p…" at bounding box center [633, 224] width 248 height 8
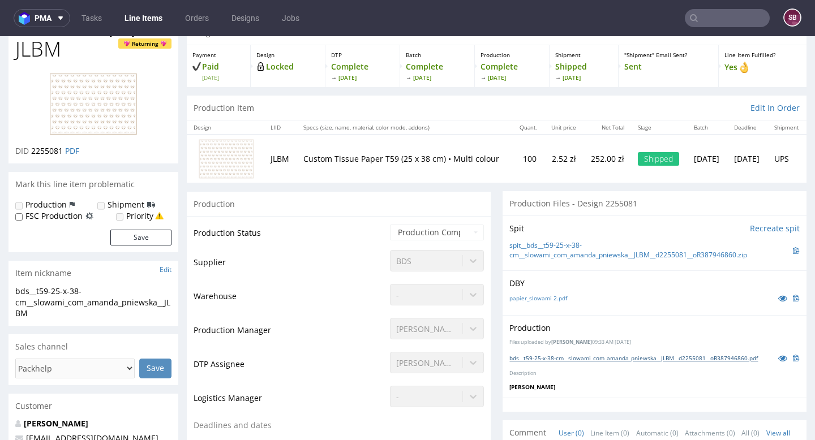
scroll to position [0, 0]
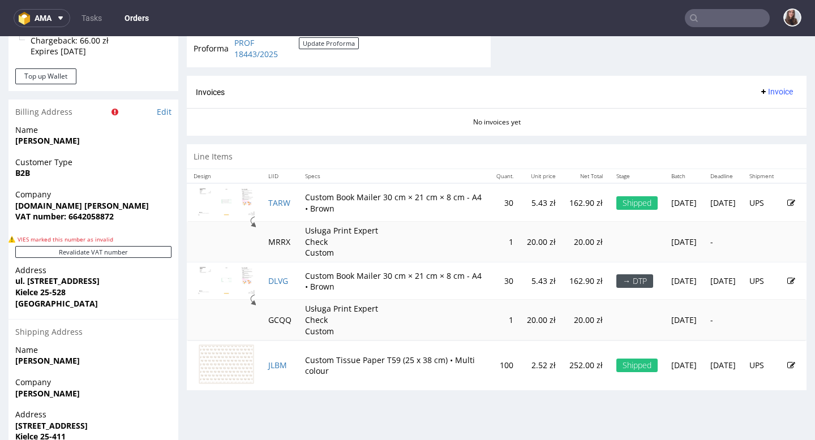
scroll to position [547, 0]
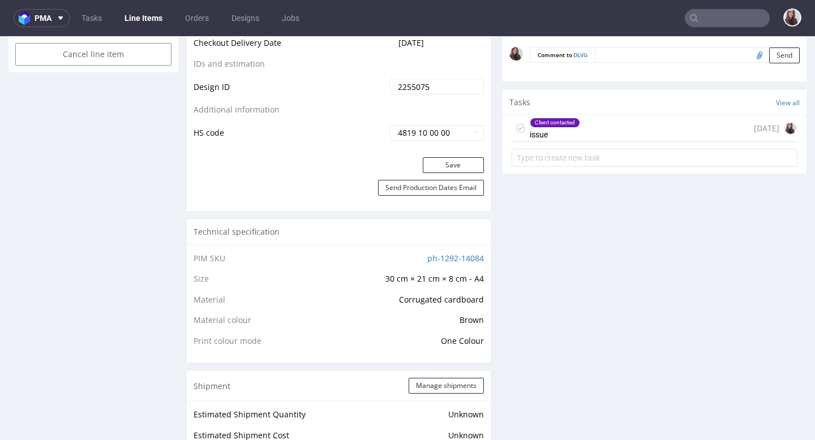
scroll to position [659, 0]
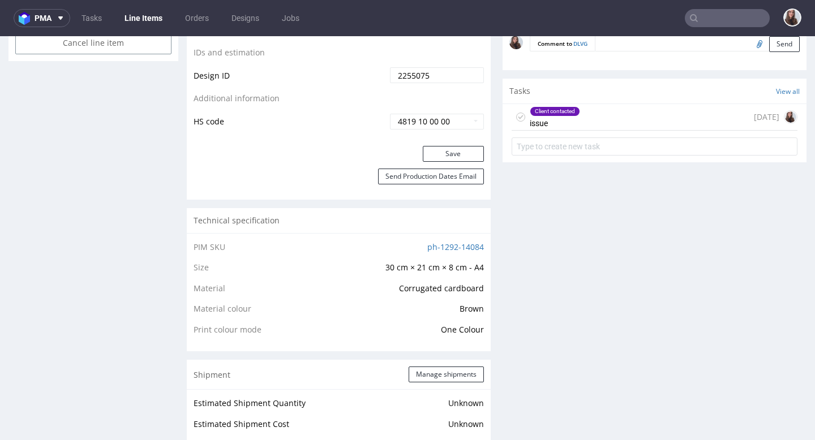
click at [592, 105] on div "Client contacted issue 8 days ago" at bounding box center [654, 117] width 286 height 27
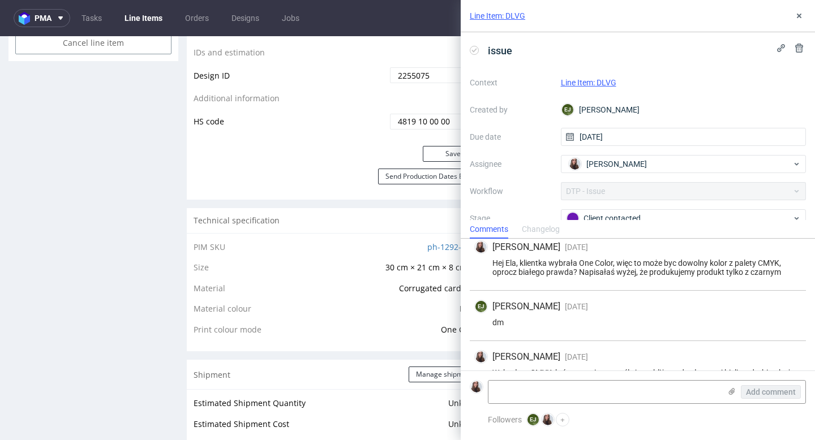
scroll to position [112, 0]
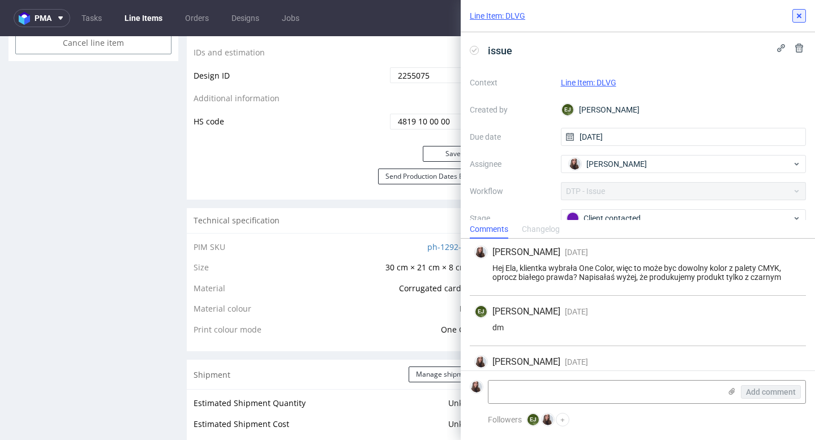
click at [805, 15] on button at bounding box center [799, 16] width 14 height 14
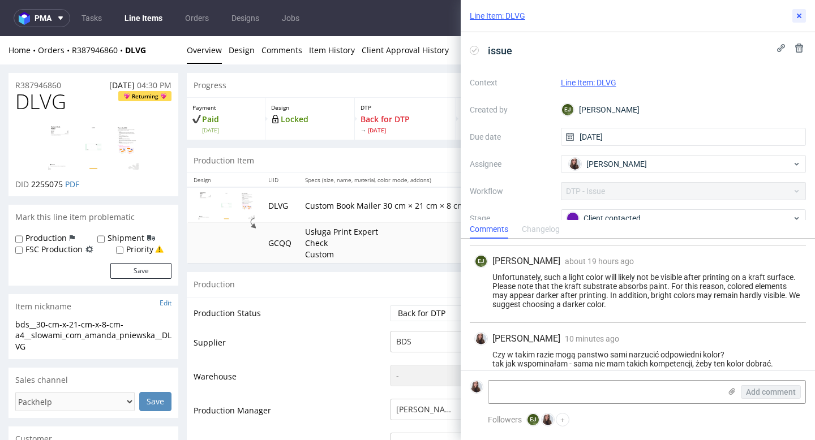
scroll to position [329, 0]
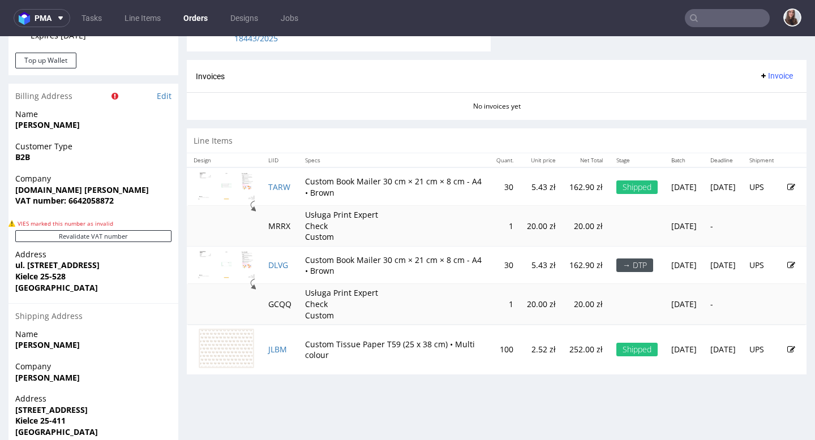
scroll to position [558, 0]
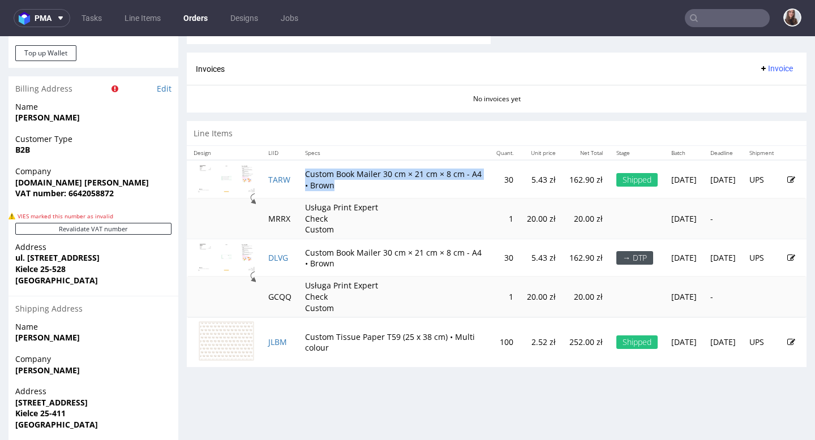
drag, startPoint x: 305, startPoint y: 173, endPoint x: 388, endPoint y: 186, distance: 84.1
click at [388, 186] on td "Custom Book Mailer 30 cm × 21 cm × 8 cm - A4 • Brown" at bounding box center [393, 179] width 191 height 38
click at [397, 185] on td "Custom Book Mailer 30 cm × 21 cm × 8 cm - A4 • Brown" at bounding box center [393, 179] width 191 height 38
drag, startPoint x: 305, startPoint y: 172, endPoint x: 383, endPoint y: 184, distance: 79.0
click at [383, 184] on td "Custom Book Mailer 30 cm × 21 cm × 8 cm - A4 • Brown" at bounding box center [393, 179] width 191 height 38
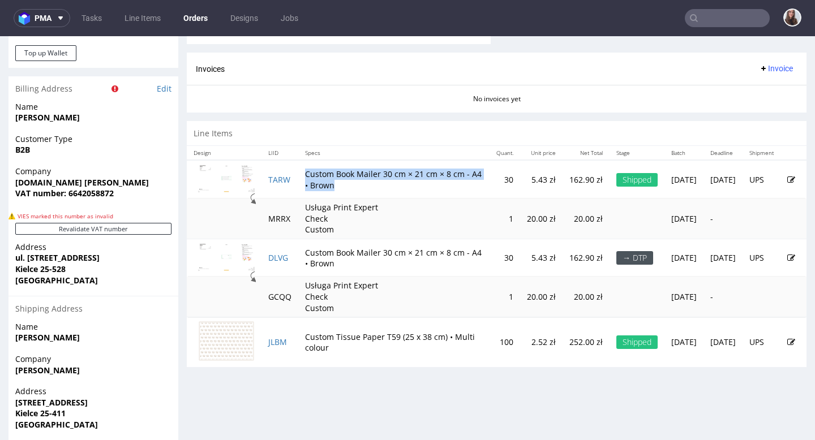
copy td "Custom Book Mailer 30 cm × 21 cm × 8 cm - A4 • Brown"
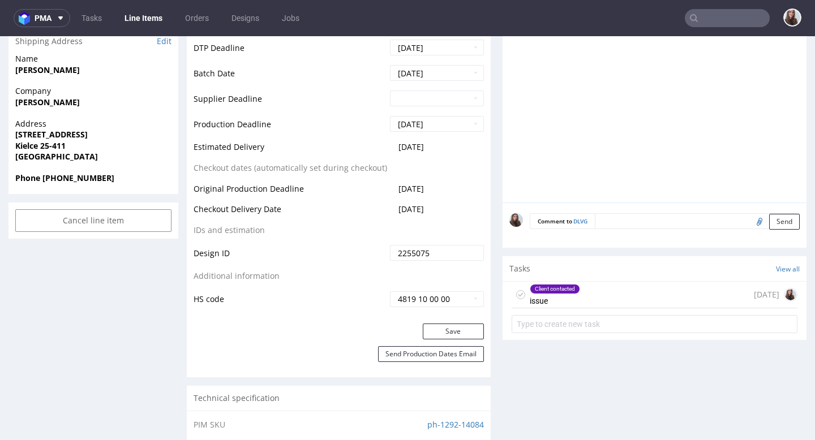
scroll to position [494, 0]
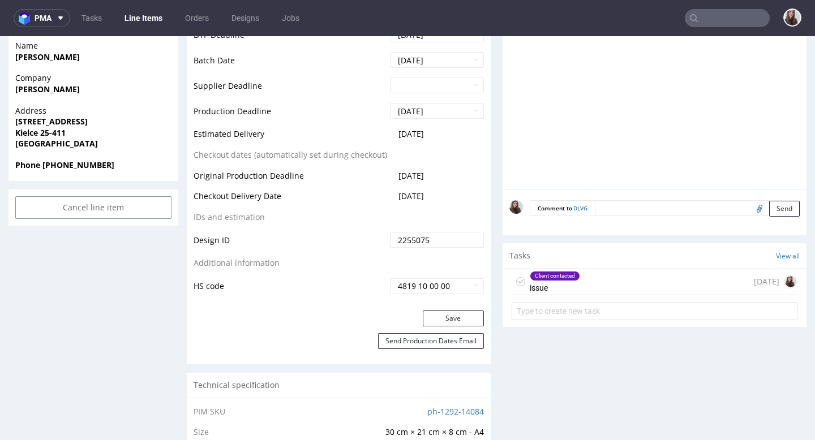
click at [567, 284] on div "Client contacted issue" at bounding box center [555, 282] width 50 height 26
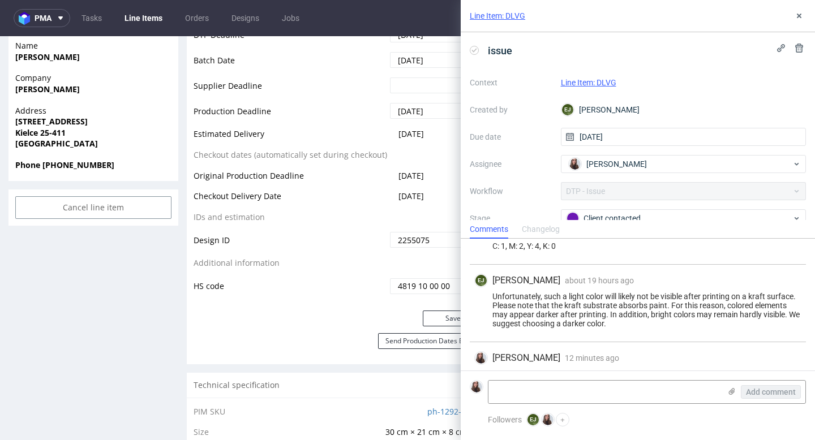
scroll to position [279, 0]
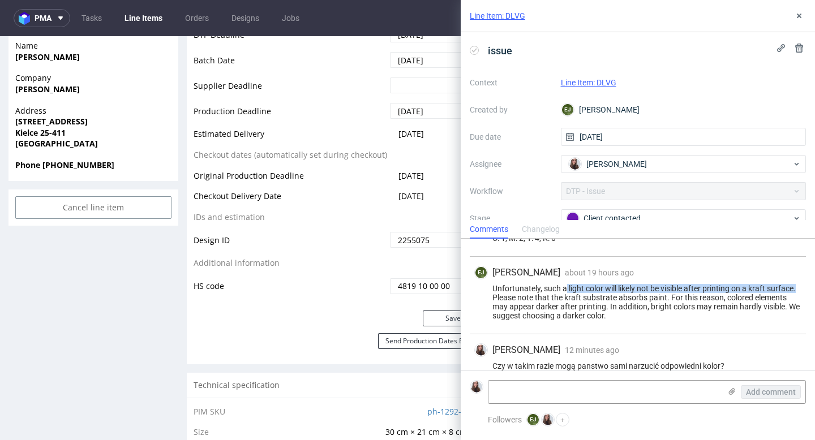
drag, startPoint x: 567, startPoint y: 295, endPoint x: 804, endPoint y: 298, distance: 237.1
click at [804, 298] on div "EJ Elżbieta Jelińska about 19 hours ago 10th Sep 2025, 17:26 Unfortunately, suc…" at bounding box center [638, 296] width 336 height 78
copy div "light color will likely not be visible after printing on a kraft surface."
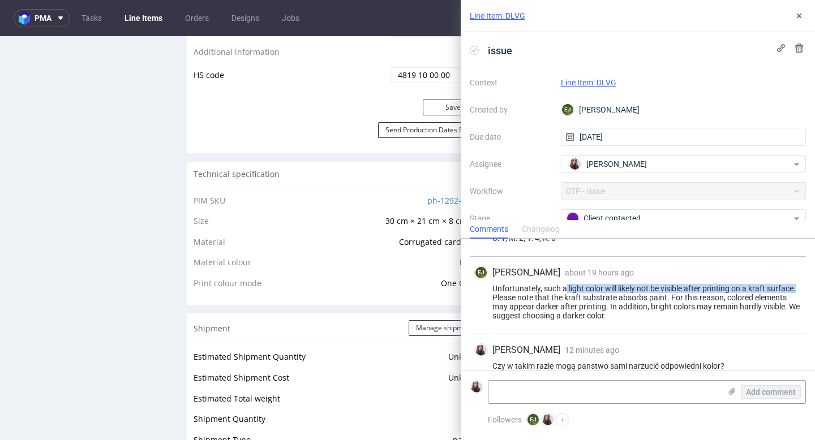
scroll to position [707, 0]
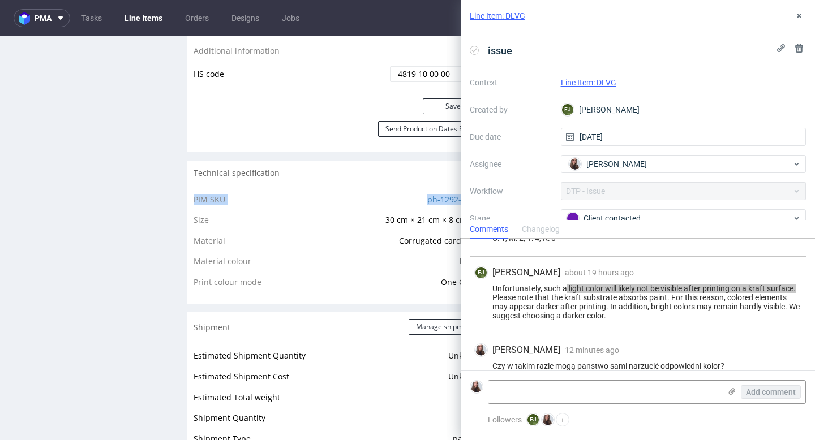
drag, startPoint x: 408, startPoint y: 205, endPoint x: 487, endPoint y: 244, distance: 87.5
click at [488, 208] on div "Progress Payment Paid Sun 31 Aug Design Locked DTP Back for DTP Wed 3 Sep Batch…" at bounding box center [496, 348] width 619 height 1965
click at [414, 199] on td "ph-1292-14084" at bounding box center [396, 203] width 174 height 21
click at [433, 200] on link "ph-1292-14084" at bounding box center [455, 199] width 57 height 11
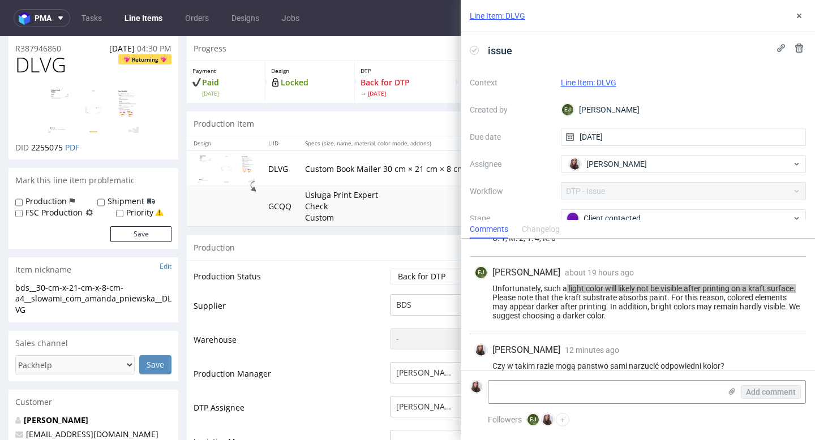
scroll to position [0, 0]
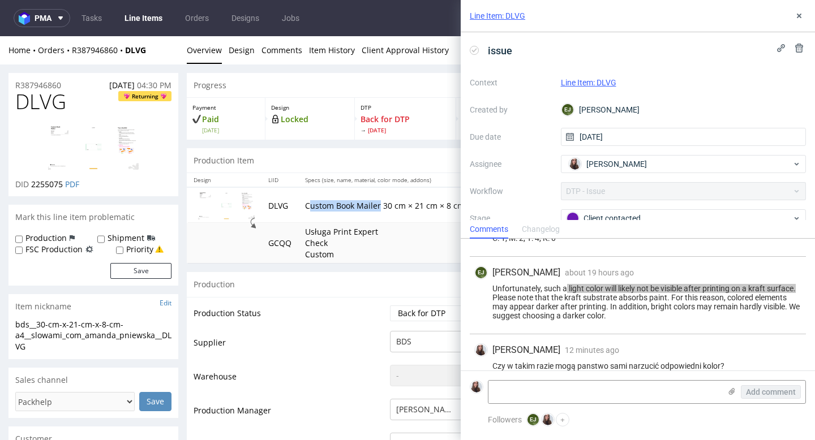
drag, startPoint x: 379, startPoint y: 200, endPoint x: 308, endPoint y: 201, distance: 71.3
click at [308, 201] on p "Custom Book Mailer 30 cm × 21 cm × 8 cm - A4 • Brown" at bounding box center [409, 205] width 208 height 11
copy p "ustom Book Mailer"
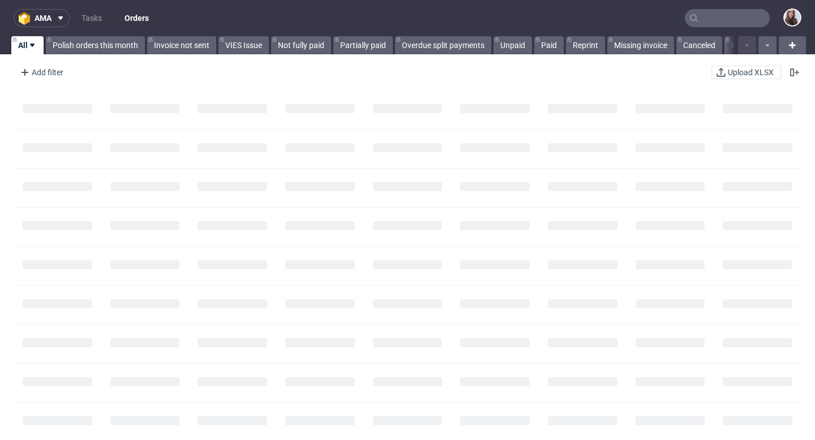
click at [732, 18] on input "text" at bounding box center [727, 18] width 85 height 18
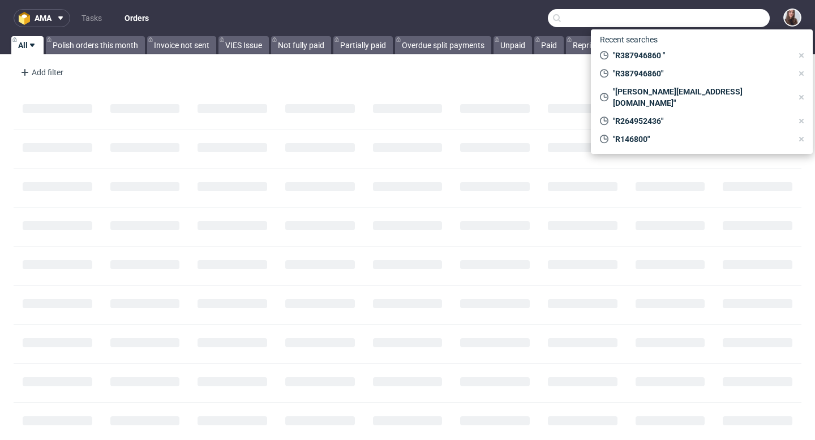
paste input "844418305"
type input "844418305"
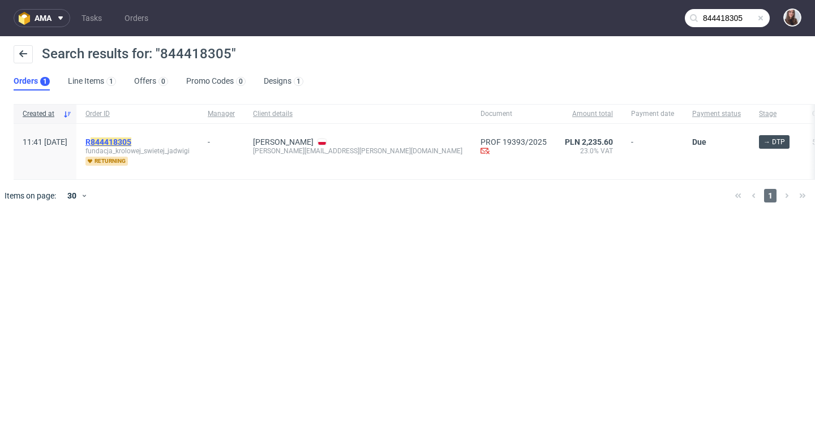
click at [131, 143] on mark "844418305" at bounding box center [111, 141] width 41 height 9
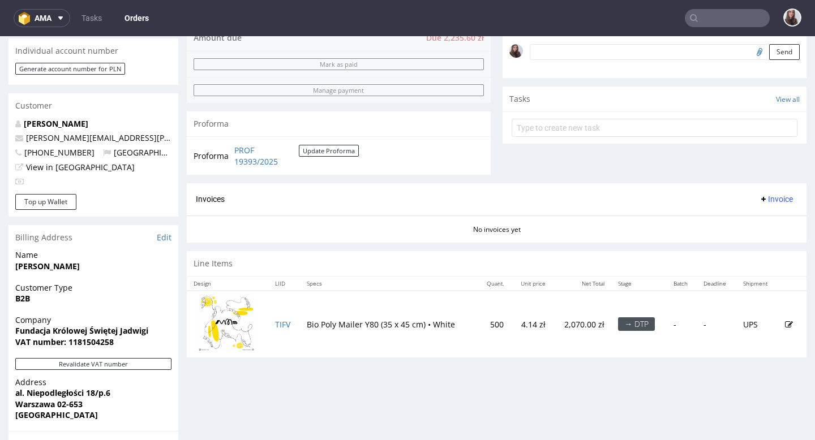
scroll to position [347, 0]
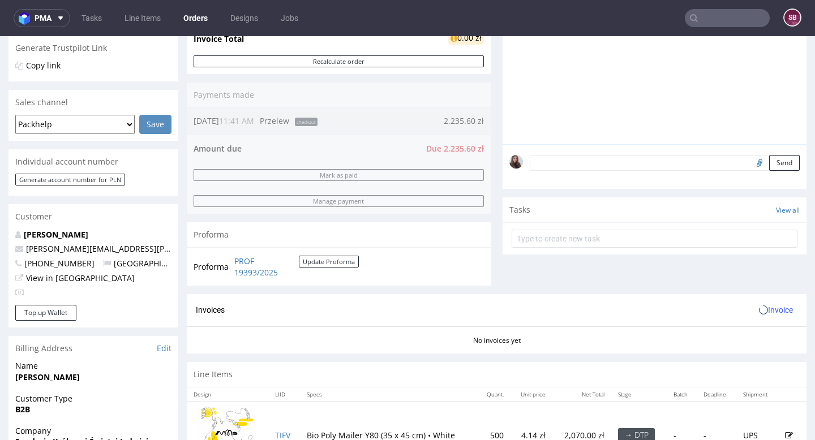
scroll to position [243, 0]
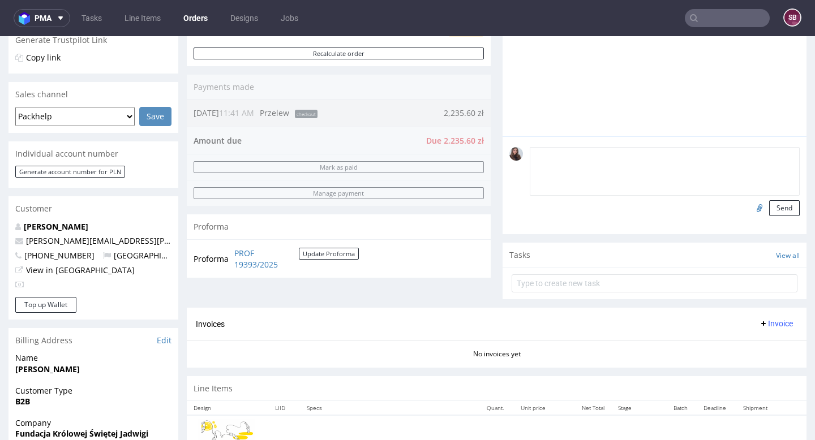
click at [586, 160] on textarea at bounding box center [665, 171] width 270 height 49
paste textarea "Klient poinformował, że w dniach 21–26 września nie będzie miał możliwości odeb…"
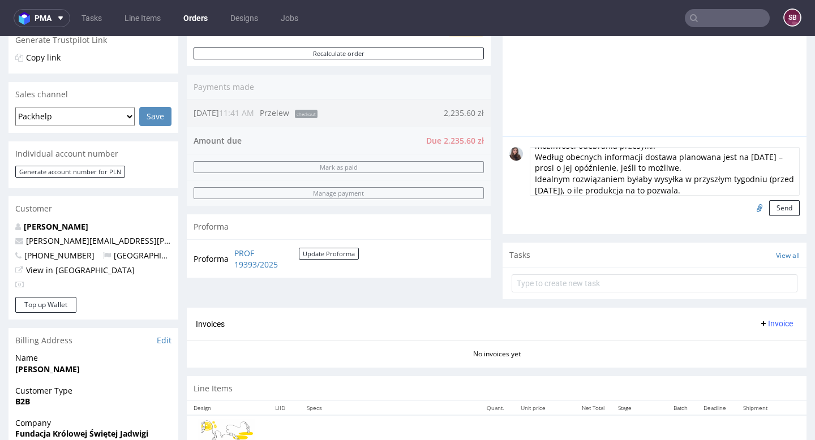
scroll to position [0, 0]
click at [537, 196] on textarea "Klient poinformował, że w dniach 21–26 września nie będzie miał możliwości odeb…" at bounding box center [665, 171] width 270 height 49
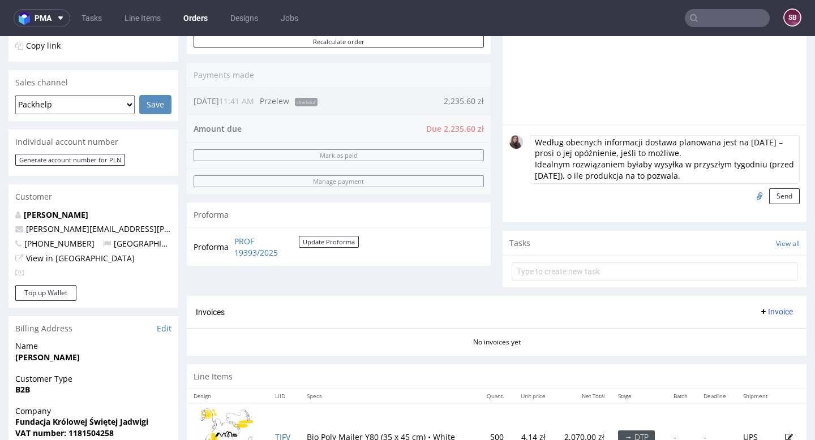
scroll to position [259, 0]
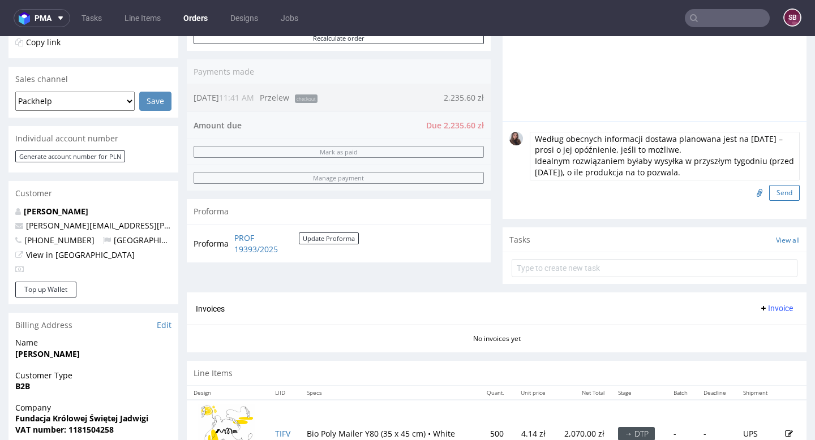
type textarea "Klient poinformował, że w dniach 21–26 września nie będzie miał możliwości odeb…"
click at [772, 201] on button "Send" at bounding box center [784, 193] width 31 height 16
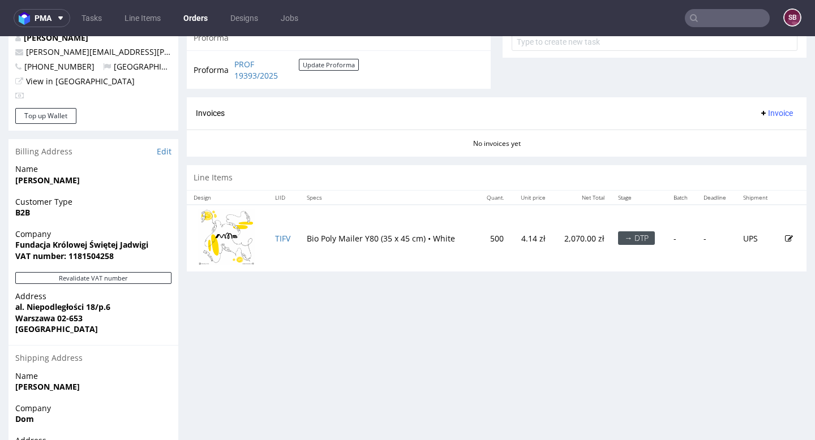
scroll to position [437, 0]
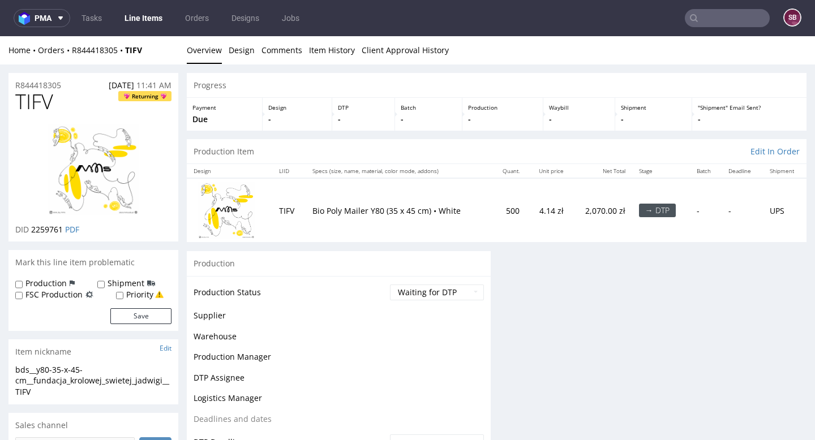
click at [115, 283] on label "Shipment" at bounding box center [125, 283] width 37 height 11
click at [105, 283] on input "Shipment" at bounding box center [100, 284] width 7 height 9
checkbox input "true"
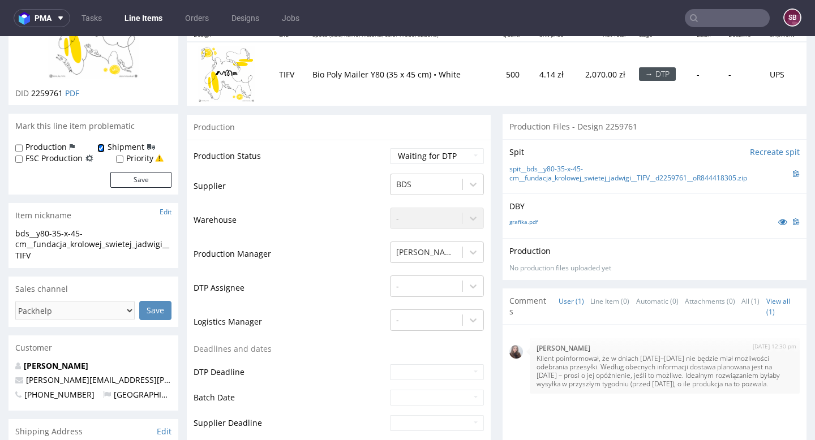
scroll to position [130, 0]
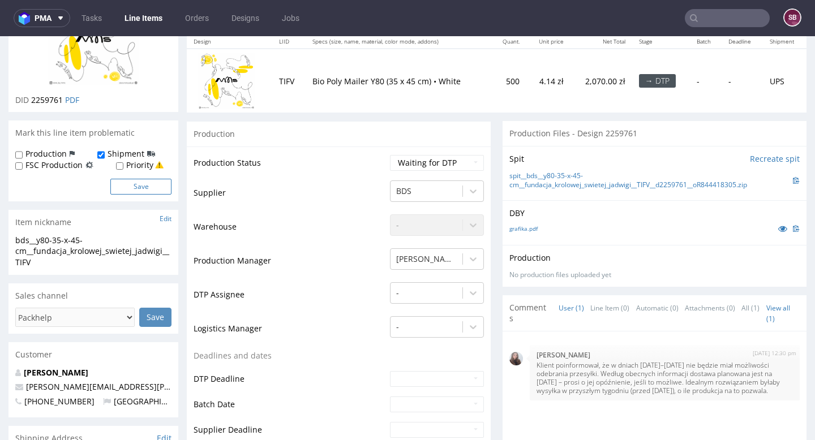
click at [153, 189] on button "Save" at bounding box center [140, 187] width 61 height 16
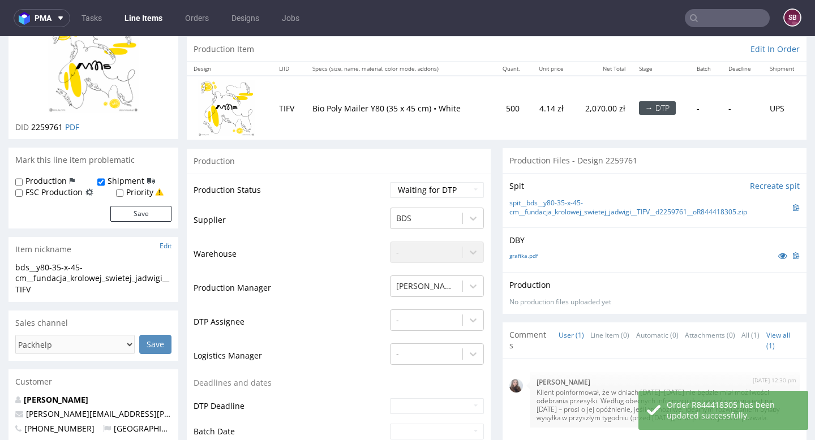
scroll to position [0, 0]
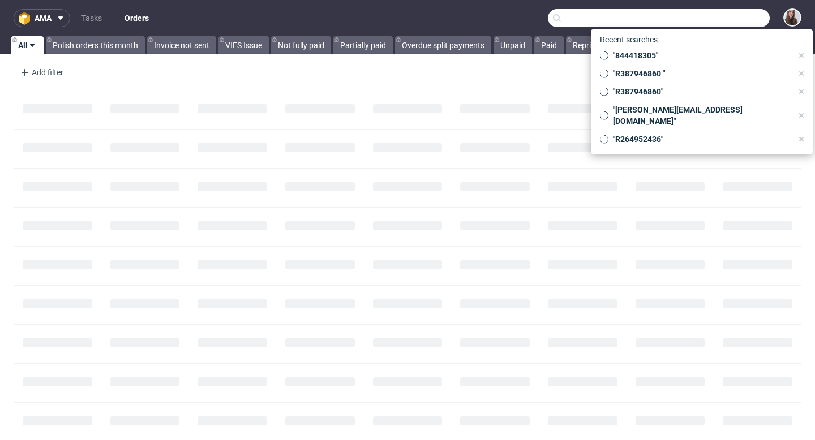
click at [726, 15] on input "text" at bounding box center [659, 18] width 222 height 18
paste input "R782573004"
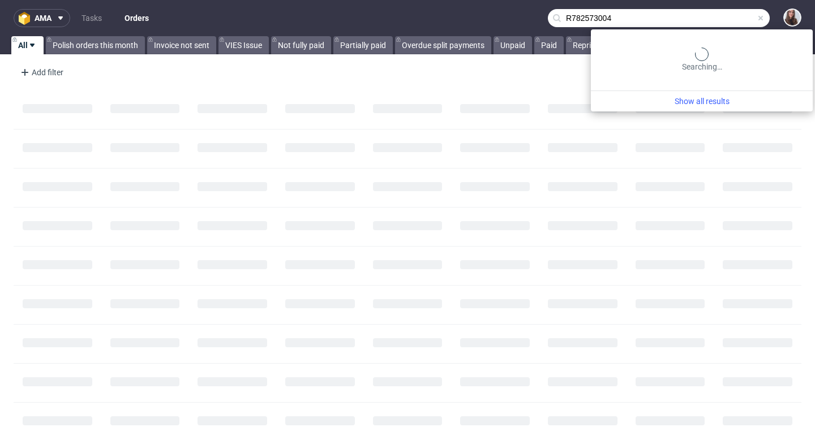
type input "R782573004"
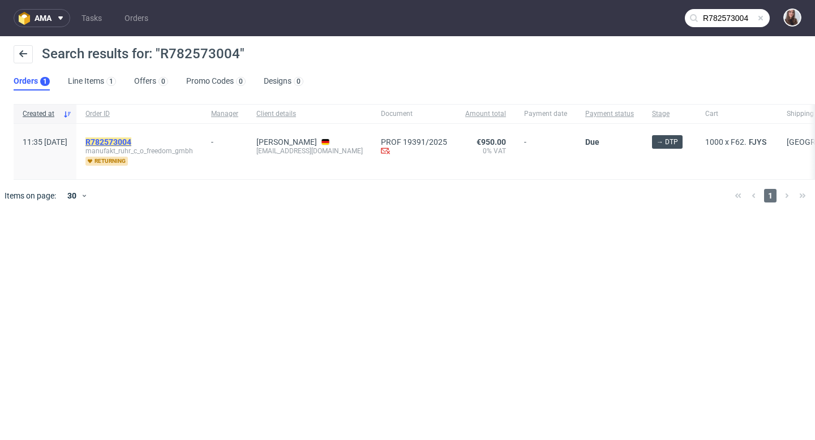
click at [131, 139] on mark "R782573004" at bounding box center [108, 141] width 46 height 9
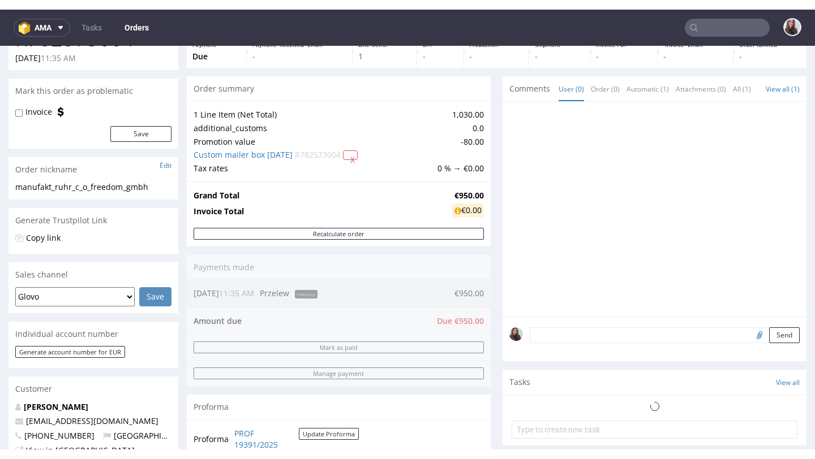
scroll to position [74, 0]
